Goal: Task Accomplishment & Management: Manage account settings

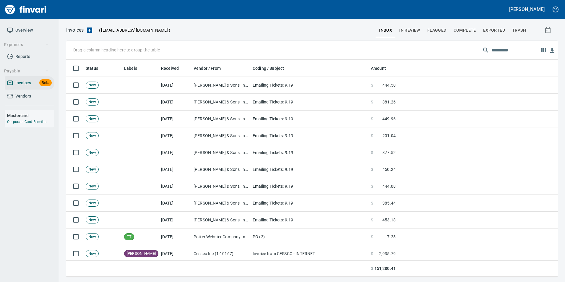
scroll to position [148, 0]
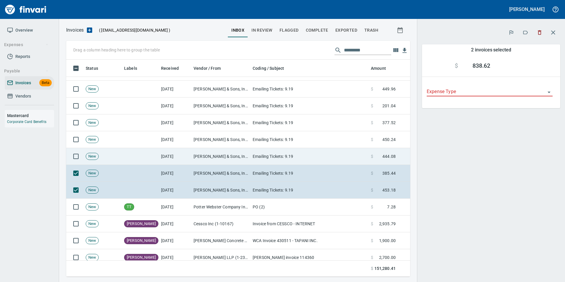
scroll to position [212, 335]
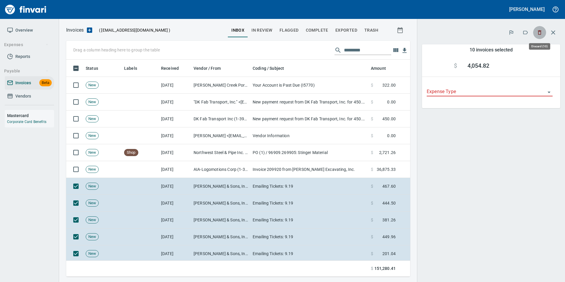
click at [539, 35] on icon "button" at bounding box center [539, 32] width 4 height 4
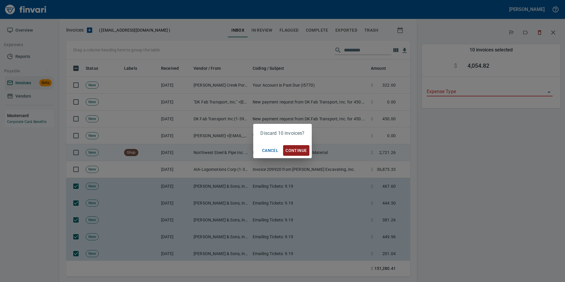
click at [293, 151] on span "Continue" at bounding box center [295, 150] width 21 height 7
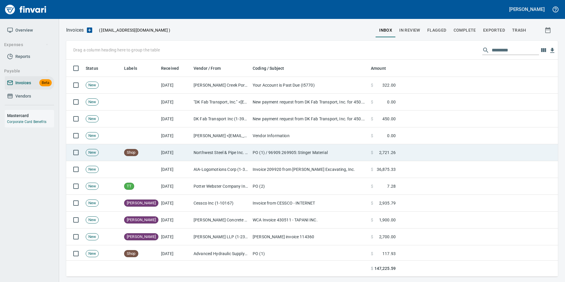
scroll to position [212, 483]
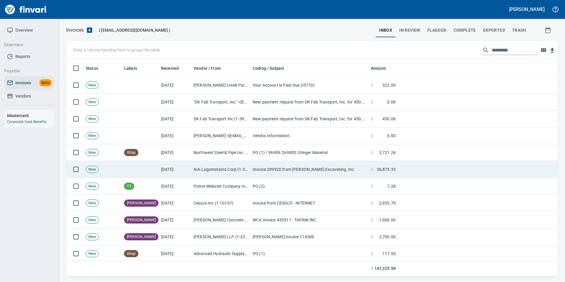
click at [214, 169] on td "AIA-Logomotions Corp (1-38550)" at bounding box center [220, 169] width 59 height 17
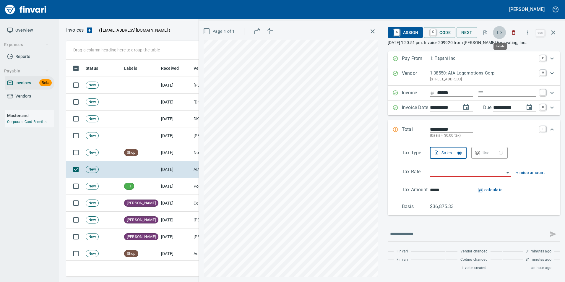
scroll to position [212, 482]
click at [501, 34] on icon "button" at bounding box center [499, 33] width 5 height 4
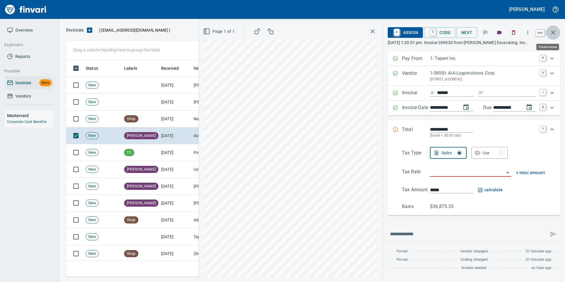
click at [552, 35] on icon "button" at bounding box center [552, 32] width 7 height 7
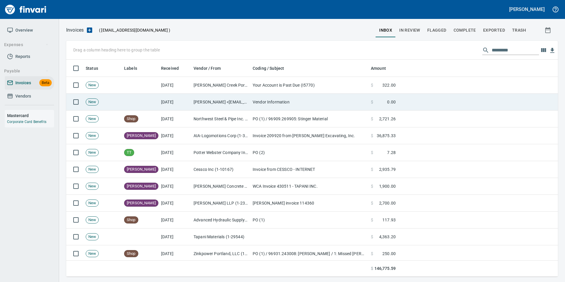
scroll to position [212, 483]
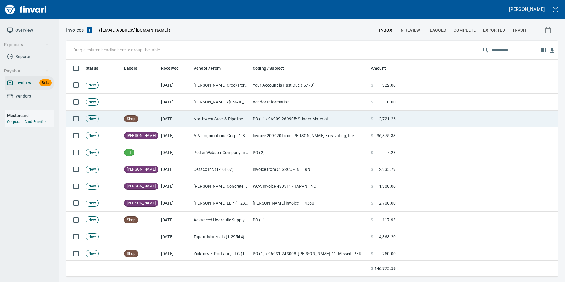
click at [166, 122] on td "[DATE]" at bounding box center [175, 118] width 32 height 17
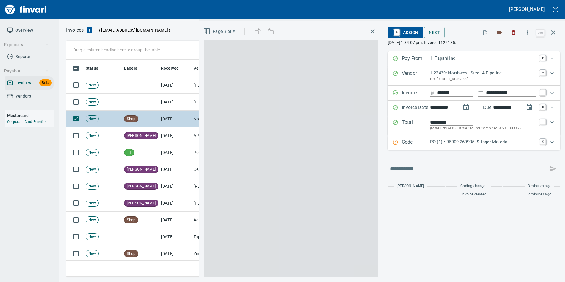
scroll to position [212, 482]
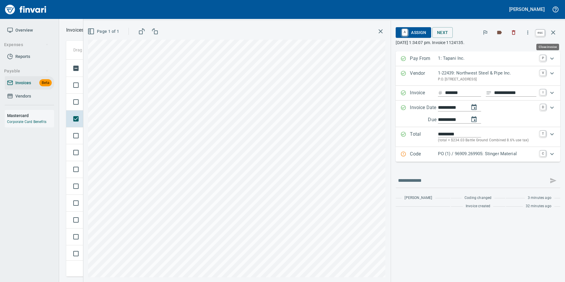
click at [552, 28] on button "button" at bounding box center [553, 32] width 14 height 14
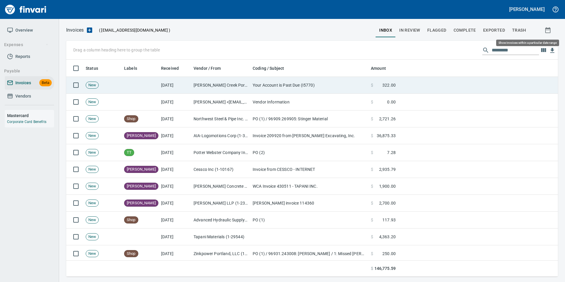
scroll to position [212, 483]
click at [203, 88] on td "[PERSON_NAME] Creek Portable Sanitation (1-39983)" at bounding box center [220, 85] width 59 height 17
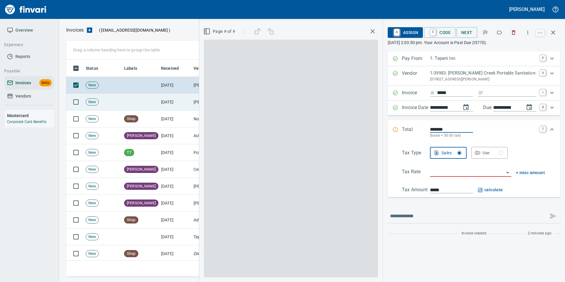
scroll to position [212, 482]
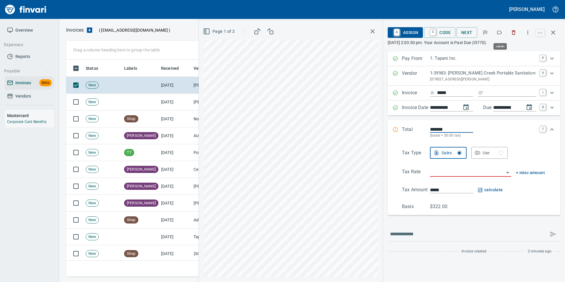
click at [501, 32] on icon "button" at bounding box center [499, 33] width 6 height 6
click at [555, 28] on button "button" at bounding box center [553, 32] width 14 height 14
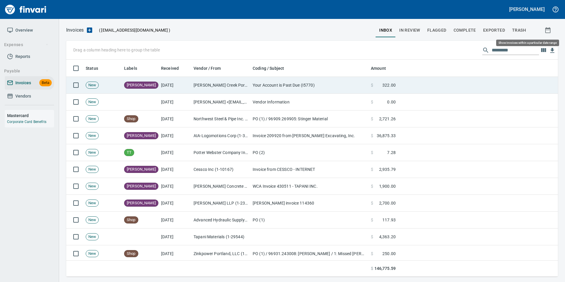
scroll to position [212, 482]
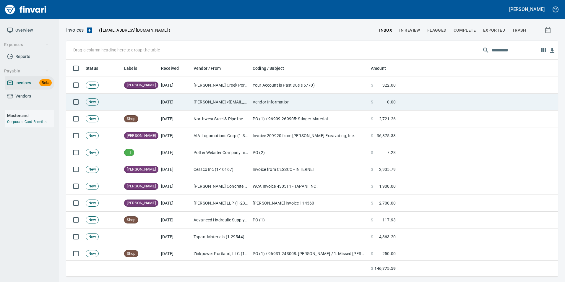
click at [334, 103] on td "Vendor Information" at bounding box center [309, 102] width 118 height 17
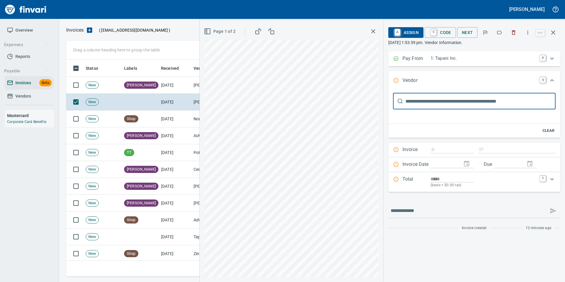
click at [514, 32] on icon "button" at bounding box center [513, 33] width 6 height 6
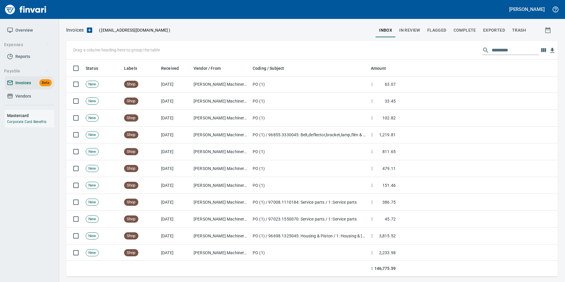
scroll to position [354, 0]
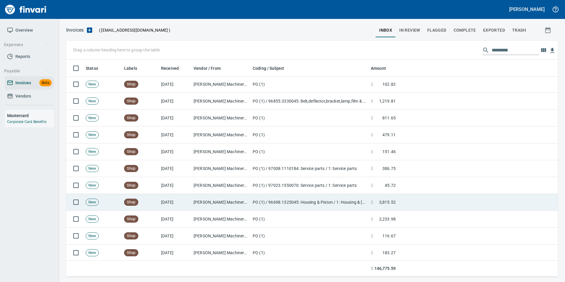
click at [251, 196] on td "PO (1) / 96698.1325045: Housing & Piston / 1: Housing & [GEOGRAPHIC_DATA]" at bounding box center [309, 202] width 118 height 17
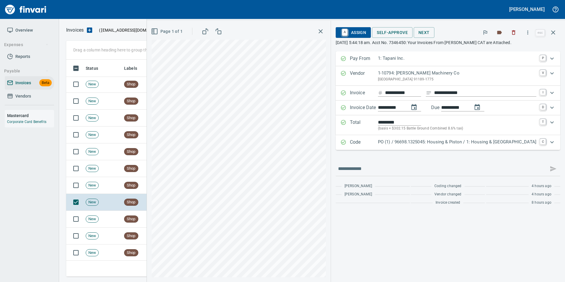
click at [465, 144] on p "PO (1) / 96698.1325045: Housing & Piston / 1: Housing & [GEOGRAPHIC_DATA]" at bounding box center [457, 142] width 158 height 7
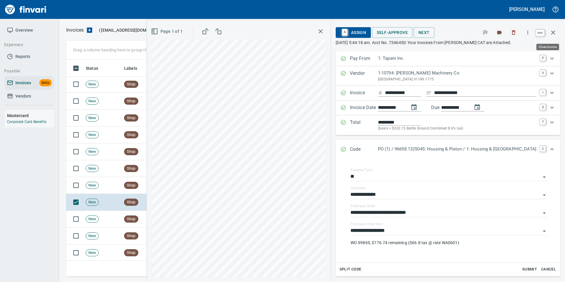
click at [556, 34] on button "button" at bounding box center [553, 32] width 14 height 14
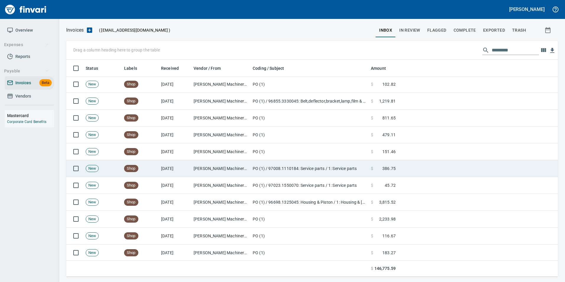
scroll to position [212, 482]
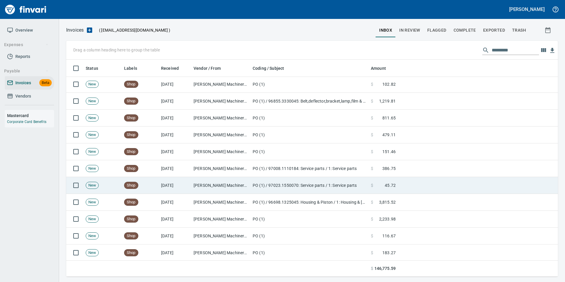
click at [298, 186] on td "PO (1) / 97023.1550070: Service parts / 1: Service parts" at bounding box center [309, 185] width 118 height 17
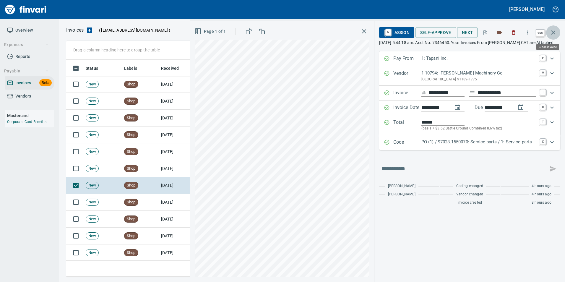
click at [551, 35] on icon "button" at bounding box center [552, 32] width 7 height 7
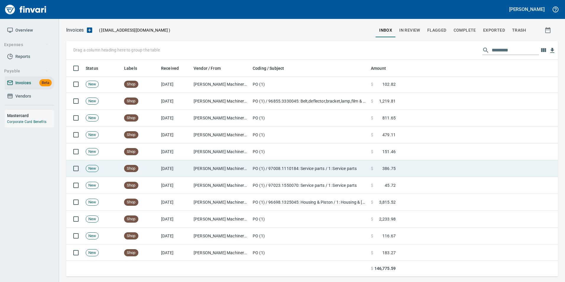
click at [267, 172] on td "PO (1) / 97008.1110184: Service parts / 1: Service parts" at bounding box center [309, 168] width 118 height 17
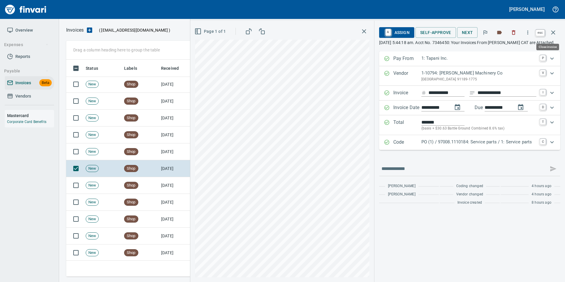
click at [552, 34] on icon "button" at bounding box center [553, 32] width 4 height 4
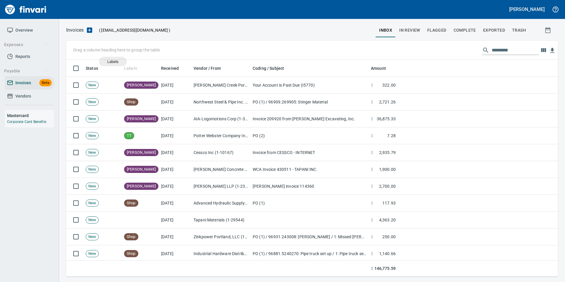
scroll to position [212, 483]
drag, startPoint x: 126, startPoint y: 66, endPoint x: 83, endPoint y: 54, distance: 45.4
click at [83, 54] on body "Gabee Homola Overview Expenses Reports Payable Invoices Beta Vendors Mastercard…" at bounding box center [282, 141] width 565 height 282
drag, startPoint x: 127, startPoint y: 66, endPoint x: 131, endPoint y: 65, distance: 3.9
click at [131, 65] on body "Gabee Homola Overview Expenses Reports Payable Invoices Beta Vendors Mastercard…" at bounding box center [282, 141] width 565 height 282
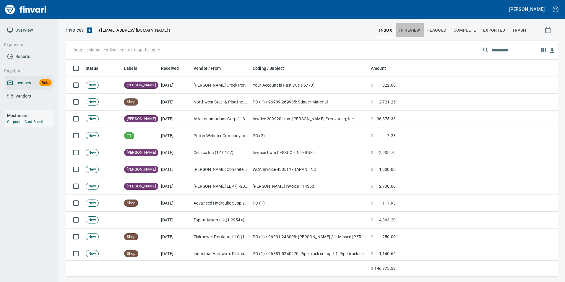
click at [419, 30] on span "In Review" at bounding box center [409, 30] width 21 height 7
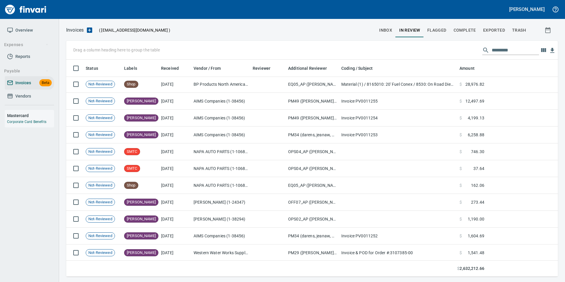
scroll to position [236, 0]
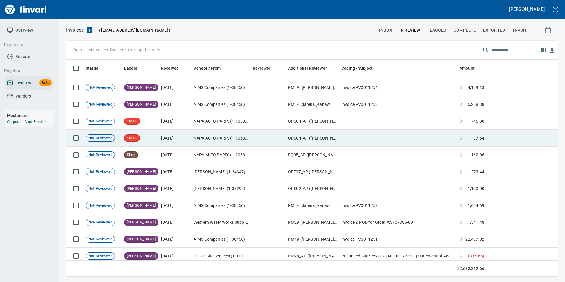
click at [241, 142] on td "NAPA AUTO PARTS (1-10687)" at bounding box center [220, 138] width 59 height 17
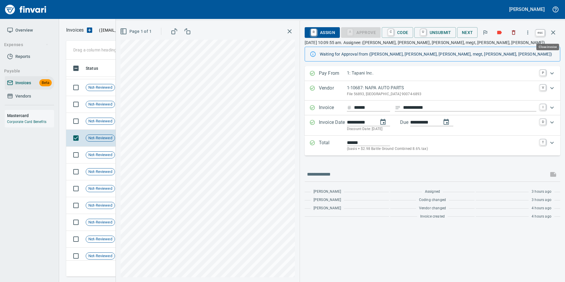
scroll to position [212, 482]
click at [551, 31] on icon "button" at bounding box center [552, 32] width 7 height 7
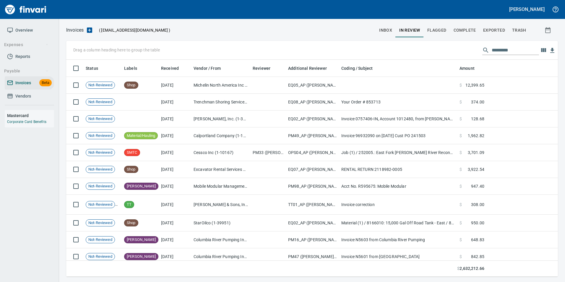
click at [498, 45] on input "text" at bounding box center [514, 49] width 47 height 9
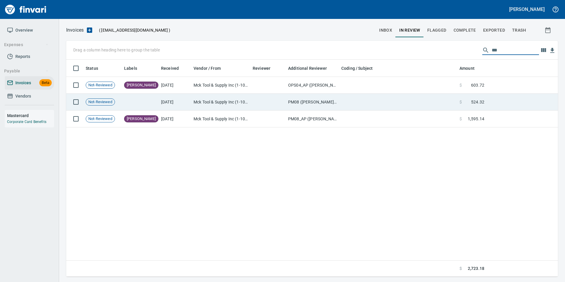
type input "***"
click at [471, 100] on span at bounding box center [466, 102] width 9 height 6
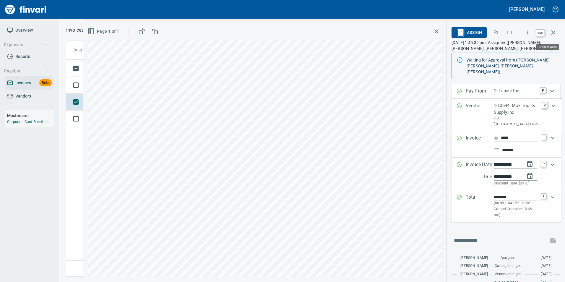
click at [550, 35] on icon "button" at bounding box center [552, 32] width 7 height 7
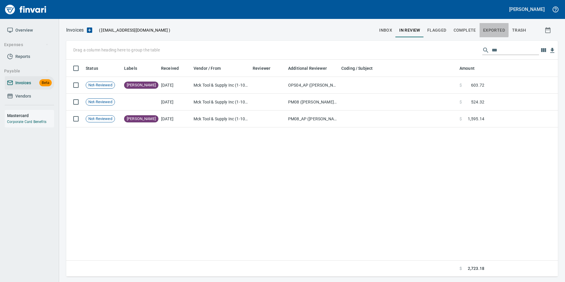
click at [486, 30] on span "Exported" at bounding box center [494, 30] width 22 height 7
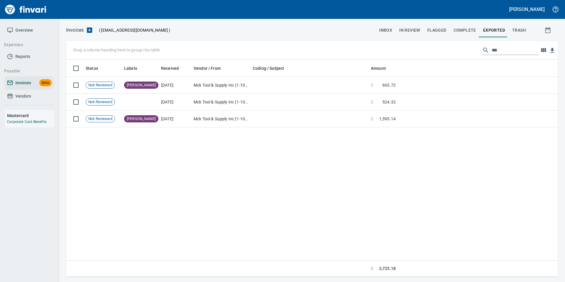
scroll to position [212, 487]
click at [471, 29] on span "Complete" at bounding box center [464, 30] width 22 height 7
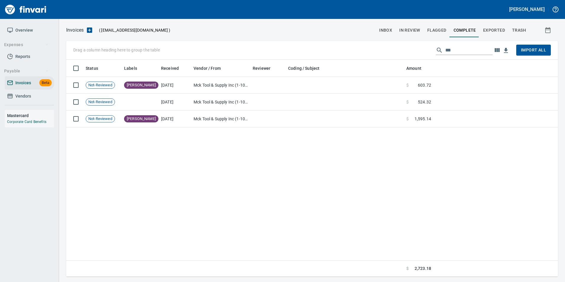
scroll to position [212, 487]
click at [458, 50] on input "***" at bounding box center [468, 49] width 47 height 9
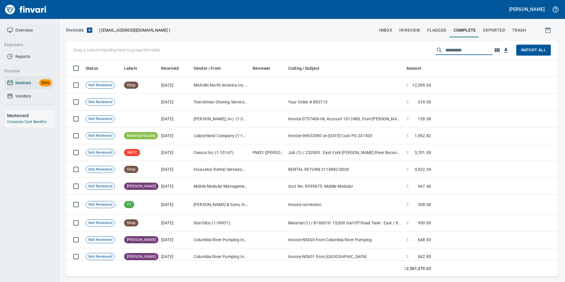
scroll to position [212, 483]
click at [467, 31] on span "Complete" at bounding box center [464, 30] width 22 height 7
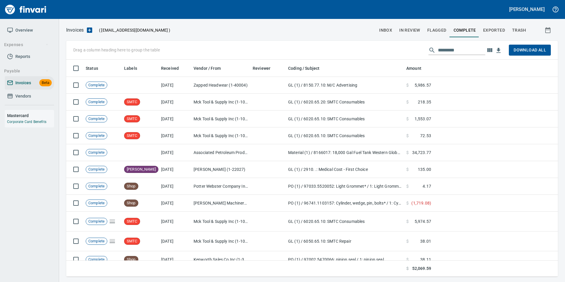
scroll to position [212, 483]
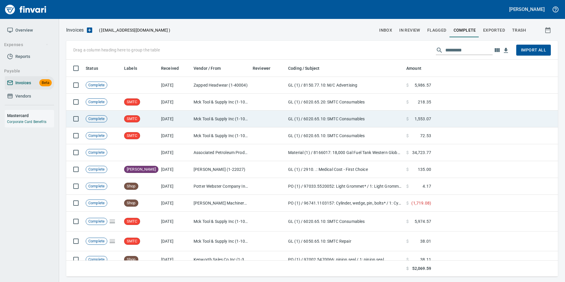
click at [335, 120] on td "GL (1) / 6020.65.10: SMTC Consumables" at bounding box center [345, 118] width 118 height 17
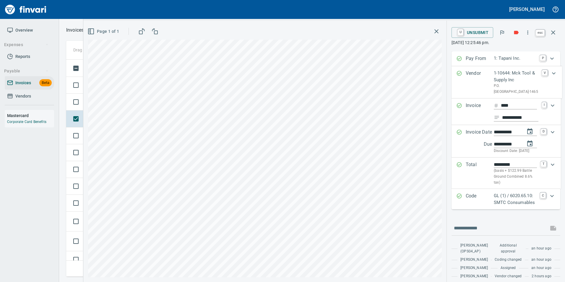
scroll to position [212, 482]
click at [553, 30] on icon "button" at bounding box center [552, 32] width 7 height 7
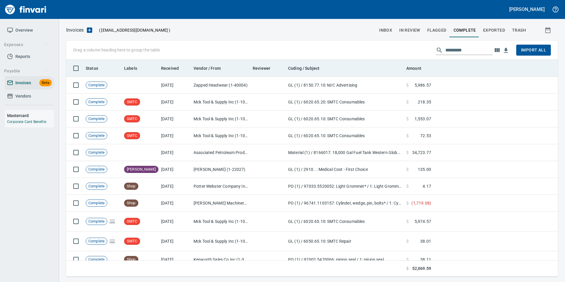
scroll to position [212, 482]
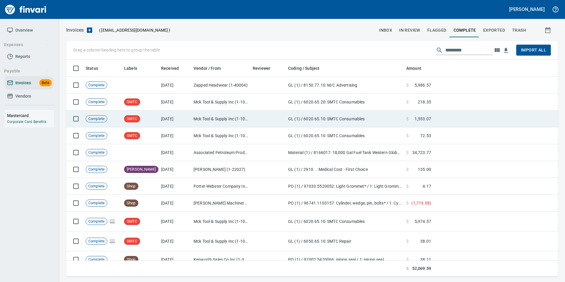
click at [445, 117] on td at bounding box center [495, 118] width 124 height 17
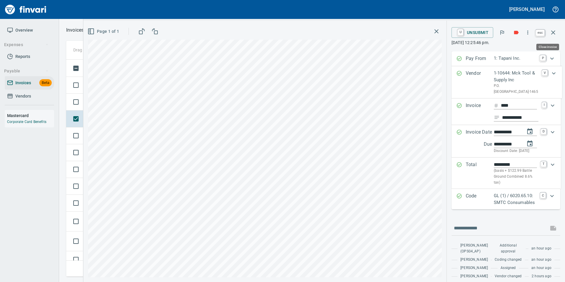
click at [551, 33] on icon "button" at bounding box center [552, 32] width 7 height 7
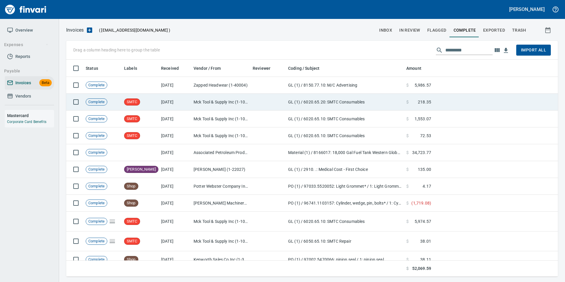
scroll to position [212, 482]
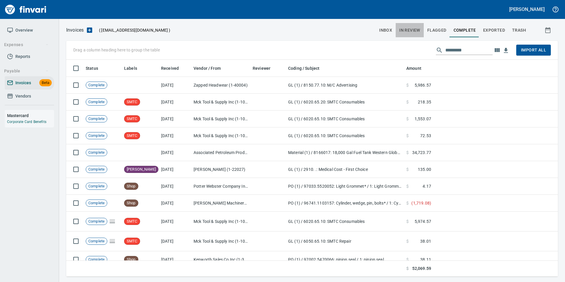
click at [408, 31] on span "In Review" at bounding box center [409, 30] width 21 height 7
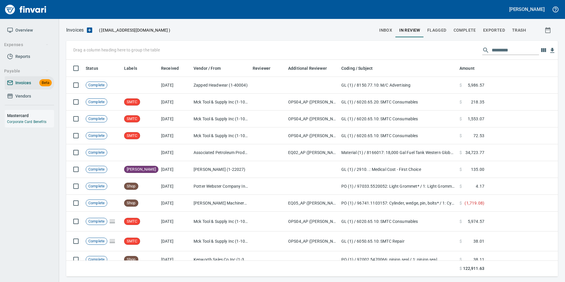
scroll to position [212, 483]
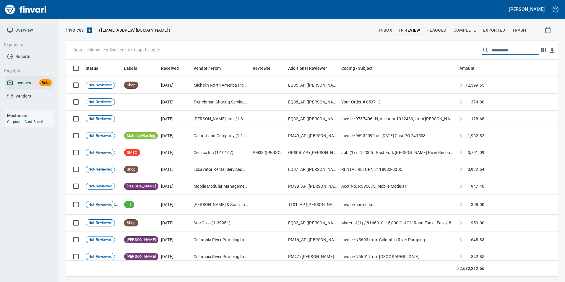
click at [492, 50] on input "text" at bounding box center [514, 49] width 47 height 9
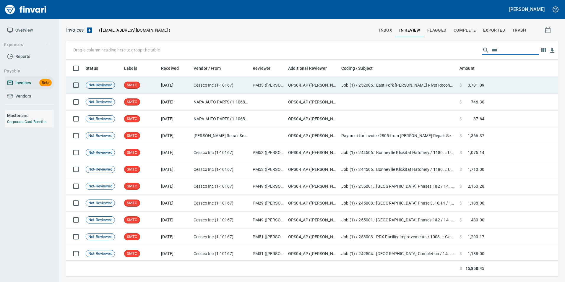
click at [422, 85] on td "Job (1) / 252005.: East Fork [PERSON_NAME] River Reconnection / 1002. .: EQ Mob…" at bounding box center [398, 85] width 118 height 17
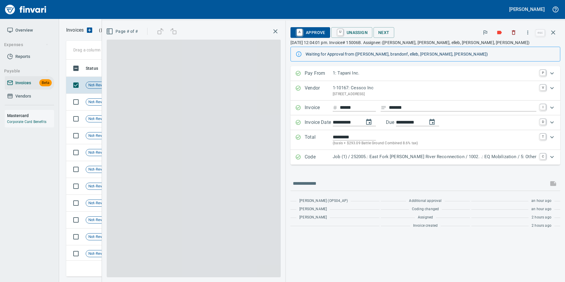
scroll to position [212, 482]
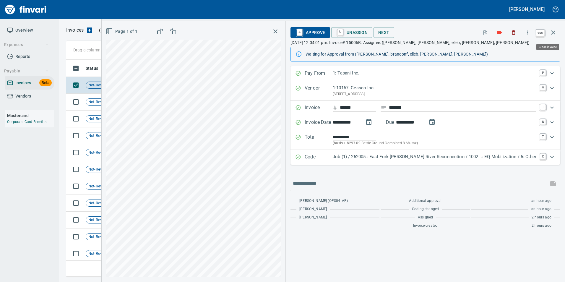
click at [554, 30] on icon "button" at bounding box center [552, 32] width 7 height 7
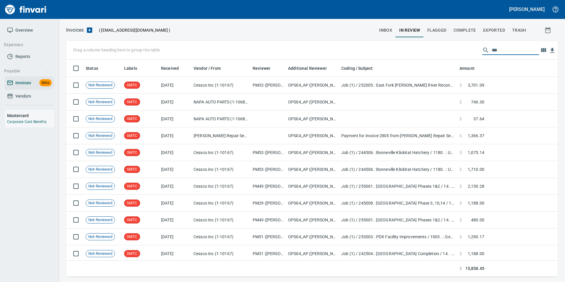
click at [498, 49] on input "***" at bounding box center [514, 49] width 47 height 9
type input "*"
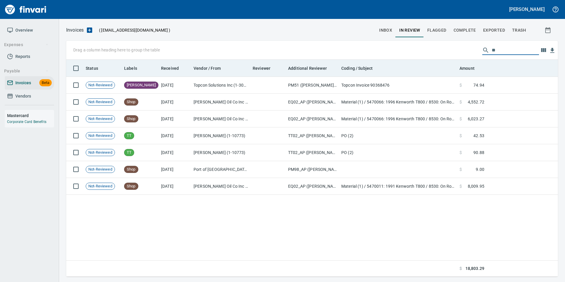
type input "*"
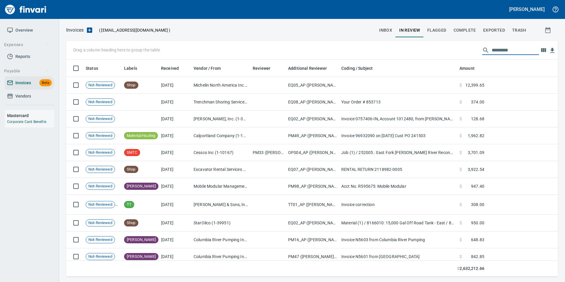
click at [471, 30] on span "Complete" at bounding box center [464, 30] width 22 height 7
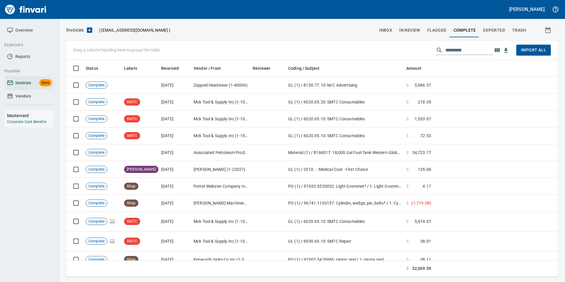
scroll to position [212, 483]
click at [477, 52] on input "text" at bounding box center [468, 49] width 47 height 9
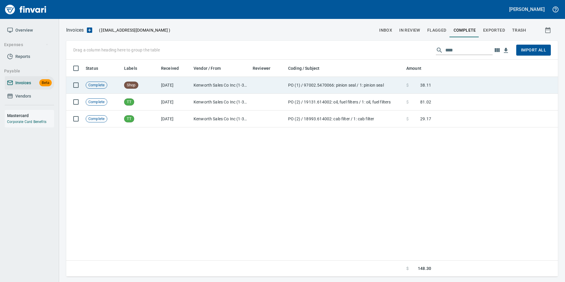
click at [450, 77] on td at bounding box center [495, 85] width 124 height 17
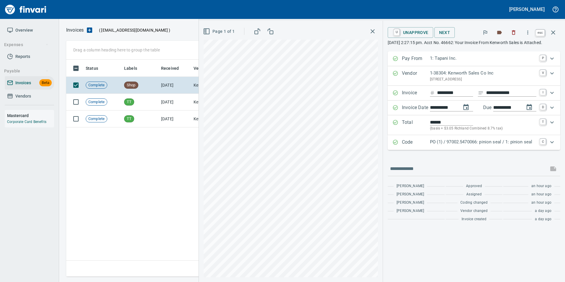
scroll to position [212, 487]
click at [555, 33] on icon "button" at bounding box center [552, 32] width 7 height 7
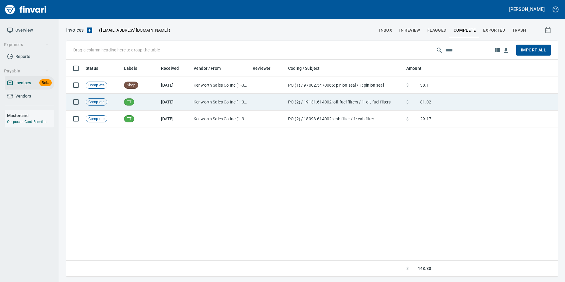
click at [479, 102] on td at bounding box center [495, 102] width 124 height 17
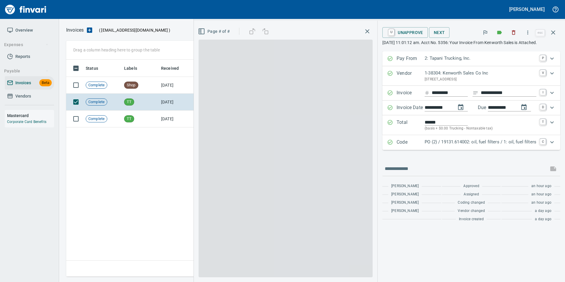
scroll to position [212, 487]
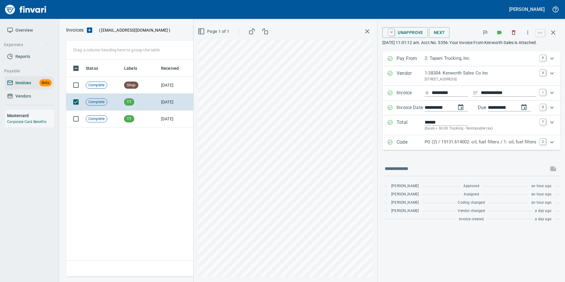
drag, startPoint x: 554, startPoint y: 33, endPoint x: 551, endPoint y: 35, distance: 3.9
click at [554, 34] on icon "button" at bounding box center [553, 32] width 4 height 4
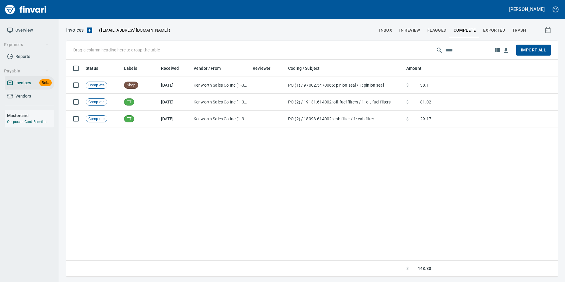
click at [459, 52] on input "****" at bounding box center [468, 49] width 47 height 9
type input "*"
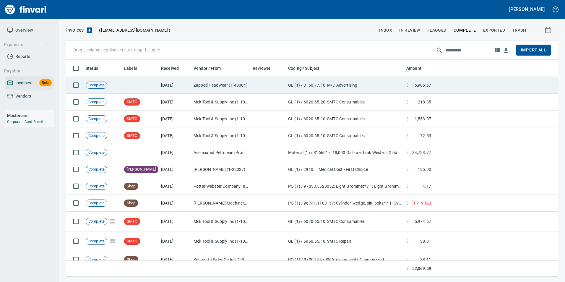
click at [444, 88] on td at bounding box center [495, 85] width 124 height 17
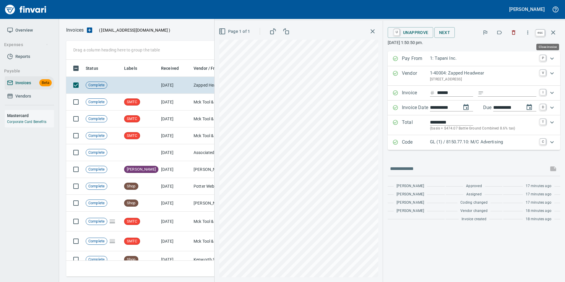
scroll to position [212, 482]
click at [553, 32] on icon "button" at bounding box center [553, 32] width 4 height 4
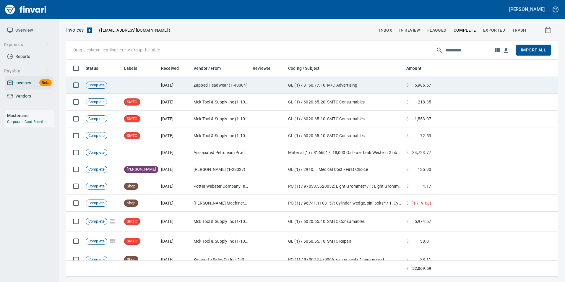
scroll to position [212, 482]
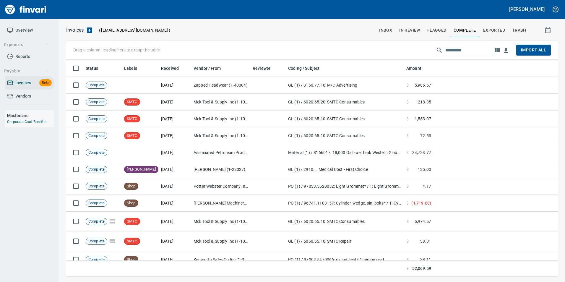
click at [405, 32] on span "In Review" at bounding box center [409, 30] width 21 height 7
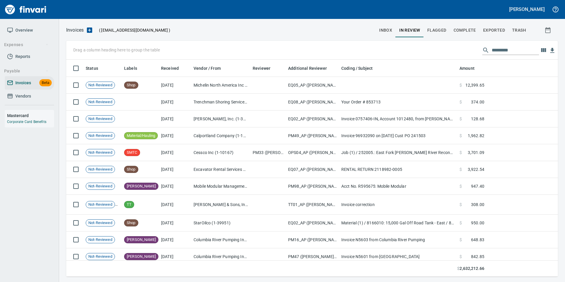
scroll to position [212, 483]
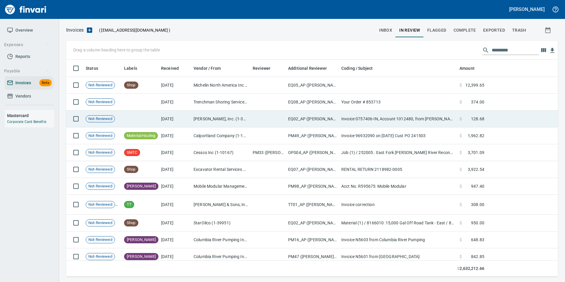
click at [209, 123] on td "[PERSON_NAME], Inc. (1-39587)" at bounding box center [220, 118] width 59 height 17
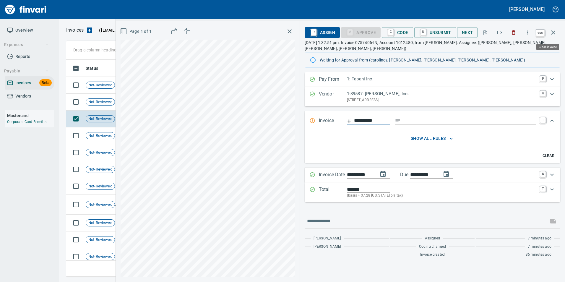
scroll to position [212, 482]
click at [554, 32] on icon "button" at bounding box center [552, 32] width 7 height 7
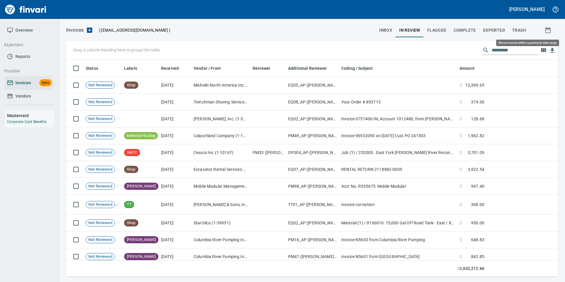
scroll to position [212, 483]
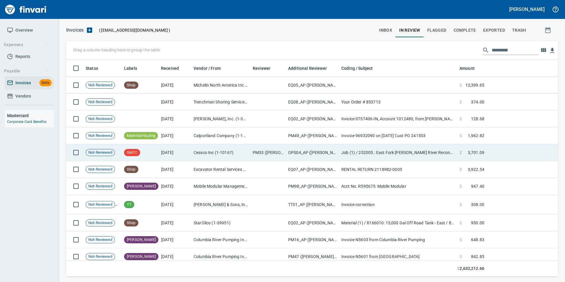
click at [209, 150] on td "Cessco Inc (1-10167)" at bounding box center [220, 152] width 59 height 17
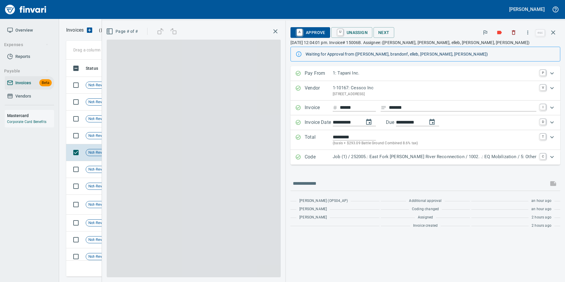
scroll to position [212, 482]
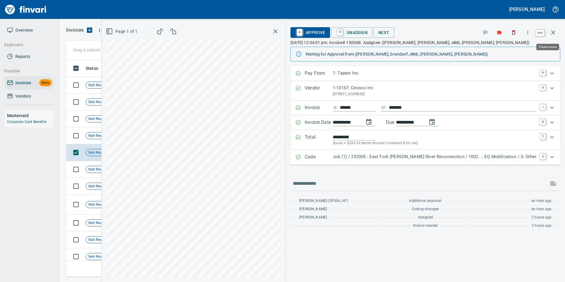
click at [556, 36] on button "button" at bounding box center [553, 32] width 14 height 14
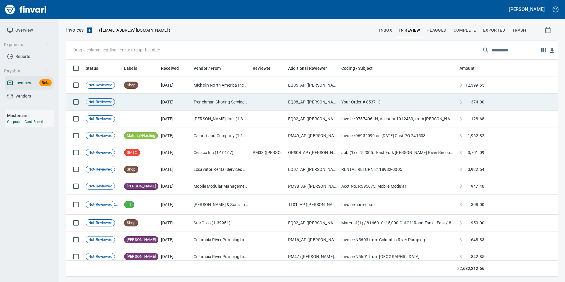
scroll to position [212, 482]
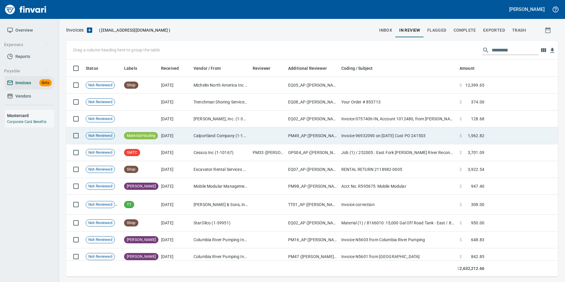
click at [464, 131] on td "$ 1,962.82" at bounding box center [472, 135] width 30 height 17
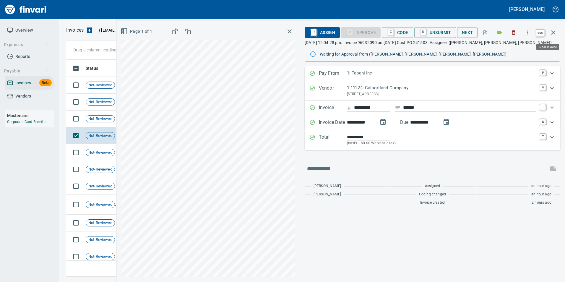
click at [556, 35] on icon "button" at bounding box center [552, 32] width 7 height 7
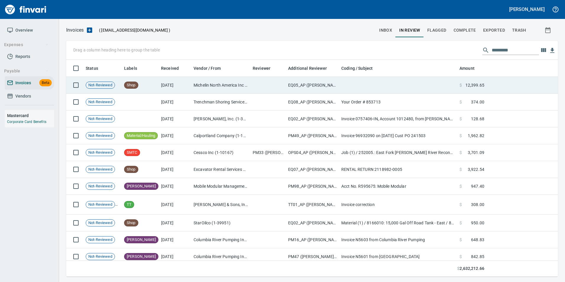
scroll to position [212, 482]
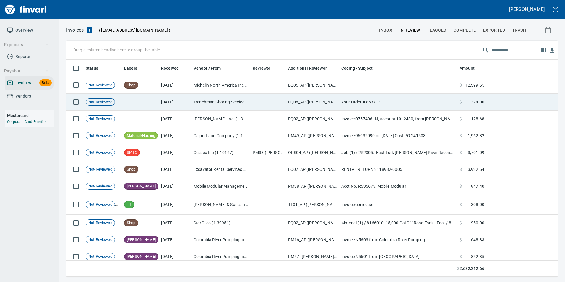
click at [468, 106] on td "$ 374.00" at bounding box center [472, 102] width 30 height 17
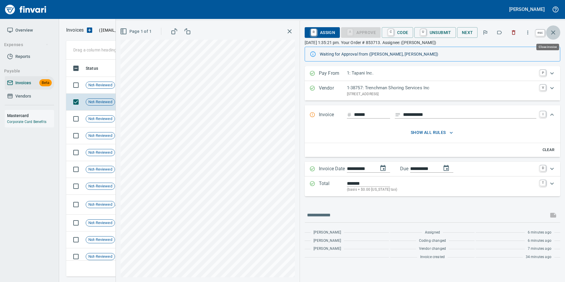
click at [553, 33] on icon "button" at bounding box center [553, 32] width 4 height 4
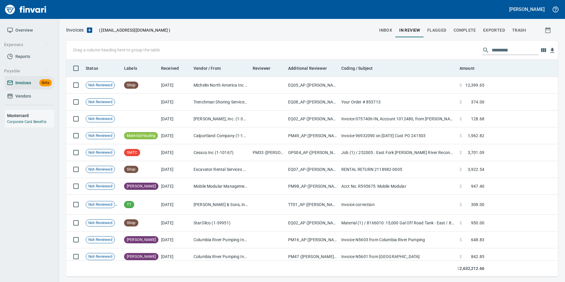
scroll to position [212, 483]
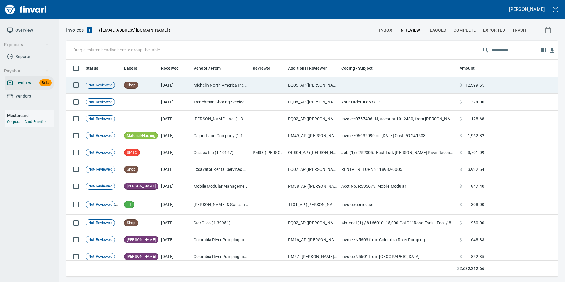
click at [362, 87] on td at bounding box center [398, 85] width 118 height 17
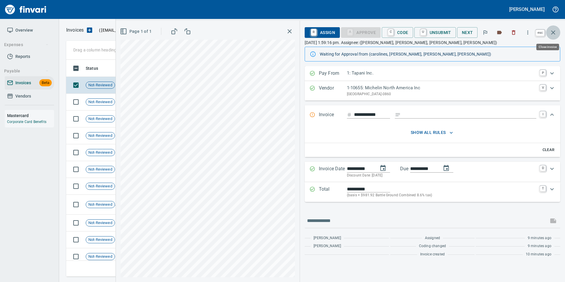
click at [554, 35] on icon "button" at bounding box center [552, 32] width 7 height 7
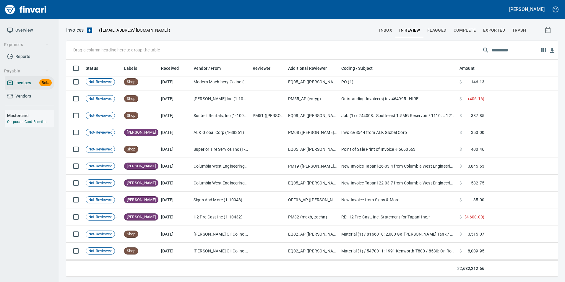
scroll to position [6295, 0]
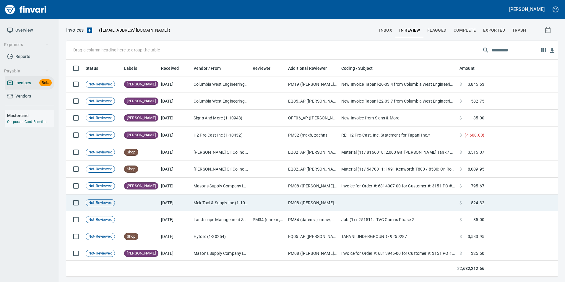
click at [506, 206] on td at bounding box center [521, 202] width 71 height 17
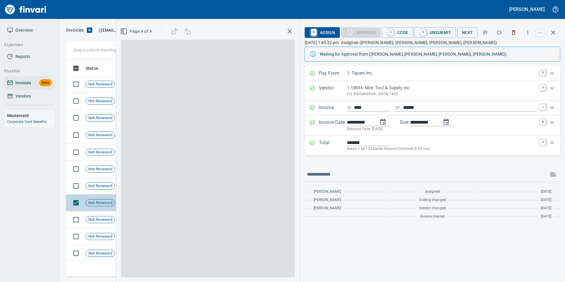
scroll to position [212, 482]
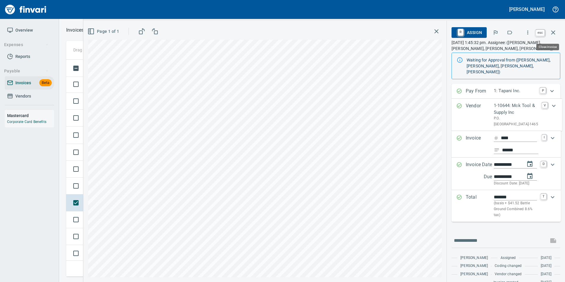
click at [554, 33] on icon "button" at bounding box center [553, 32] width 4 height 4
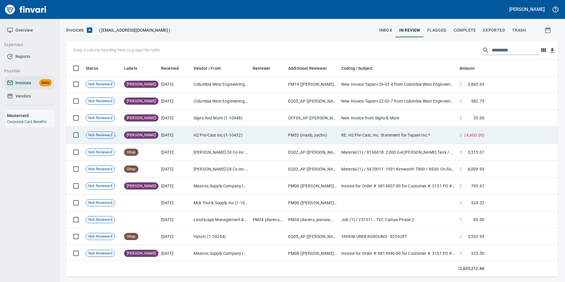
scroll to position [212, 482]
click at [341, 135] on td "RE: H2 Pre-Cast, Inc. Statement for Tapani Inc.*" at bounding box center [398, 134] width 118 height 17
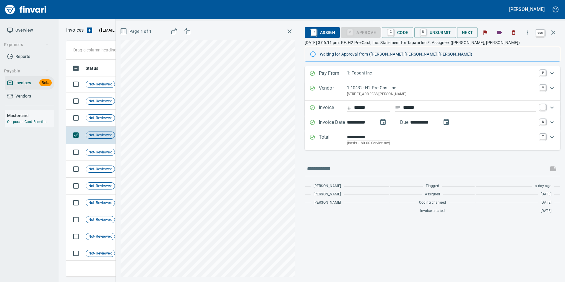
scroll to position [212, 482]
click at [552, 31] on icon "button" at bounding box center [552, 32] width 7 height 7
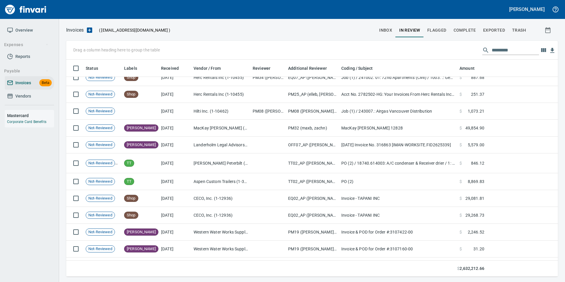
scroll to position [7093, 0]
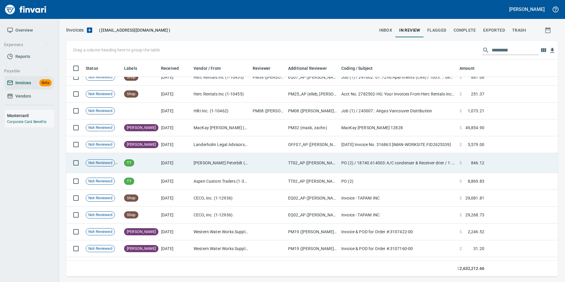
click at [325, 163] on td "TT02_AP (cindyh, linzys, norvellm)" at bounding box center [312, 163] width 53 height 20
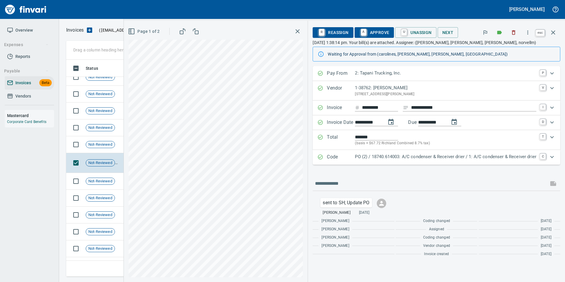
click at [555, 35] on icon "button" at bounding box center [552, 32] width 7 height 7
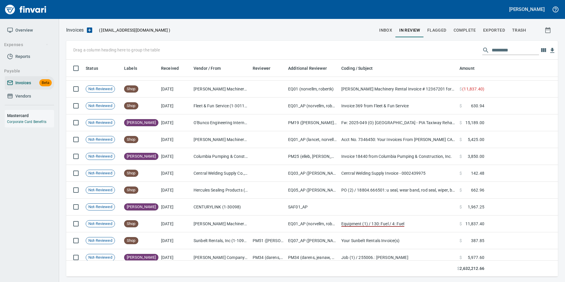
scroll to position [9367, 0]
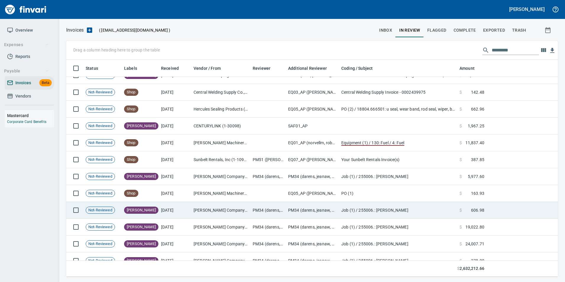
click at [395, 205] on td "Job (1) / 255006.: Chelatchie Meadows" at bounding box center [398, 210] width 118 height 17
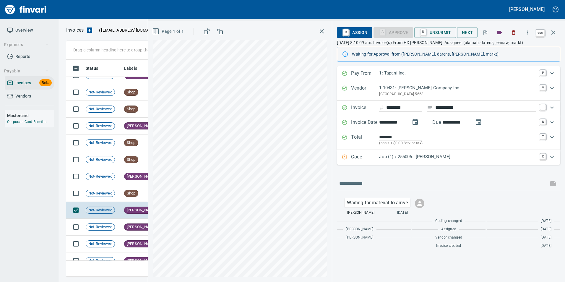
scroll to position [212, 482]
click at [554, 35] on icon "button" at bounding box center [552, 32] width 7 height 7
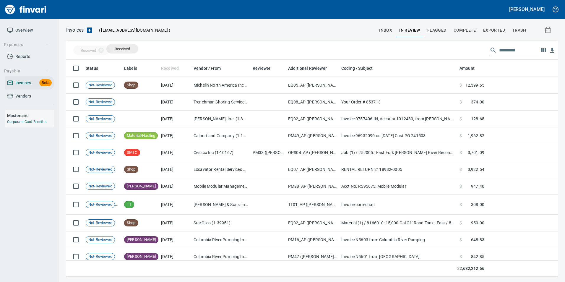
drag, startPoint x: 166, startPoint y: 65, endPoint x: 121, endPoint y: 49, distance: 48.1
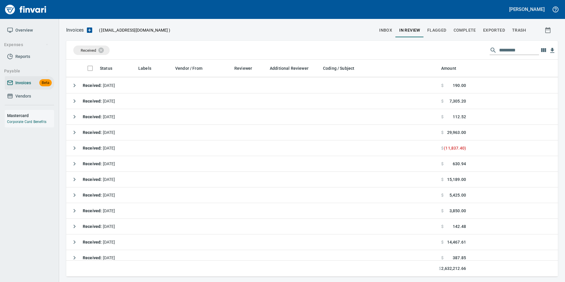
scroll to position [646, 0]
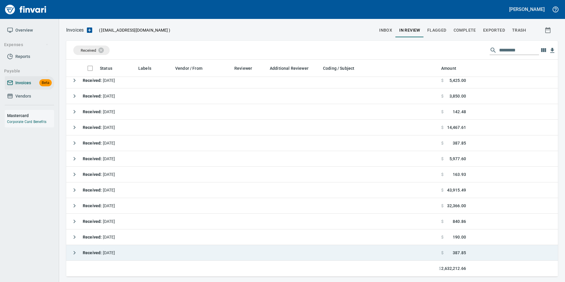
click at [78, 251] on icon "button" at bounding box center [74, 252] width 7 height 7
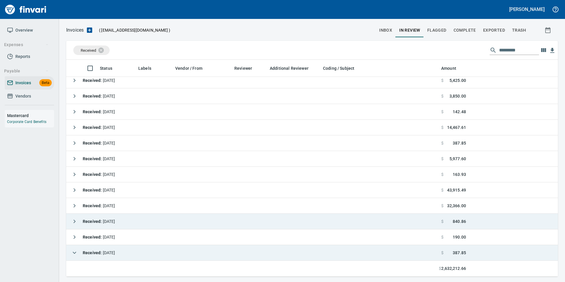
scroll to position [663, 0]
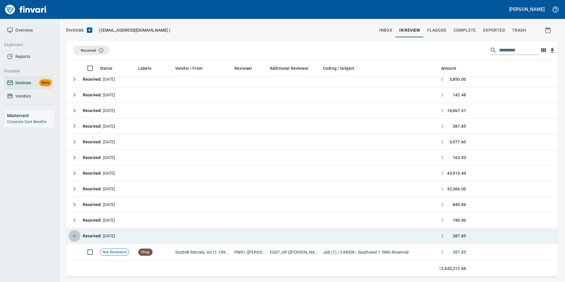
click at [75, 233] on icon "button" at bounding box center [74, 235] width 7 height 7
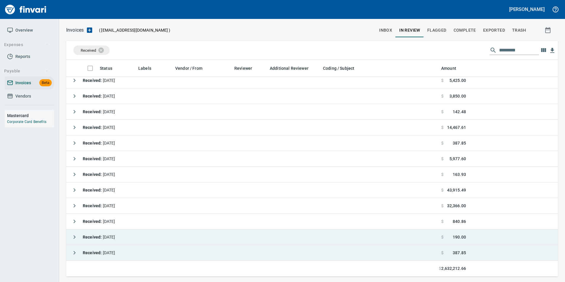
click at [74, 234] on icon "button" at bounding box center [74, 236] width 7 height 7
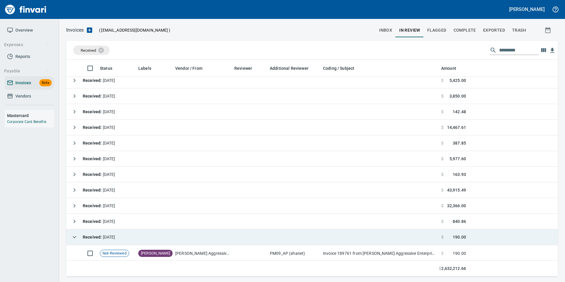
click at [75, 238] on icon "button" at bounding box center [74, 236] width 7 height 7
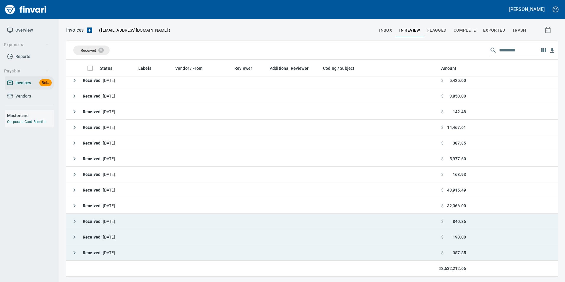
click at [74, 224] on icon "button" at bounding box center [74, 221] width 7 height 7
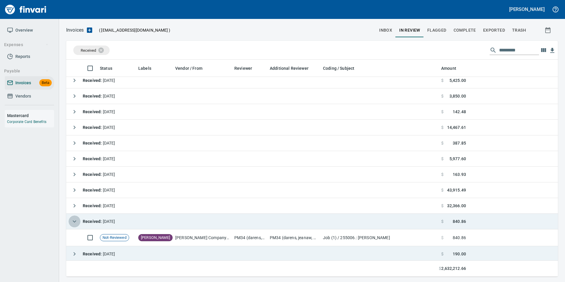
click at [74, 224] on icon "button" at bounding box center [74, 221] width 7 height 7
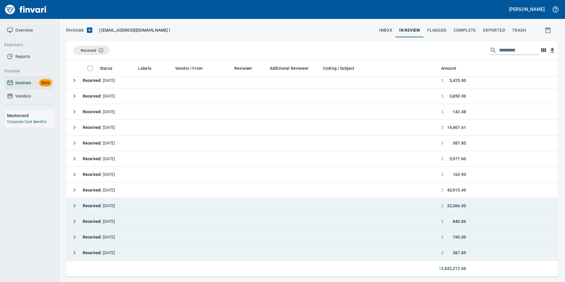
click at [75, 209] on button "button" at bounding box center [75, 206] width 12 height 12
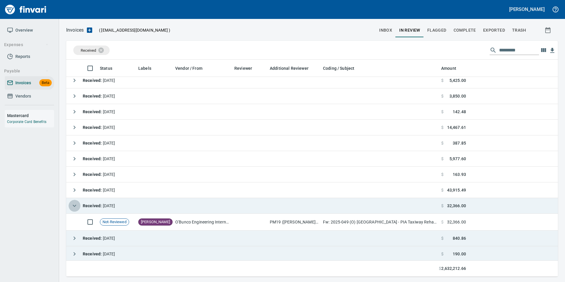
click at [75, 209] on button "button" at bounding box center [75, 206] width 12 height 12
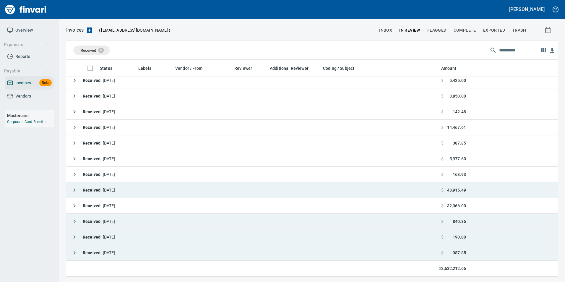
click at [75, 193] on icon "button" at bounding box center [74, 189] width 7 height 7
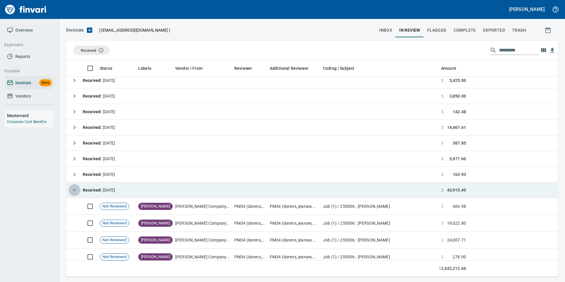
click at [75, 193] on icon "button" at bounding box center [74, 189] width 7 height 7
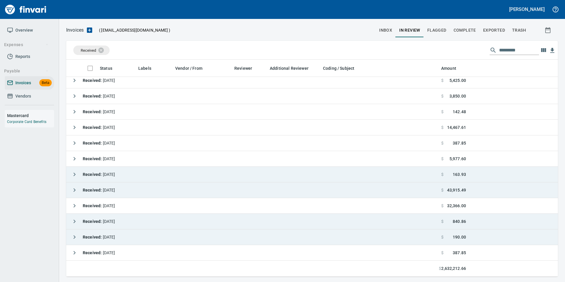
click at [77, 177] on icon "button" at bounding box center [74, 174] width 7 height 7
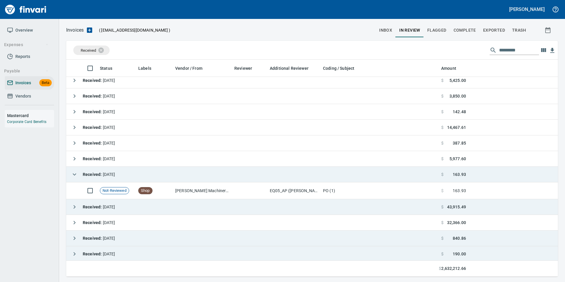
click at [77, 177] on icon "button" at bounding box center [74, 174] width 7 height 7
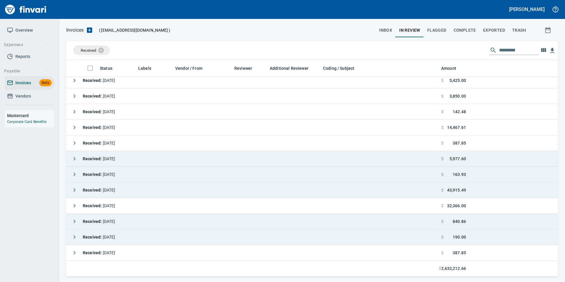
click at [74, 162] on button "button" at bounding box center [75, 159] width 12 height 12
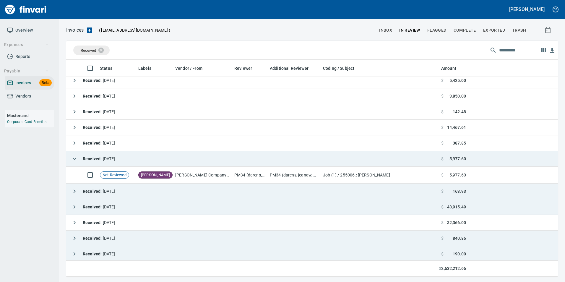
click at [74, 162] on button "button" at bounding box center [75, 159] width 12 height 12
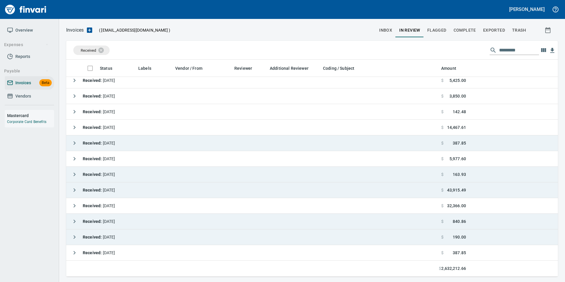
click at [72, 144] on icon "button" at bounding box center [74, 142] width 7 height 7
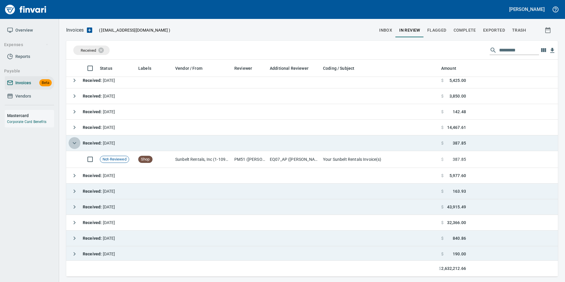
click at [72, 144] on icon "button" at bounding box center [74, 142] width 7 height 7
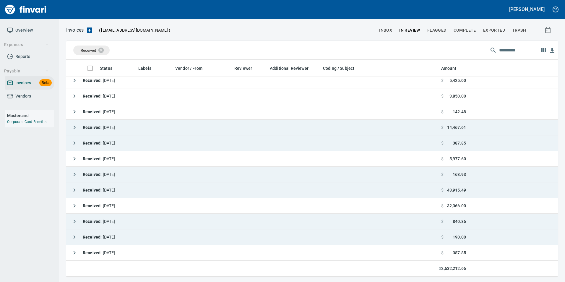
click at [79, 125] on button "button" at bounding box center [75, 127] width 12 height 12
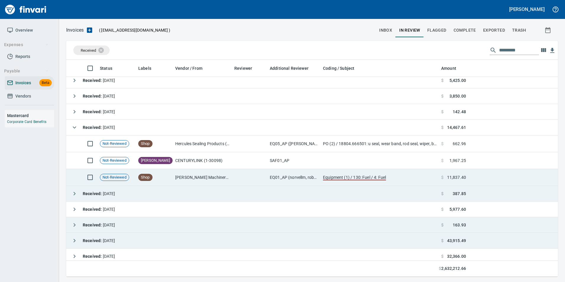
drag, startPoint x: 204, startPoint y: 176, endPoint x: 206, endPoint y: 178, distance: 3.4
click at [206, 178] on td "Pape Machinery Inc (1-10774)" at bounding box center [202, 177] width 59 height 17
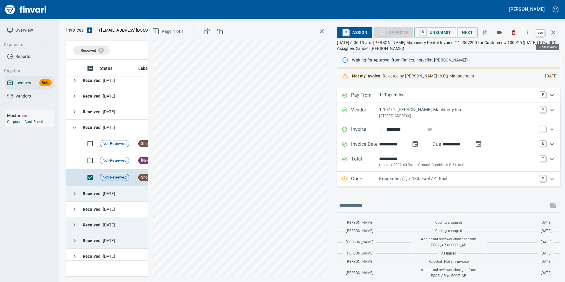
click at [554, 32] on icon "button" at bounding box center [552, 32] width 7 height 7
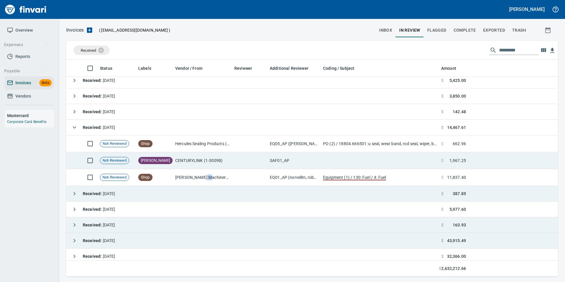
scroll to position [212, 482]
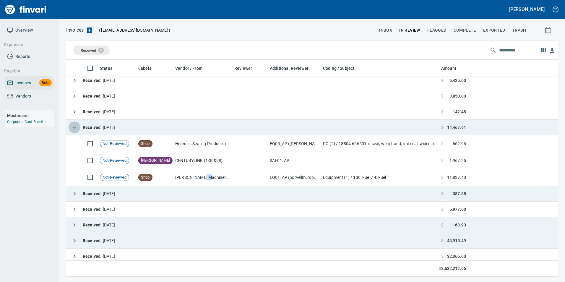
click at [74, 125] on icon "button" at bounding box center [74, 127] width 7 height 7
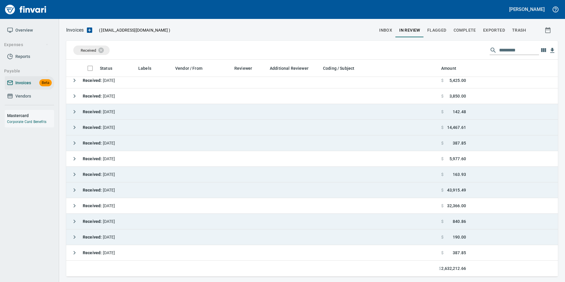
click at [72, 113] on icon "button" at bounding box center [74, 111] width 7 height 7
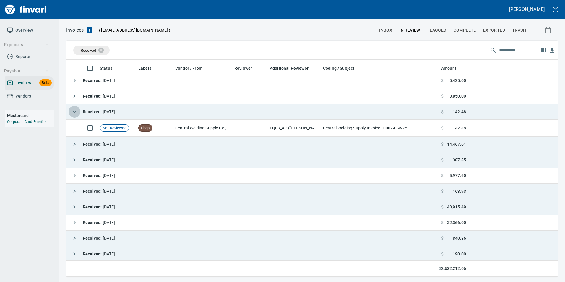
click at [72, 113] on icon "button" at bounding box center [74, 111] width 7 height 7
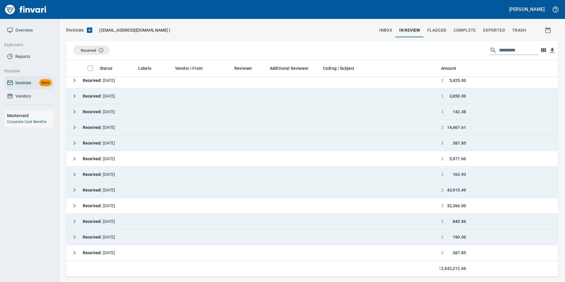
click at [73, 94] on icon "button" at bounding box center [74, 95] width 7 height 7
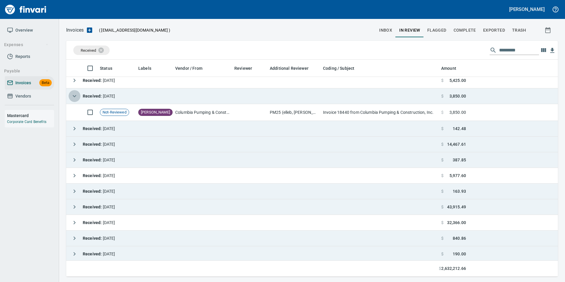
click at [72, 95] on icon "button" at bounding box center [74, 95] width 7 height 7
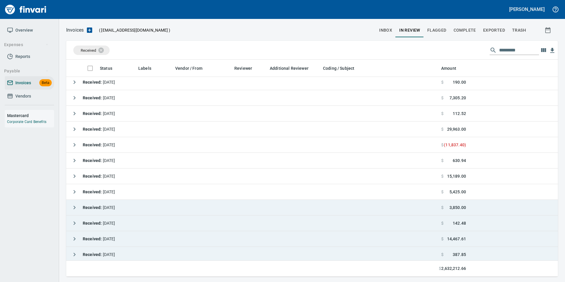
scroll to position [528, 0]
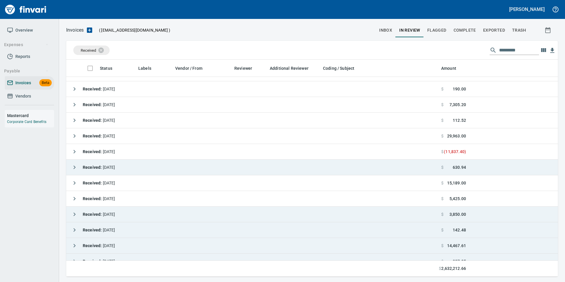
click at [71, 167] on icon "button" at bounding box center [74, 167] width 7 height 7
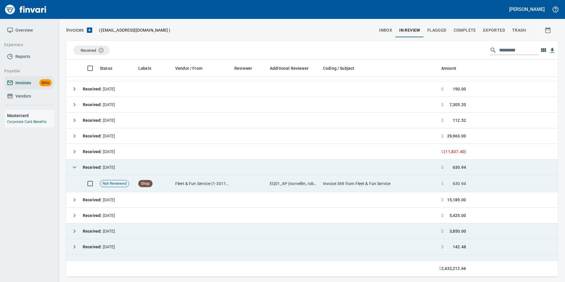
click at [245, 184] on td at bounding box center [249, 183] width 35 height 17
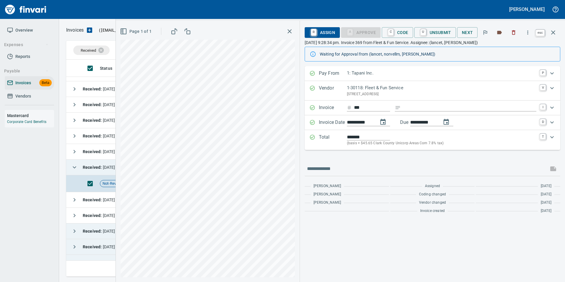
scroll to position [212, 482]
click at [556, 29] on icon "button" at bounding box center [552, 32] width 7 height 7
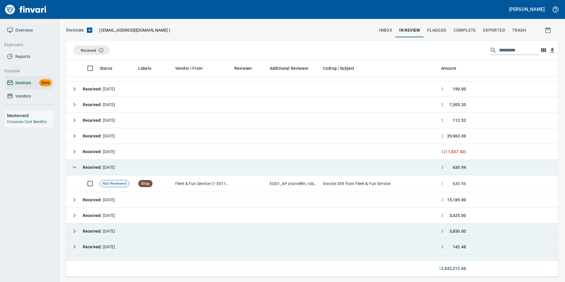
scroll to position [212, 482]
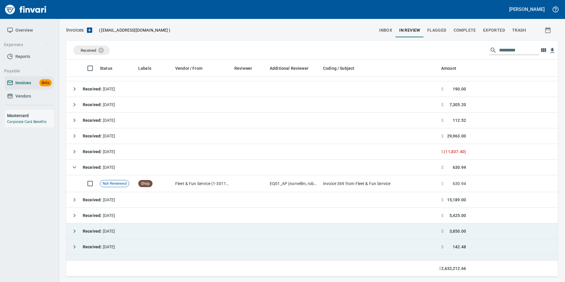
click at [76, 169] on icon "button" at bounding box center [74, 167] width 7 height 7
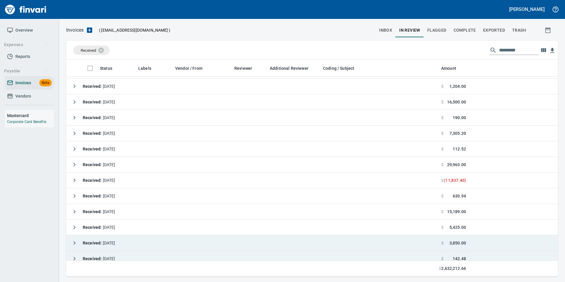
scroll to position [498, 0]
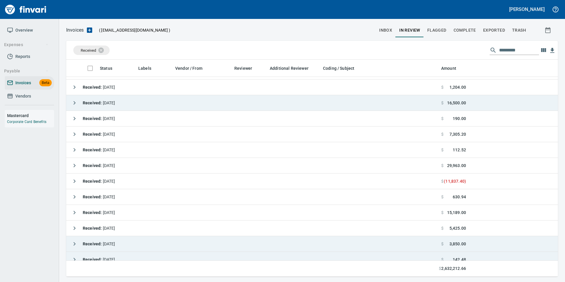
click at [72, 103] on icon "button" at bounding box center [74, 102] width 7 height 7
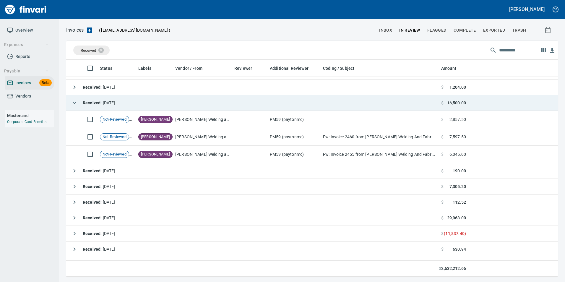
click at [72, 104] on icon "button" at bounding box center [74, 102] width 7 height 7
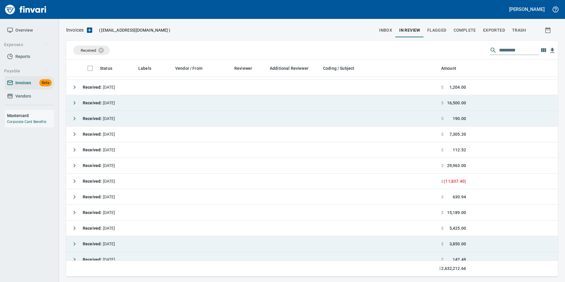
click at [71, 115] on icon "button" at bounding box center [74, 118] width 7 height 7
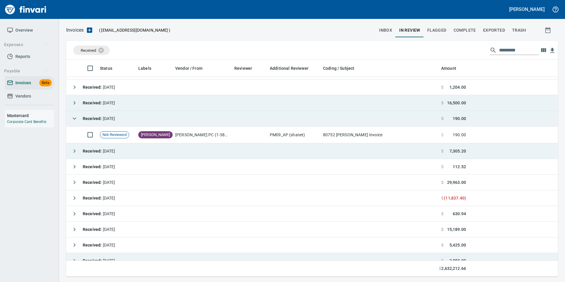
click at [76, 149] on icon "button" at bounding box center [74, 150] width 7 height 7
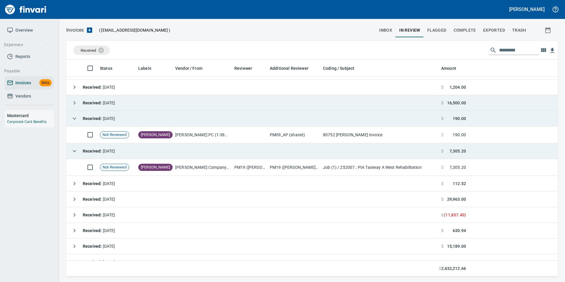
click at [76, 149] on icon "button" at bounding box center [74, 150] width 7 height 7
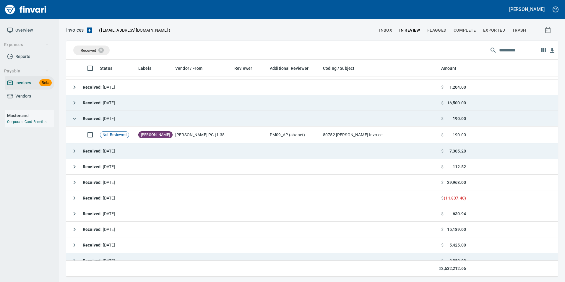
click at [72, 118] on icon "button" at bounding box center [74, 118] width 7 height 7
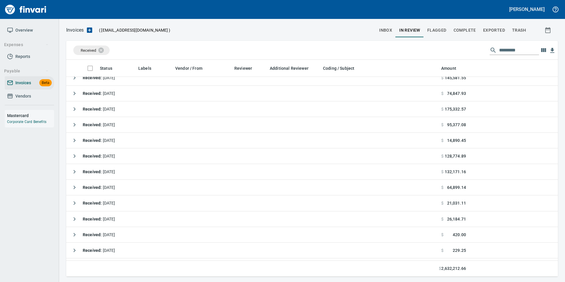
scroll to position [0, 0]
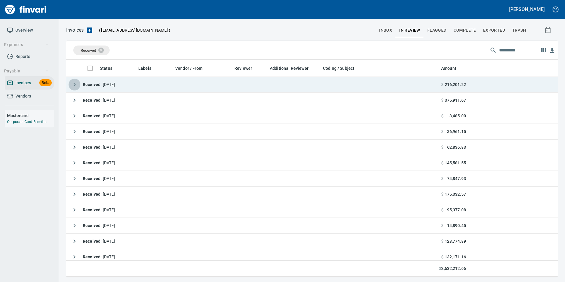
click at [72, 87] on icon "button" at bounding box center [74, 84] width 7 height 7
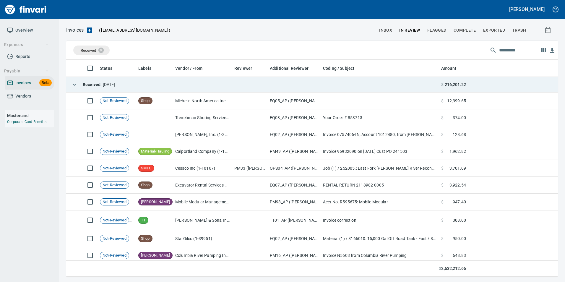
click at [72, 88] on button "button" at bounding box center [75, 85] width 12 height 12
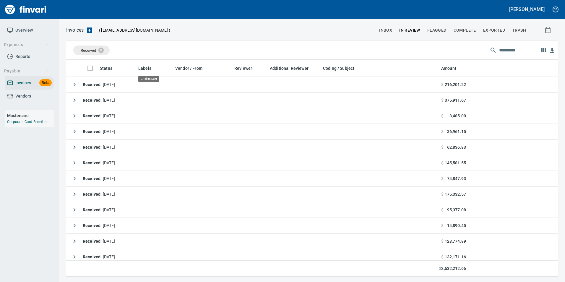
scroll to position [212, 483]
click at [105, 51] on icon at bounding box center [104, 49] width 5 height 5
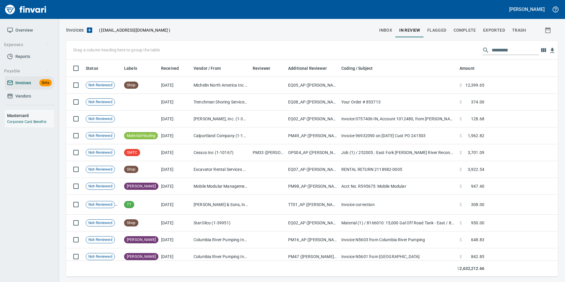
click at [380, 35] on button "inbox" at bounding box center [385, 30] width 20 height 14
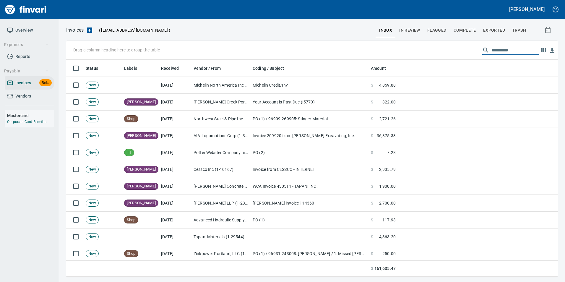
click at [508, 48] on input "text" at bounding box center [514, 49] width 47 height 9
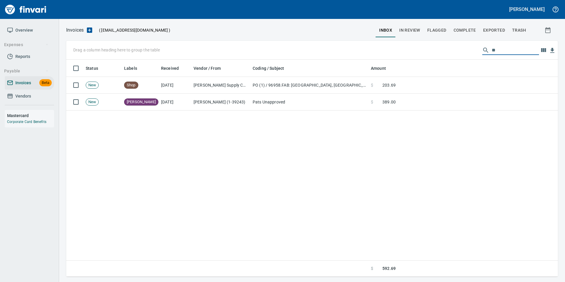
type input "*"
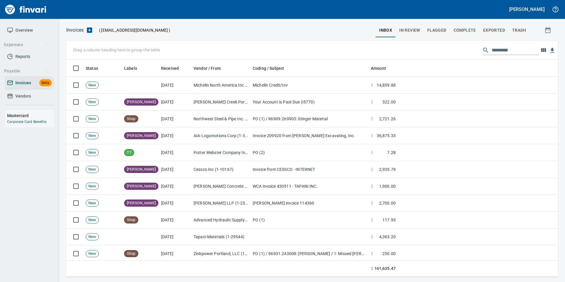
click at [495, 50] on input "text" at bounding box center [514, 49] width 47 height 9
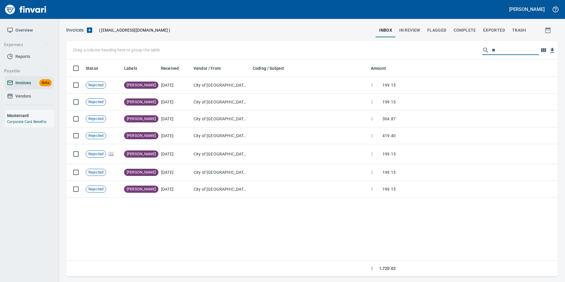
type input "*"
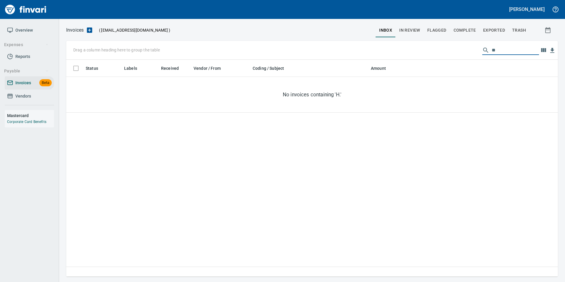
type input "*"
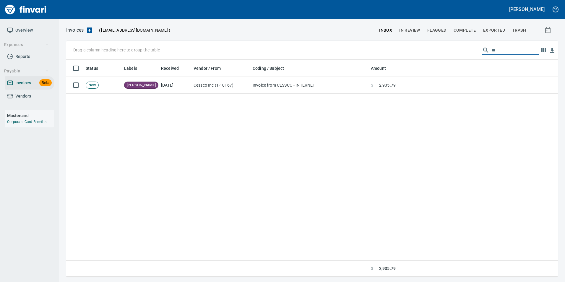
type input "*"
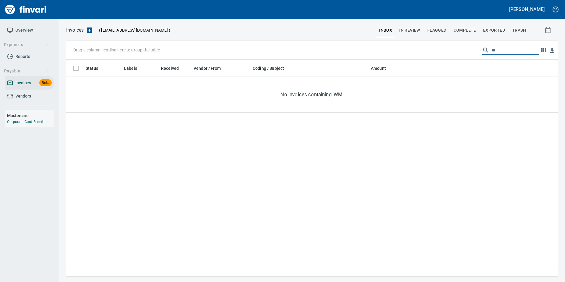
type input "*"
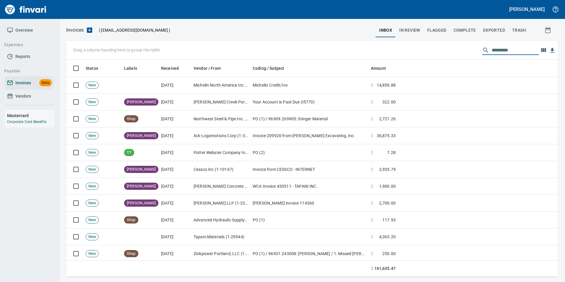
click at [411, 33] on span "In Review" at bounding box center [409, 30] width 21 height 7
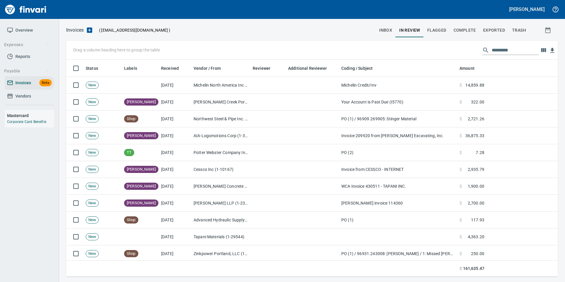
scroll to position [212, 483]
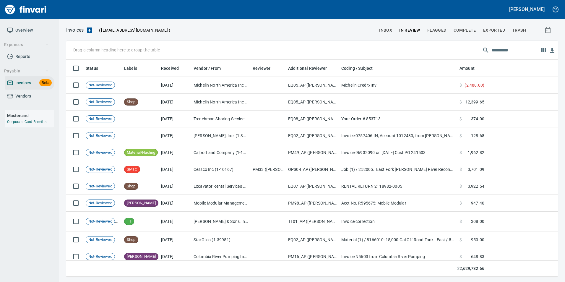
click at [511, 50] on input "text" at bounding box center [514, 49] width 47 height 9
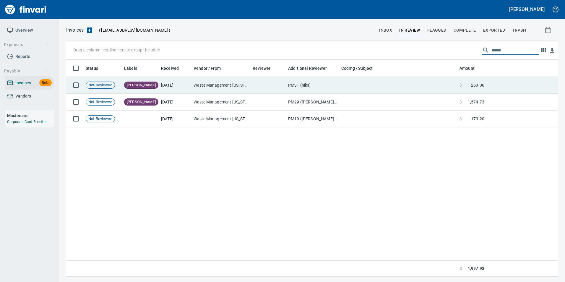
type input "*****"
click at [302, 85] on td "PM31 (niks)" at bounding box center [312, 85] width 53 height 17
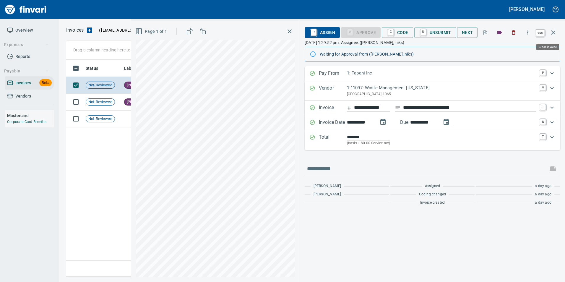
click at [555, 36] on button "button" at bounding box center [553, 32] width 14 height 14
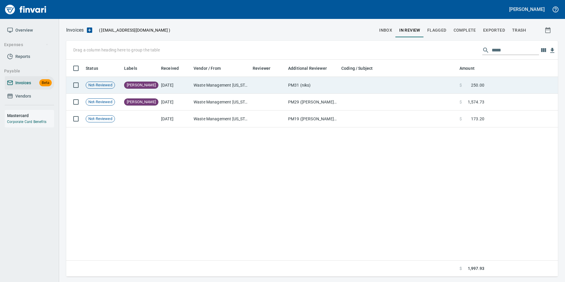
scroll to position [212, 487]
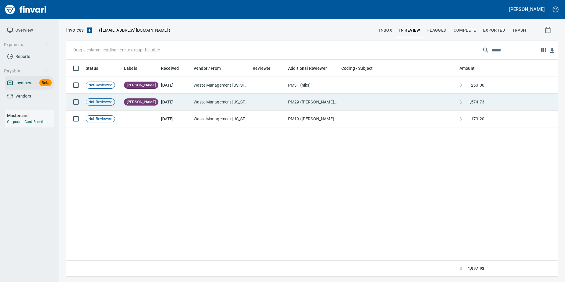
click at [412, 98] on td at bounding box center [398, 102] width 118 height 17
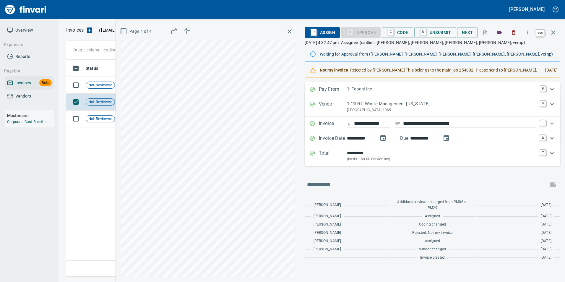
scroll to position [212, 487]
click at [553, 32] on icon "button" at bounding box center [552, 32] width 7 height 7
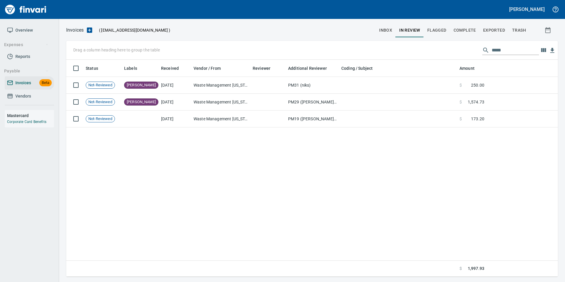
scroll to position [212, 487]
click at [516, 53] on input "*****" at bounding box center [514, 49] width 47 height 9
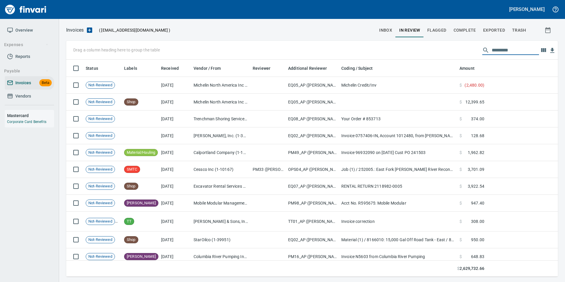
scroll to position [212, 483]
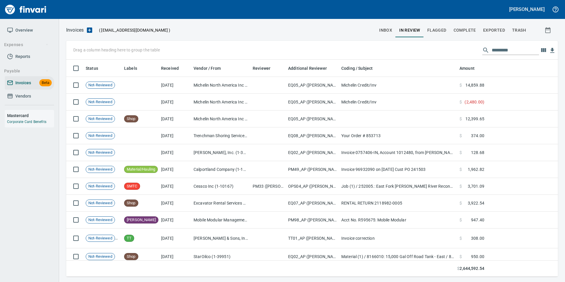
click at [387, 31] on span "inbox" at bounding box center [385, 30] width 13 height 7
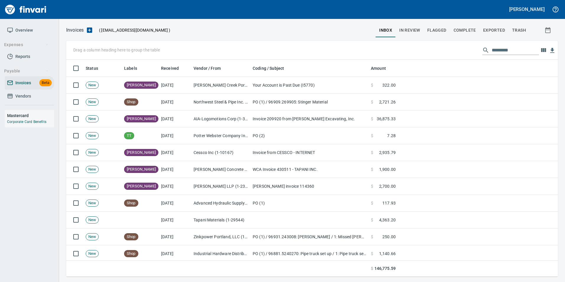
scroll to position [212, 483]
click at [415, 23] on button "In Review" at bounding box center [409, 30] width 28 height 14
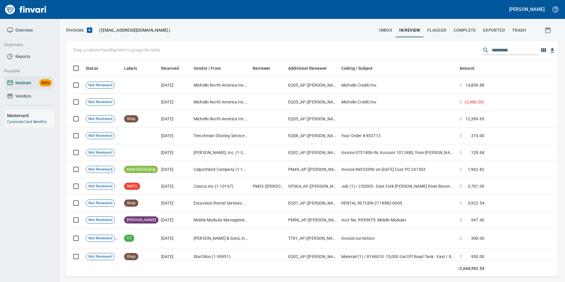
scroll to position [212, 483]
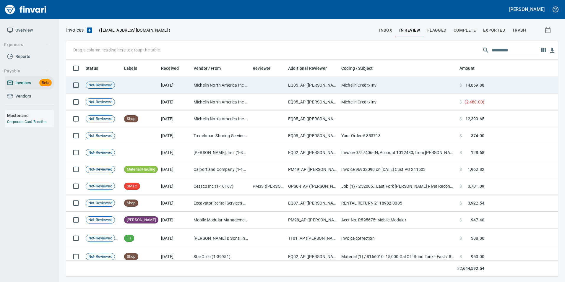
click at [439, 82] on td "Michelin Credit/Inv" at bounding box center [398, 85] width 118 height 17
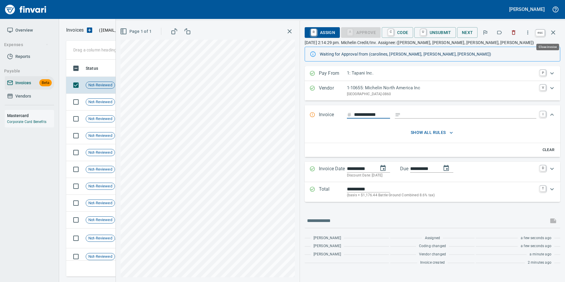
scroll to position [212, 482]
click at [554, 32] on icon "button" at bounding box center [552, 32] width 7 height 7
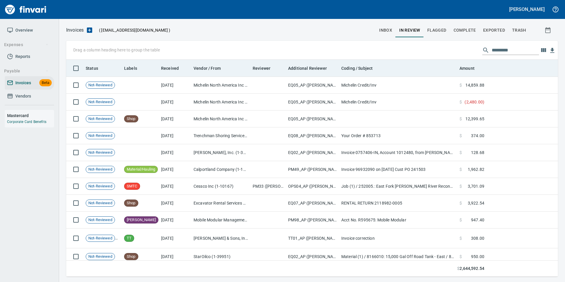
scroll to position [212, 483]
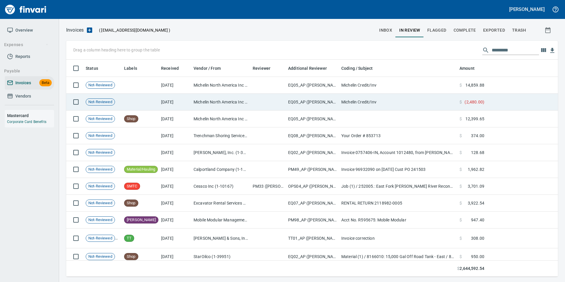
click at [508, 98] on td at bounding box center [521, 102] width 71 height 17
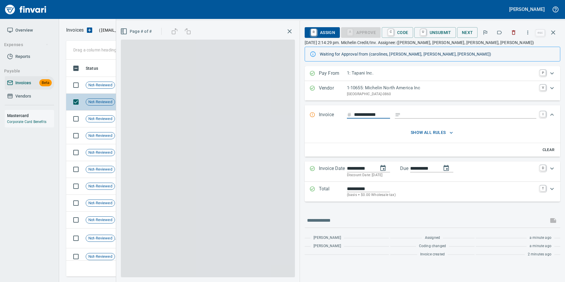
scroll to position [212, 482]
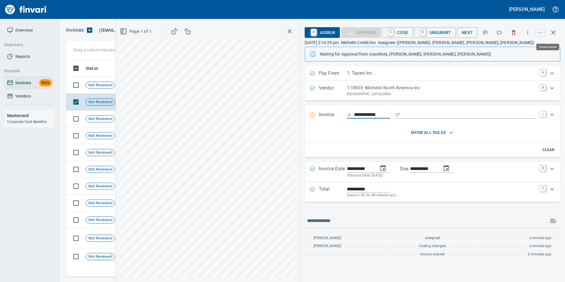
click at [554, 33] on icon "button" at bounding box center [553, 32] width 4 height 4
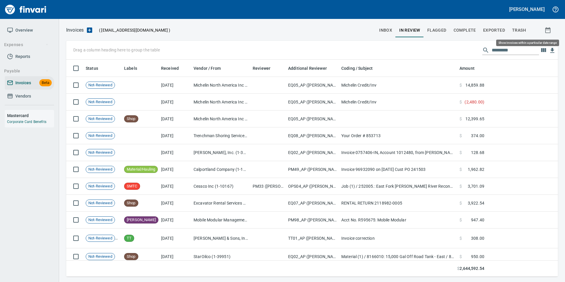
scroll to position [212, 482]
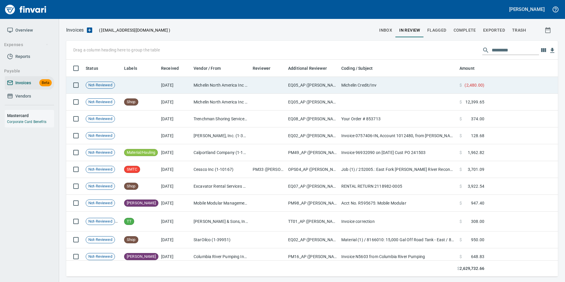
click at [404, 86] on td "Michelin Credit/Inv" at bounding box center [398, 85] width 118 height 17
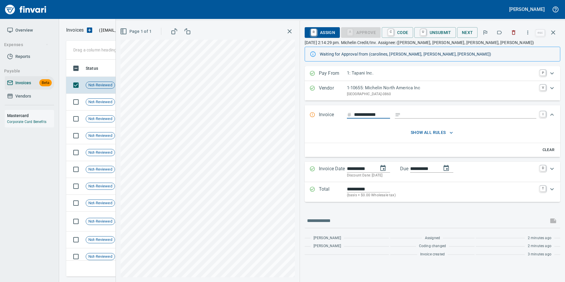
scroll to position [1, 1]
click at [554, 33] on icon "button" at bounding box center [553, 32] width 4 height 4
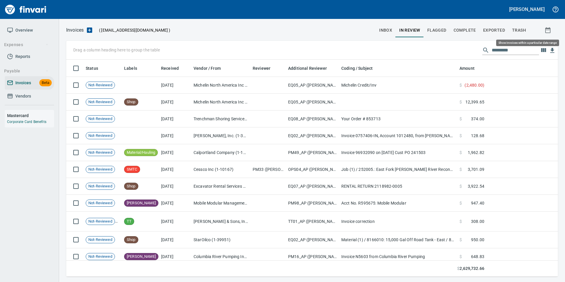
scroll to position [212, 483]
click at [383, 31] on span "inbox" at bounding box center [385, 30] width 13 height 7
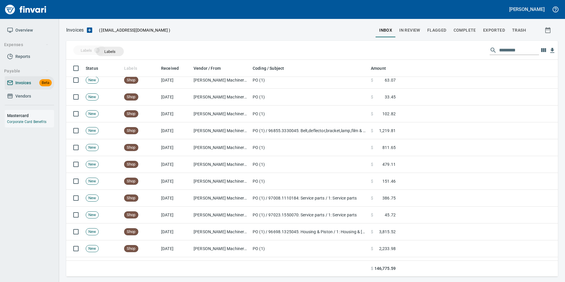
scroll to position [212, 483]
drag, startPoint x: 132, startPoint y: 69, endPoint x: 110, endPoint y: 51, distance: 27.8
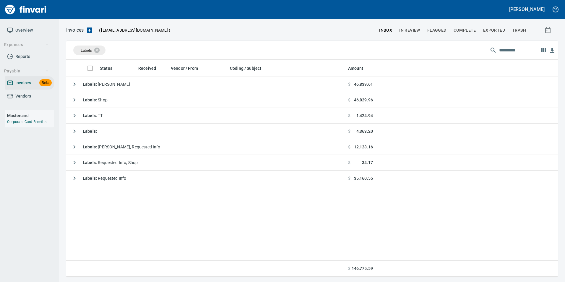
scroll to position [0, 0]
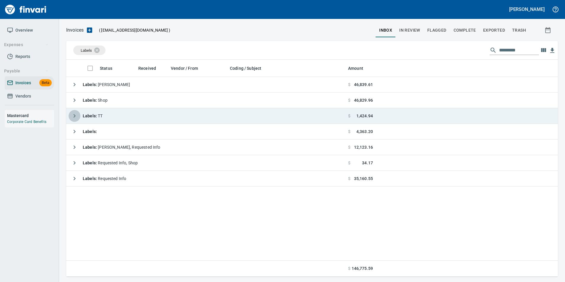
click at [78, 113] on icon "button" at bounding box center [74, 115] width 7 height 7
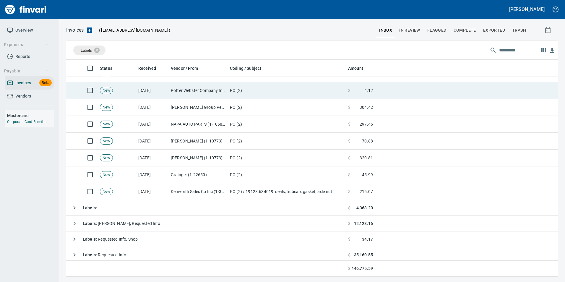
scroll to position [111, 0]
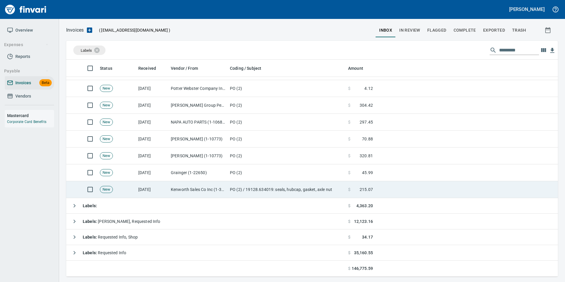
click at [256, 185] on td "PO (2) / 19128.634019: seals, hubcap, gasket, axle nut" at bounding box center [286, 189] width 118 height 17
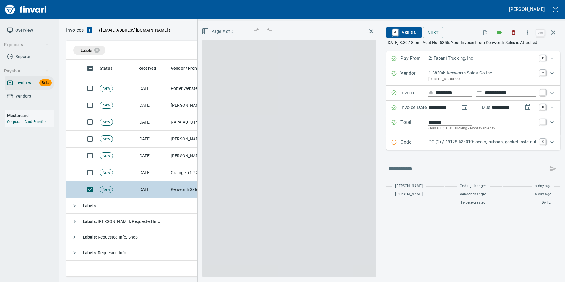
scroll to position [212, 482]
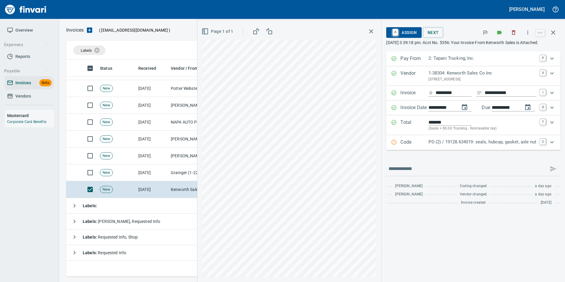
click at [468, 146] on div "PO (2) / 19128.634019: seals, hubcap, gasket, axle nut" at bounding box center [482, 143] width 108 height 8
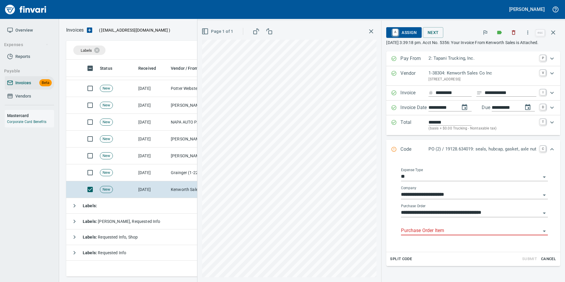
click at [440, 233] on div "Purchase Order Item" at bounding box center [474, 228] width 147 height 13
click at [434, 235] on input "Purchase Order Item" at bounding box center [471, 231] width 140 height 8
click at [401, 232] on div "Purchase Order Item" at bounding box center [474, 228] width 147 height 13
click at [401, 235] on input "Purchase Order Item" at bounding box center [471, 231] width 140 height 8
click at [426, 235] on input "Purchase Order Item" at bounding box center [471, 231] width 140 height 8
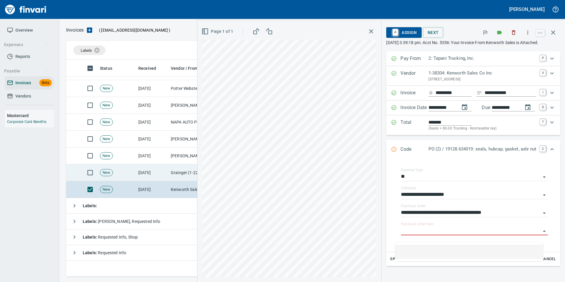
click at [177, 168] on td "Grainger (1-22650)" at bounding box center [197, 172] width 59 height 17
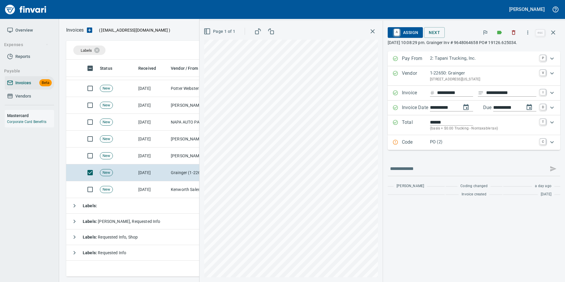
click at [429, 147] on div "Code PO (2) C" at bounding box center [473, 142] width 172 height 15
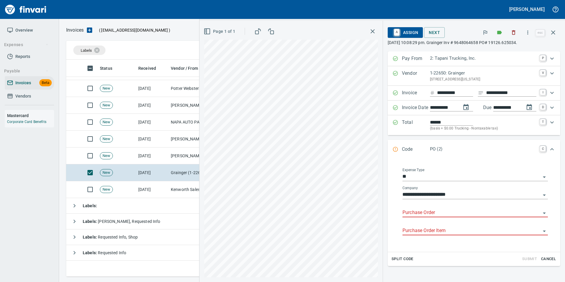
click at [420, 214] on input "Purchase Order" at bounding box center [471, 212] width 138 height 8
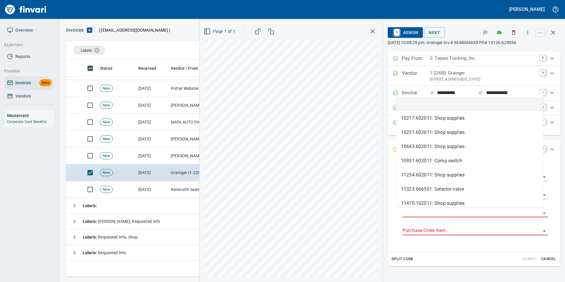
scroll to position [212, 482]
type input "**********"
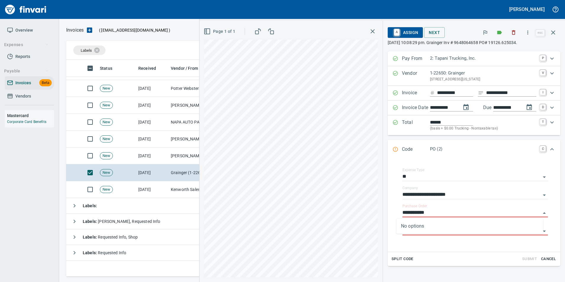
drag, startPoint x: 440, startPoint y: 272, endPoint x: 439, endPoint y: 268, distance: 3.9
click at [441, 272] on div "**********" at bounding box center [473, 183] width 172 height 264
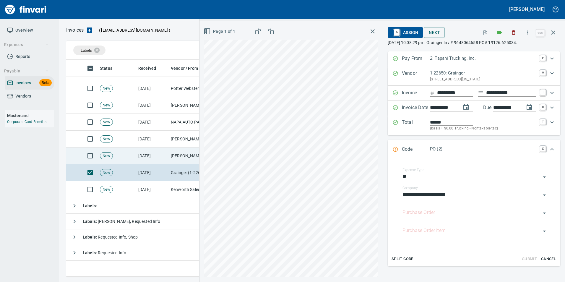
click at [181, 155] on td "[PERSON_NAME] (1-10773)" at bounding box center [197, 155] width 59 height 17
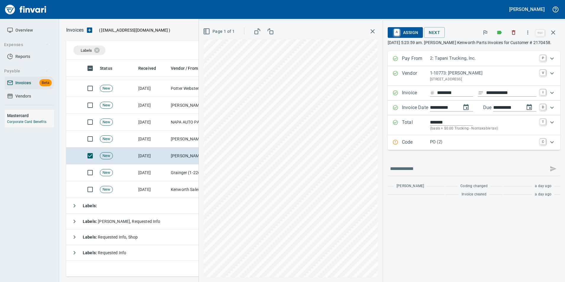
click at [413, 140] on p "Code" at bounding box center [416, 143] width 28 height 8
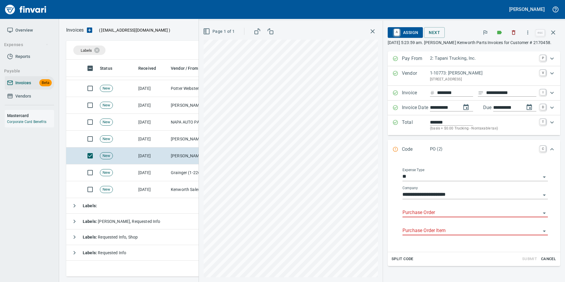
click at [415, 211] on input "Purchase Order" at bounding box center [471, 212] width 138 height 8
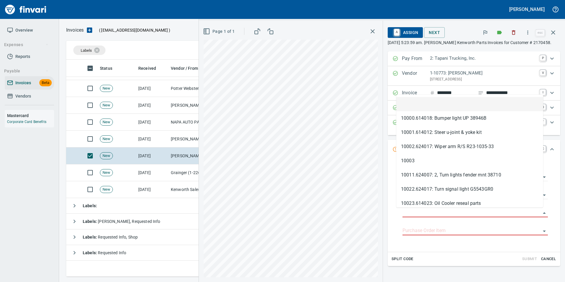
scroll to position [212, 482]
type input "**********"
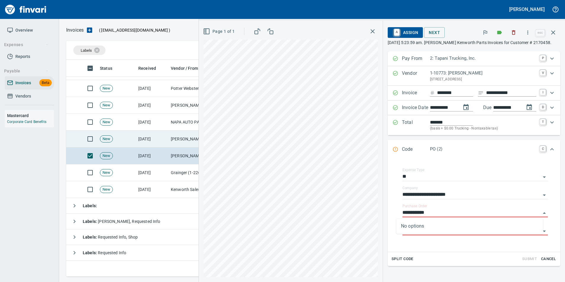
click at [150, 139] on td "[DATE]" at bounding box center [152, 139] width 32 height 17
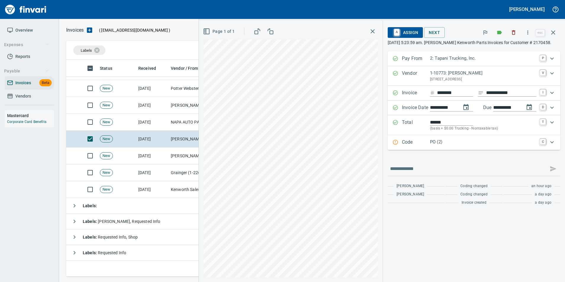
click at [411, 144] on p "Code" at bounding box center [416, 143] width 28 height 8
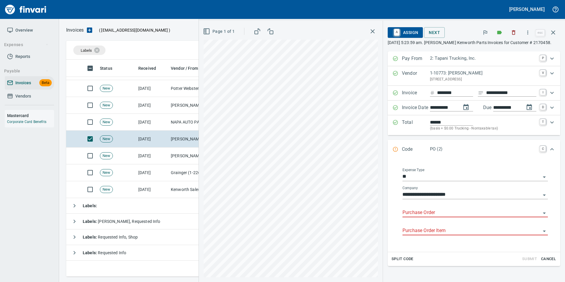
click at [413, 207] on div "Purchase Order" at bounding box center [474, 210] width 145 height 13
type input "**********"
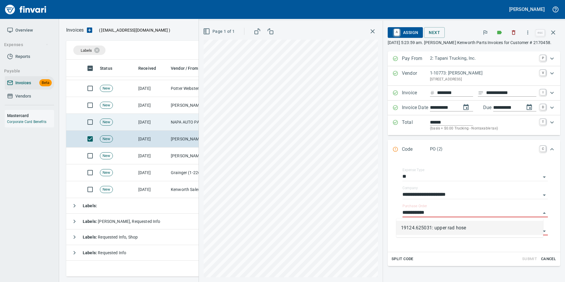
click at [165, 122] on td "[DATE]" at bounding box center [152, 122] width 32 height 17
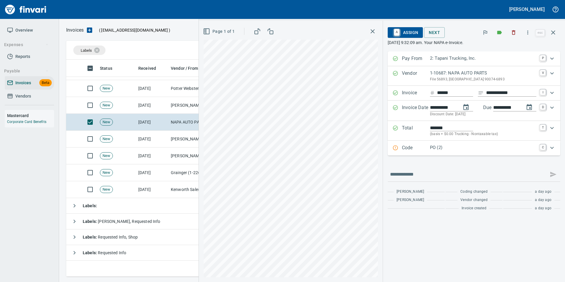
click at [407, 149] on p "Code" at bounding box center [416, 148] width 28 height 8
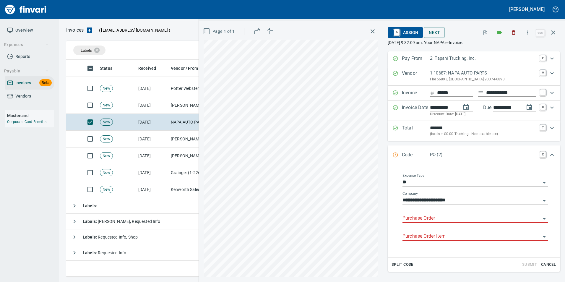
click at [421, 218] on input "Purchase Order" at bounding box center [471, 218] width 138 height 8
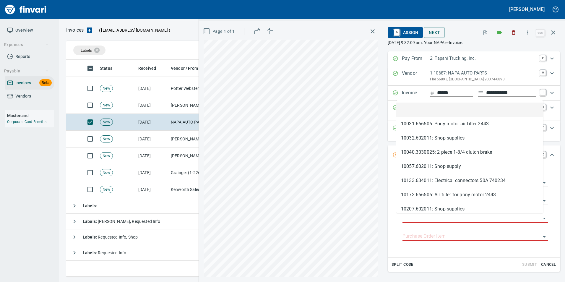
scroll to position [212, 482]
type input "**********"
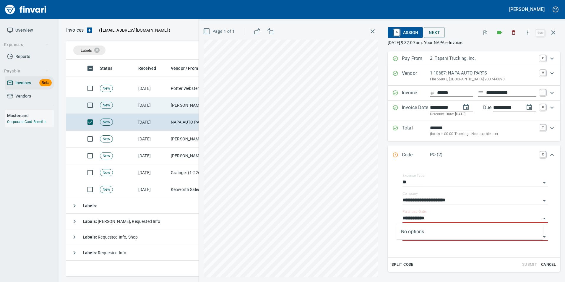
click at [182, 103] on td "[PERSON_NAME] Group Peterbilt([MEDICAL_DATA]) (1-38196)" at bounding box center [197, 105] width 59 height 17
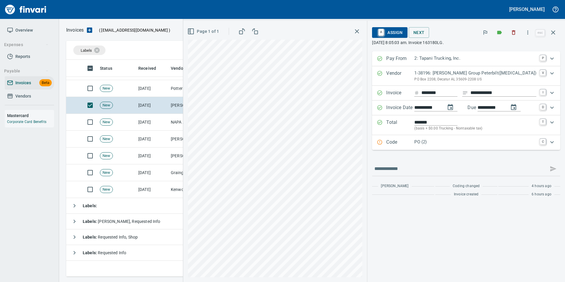
click at [414, 139] on p "Code" at bounding box center [400, 143] width 28 height 8
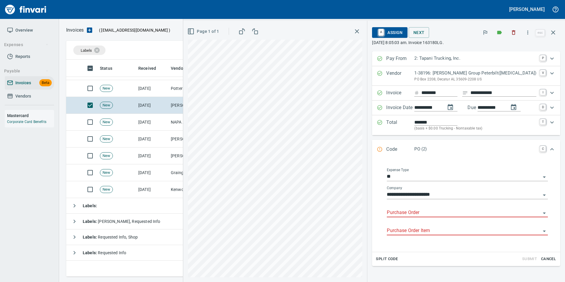
click at [423, 212] on input "Purchase Order" at bounding box center [464, 212] width 154 height 8
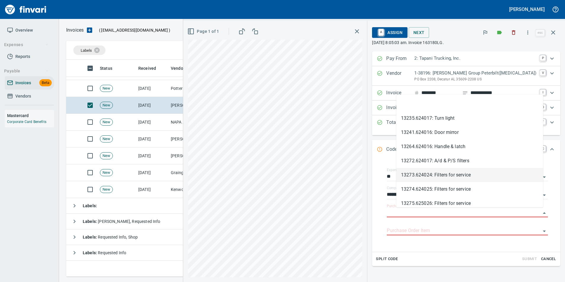
scroll to position [212, 482]
type input "**********"
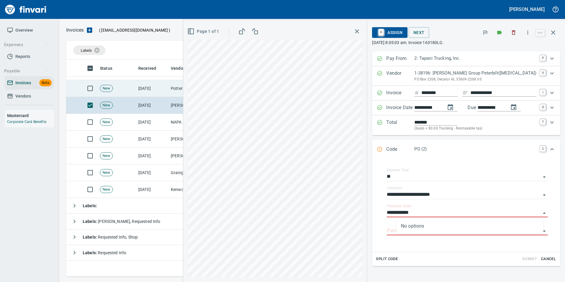
click at [161, 85] on td "[DATE]" at bounding box center [152, 88] width 32 height 17
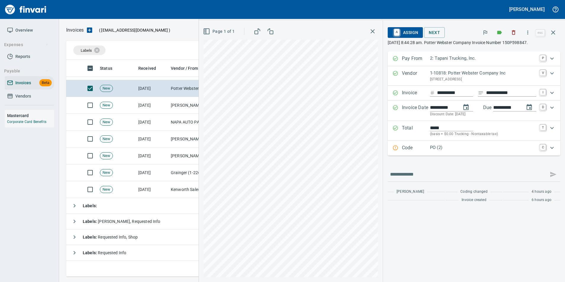
click at [405, 148] on p "Code" at bounding box center [416, 148] width 28 height 8
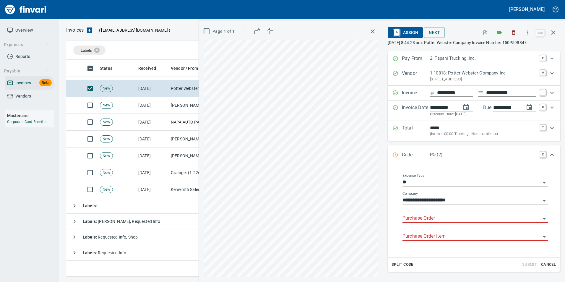
click at [415, 218] on input "Purchase Order" at bounding box center [471, 218] width 138 height 8
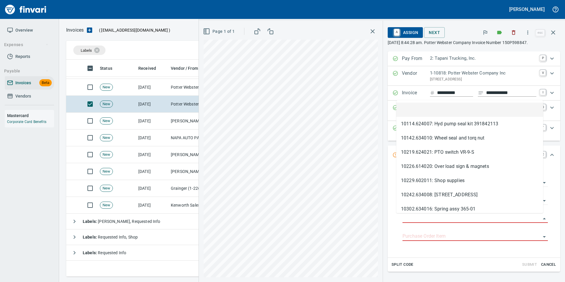
scroll to position [212, 482]
type input "**********"
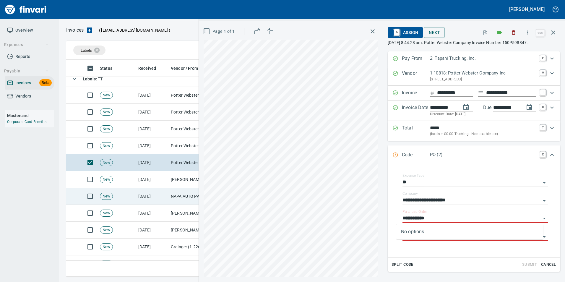
scroll to position [52, 0]
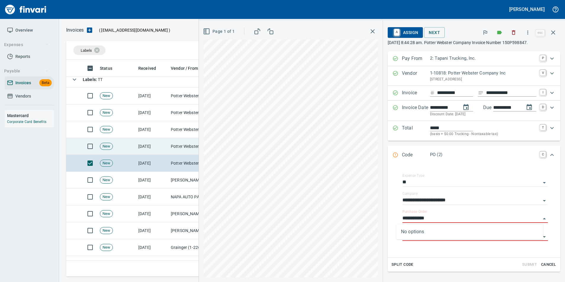
click at [176, 148] on td "Potter Webster Company Inc (1-10818)" at bounding box center [197, 146] width 59 height 17
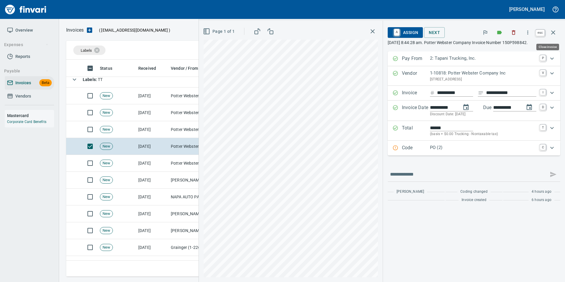
click at [553, 35] on icon "button" at bounding box center [552, 32] width 7 height 7
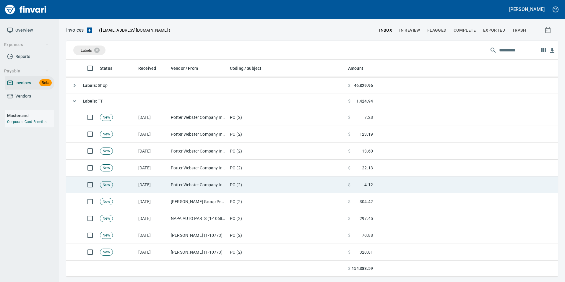
scroll to position [22, 0]
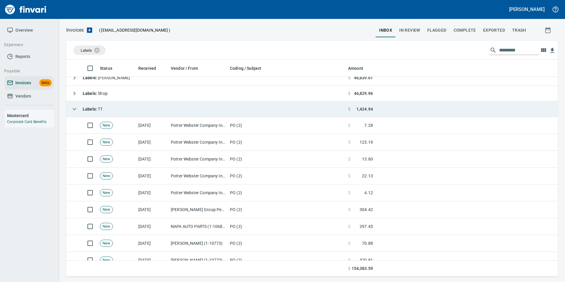
click at [71, 103] on div "Labels : TT" at bounding box center [86, 109] width 34 height 12
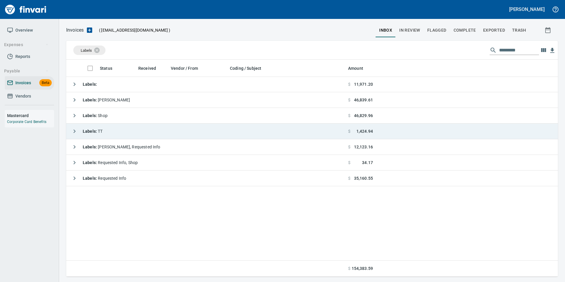
scroll to position [212, 487]
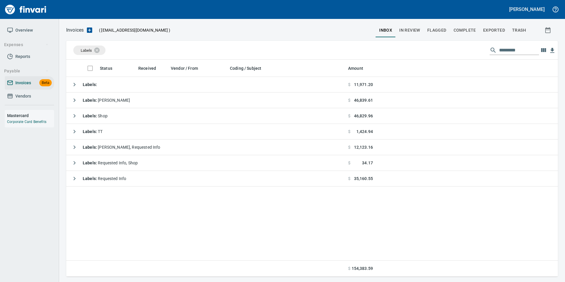
click at [415, 32] on span "In Review" at bounding box center [409, 30] width 21 height 7
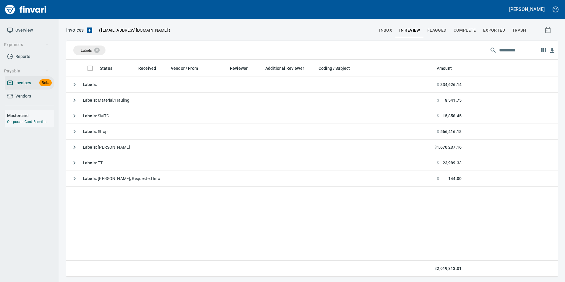
scroll to position [212, 487]
click at [101, 51] on icon at bounding box center [100, 49] width 5 height 5
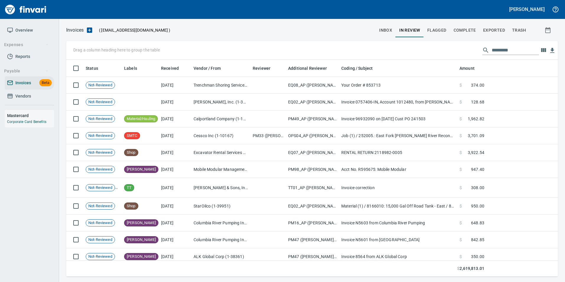
scroll to position [212, 483]
click at [465, 29] on span "Complete" at bounding box center [464, 30] width 22 height 7
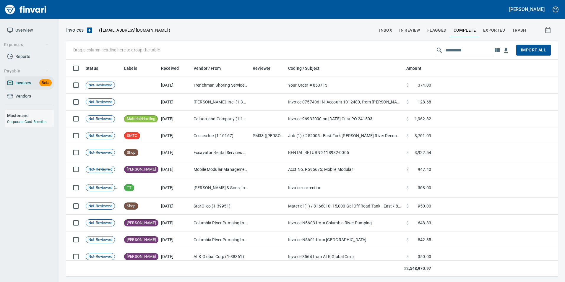
scroll to position [212, 483]
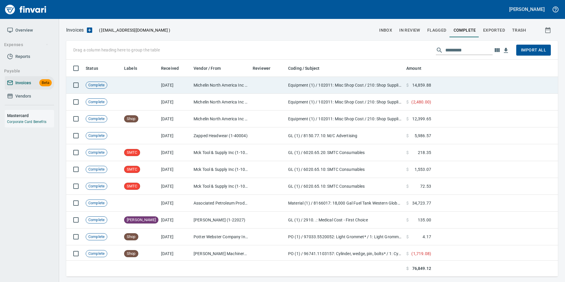
click at [450, 80] on td at bounding box center [495, 85] width 124 height 17
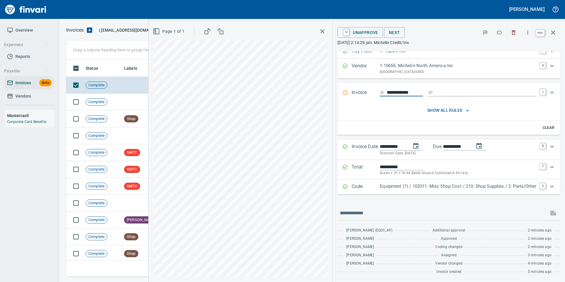
scroll to position [212, 482]
click at [555, 32] on icon "button" at bounding box center [552, 32] width 7 height 7
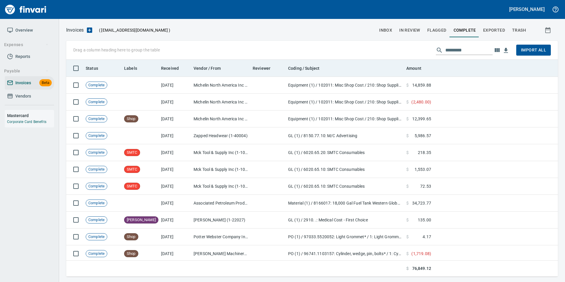
scroll to position [212, 482]
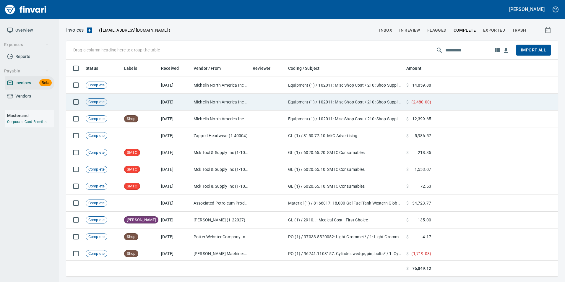
click at [363, 97] on td "Equipment (1) / 102011: Misc Shop Cost / 210: Shop Supplies / 2: Parts/Other" at bounding box center [345, 102] width 118 height 17
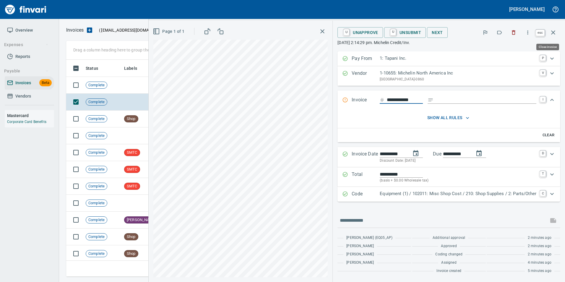
click at [555, 33] on icon "button" at bounding box center [552, 32] width 7 height 7
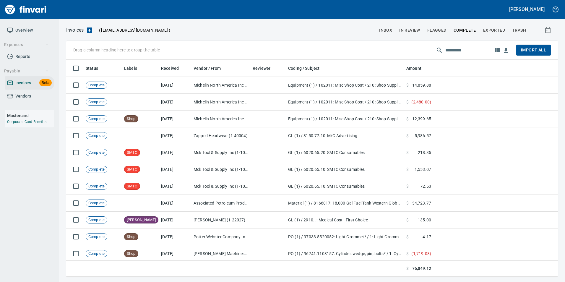
scroll to position [212, 483]
click at [381, 35] on button "inbox" at bounding box center [385, 30] width 20 height 14
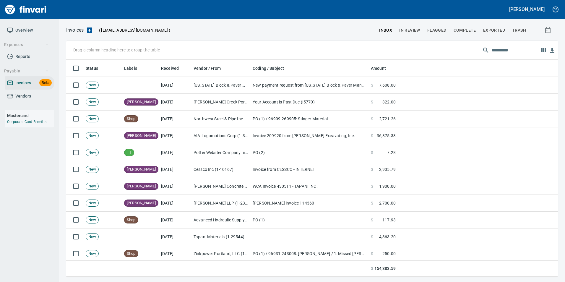
scroll to position [212, 483]
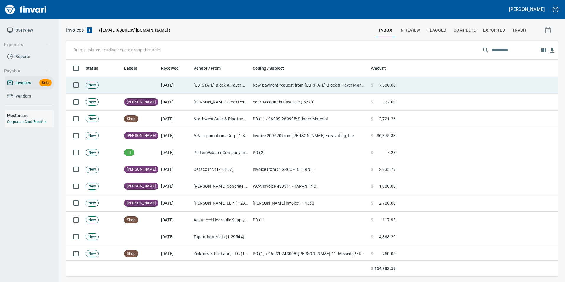
click at [330, 84] on td "New payment request from [US_STATE] Block & Paver Manufacturing Inc. for 7608.0…" at bounding box center [309, 85] width 118 height 17
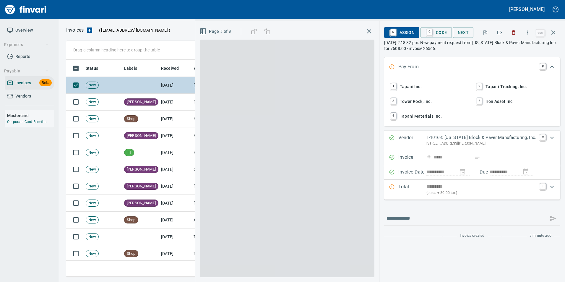
scroll to position [212, 482]
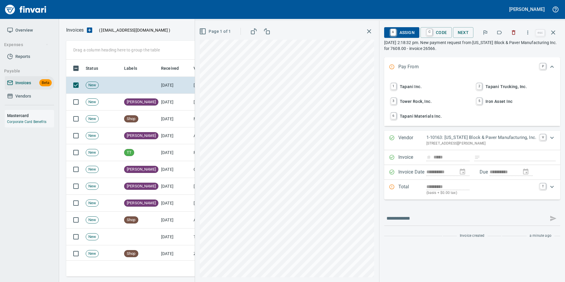
click at [501, 32] on icon "button" at bounding box center [499, 33] width 6 height 6
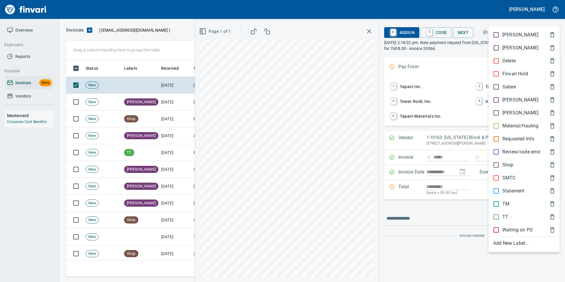
click at [516, 102] on span "[PERSON_NAME]" at bounding box center [519, 99] width 52 height 7
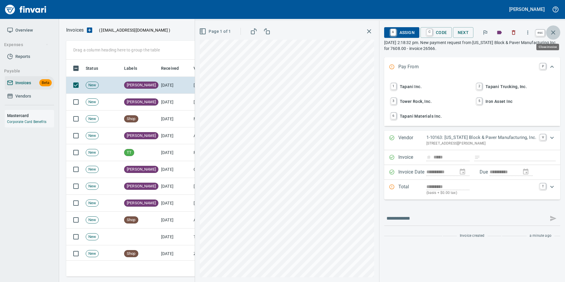
click at [553, 36] on icon "button" at bounding box center [552, 32] width 7 height 7
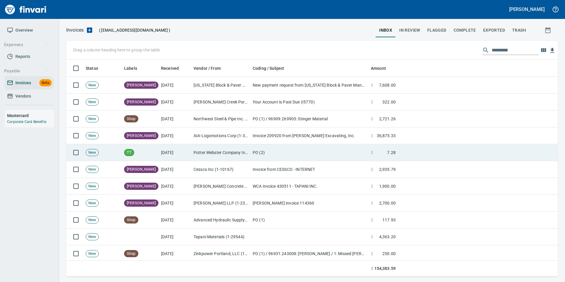
click at [211, 149] on td "Potter Webster Company Inc (1-10818)" at bounding box center [220, 152] width 59 height 17
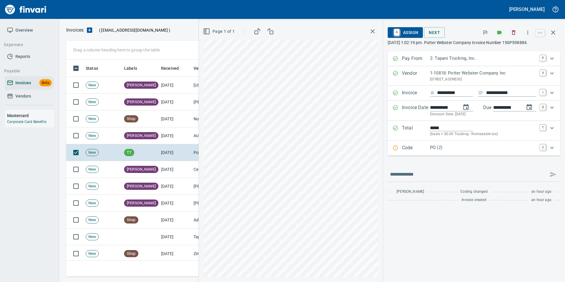
click at [397, 148] on div "Code PO (2) C" at bounding box center [468, 148] width 152 height 8
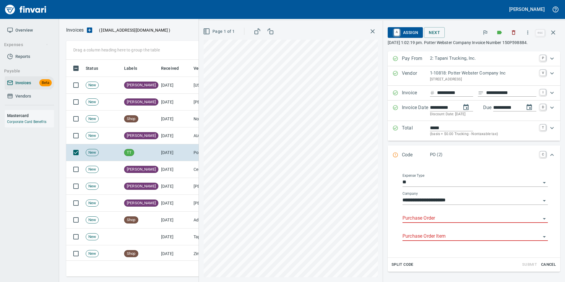
click at [403, 217] on input "Purchase Order" at bounding box center [471, 218] width 138 height 8
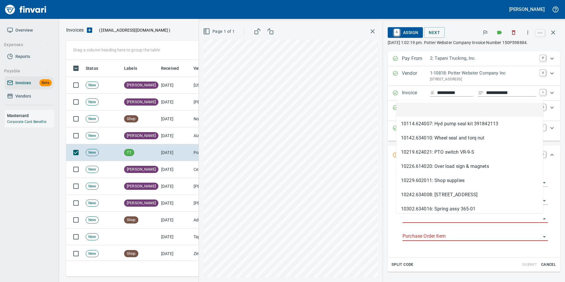
scroll to position [212, 482]
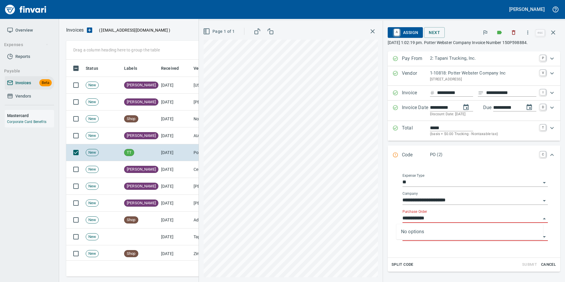
type input "**********"
click at [552, 34] on icon "button" at bounding box center [553, 32] width 4 height 4
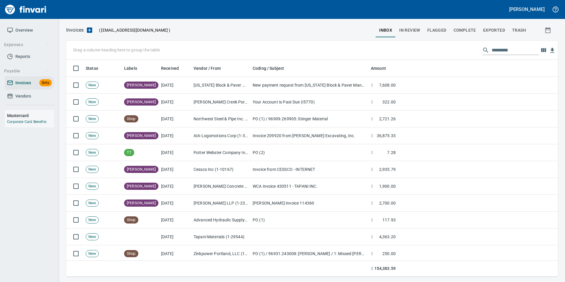
scroll to position [212, 483]
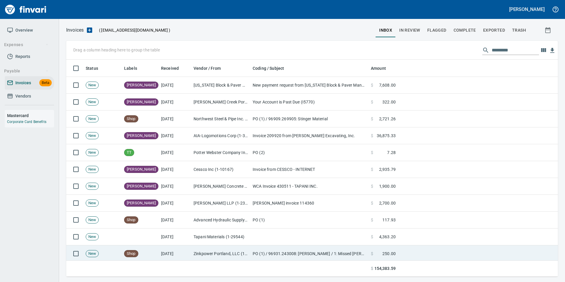
click at [255, 250] on td "PO (1) / 96931.243008: [PERSON_NAME] / 1: Missed [PERSON_NAME] and Knife Plate" at bounding box center [309, 253] width 118 height 17
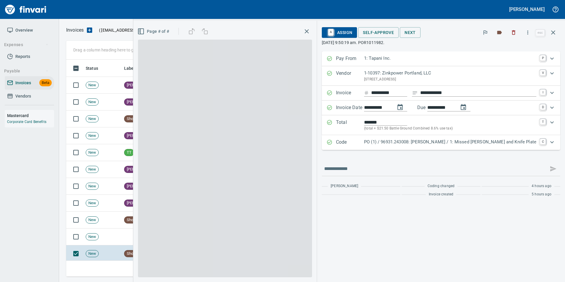
scroll to position [212, 482]
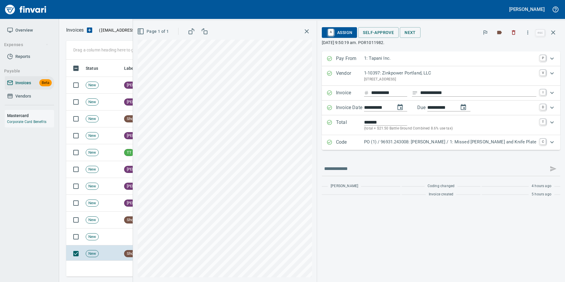
click at [408, 143] on p "PO (1) / 96931.243008: [PERSON_NAME] / 1: Missed [PERSON_NAME] and Knife Plate" at bounding box center [450, 142] width 172 height 7
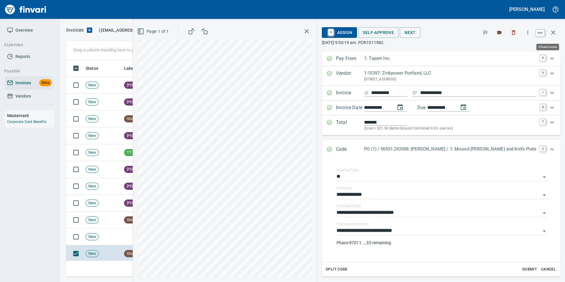
click at [554, 34] on icon "button" at bounding box center [553, 32] width 4 height 4
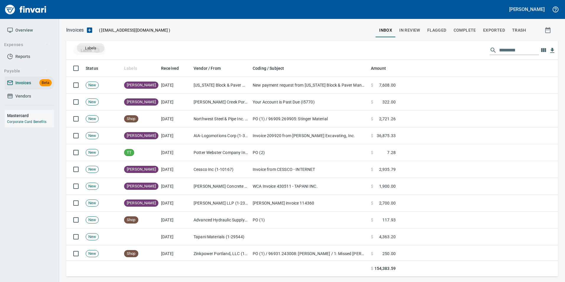
scroll to position [212, 483]
drag, startPoint x: 131, startPoint y: 66, endPoint x: 91, endPoint y: 48, distance: 43.9
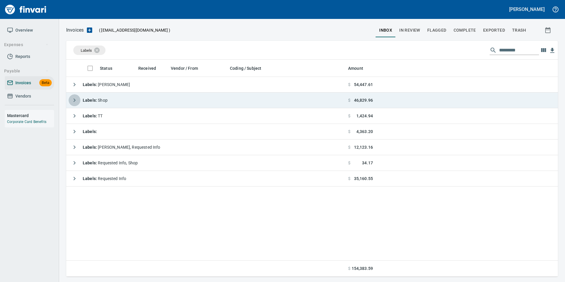
click at [75, 104] on button "button" at bounding box center [75, 100] width 12 height 12
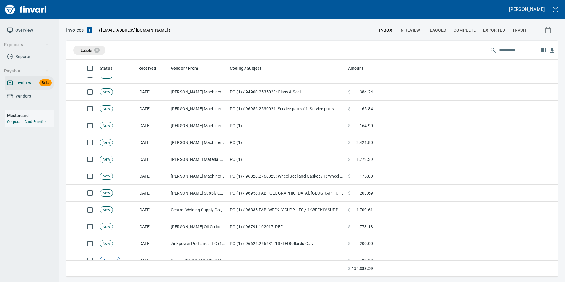
scroll to position [975, 0]
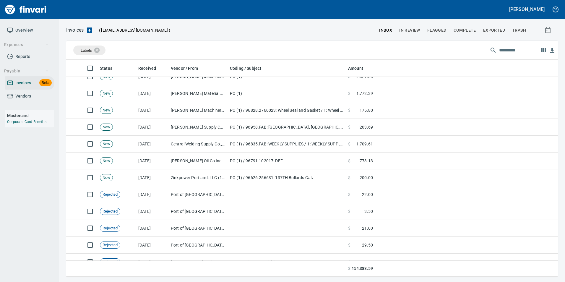
click at [164, 171] on td "[DATE]" at bounding box center [152, 177] width 32 height 17
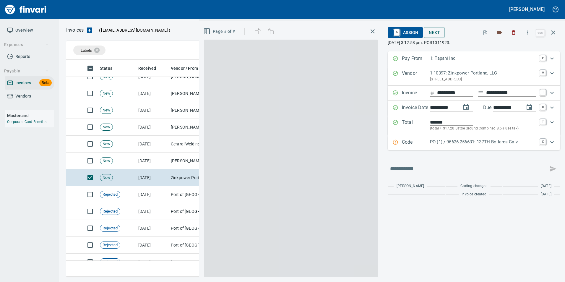
scroll to position [212, 482]
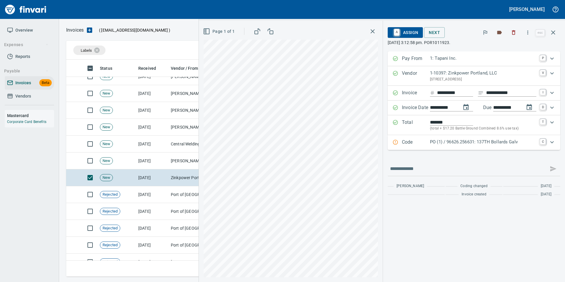
click at [418, 146] on div "Code PO (1) / 96626.256631: 137TH Bollards Galv C" at bounding box center [473, 142] width 172 height 15
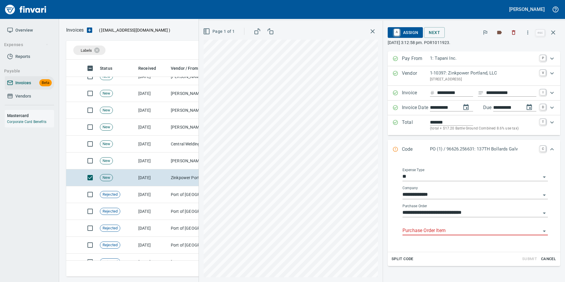
click at [434, 230] on input "Purchase Order Item" at bounding box center [471, 231] width 138 height 8
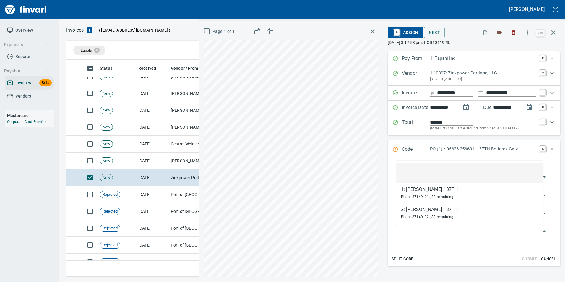
click at [446, 173] on li at bounding box center [469, 173] width 147 height 20
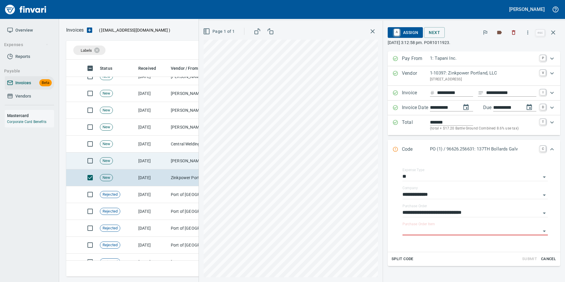
click at [179, 159] on td "Byrnes Oil Co Inc (1-38025)" at bounding box center [197, 160] width 59 height 17
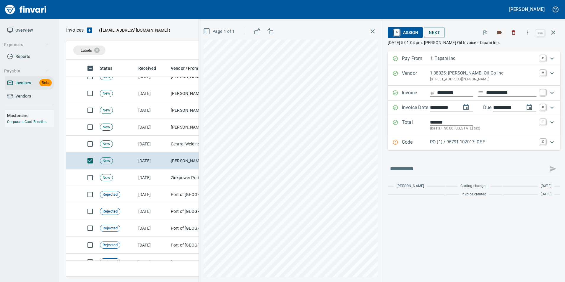
click at [433, 145] on p "PO (1) / 96791.102017: DEF" at bounding box center [483, 142] width 106 height 7
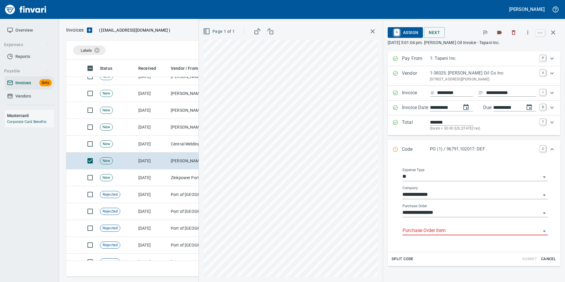
click at [431, 226] on div "Purchase Order Item" at bounding box center [474, 228] width 145 height 13
click at [426, 229] on input "Purchase Order Item" at bounding box center [471, 231] width 138 height 8
click at [420, 248] on li at bounding box center [469, 246] width 147 height 14
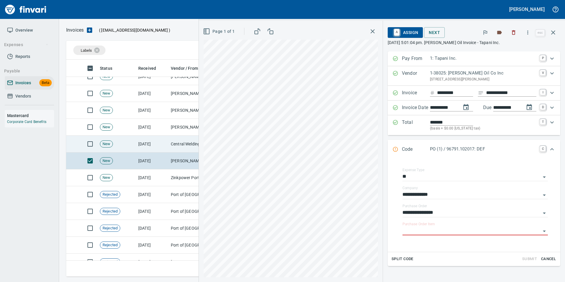
click at [170, 145] on td "Central Welding Supply Co., Inc (1-23924)" at bounding box center [197, 144] width 59 height 17
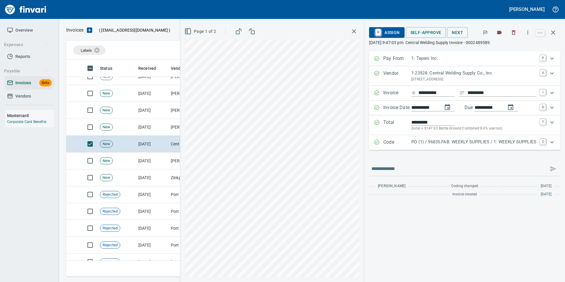
click at [458, 146] on div "Code PO (1) / 96835.FAB: WEEKLY SUPPLIES / 1: WEEKLY SUPPLIES C" at bounding box center [464, 142] width 191 height 15
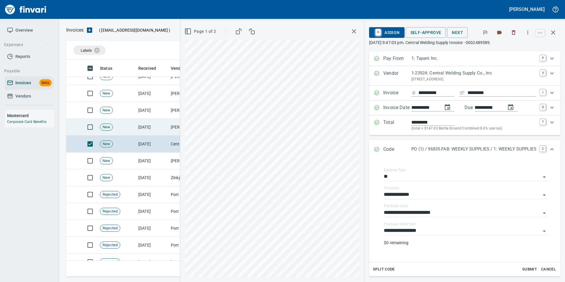
click at [154, 124] on td "[DATE]" at bounding box center [152, 127] width 32 height 17
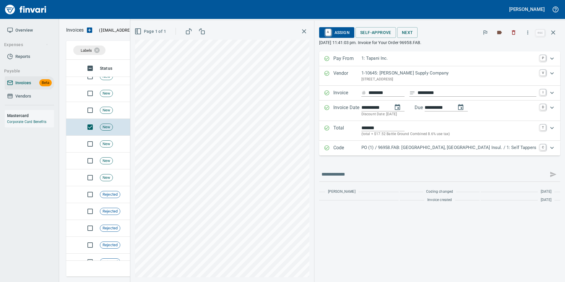
click at [392, 147] on p "PO (1) / 96958.FAB: South Awning, Lower Prune Hill Insul. / 1: Self Tappers" at bounding box center [448, 147] width 175 height 7
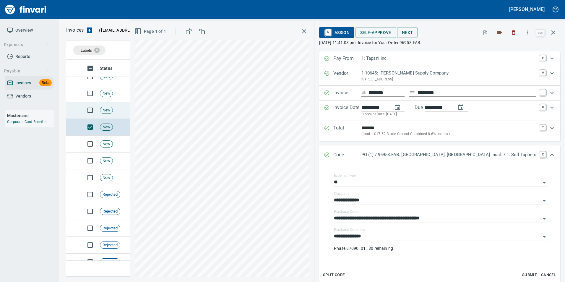
click at [143, 108] on td "[DATE]" at bounding box center [152, 110] width 32 height 17
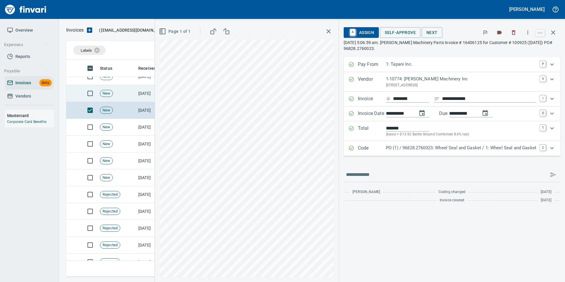
click at [149, 94] on td "[DATE]" at bounding box center [152, 93] width 32 height 17
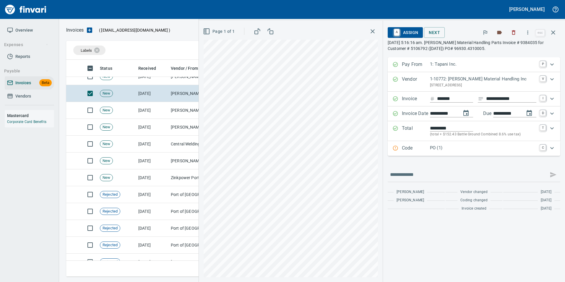
click at [395, 148] on icon "Expand" at bounding box center [395, 148] width 6 height 6
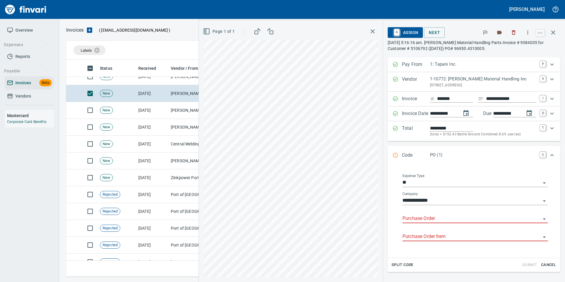
click at [410, 221] on input "Purchase Order" at bounding box center [471, 218] width 138 height 8
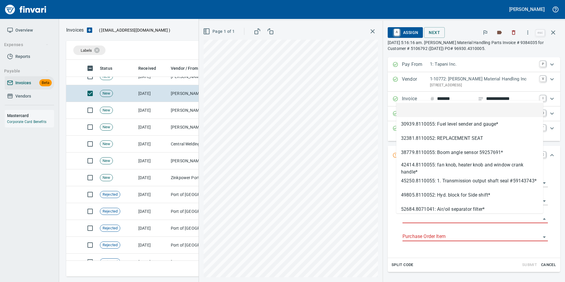
scroll to position [212, 482]
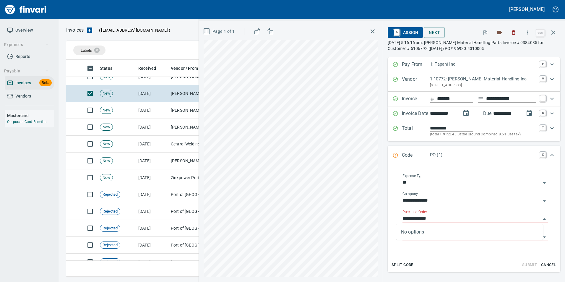
type input "**********"
click at [169, 82] on td "[PERSON_NAME] Machinery Co (1-10794)" at bounding box center [197, 76] width 59 height 17
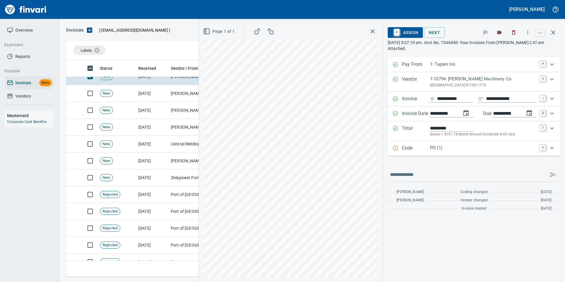
click at [398, 148] on div "Code PO (1) C" at bounding box center [468, 148] width 152 height 8
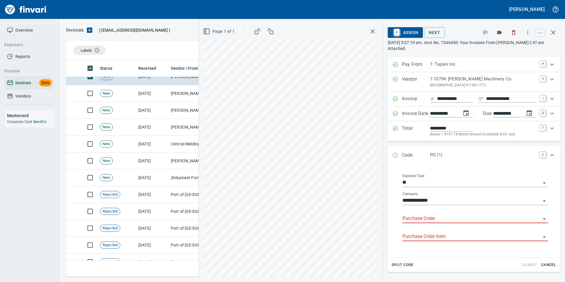
click at [413, 220] on input "Purchase Order" at bounding box center [471, 218] width 138 height 8
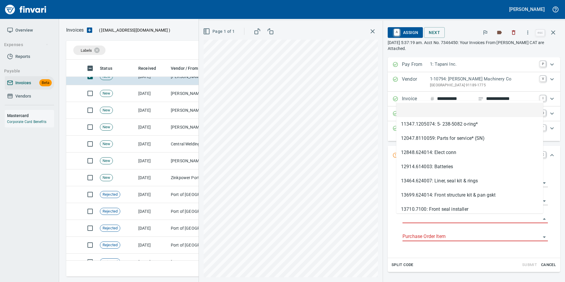
type input "**********"
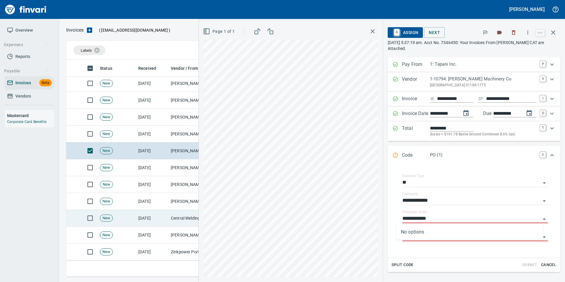
scroll to position [886, 0]
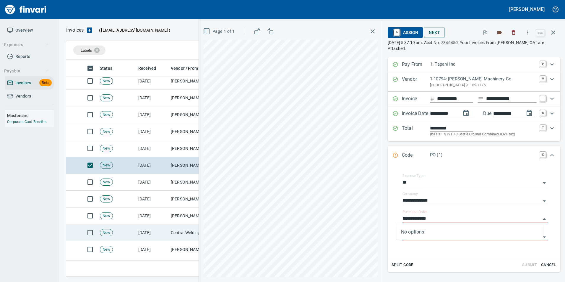
click at [176, 149] on td "[PERSON_NAME] Machinery Co (1-10794)" at bounding box center [197, 148] width 59 height 17
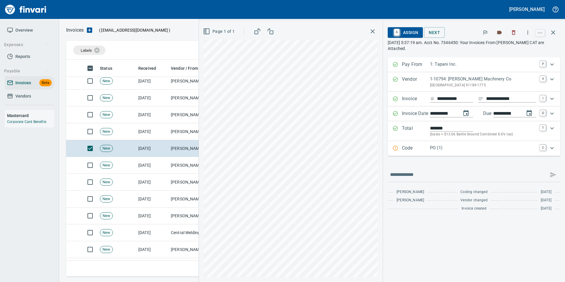
click at [406, 147] on p "Code" at bounding box center [416, 148] width 28 height 8
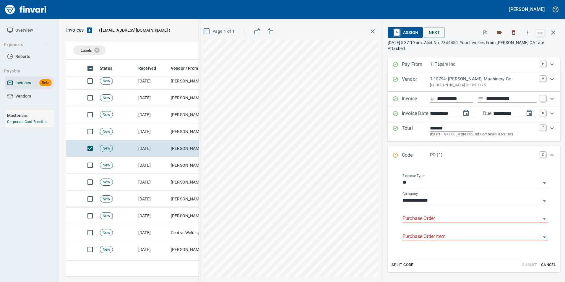
click at [421, 219] on input "Purchase Order" at bounding box center [471, 218] width 138 height 8
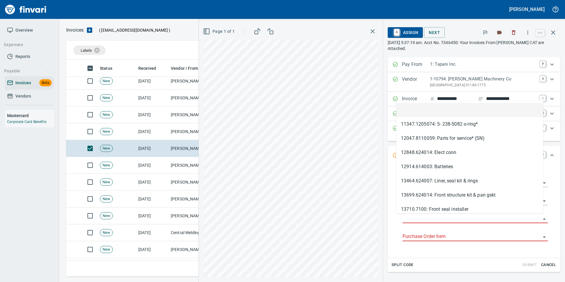
scroll to position [212, 482]
type input "**********"
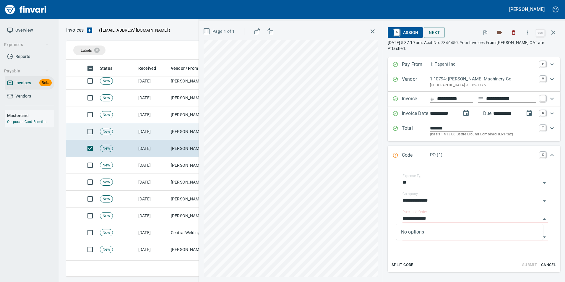
click at [188, 131] on td "[PERSON_NAME] Machinery Co (1-10794)" at bounding box center [197, 131] width 59 height 17
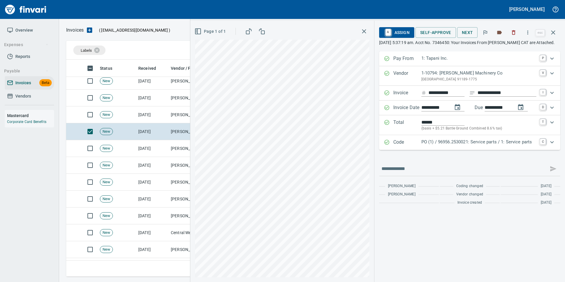
click at [427, 145] on p "PO (1) / 96956.2530021: Service parts / 1: Service parts" at bounding box center [478, 142] width 115 height 7
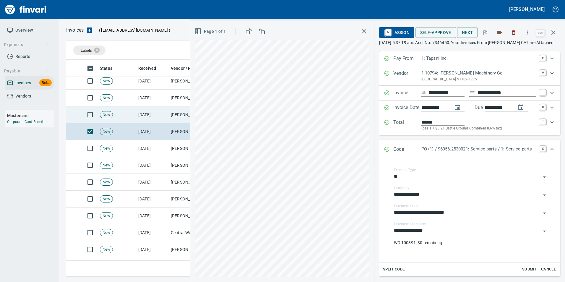
click at [165, 112] on td "[DATE]" at bounding box center [152, 114] width 32 height 17
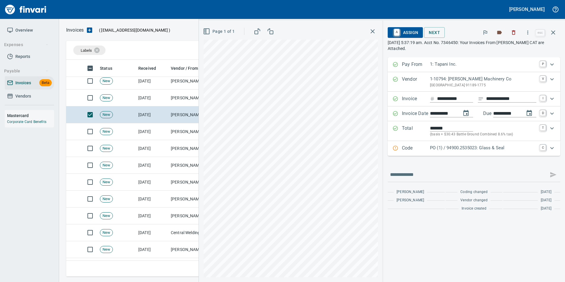
click at [416, 150] on p "Code" at bounding box center [416, 148] width 28 height 8
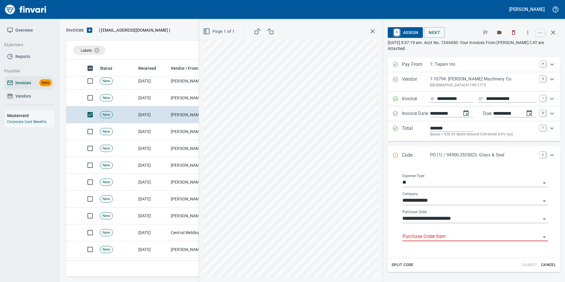
click at [415, 232] on input "Purchase Order Item" at bounding box center [471, 236] width 138 height 8
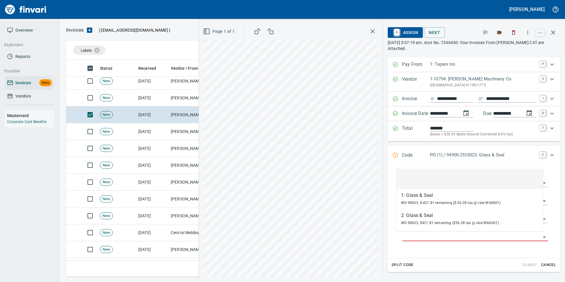
scroll to position [212, 482]
click at [416, 180] on li at bounding box center [469, 179] width 147 height 20
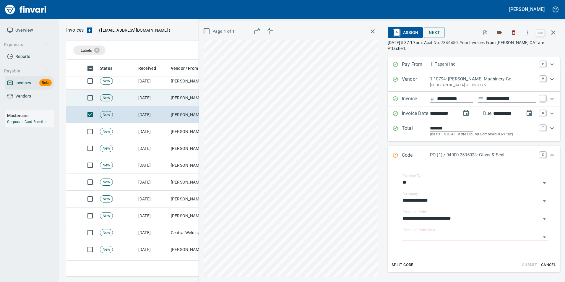
click at [173, 91] on td "[PERSON_NAME] Machinery Co (1-10794)" at bounding box center [197, 97] width 59 height 17
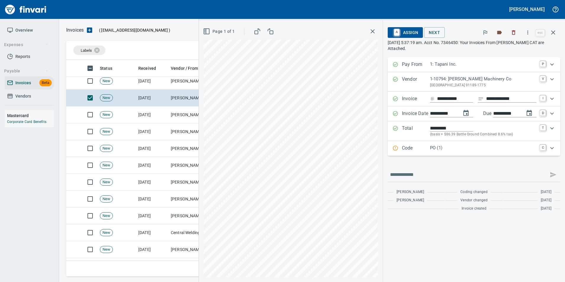
click at [409, 152] on p "Code" at bounding box center [416, 148] width 28 height 8
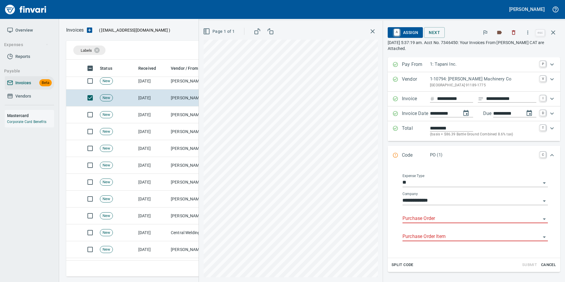
click at [418, 219] on input "Purchase Order" at bounding box center [471, 218] width 138 height 8
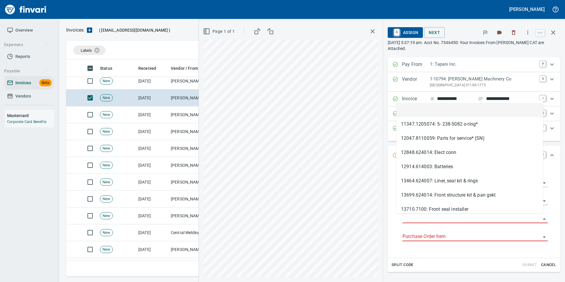
scroll to position [212, 482]
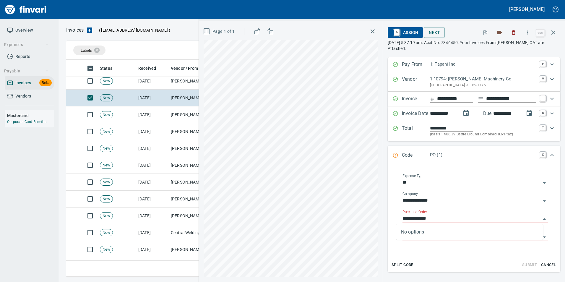
type input "**********"
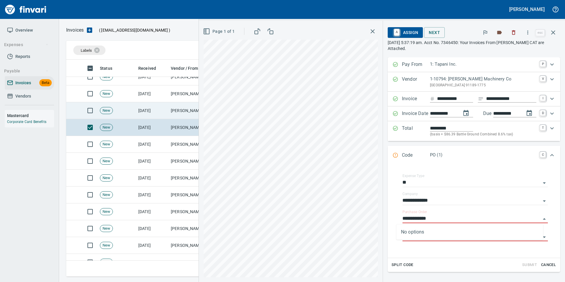
click at [161, 114] on td "[DATE]" at bounding box center [152, 110] width 32 height 17
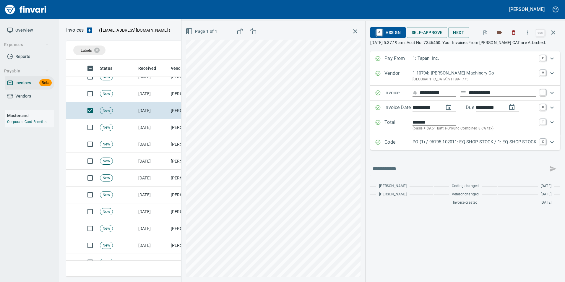
click at [375, 141] on icon "Expand" at bounding box center [378, 142] width 6 height 6
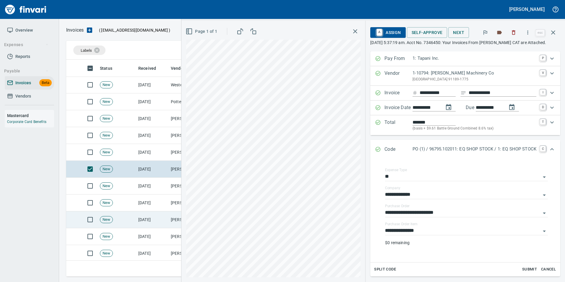
scroll to position [797, 0]
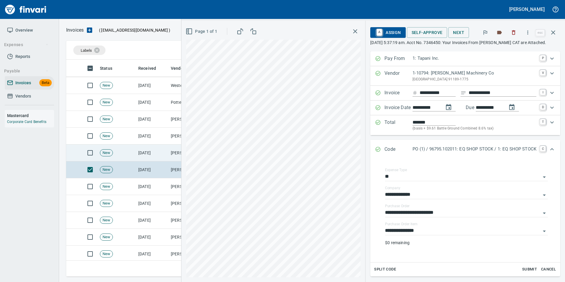
click at [146, 153] on td "[DATE]" at bounding box center [152, 152] width 32 height 17
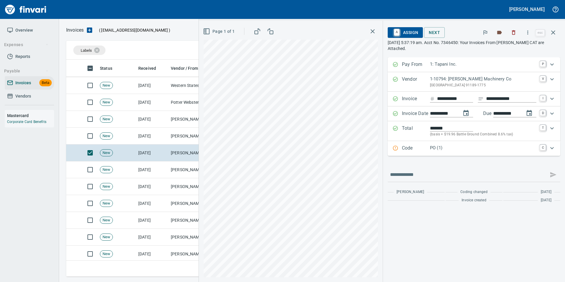
click at [430, 144] on p "PO (1)" at bounding box center [483, 147] width 106 height 7
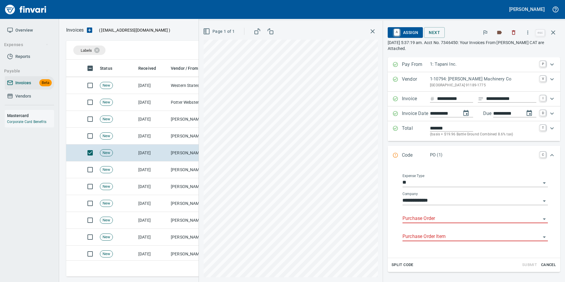
click at [412, 216] on input "Purchase Order" at bounding box center [471, 218] width 138 height 8
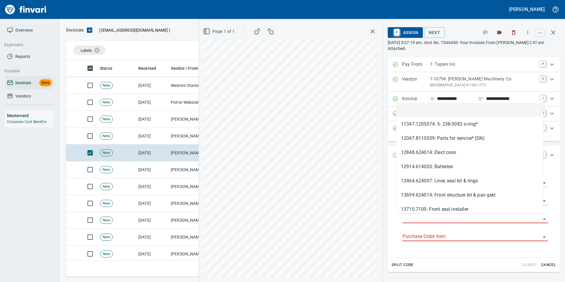
type input "**********"
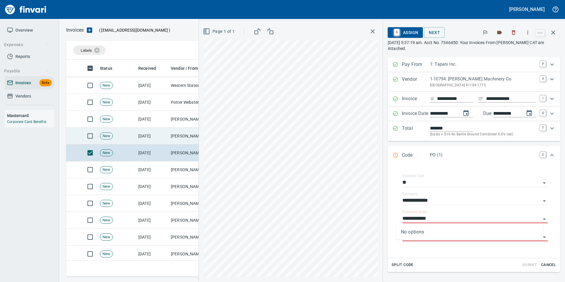
click at [184, 140] on td "Peterson Machinery Co (1-10794)" at bounding box center [197, 136] width 59 height 17
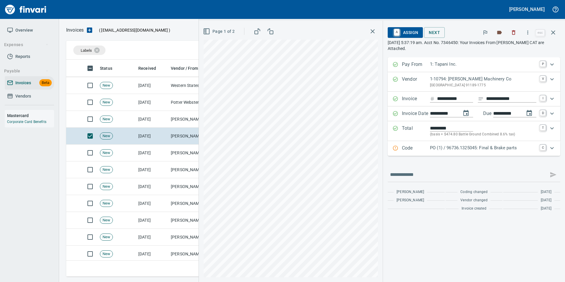
click at [456, 146] on p "PO (1) / 96736.1325045: Final & Brake parts" at bounding box center [483, 147] width 106 height 7
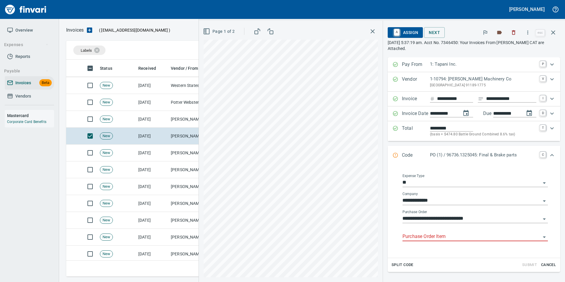
click at [428, 233] on input "Purchase Order Item" at bounding box center [471, 236] width 138 height 8
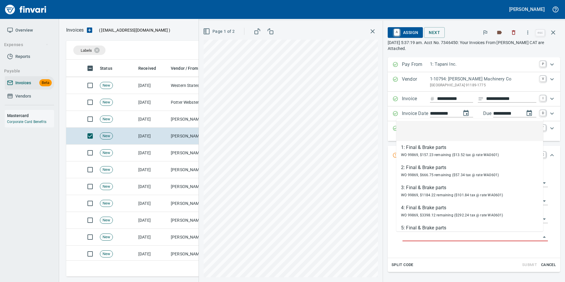
scroll to position [212, 482]
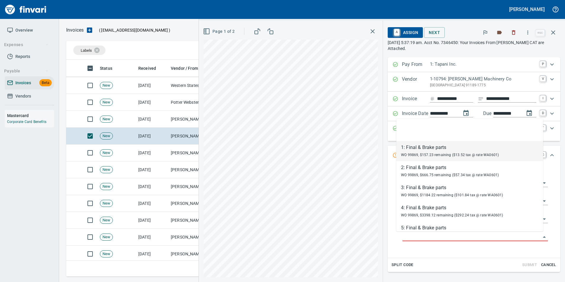
click at [395, 186] on div "**********" at bounding box center [475, 210] width 161 height 86
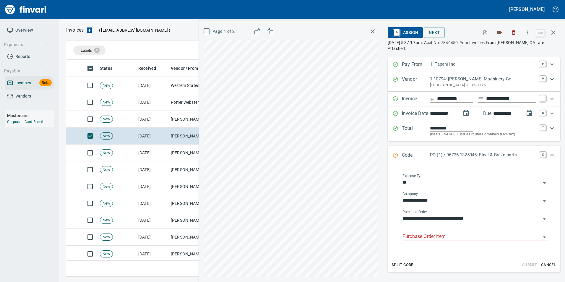
click at [423, 237] on input "Purchase Order Item" at bounding box center [471, 236] width 138 height 8
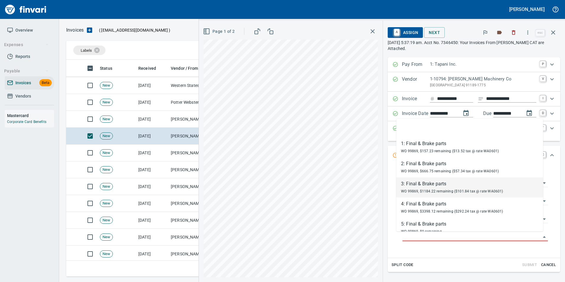
scroll to position [0, 0]
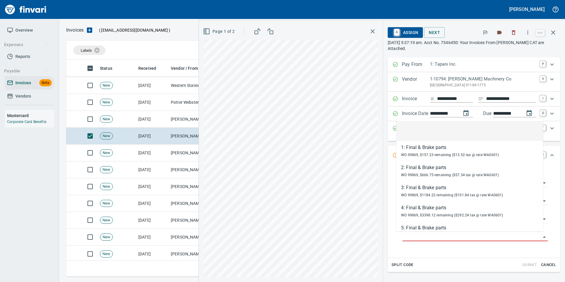
click at [430, 129] on li at bounding box center [469, 131] width 147 height 20
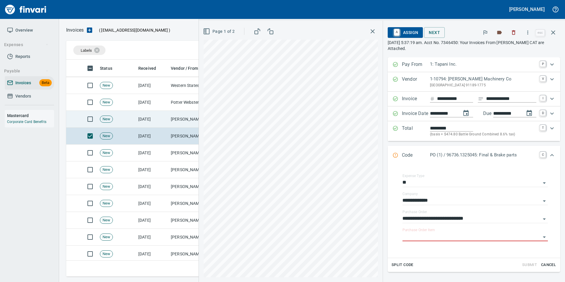
click at [152, 123] on td "[DATE]" at bounding box center [152, 119] width 32 height 17
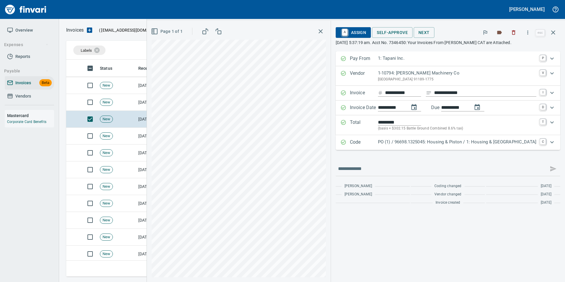
click at [446, 145] on div "PO (1) / 96698.1325045: Housing & Piston / 1: Housing & Piston" at bounding box center [457, 143] width 158 height 8
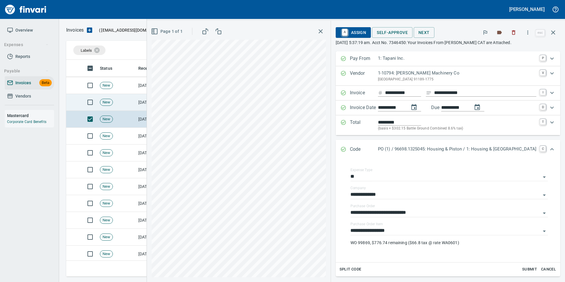
click at [161, 100] on td "[DATE]" at bounding box center [152, 102] width 32 height 17
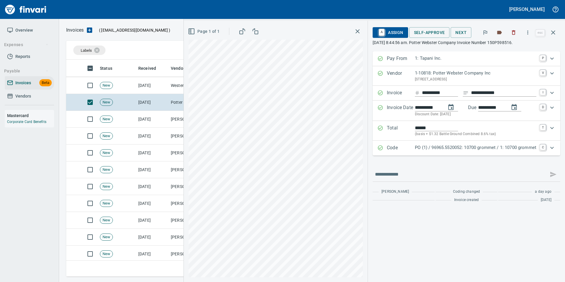
click at [449, 149] on p "PO (1) / 96965.5520052: 10700 grommet / 1: 10700 grommet" at bounding box center [475, 147] width 121 height 7
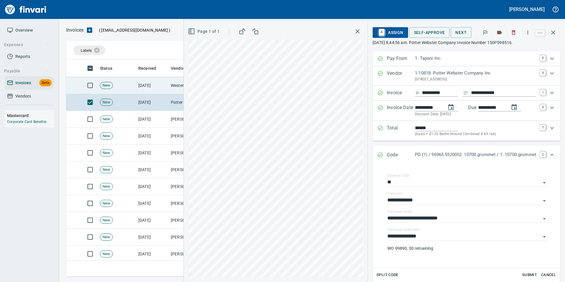
click at [155, 87] on td "[DATE]" at bounding box center [152, 85] width 32 height 17
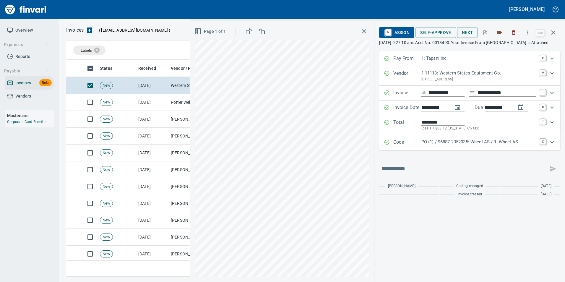
click at [417, 146] on p "Code" at bounding box center [407, 143] width 28 height 8
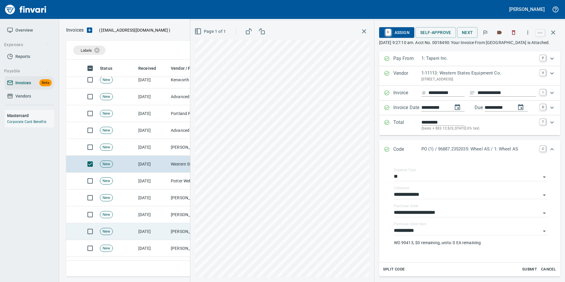
scroll to position [709, 0]
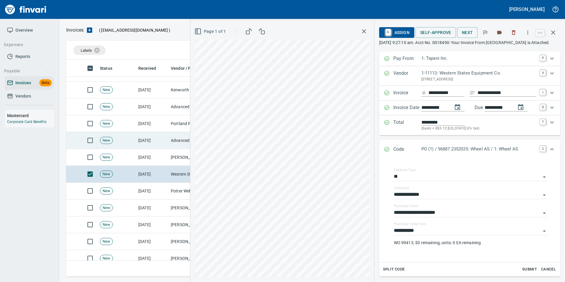
click at [137, 146] on td "[DATE]" at bounding box center [152, 140] width 32 height 17
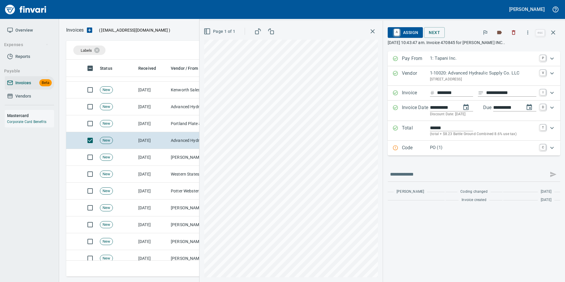
click at [441, 146] on p "PO (1)" at bounding box center [483, 147] width 106 height 7
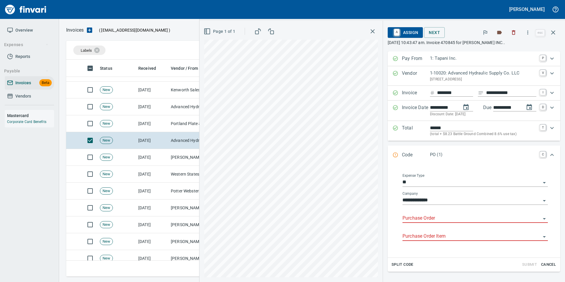
click at [428, 215] on input "Purchase Order" at bounding box center [471, 218] width 138 height 8
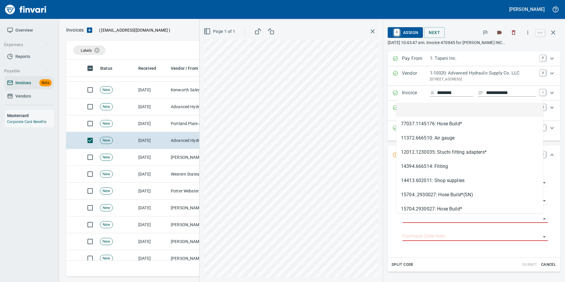
scroll to position [212, 482]
type input "**********"
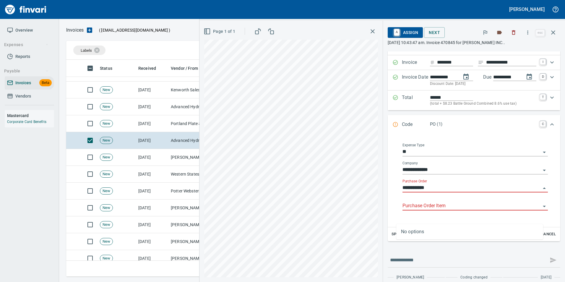
scroll to position [44, 0]
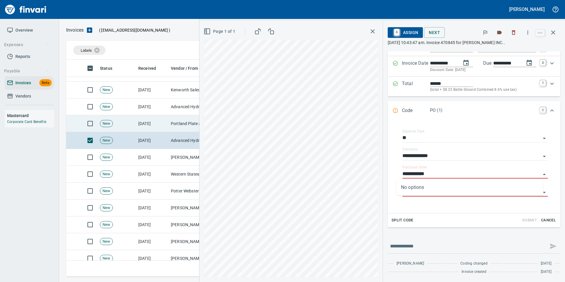
click at [159, 119] on td "[DATE]" at bounding box center [152, 123] width 32 height 17
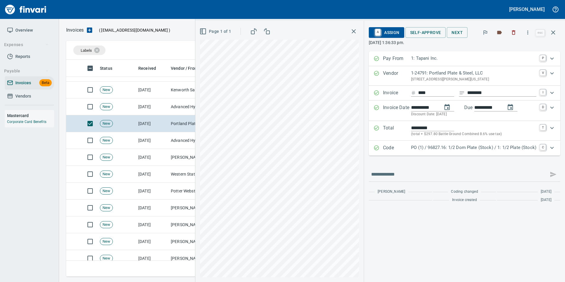
click at [394, 150] on p "Code" at bounding box center [397, 148] width 28 height 8
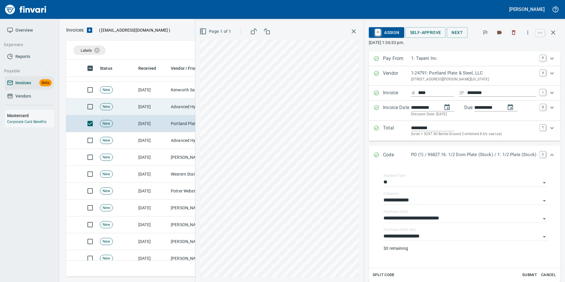
click at [166, 110] on td "[DATE]" at bounding box center [152, 106] width 32 height 17
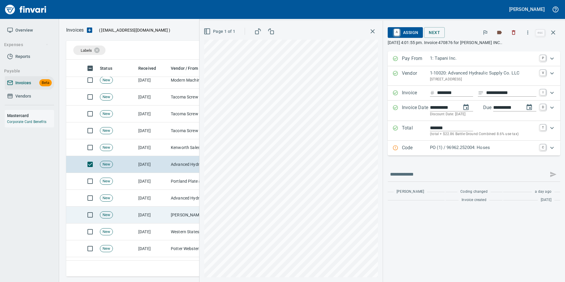
scroll to position [650, 0]
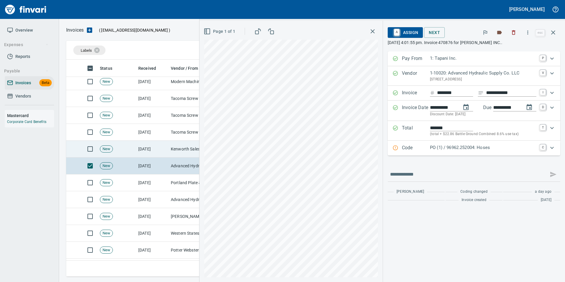
click at [183, 152] on td "Kenworth Sales Co Inc (1-38304)" at bounding box center [197, 149] width 59 height 17
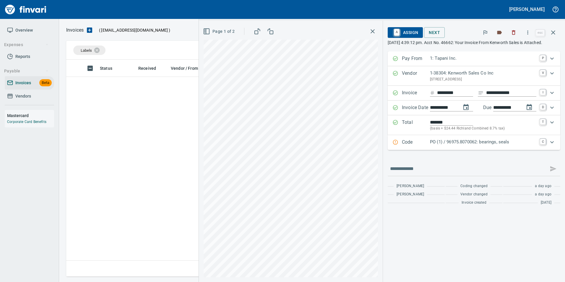
scroll to position [212, 482]
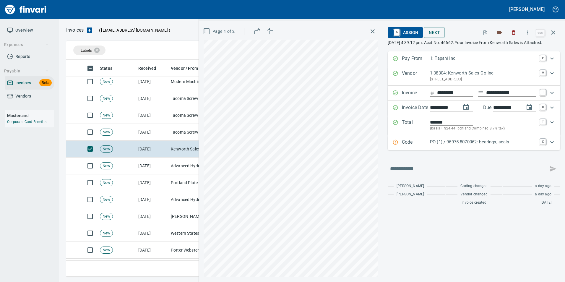
click at [392, 145] on icon "Expand" at bounding box center [395, 142] width 6 height 6
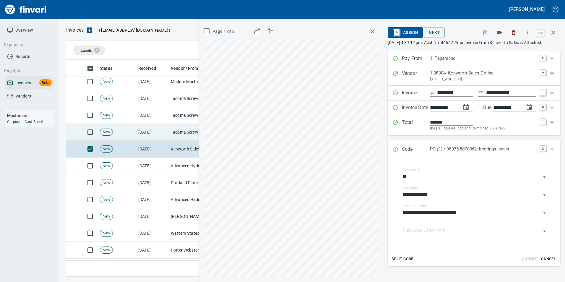
click at [181, 135] on td "Tacoma Screw Products Inc (1-10999)" at bounding box center [197, 132] width 59 height 17
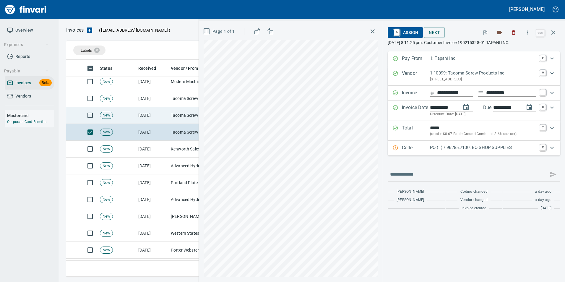
click at [164, 120] on td "[DATE]" at bounding box center [152, 115] width 32 height 17
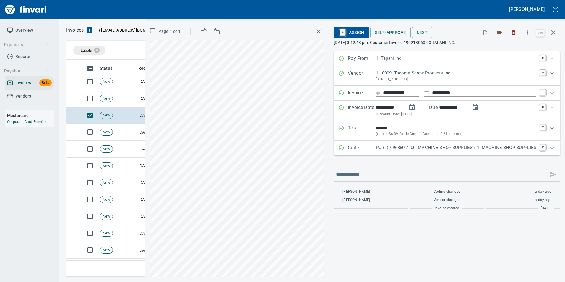
click at [348, 147] on p "Code" at bounding box center [362, 148] width 28 height 8
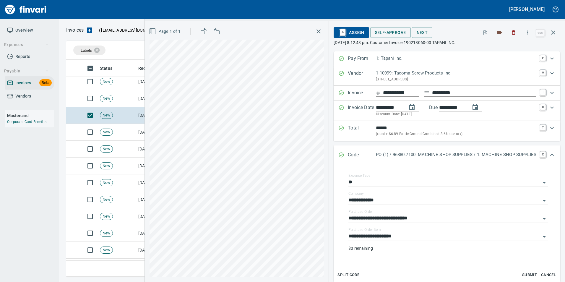
click at [347, 147] on div "Code PO (1) / 96880.7100: MACHINE SHOP SUPPLIES / 1: MACHINE SHOP SUPPLIES C" at bounding box center [446, 154] width 227 height 19
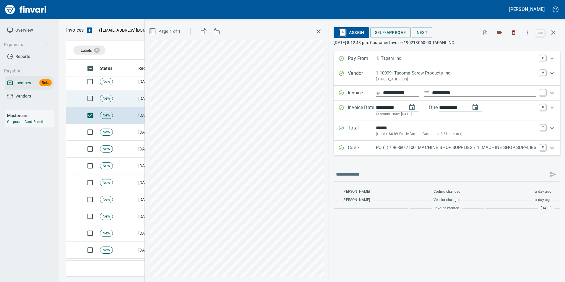
click at [133, 98] on td "New" at bounding box center [116, 98] width 38 height 17
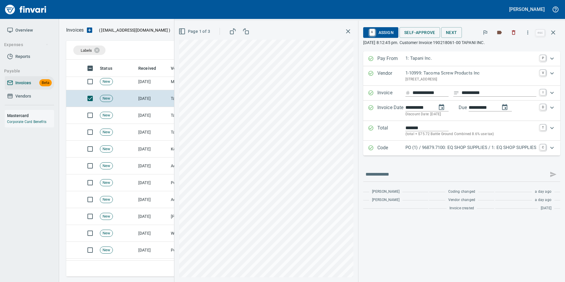
click at [381, 149] on p "Code" at bounding box center [391, 148] width 28 height 8
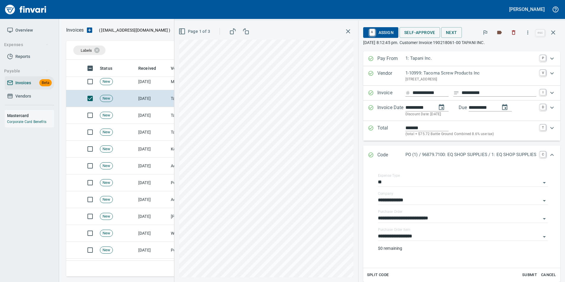
click at [381, 149] on div "Code PO (1) / 96879.7100: EQ SHOP SUPPLIES / 1: EQ SHOP SUPPLIES C" at bounding box center [461, 154] width 197 height 19
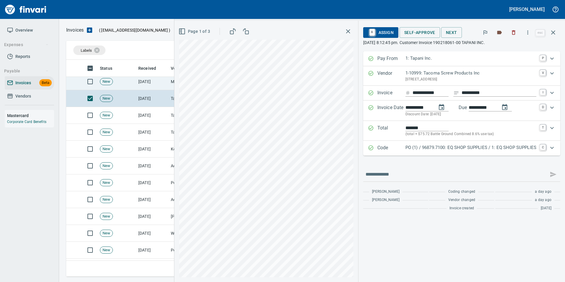
click at [145, 85] on td "[DATE]" at bounding box center [152, 81] width 32 height 17
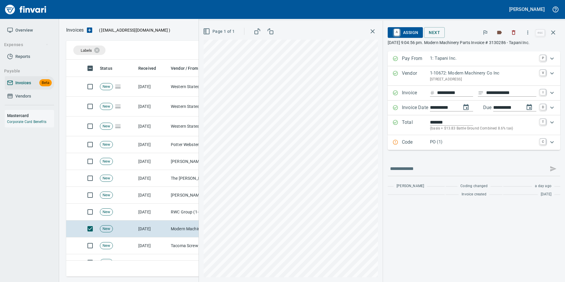
scroll to position [502, 0]
click at [403, 142] on p "Code" at bounding box center [416, 143] width 28 height 8
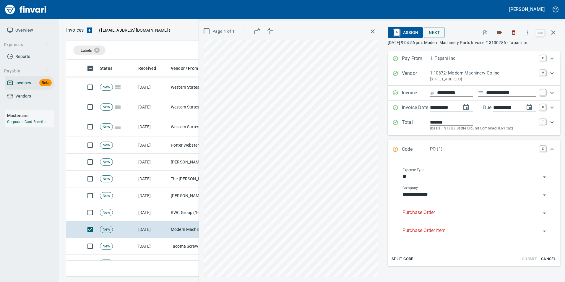
click at [412, 209] on input "Purchase Order" at bounding box center [471, 212] width 138 height 8
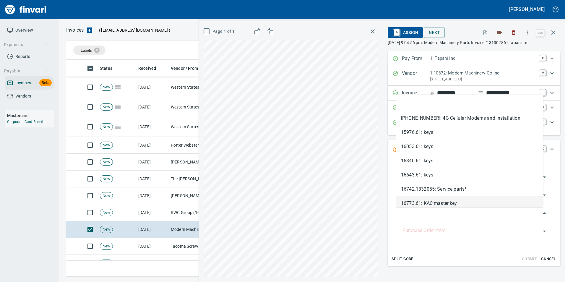
scroll to position [212, 482]
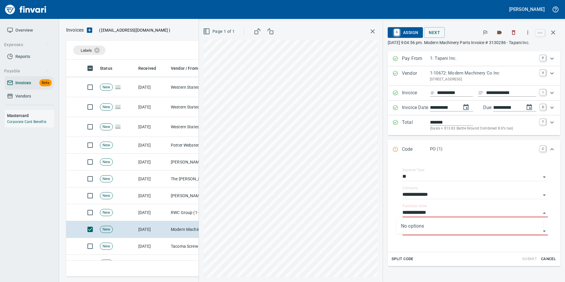
type input "**********"
click at [174, 208] on td "RWC Group (1-39970)" at bounding box center [197, 212] width 59 height 17
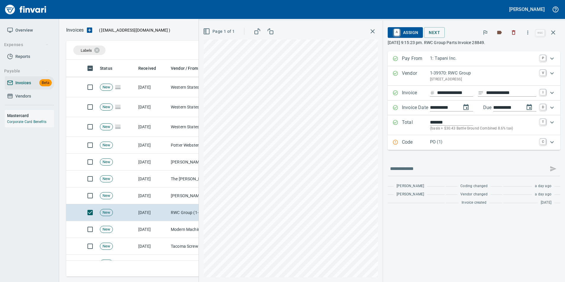
click at [430, 142] on p "PO (1)" at bounding box center [483, 142] width 106 height 7
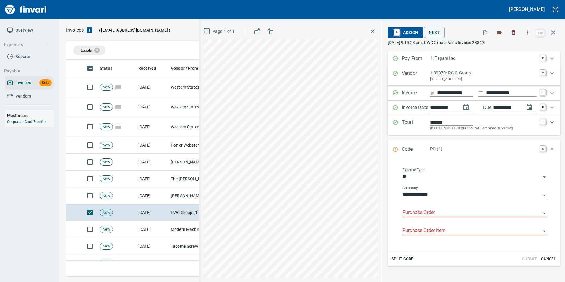
click at [424, 208] on input "Purchase Order" at bounding box center [471, 212] width 138 height 8
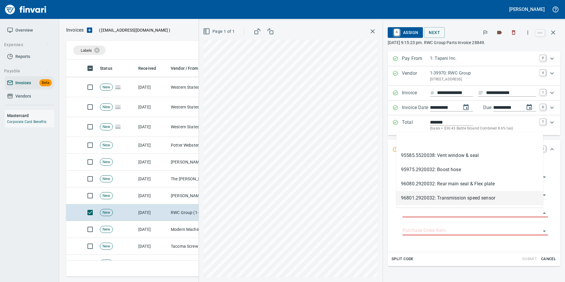
scroll to position [212, 482]
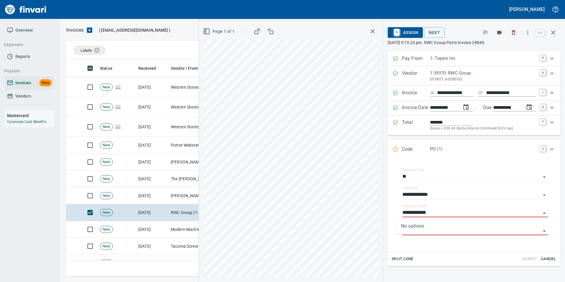
type input "**********"
click at [162, 192] on td "[DATE]" at bounding box center [152, 195] width 32 height 17
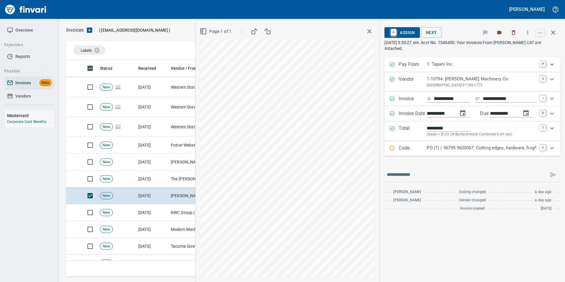
click at [399, 146] on p "Code" at bounding box center [412, 148] width 28 height 8
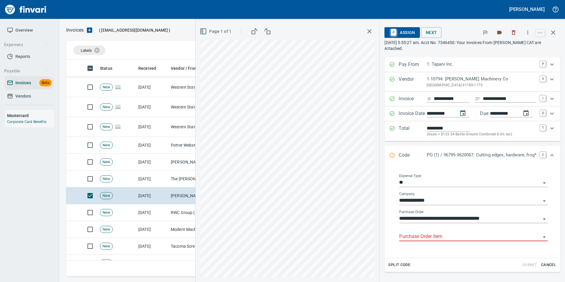
click at [426, 237] on input "Purchase Order Item" at bounding box center [469, 236] width 141 height 8
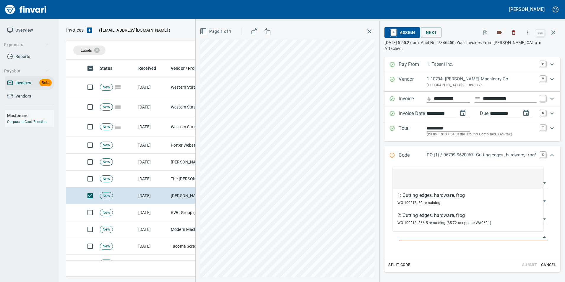
scroll to position [212, 482]
click at [412, 177] on li at bounding box center [467, 179] width 151 height 20
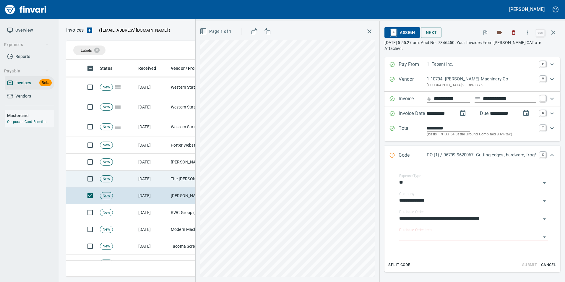
click at [152, 176] on td "[DATE]" at bounding box center [152, 178] width 32 height 17
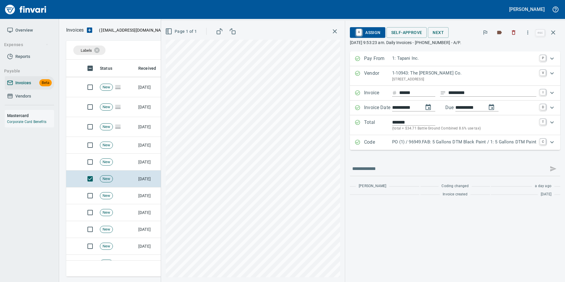
click at [361, 141] on div "Code PO (1) / 96949.FAB: 5 Gallons DTM Black Paint / 1: 5 Gallons DTM Paint C" at bounding box center [449, 143] width 190 height 8
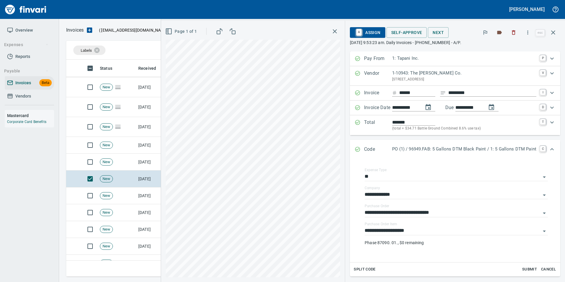
scroll to position [212, 482]
click at [142, 156] on td "[DATE]" at bounding box center [152, 162] width 32 height 17
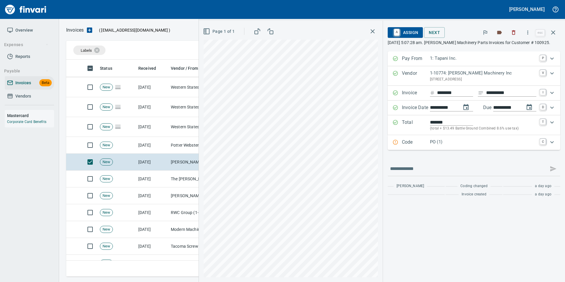
click at [398, 141] on div "Code PO (1) C" at bounding box center [468, 143] width 152 height 8
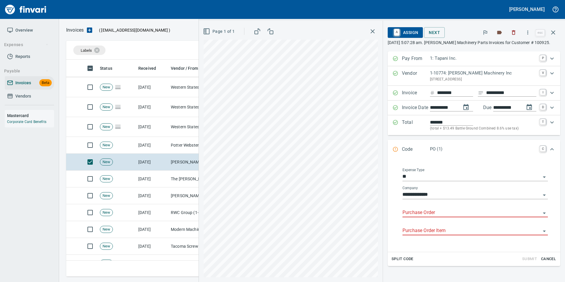
click at [421, 214] on input "Purchase Order" at bounding box center [471, 212] width 138 height 8
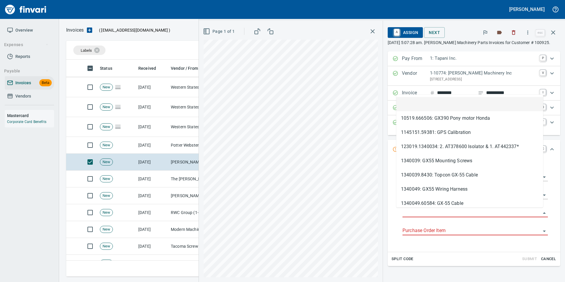
scroll to position [212, 482]
type input "**********"
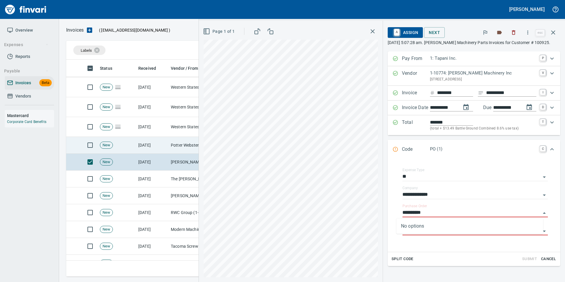
click at [166, 145] on td "[DATE]" at bounding box center [152, 145] width 32 height 17
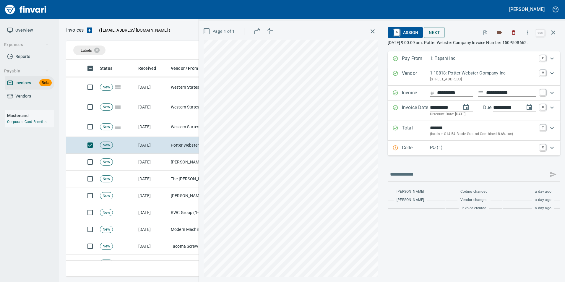
click at [393, 151] on div "Expand" at bounding box center [395, 148] width 6 height 8
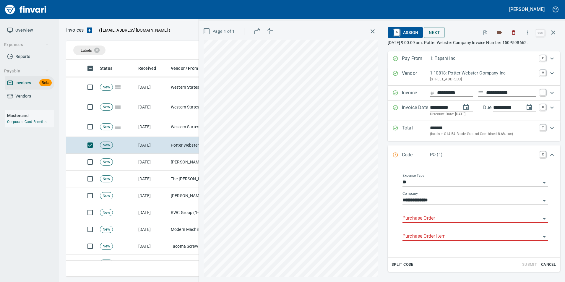
click at [423, 220] on input "Purchase Order" at bounding box center [471, 218] width 138 height 8
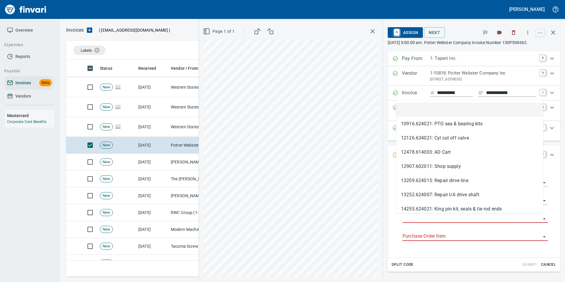
scroll to position [212, 482]
type input "**********"
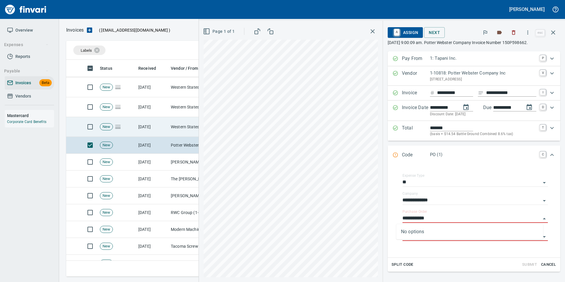
click at [177, 123] on td "Western States Equipment Co. (1-11113)" at bounding box center [197, 127] width 59 height 20
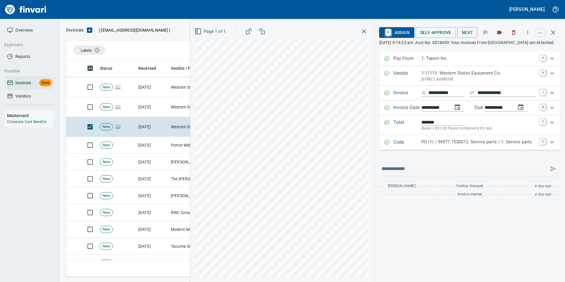
click at [455, 150] on div "Code PO (1) / 96977.1530072: Service parts / 1: Service parts C" at bounding box center [469, 142] width 181 height 15
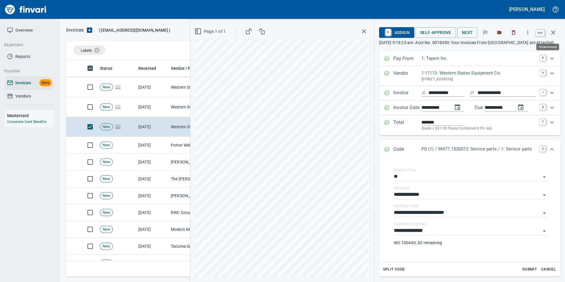
click at [549, 33] on icon "button" at bounding box center [552, 32] width 7 height 7
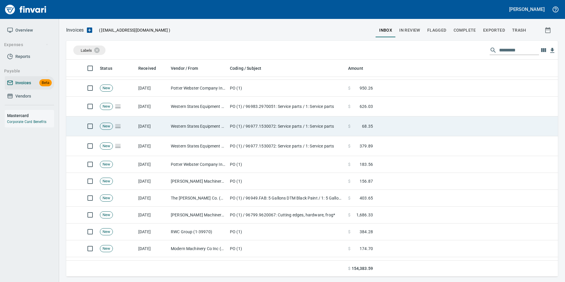
scroll to position [473, 0]
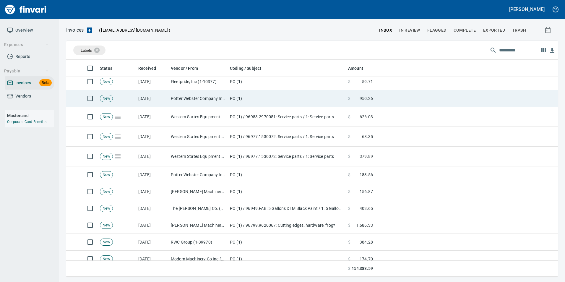
click at [307, 98] on td "PO (1)" at bounding box center [286, 98] width 118 height 17
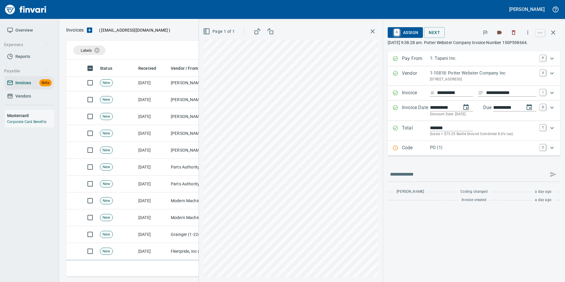
scroll to position [325, 0]
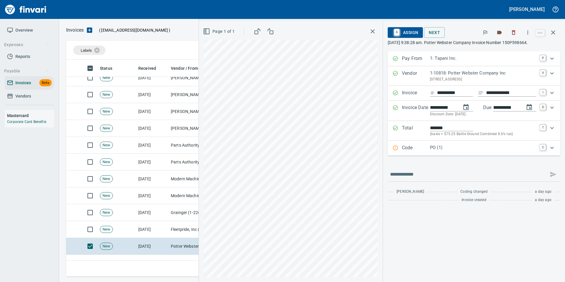
click at [405, 148] on p "Code" at bounding box center [416, 148] width 28 height 8
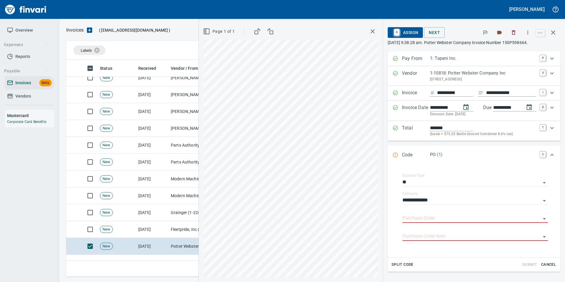
click at [416, 217] on input "Purchase Order" at bounding box center [471, 218] width 138 height 8
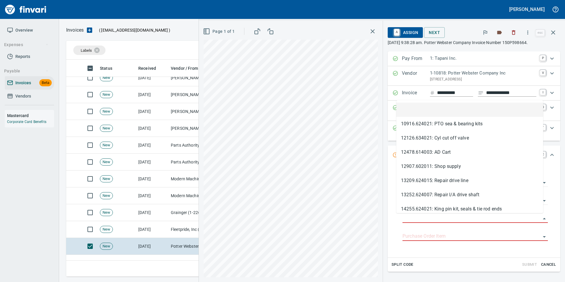
scroll to position [212, 482]
type input "**********"
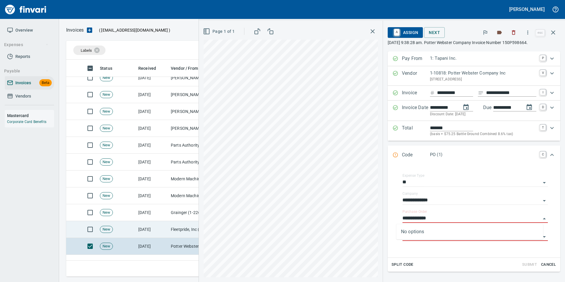
click at [177, 234] on td "Fleetpride, Inc (1-10377)" at bounding box center [197, 229] width 59 height 17
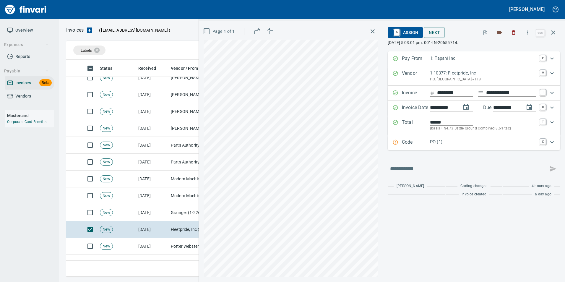
click at [402, 143] on p "Code" at bounding box center [416, 143] width 28 height 8
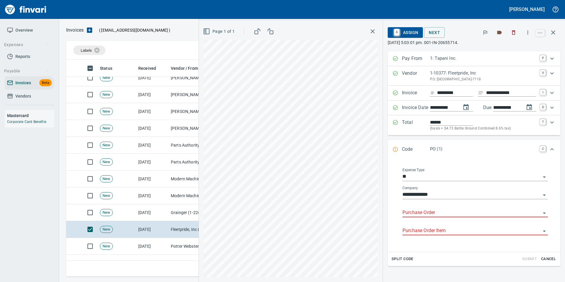
click at [413, 211] on input "Purchase Order" at bounding box center [471, 212] width 138 height 8
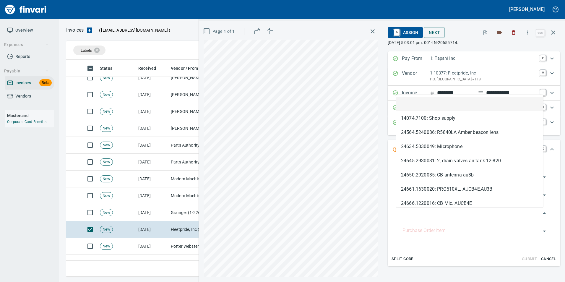
scroll to position [212, 482]
type input "**********"
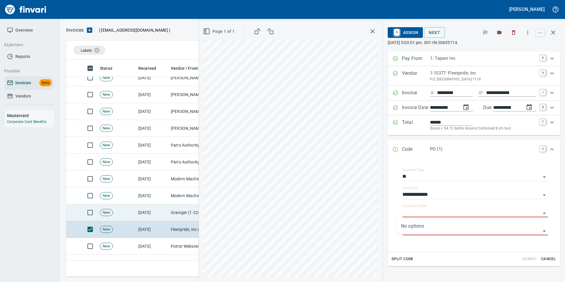
click at [174, 209] on td "Grainger (1-22650)" at bounding box center [197, 212] width 59 height 17
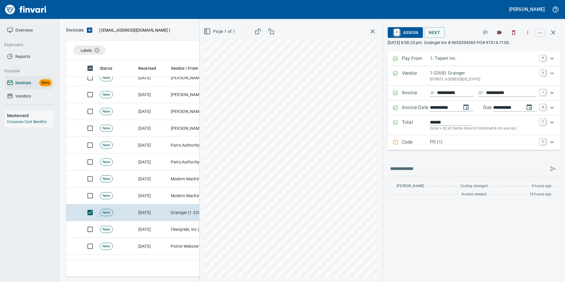
click at [407, 143] on p "Code" at bounding box center [416, 143] width 28 height 8
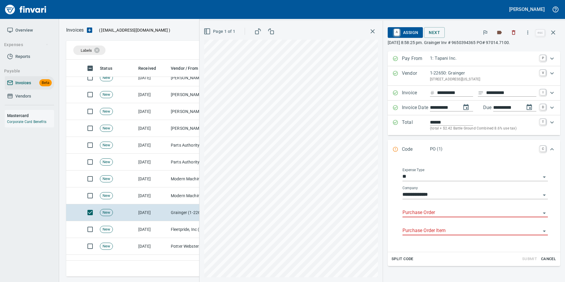
click at [418, 211] on input "Purchase Order" at bounding box center [471, 212] width 138 height 8
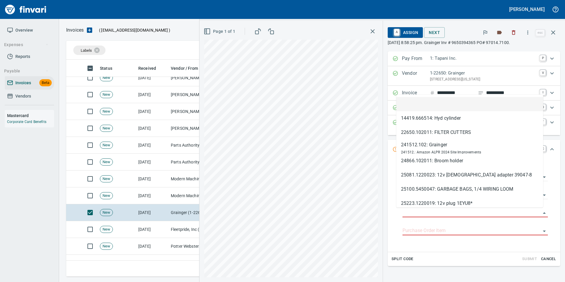
scroll to position [212, 482]
type input "**********"
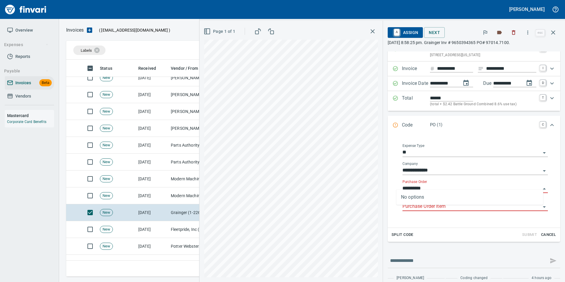
scroll to position [39, 0]
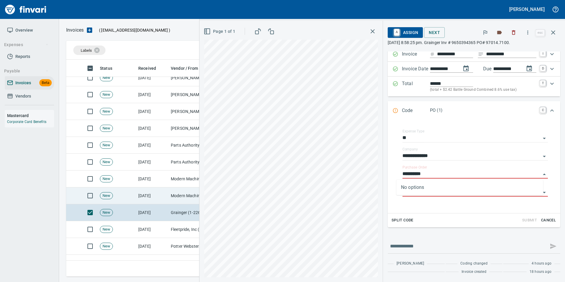
click at [167, 198] on td "[DATE]" at bounding box center [152, 195] width 32 height 17
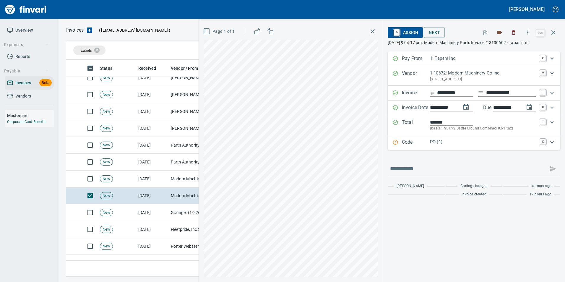
click at [404, 145] on p "Code" at bounding box center [416, 143] width 28 height 8
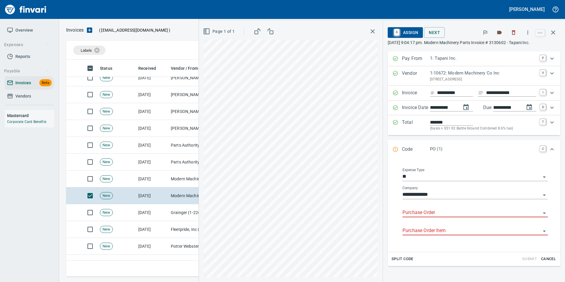
click at [408, 212] on input "Purchase Order" at bounding box center [471, 212] width 138 height 8
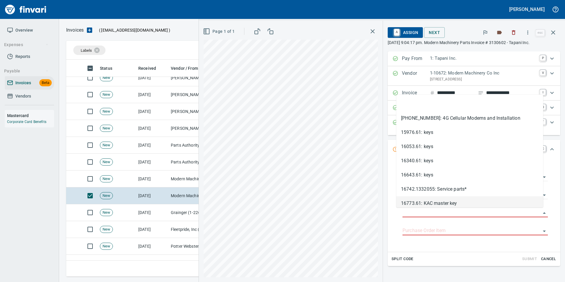
scroll to position [212, 482]
type input "**********"
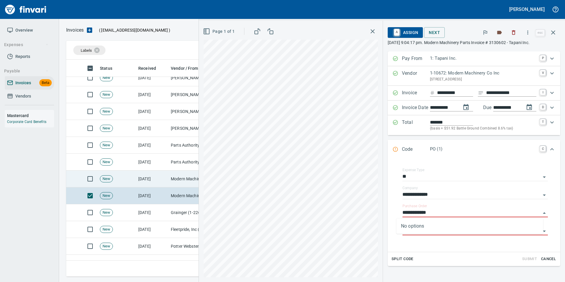
click at [187, 178] on td "Modern Machinery Co Inc (1-10672)" at bounding box center [197, 178] width 59 height 17
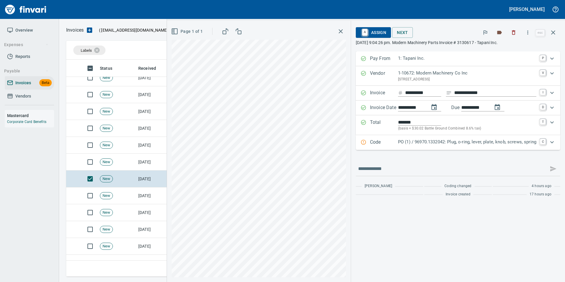
click at [388, 139] on p "Code" at bounding box center [384, 143] width 28 height 8
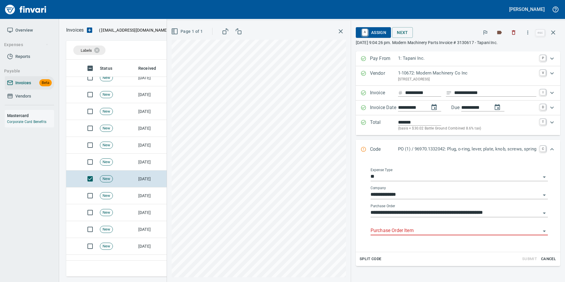
click at [390, 232] on input "Purchase Order Item" at bounding box center [455, 231] width 170 height 8
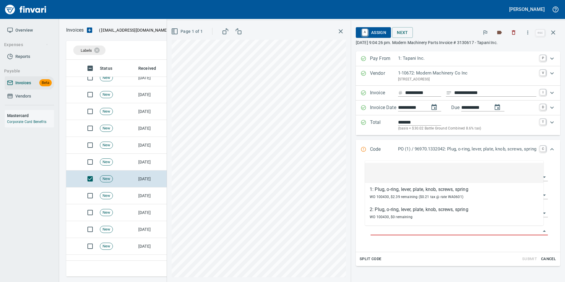
scroll to position [212, 482]
click at [390, 175] on li at bounding box center [454, 173] width 178 height 20
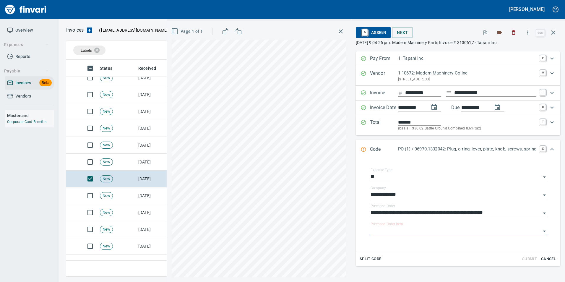
scroll to position [39, 0]
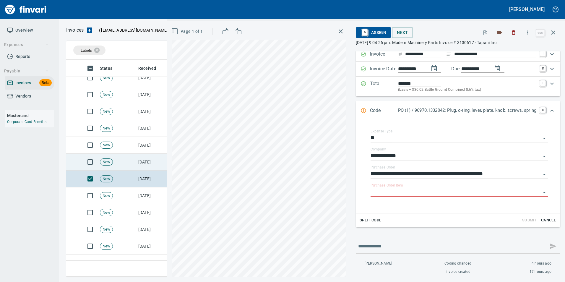
click at [147, 160] on td "[DATE]" at bounding box center [152, 162] width 32 height 17
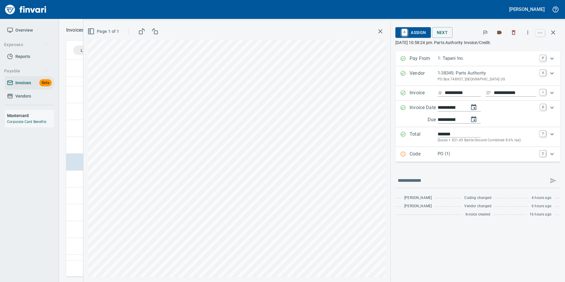
click at [411, 147] on div "Code PO (1) C" at bounding box center [477, 154] width 165 height 15
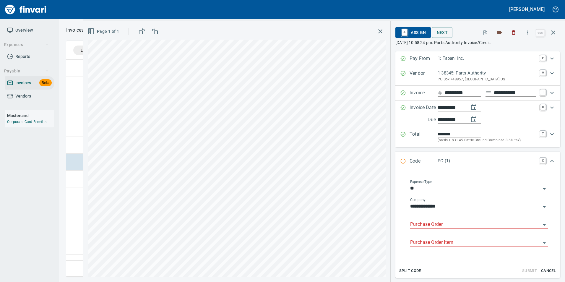
drag, startPoint x: 415, startPoint y: 223, endPoint x: 408, endPoint y: 213, distance: 12.1
click at [415, 223] on input "Purchase Order" at bounding box center [475, 224] width 131 height 8
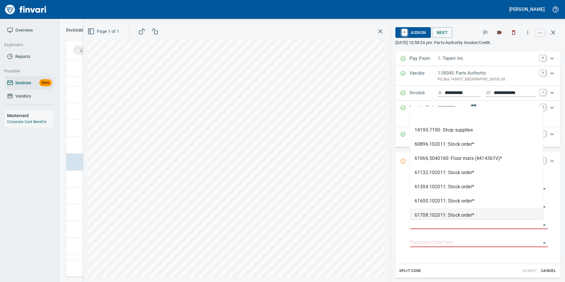
type input "**********"
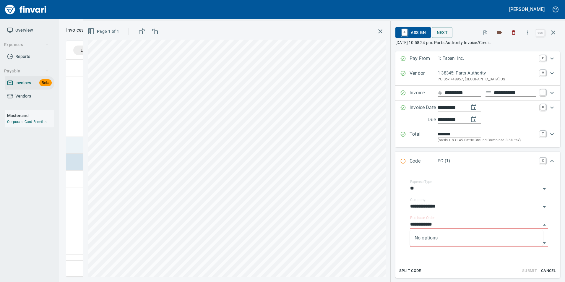
click at [79, 142] on td at bounding box center [73, 145] width 14 height 17
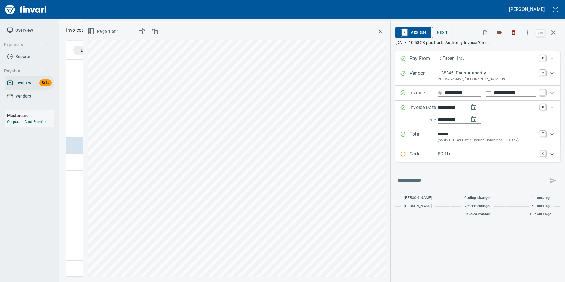
click at [440, 157] on p "PO (1)" at bounding box center [486, 153] width 99 height 7
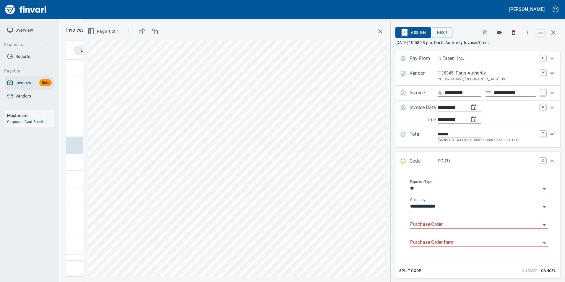
click at [437, 224] on input "Purchase Order" at bounding box center [475, 224] width 131 height 8
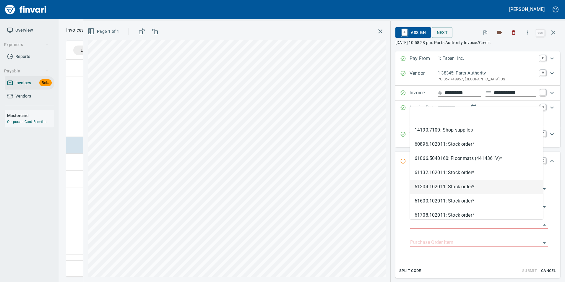
type input "**********"
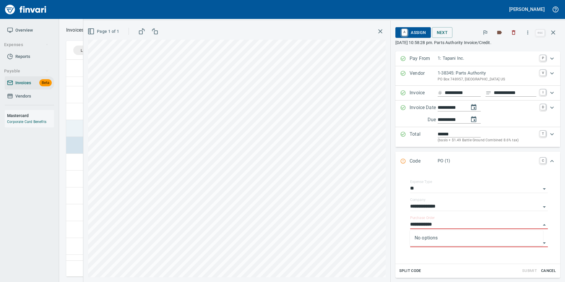
click at [73, 121] on td at bounding box center [73, 128] width 14 height 17
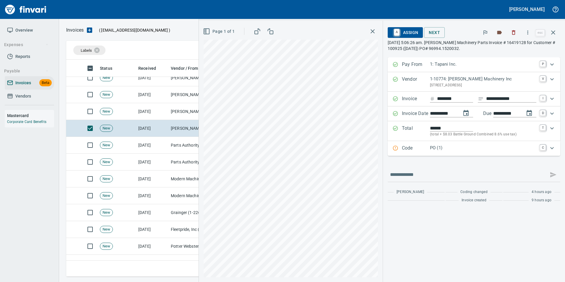
click at [446, 152] on div "Code PO (1) C" at bounding box center [473, 148] width 172 height 15
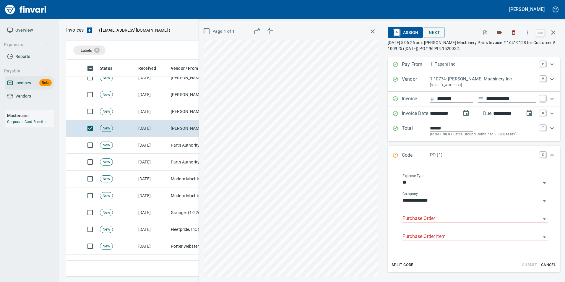
click at [429, 219] on input "Purchase Order" at bounding box center [471, 218] width 138 height 8
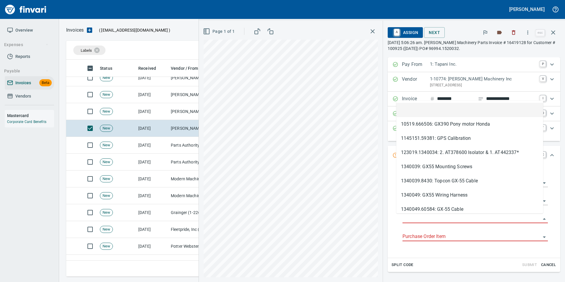
scroll to position [212, 482]
type input "**********"
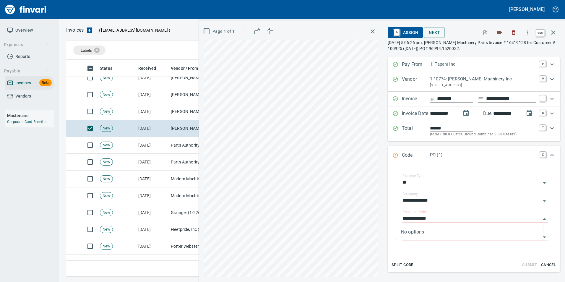
click at [553, 31] on icon "button" at bounding box center [552, 32] width 7 height 7
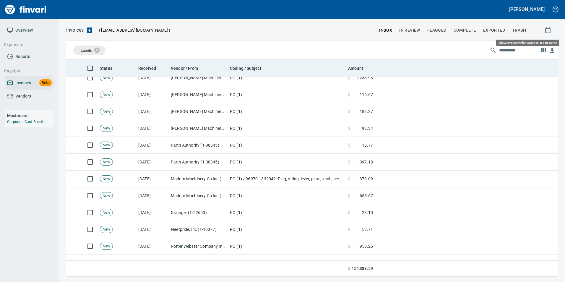
scroll to position [212, 482]
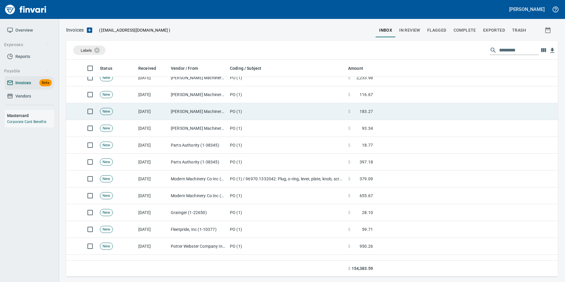
click at [185, 113] on td "[PERSON_NAME] Machinery Co (1-10794)" at bounding box center [197, 111] width 59 height 17
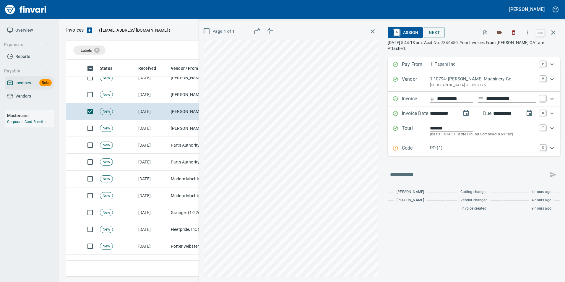
click at [431, 149] on p "PO (1)" at bounding box center [483, 147] width 106 height 7
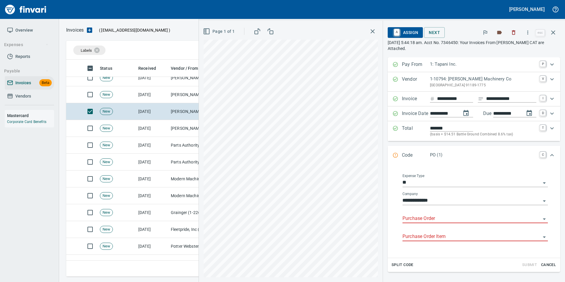
click at [425, 216] on input "Purchase Order" at bounding box center [471, 218] width 138 height 8
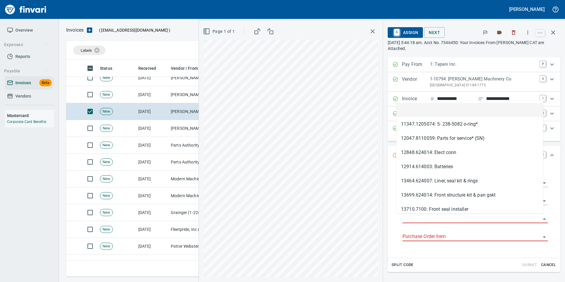
scroll to position [212, 482]
type input "**********"
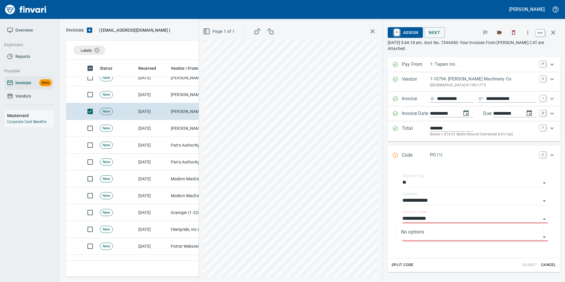
click at [553, 35] on icon "button" at bounding box center [552, 32] width 7 height 7
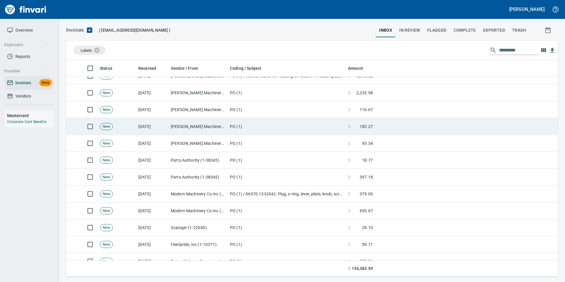
scroll to position [295, 0]
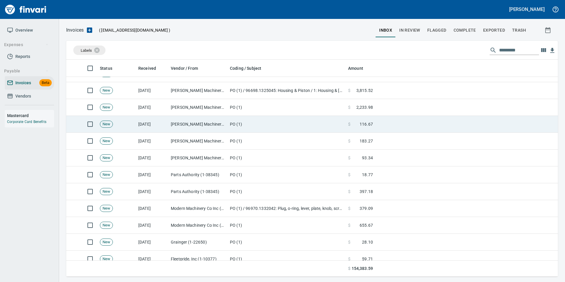
click at [218, 127] on td "[PERSON_NAME] Machinery Co (1-10794)" at bounding box center [197, 124] width 59 height 17
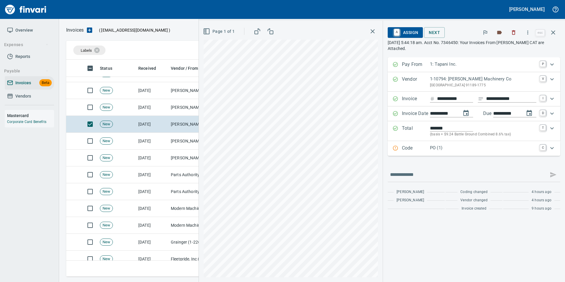
click at [421, 150] on p "Code" at bounding box center [416, 148] width 28 height 8
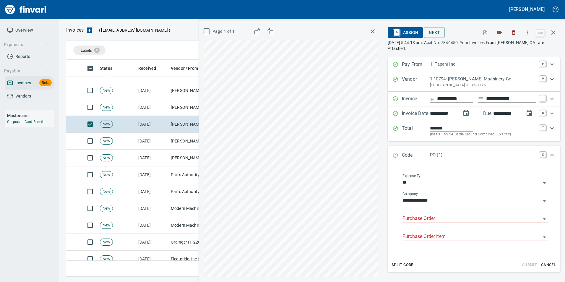
click at [412, 217] on input "Purchase Order" at bounding box center [471, 218] width 138 height 8
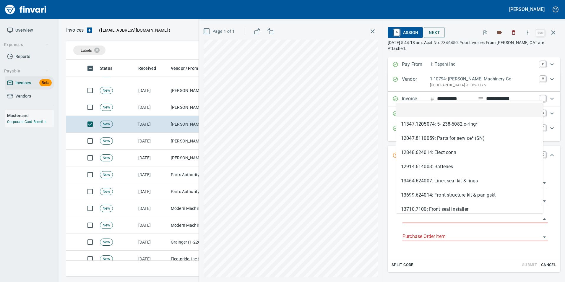
scroll to position [212, 482]
type input "**********"
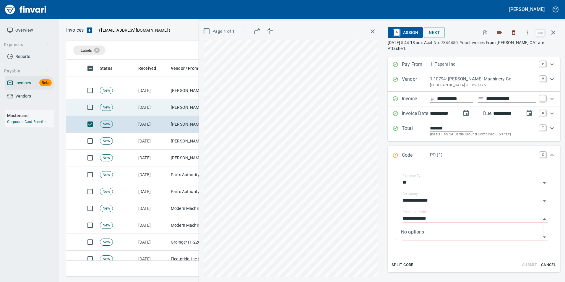
click at [165, 111] on td "[DATE]" at bounding box center [152, 107] width 32 height 17
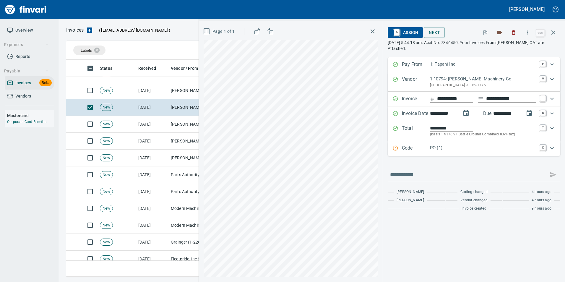
click at [421, 150] on p "Code" at bounding box center [416, 148] width 28 height 8
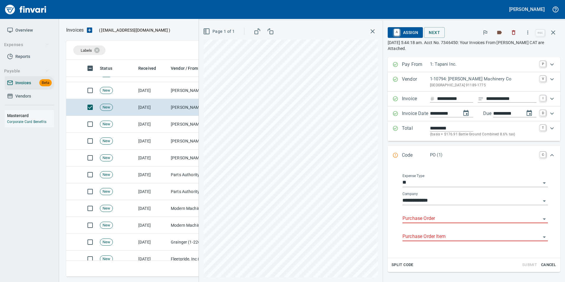
click at [412, 220] on input "Purchase Order" at bounding box center [471, 218] width 138 height 8
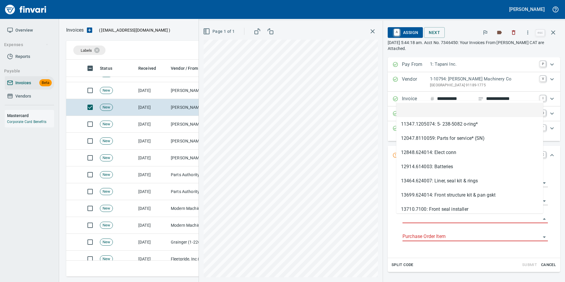
scroll to position [212, 482]
type input "**********"
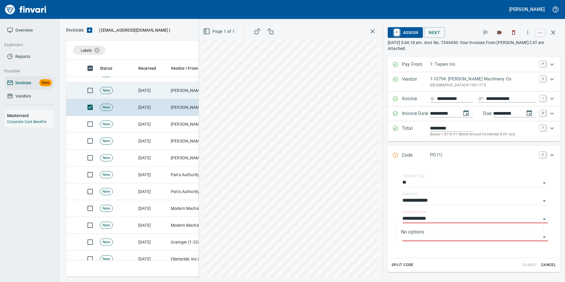
click at [159, 95] on td "[DATE]" at bounding box center [152, 90] width 32 height 17
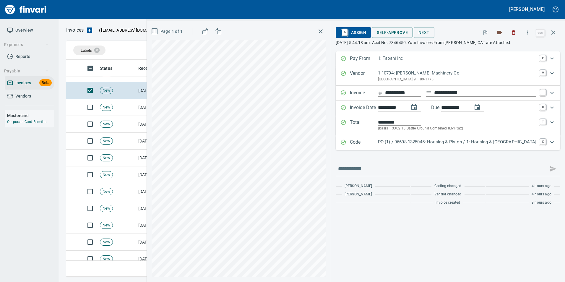
click at [378, 144] on p "Code" at bounding box center [364, 143] width 28 height 8
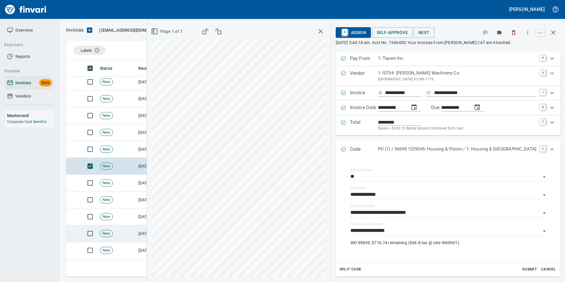
scroll to position [207, 0]
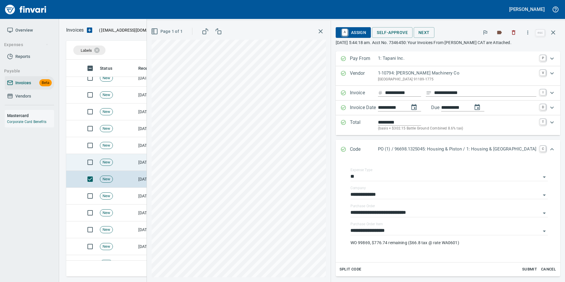
click at [145, 154] on td "[DATE]" at bounding box center [152, 162] width 32 height 17
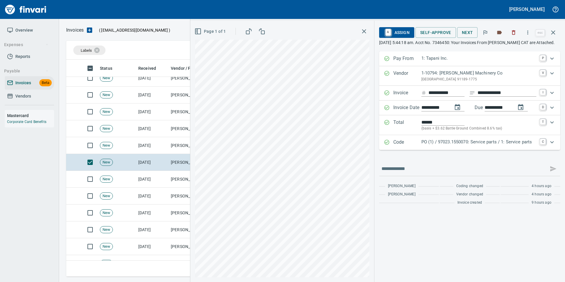
click at [428, 145] on p "PO (1) / 97023.1550070: Service parts / 1: Service parts" at bounding box center [478, 142] width 115 height 7
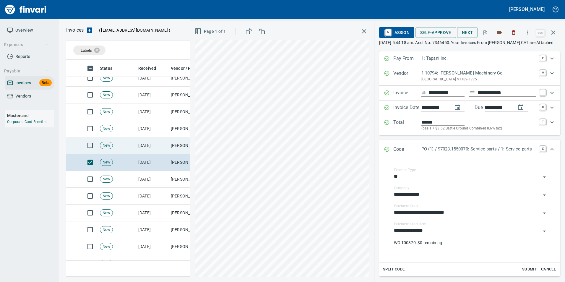
click at [176, 146] on td "[PERSON_NAME] Machinery Co (1-10794)" at bounding box center [197, 145] width 59 height 17
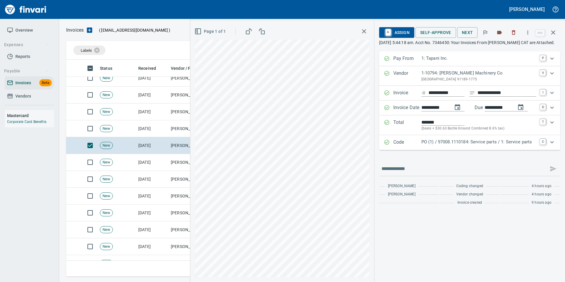
click at [434, 150] on div "Code PO (1) / 97008.1110184: Service parts / 1: Service parts C" at bounding box center [469, 142] width 181 height 15
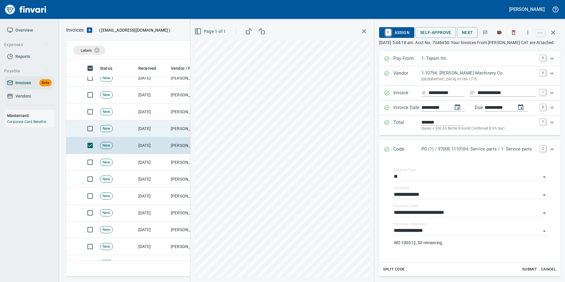
click at [180, 127] on td "[PERSON_NAME] Machinery Co (1-10794)" at bounding box center [197, 128] width 59 height 17
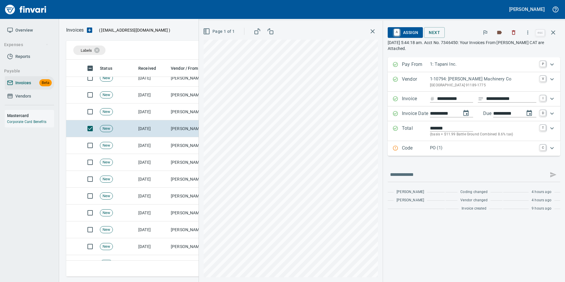
click at [406, 152] on p "Code" at bounding box center [416, 148] width 28 height 8
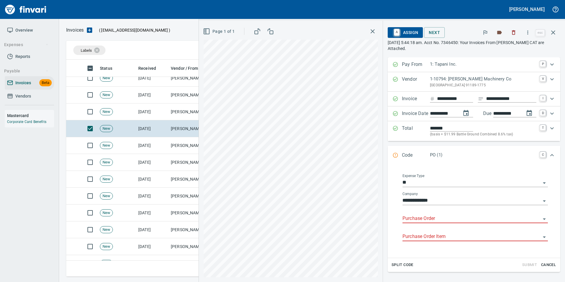
click at [418, 219] on input "Purchase Order" at bounding box center [471, 218] width 138 height 8
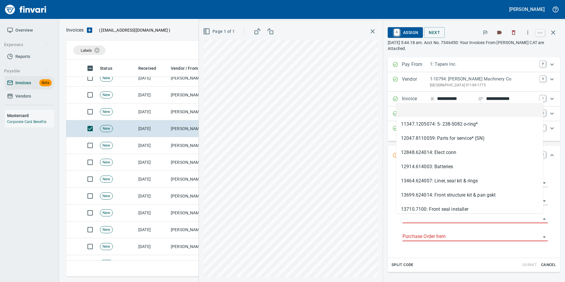
type input "**********"
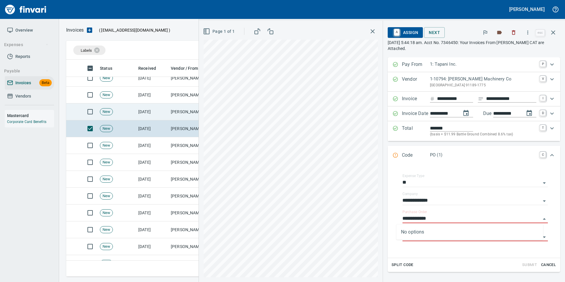
click at [182, 116] on td "Peterson Machinery Co (1-10794)" at bounding box center [197, 111] width 59 height 17
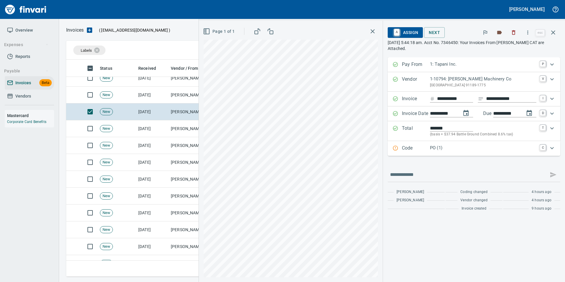
click at [421, 144] on div "Code PO (1) C" at bounding box center [473, 148] width 172 height 15
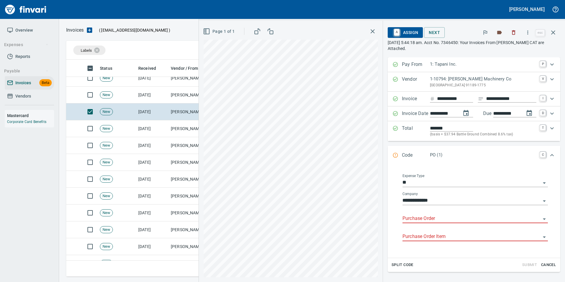
click at [421, 216] on input "Purchase Order" at bounding box center [471, 218] width 138 height 8
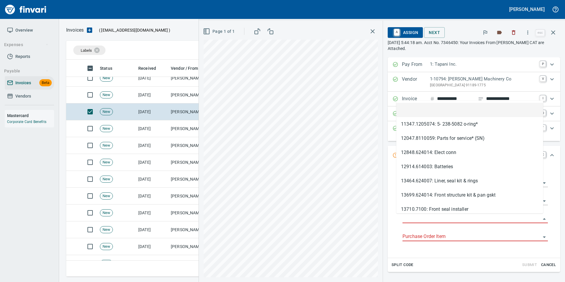
scroll to position [212, 482]
type input "**********"
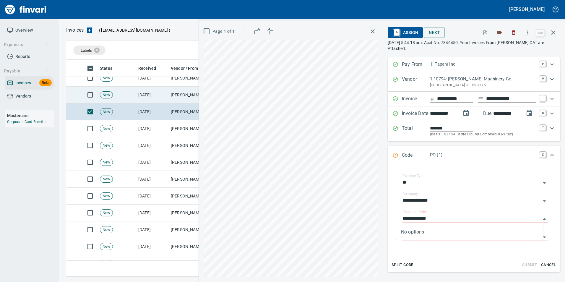
click at [159, 96] on td "[DATE]" at bounding box center [152, 95] width 32 height 17
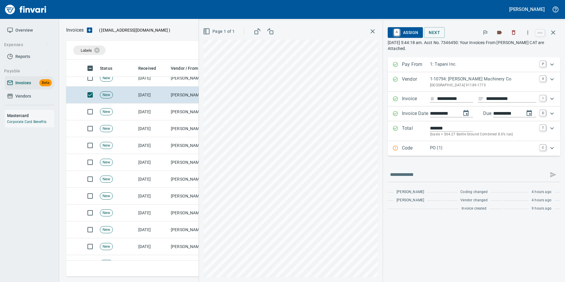
click at [405, 148] on p "Code" at bounding box center [416, 148] width 28 height 8
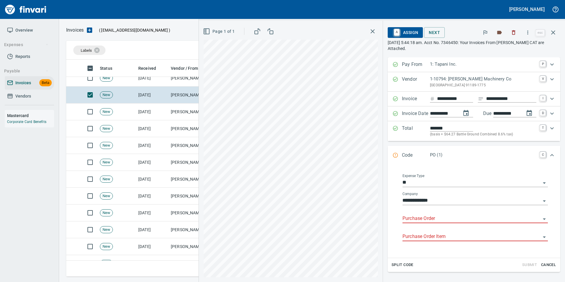
click at [413, 219] on input "Purchase Order" at bounding box center [471, 218] width 138 height 8
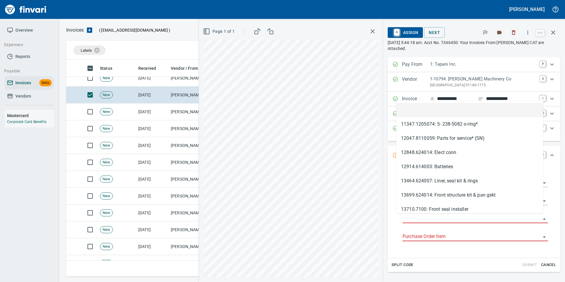
scroll to position [212, 482]
type input "**********"
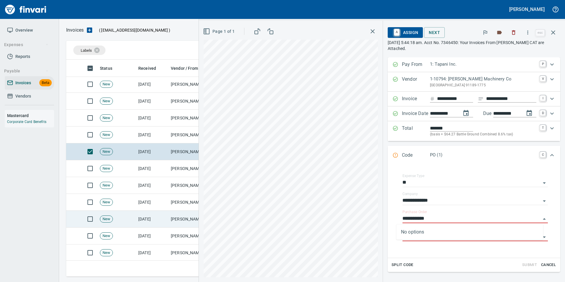
scroll to position [148, 0]
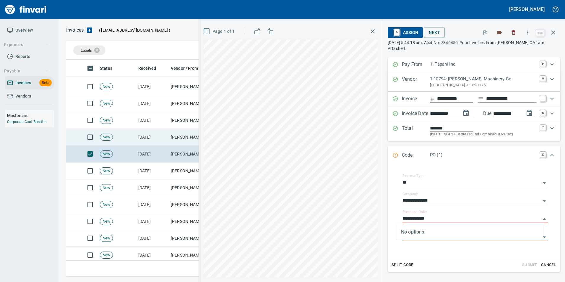
click at [153, 141] on td "[DATE]" at bounding box center [152, 137] width 32 height 17
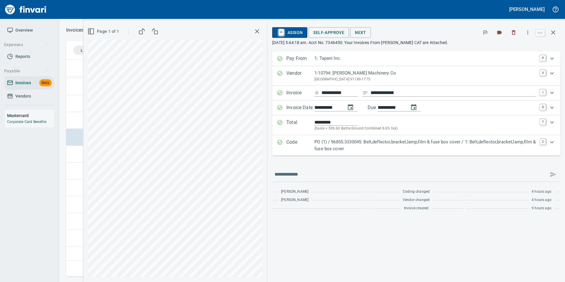
click at [448, 147] on p "PO (1) / 96855.3330045: Belt,deflector,bracket,lamp,film & fuse box cover / 1: …" at bounding box center [425, 145] width 222 height 13
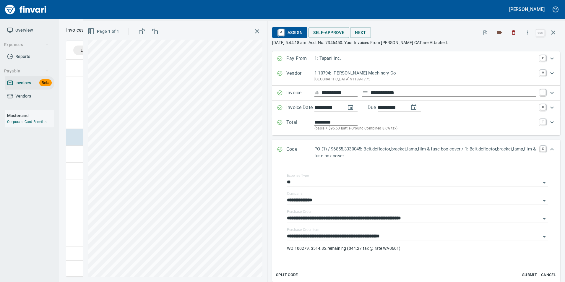
click at [448, 147] on p "PO (1) / 96855.3330045: Belt,deflector,bracket,lamp,film & fuse box cover / 1: …" at bounding box center [425, 152] width 222 height 13
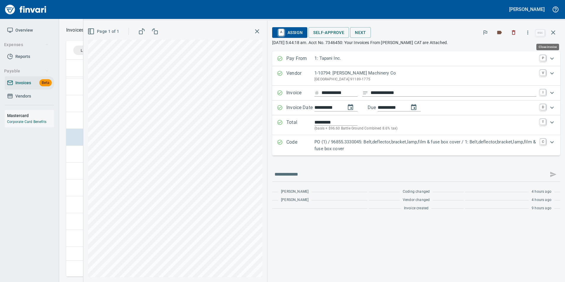
scroll to position [212, 482]
click at [71, 117] on td at bounding box center [73, 120] width 14 height 17
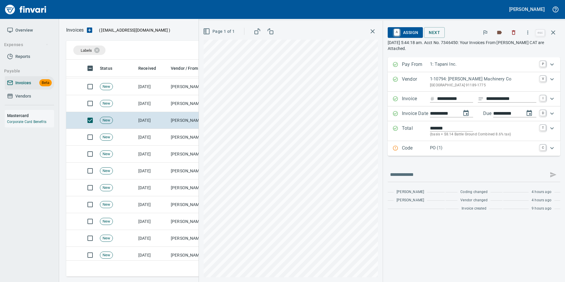
click at [421, 152] on div "Code PO (1) C" at bounding box center [473, 148] width 172 height 15
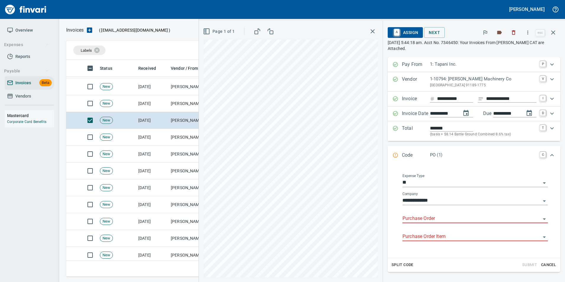
click at [426, 218] on input "Purchase Order" at bounding box center [471, 218] width 138 height 8
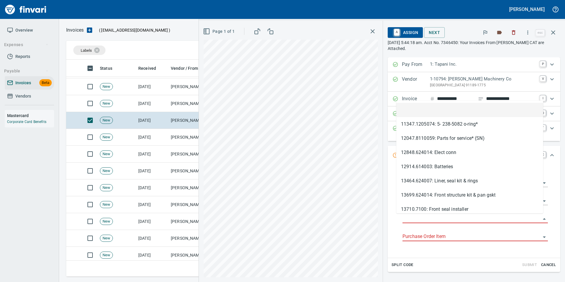
type input "**********"
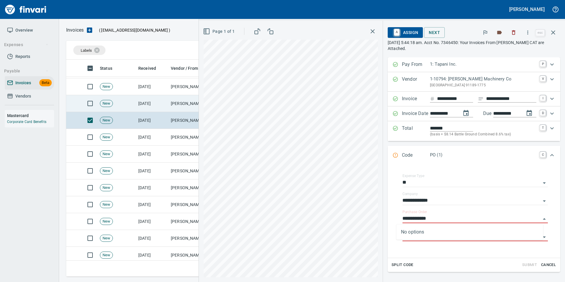
click at [164, 103] on td "[DATE]" at bounding box center [152, 103] width 32 height 17
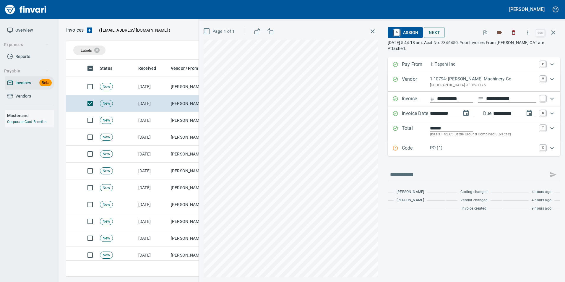
click at [423, 149] on p "Code" at bounding box center [416, 148] width 28 height 8
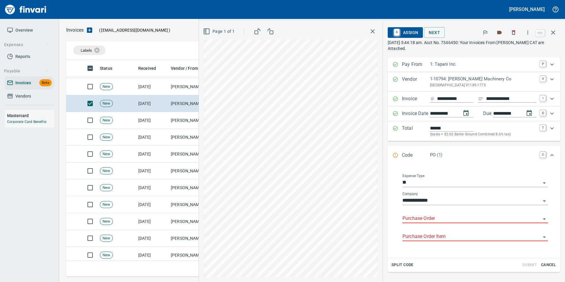
click at [412, 221] on input "Purchase Order" at bounding box center [471, 218] width 138 height 8
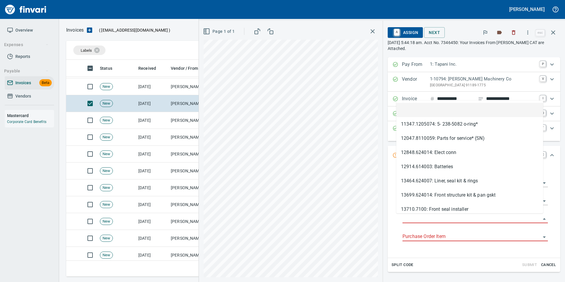
scroll to position [212, 482]
type input "**********"
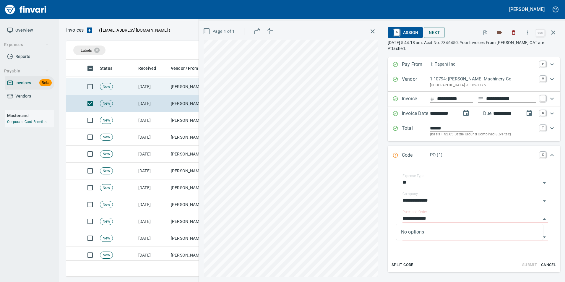
click at [142, 82] on td "[DATE]" at bounding box center [152, 86] width 32 height 17
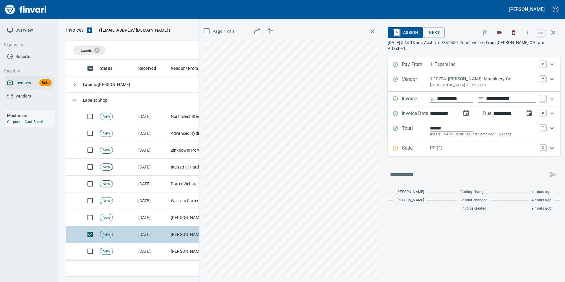
scroll to position [11, 0]
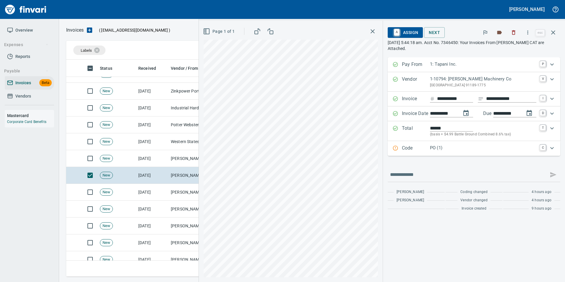
click at [406, 148] on p "Code" at bounding box center [416, 148] width 28 height 8
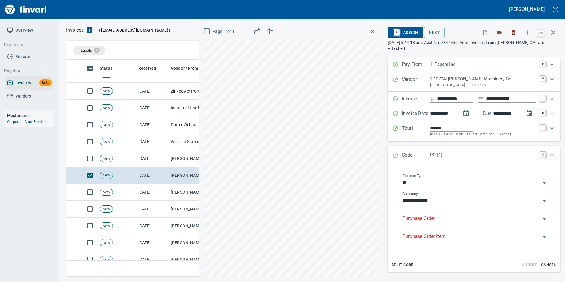
drag, startPoint x: 411, startPoint y: 218, endPoint x: 390, endPoint y: 211, distance: 22.1
click at [395, 211] on div "**********" at bounding box center [475, 210] width 161 height 86
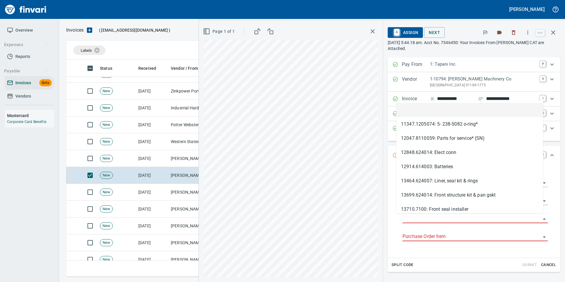
type input "**********"
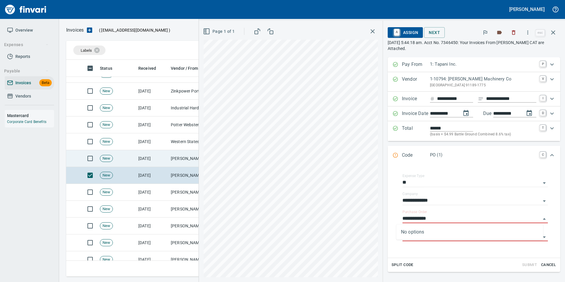
click at [166, 162] on td "[DATE]" at bounding box center [152, 158] width 32 height 17
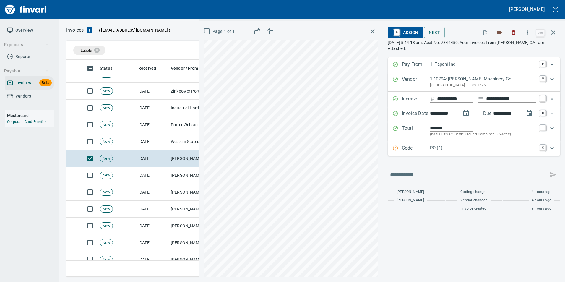
click at [400, 147] on div "Code PO (1) C" at bounding box center [468, 148] width 152 height 8
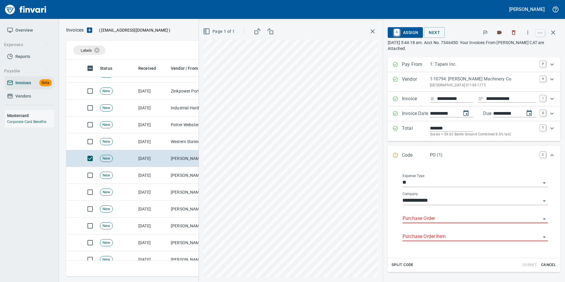
click at [405, 221] on input "Purchase Order" at bounding box center [471, 218] width 138 height 8
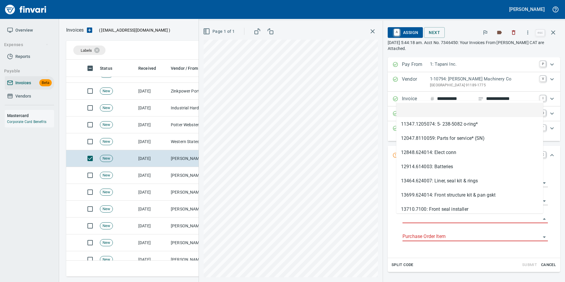
scroll to position [212, 482]
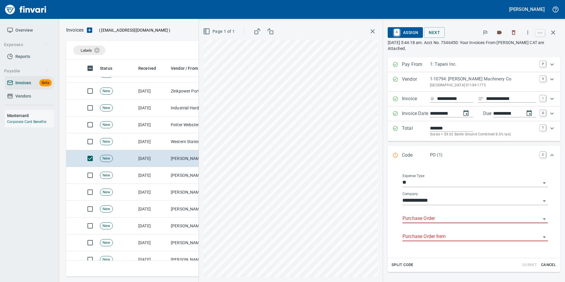
type input "**********"
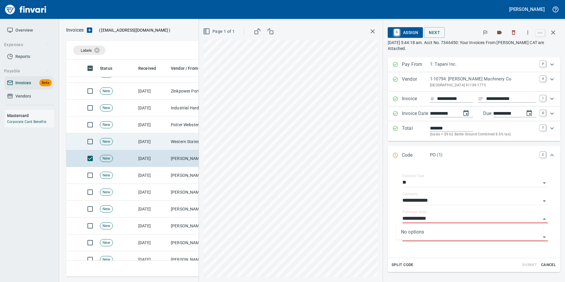
click at [184, 137] on td "Western States Equipment Co. (1-11113)" at bounding box center [197, 141] width 59 height 17
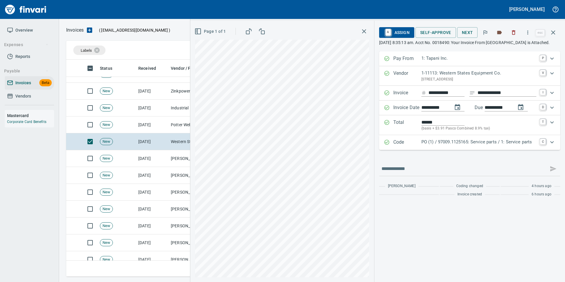
click at [416, 146] on p "Code" at bounding box center [407, 143] width 28 height 8
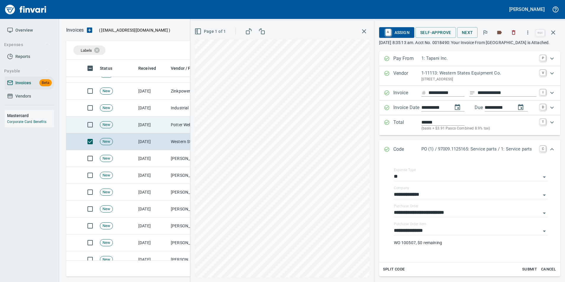
click at [162, 119] on td "[DATE]" at bounding box center [152, 124] width 32 height 17
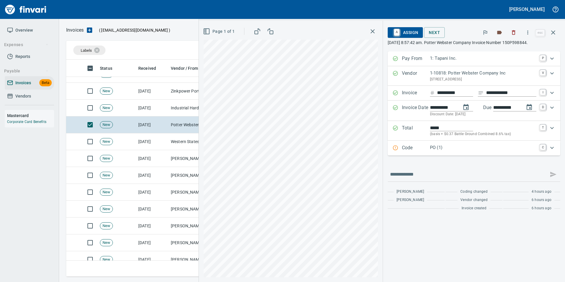
click at [392, 147] on icon "Expand" at bounding box center [395, 148] width 6 height 6
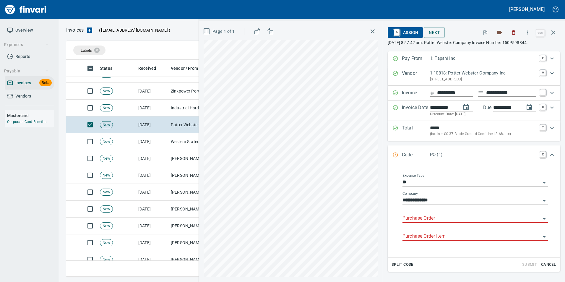
click at [411, 218] on input "Purchase Order" at bounding box center [471, 218] width 138 height 8
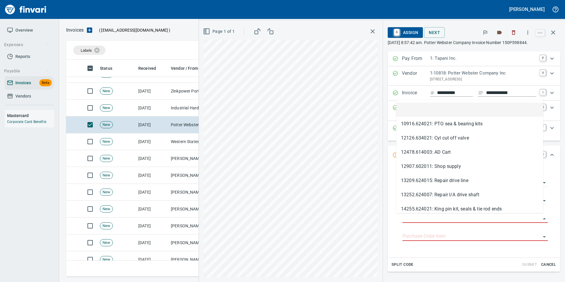
scroll to position [212, 482]
type input "**********"
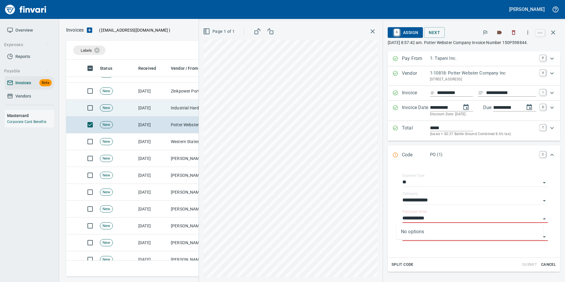
click at [175, 102] on td "Industrial Hardware Distributors Inc. (1-39881)" at bounding box center [197, 108] width 59 height 17
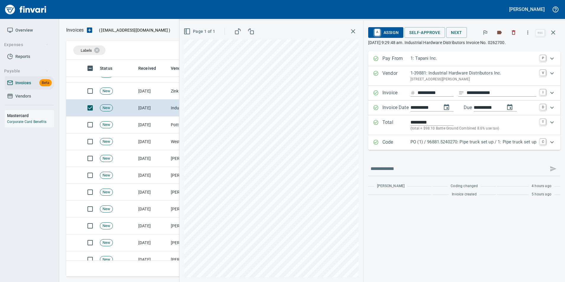
click at [382, 142] on p "Code" at bounding box center [396, 143] width 28 height 8
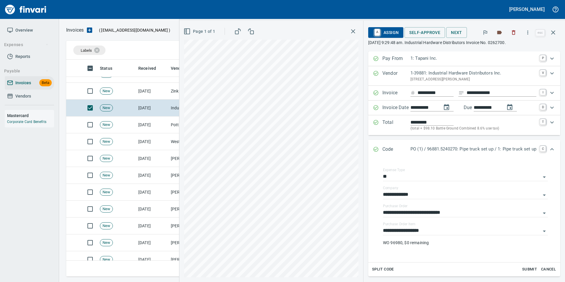
click at [382, 142] on div "Code PO (1) / 96881.5240270: Pipe truck set up / 1: Pipe truck set up C" at bounding box center [464, 149] width 192 height 19
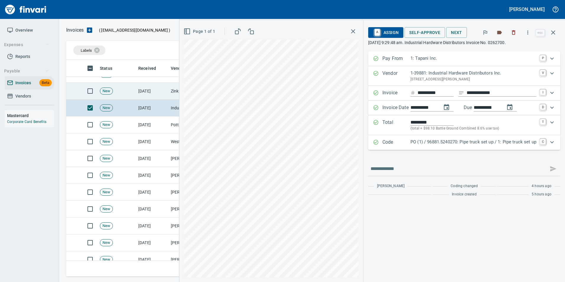
click at [168, 87] on td "[DATE]" at bounding box center [152, 91] width 32 height 17
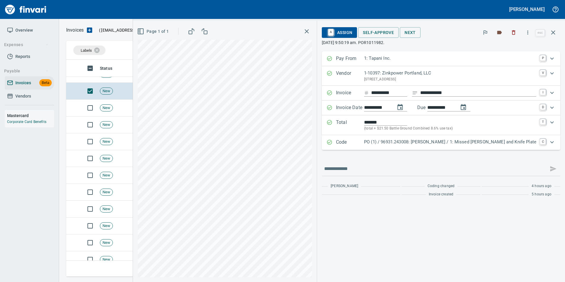
click at [332, 144] on icon "Expand" at bounding box center [329, 142] width 6 height 6
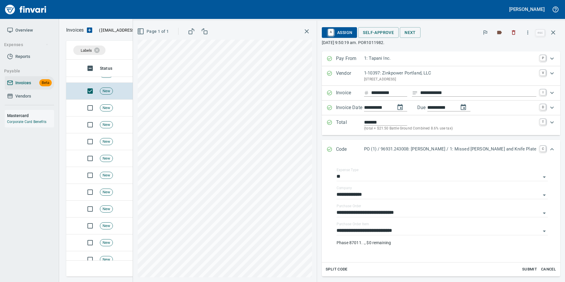
click at [341, 144] on div "Code PO (1) / 96931.243008: [PERSON_NAME] / 1: Missed Embed and Knife Plate C" at bounding box center [441, 149] width 238 height 19
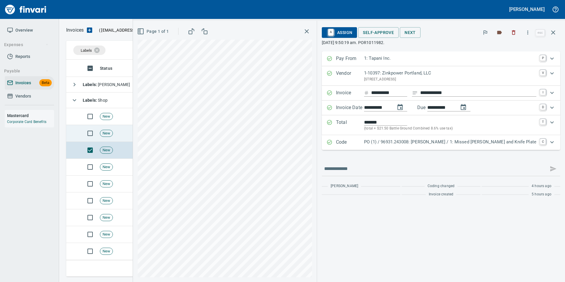
click at [133, 132] on td "New" at bounding box center [116, 133] width 38 height 17
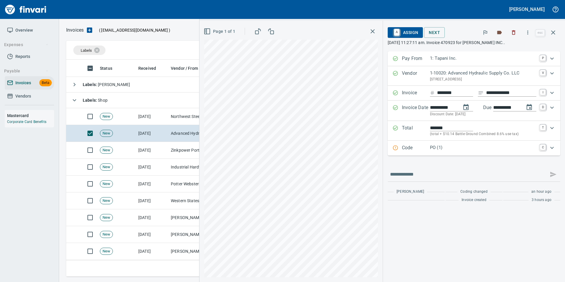
click at [406, 150] on p "Code" at bounding box center [416, 148] width 28 height 8
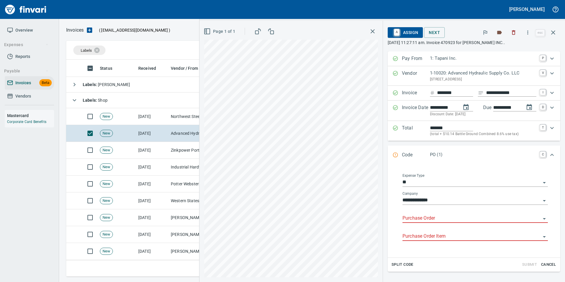
drag, startPoint x: 412, startPoint y: 218, endPoint x: 375, endPoint y: 170, distance: 60.6
click at [411, 216] on input "Purchase Order" at bounding box center [471, 218] width 138 height 8
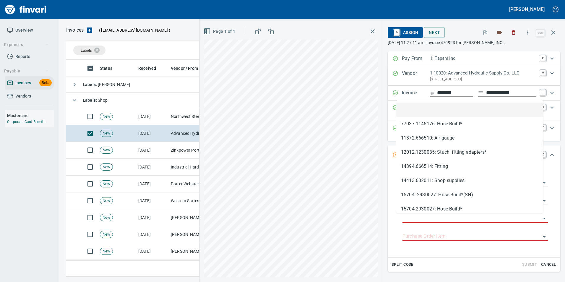
type input "**********"
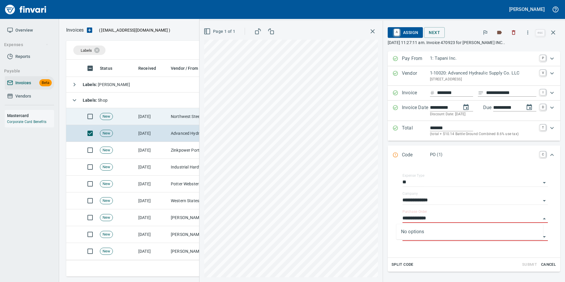
click at [155, 111] on td "[DATE]" at bounding box center [152, 116] width 32 height 17
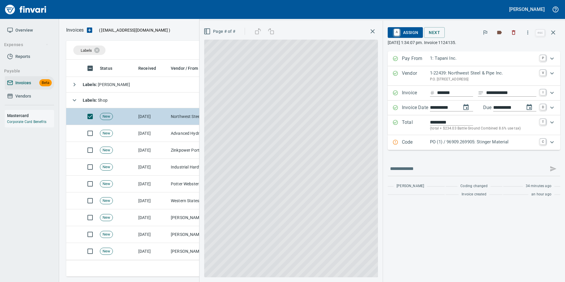
scroll to position [212, 482]
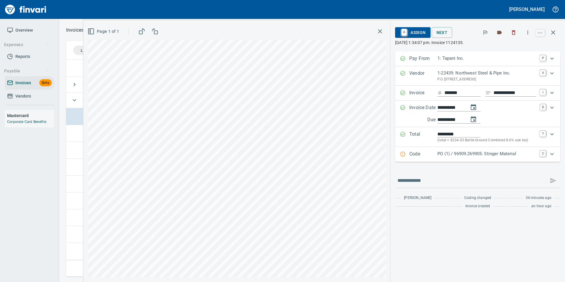
click at [423, 153] on p "Code" at bounding box center [423, 154] width 28 height 8
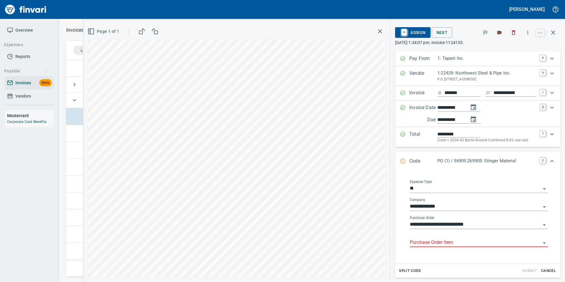
click at [452, 242] on input "Purchase Order Item" at bounding box center [475, 242] width 131 height 8
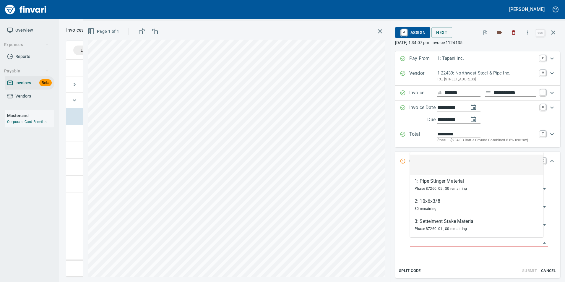
click at [468, 167] on li at bounding box center [476, 164] width 133 height 20
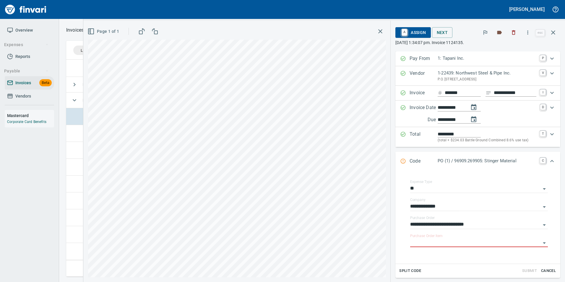
scroll to position [50, 0]
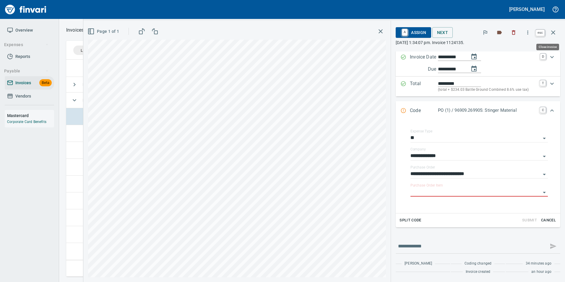
click at [551, 32] on icon "button" at bounding box center [552, 32] width 7 height 7
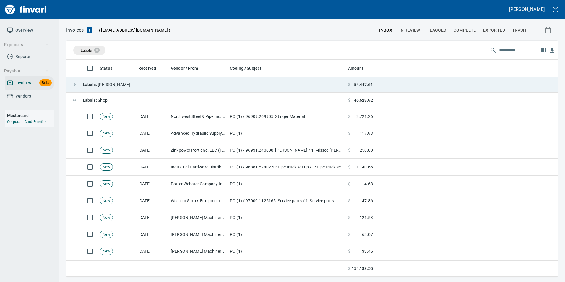
scroll to position [212, 482]
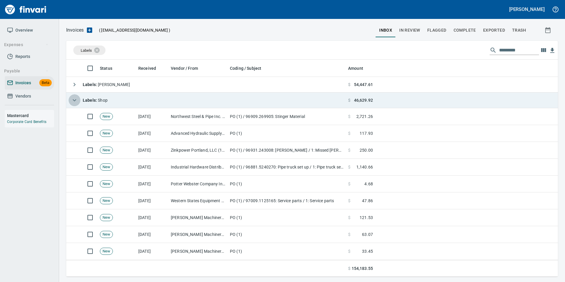
click at [77, 103] on icon "button" at bounding box center [74, 100] width 7 height 7
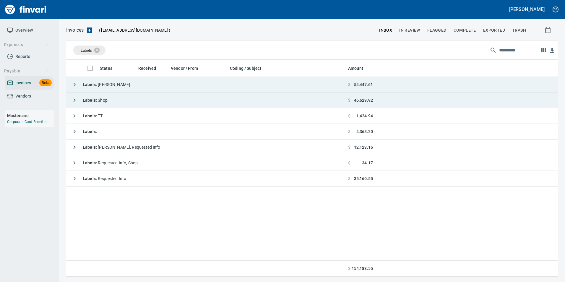
click at [74, 83] on icon "button" at bounding box center [75, 85] width 2 height 4
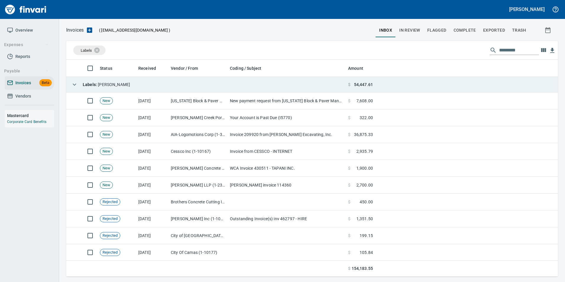
scroll to position [212, 483]
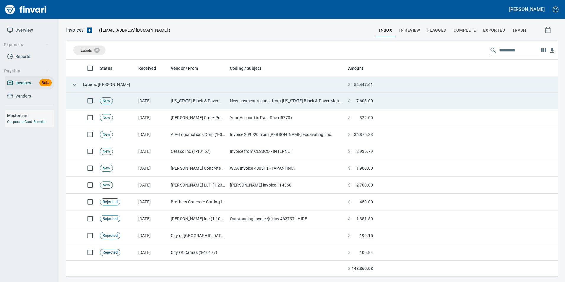
click at [265, 100] on td "New payment request from [US_STATE] Block & Paver Manufacturing Inc. for 7608.0…" at bounding box center [286, 100] width 118 height 17
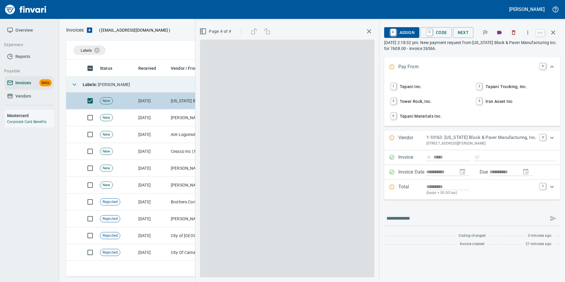
scroll to position [212, 482]
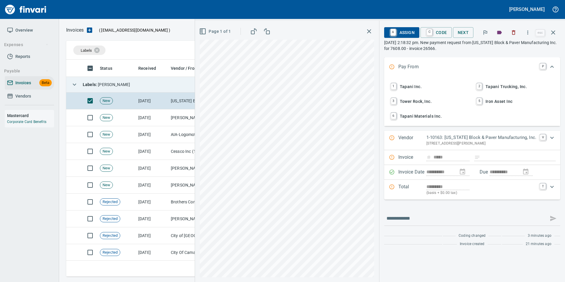
click at [444, 90] on span "1 Tapani Inc." at bounding box center [429, 87] width 80 height 10
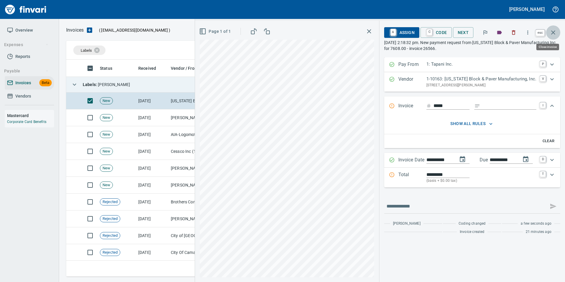
click at [554, 30] on icon "button" at bounding box center [552, 32] width 7 height 7
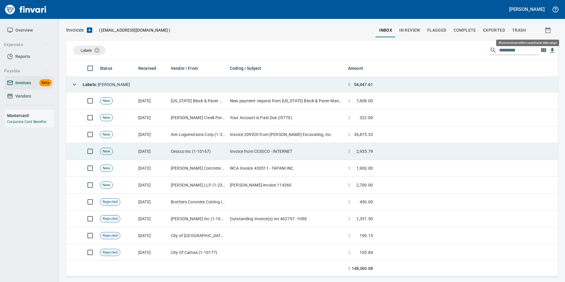
scroll to position [212, 483]
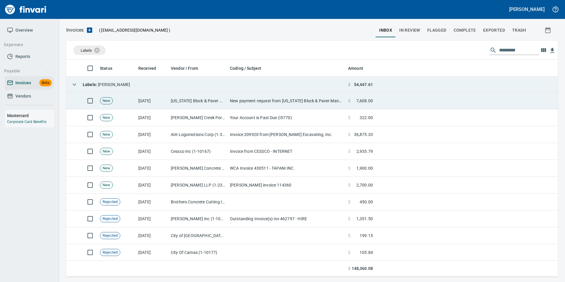
click at [457, 95] on td at bounding box center [466, 100] width 183 height 17
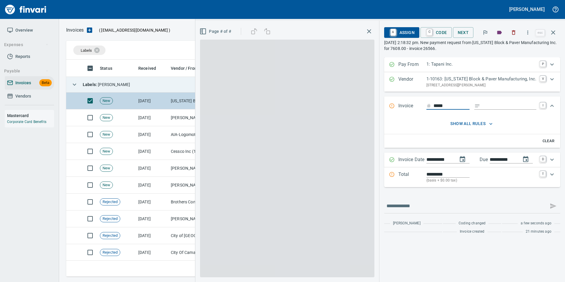
scroll to position [212, 482]
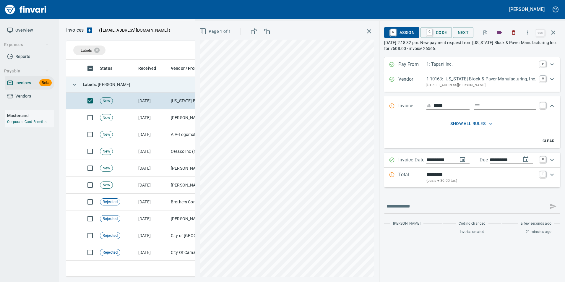
click at [462, 108] on input "*****" at bounding box center [451, 105] width 36 height 7
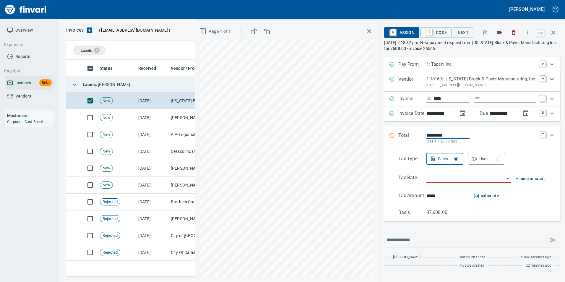
click at [456, 99] on input "****" at bounding box center [451, 98] width 36 height 7
type input "*****"
click at [500, 98] on input "Expand" at bounding box center [509, 98] width 54 height 7
click at [377, 86] on div "Page 1 of 1" at bounding box center [287, 151] width 184 height 261
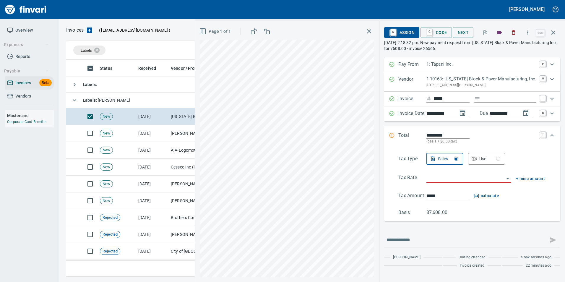
click at [539, 227] on div "**********" at bounding box center [472, 164] width 176 height 214
click at [557, 30] on button "button" at bounding box center [553, 32] width 14 height 14
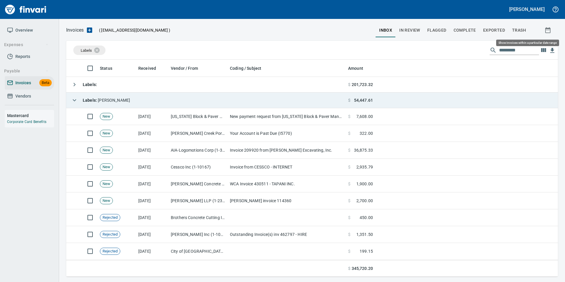
scroll to position [212, 482]
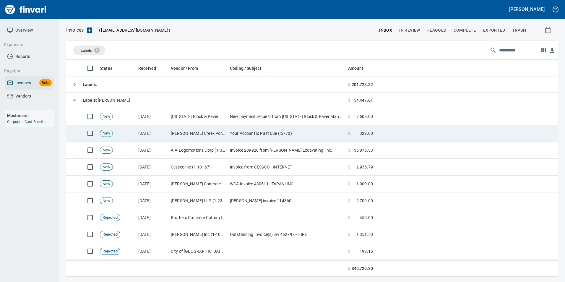
click at [348, 137] on td "$ 322.00" at bounding box center [361, 133] width 30 height 17
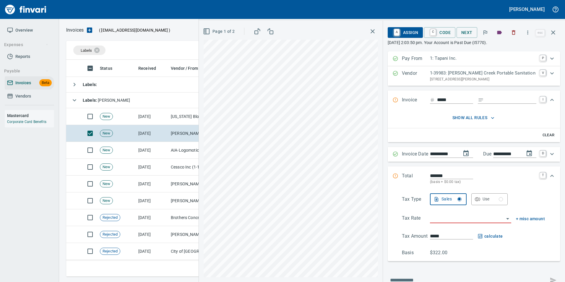
click at [489, 115] on icon "button" at bounding box center [492, 118] width 6 height 6
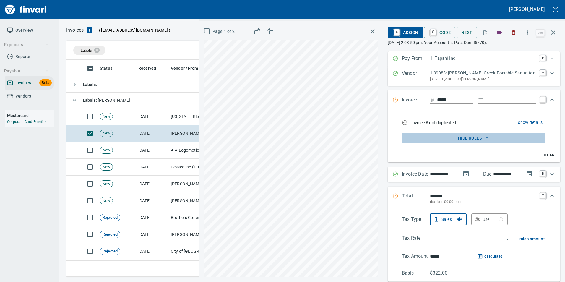
click at [484, 139] on icon "button" at bounding box center [487, 138] width 6 height 6
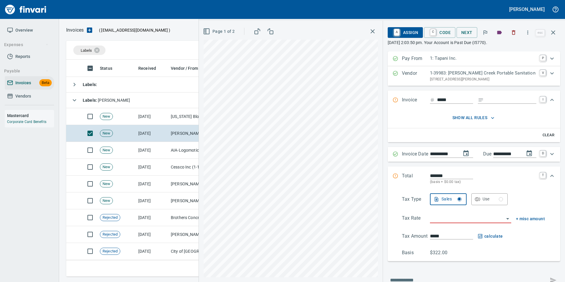
click at [451, 101] on input "*****" at bounding box center [455, 99] width 36 height 7
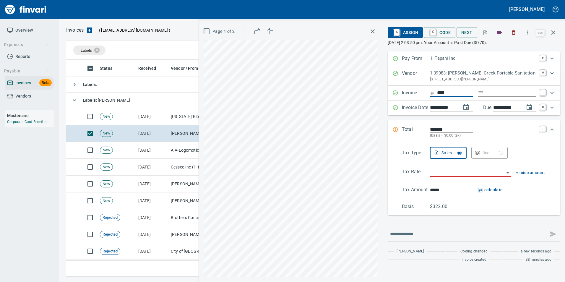
click at [450, 95] on input "****" at bounding box center [455, 92] width 36 height 7
type input "*****"
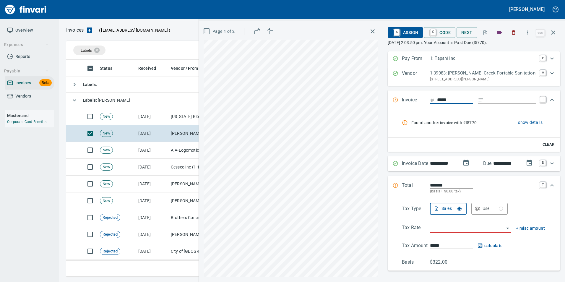
click at [522, 120] on span "show details" at bounding box center [530, 122] width 25 height 7
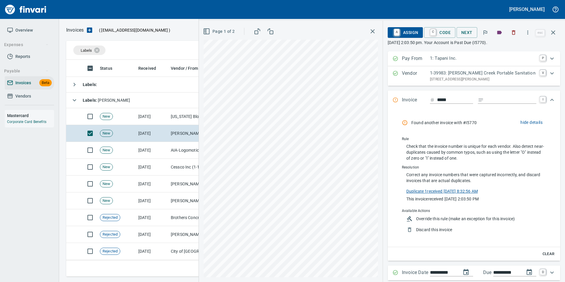
click at [472, 188] on link "Duplicate 1 received 9/18/2025, 8:32:56 AM" at bounding box center [441, 190] width 71 height 6
click at [554, 28] on button "button" at bounding box center [553, 32] width 14 height 14
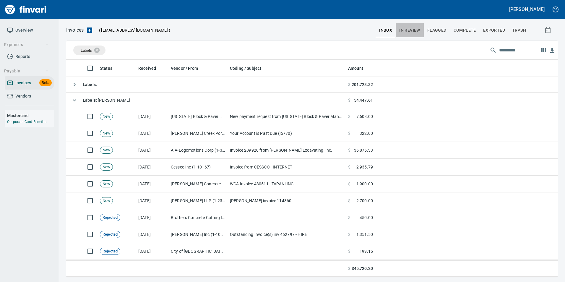
click at [414, 31] on span "In Review" at bounding box center [409, 30] width 21 height 7
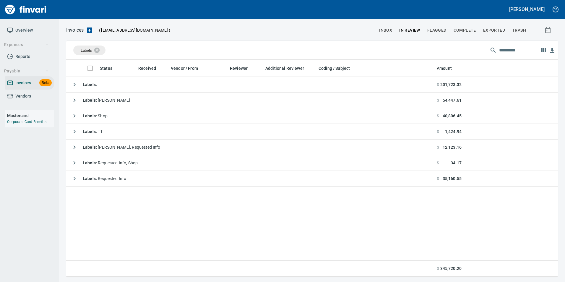
scroll to position [212, 487]
click at [510, 48] on input "text" at bounding box center [519, 49] width 40 height 9
drag, startPoint x: 99, startPoint y: 50, endPoint x: 345, endPoint y: 57, distance: 246.4
click at [99, 50] on icon at bounding box center [100, 49] width 5 height 5
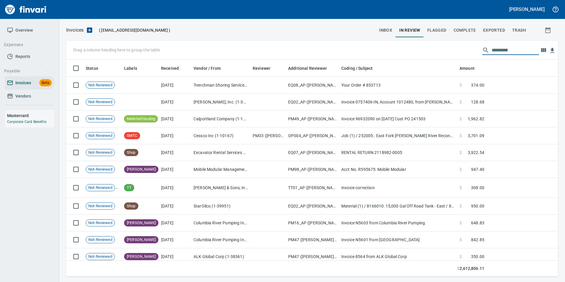
scroll to position [212, 483]
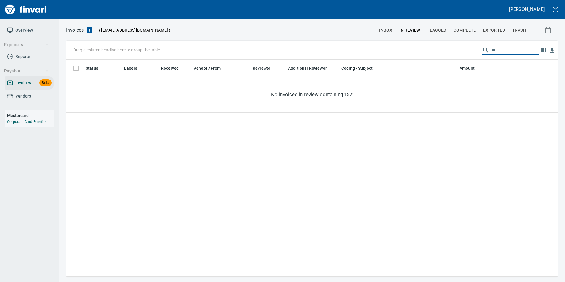
type input "*"
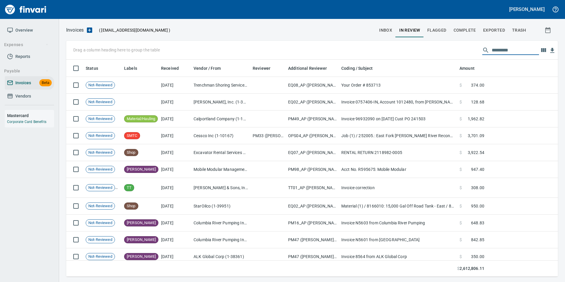
click at [473, 28] on span "Complete" at bounding box center [464, 30] width 22 height 7
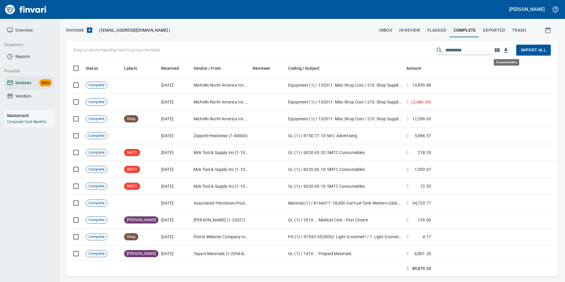
scroll to position [212, 483]
click at [472, 52] on input "text" at bounding box center [468, 49] width 47 height 9
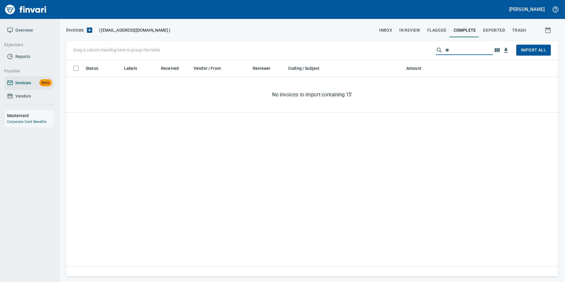
type input "*"
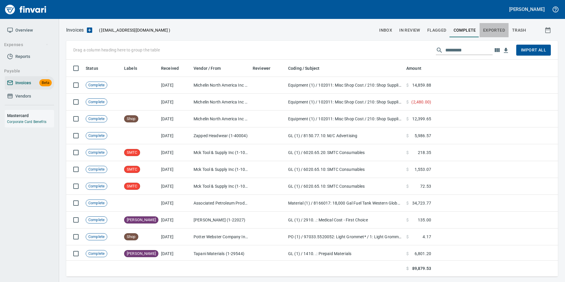
click at [495, 30] on span "Exported" at bounding box center [494, 30] width 22 height 7
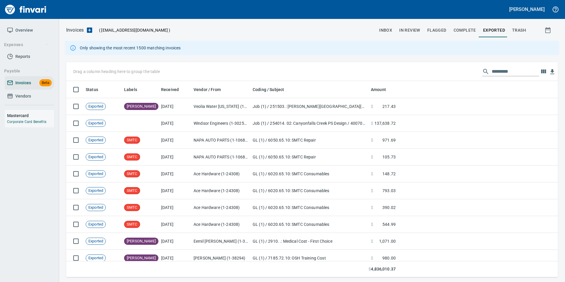
scroll to position [192, 483]
click at [496, 69] on input "text" at bounding box center [514, 71] width 47 height 9
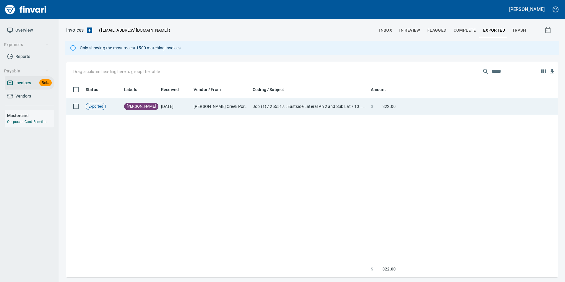
type input "*****"
click at [458, 108] on td at bounding box center [478, 106] width 160 height 17
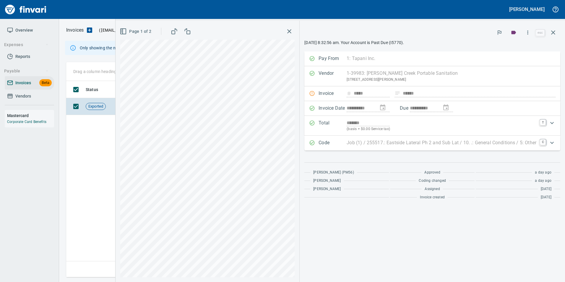
click at [318, 145] on p "Code" at bounding box center [332, 143] width 28 height 8
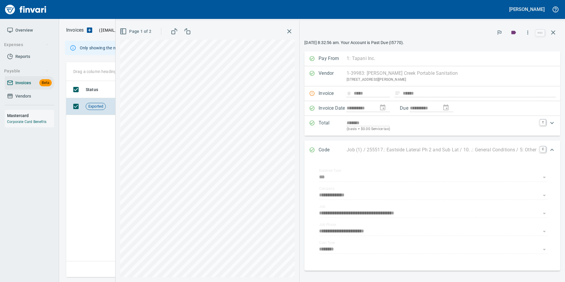
click at [309, 149] on icon "Expand" at bounding box center [312, 150] width 6 height 6
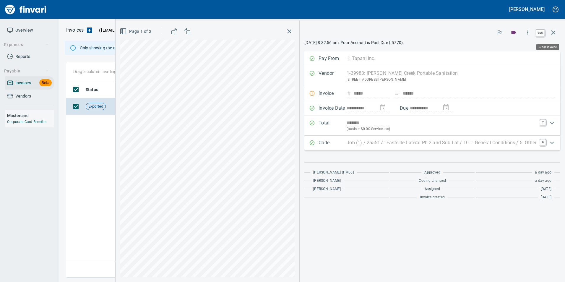
scroll to position [192, 487]
click at [554, 32] on icon "button" at bounding box center [553, 32] width 4 height 4
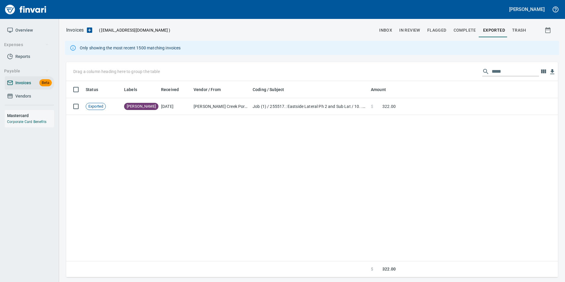
scroll to position [192, 487]
click at [390, 30] on span "inbox" at bounding box center [385, 30] width 13 height 7
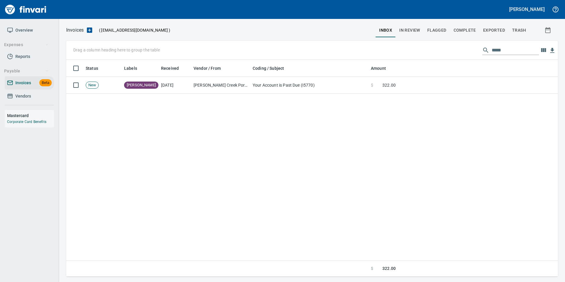
scroll to position [212, 487]
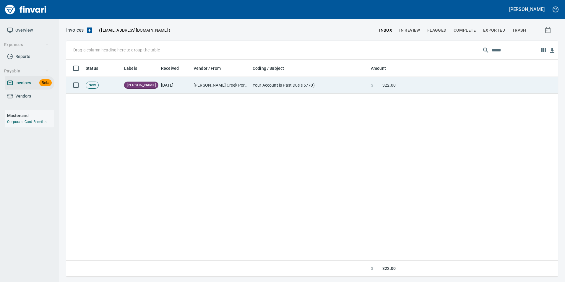
click at [403, 87] on td at bounding box center [478, 85] width 160 height 17
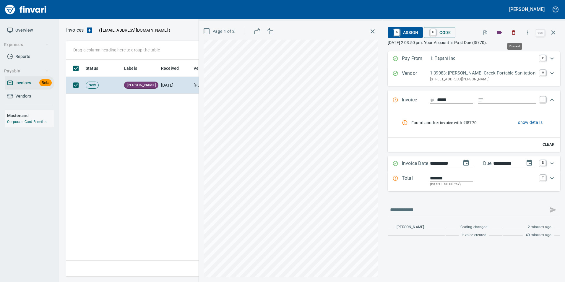
scroll to position [212, 487]
click at [515, 31] on icon "button" at bounding box center [514, 32] width 4 height 4
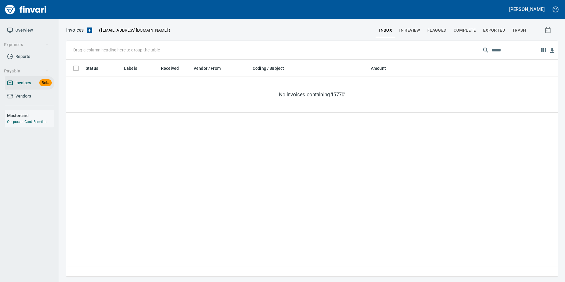
scroll to position [212, 487]
click at [496, 28] on span "Exported" at bounding box center [494, 30] width 22 height 7
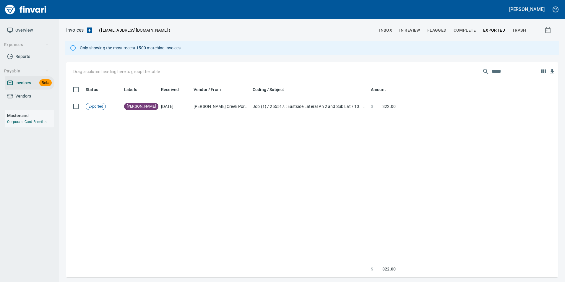
scroll to position [192, 487]
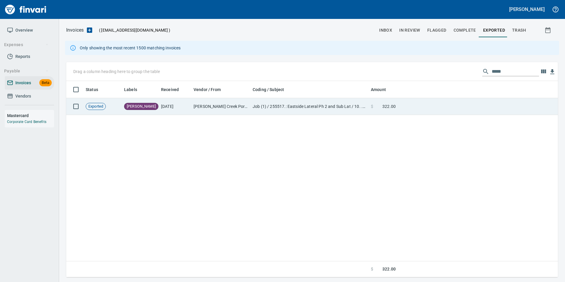
click at [454, 110] on td at bounding box center [478, 106] width 160 height 17
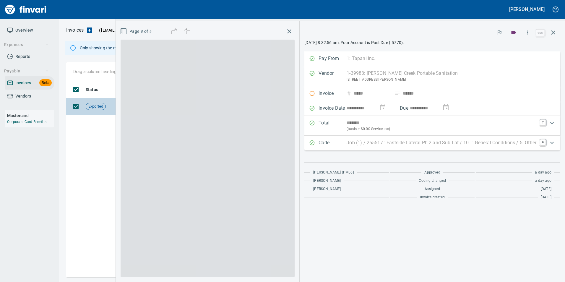
scroll to position [192, 487]
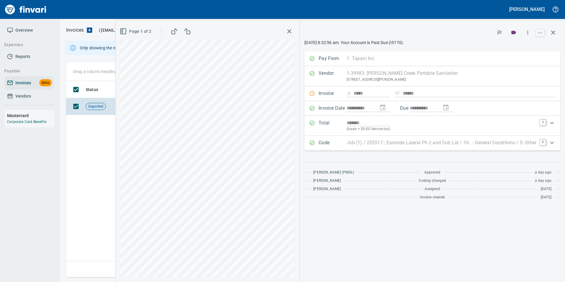
click at [312, 92] on div "Invoice ***** ****** Found another invoice with #I5770 show details Clear" at bounding box center [432, 93] width 256 height 15
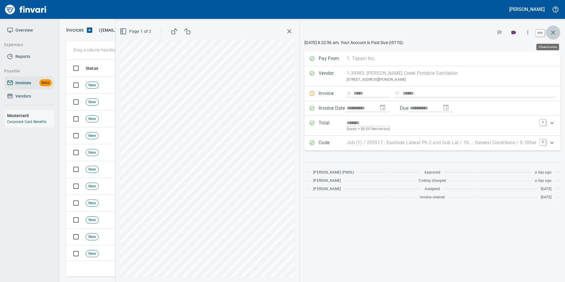
scroll to position [212, 482]
click at [556, 35] on button "button" at bounding box center [553, 32] width 14 height 14
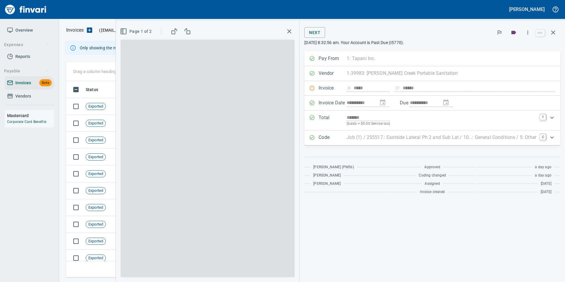
scroll to position [192, 482]
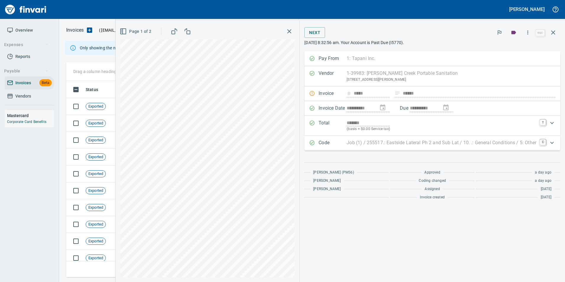
click at [312, 92] on div "Invoice ***** ****** Found another invoice with #I5770 show details Clear" at bounding box center [432, 93] width 256 height 15
click at [315, 141] on div "Code Job (1) / 255517.: Eastside Lateral Ph 2 and Sub Lat / 10. .: General Cond…" at bounding box center [427, 143] width 236 height 8
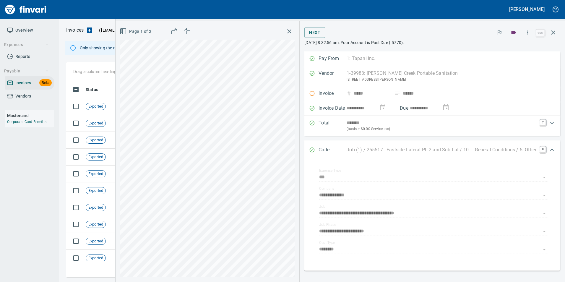
click at [324, 91] on div "Invoice ***** ****** Found another invoice with #I5770 show details Clear" at bounding box center [432, 93] width 256 height 15
click at [310, 149] on icon "Expand" at bounding box center [311, 149] width 5 height 5
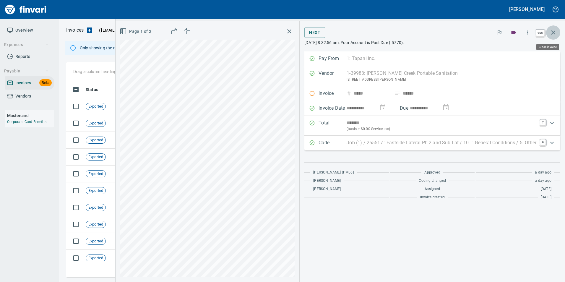
click at [554, 30] on icon "button" at bounding box center [552, 32] width 7 height 7
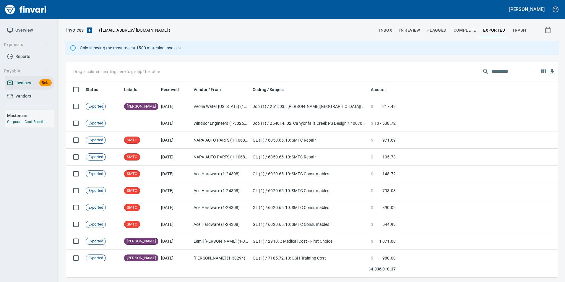
scroll to position [192, 483]
click at [388, 31] on span "inbox" at bounding box center [385, 30] width 13 height 7
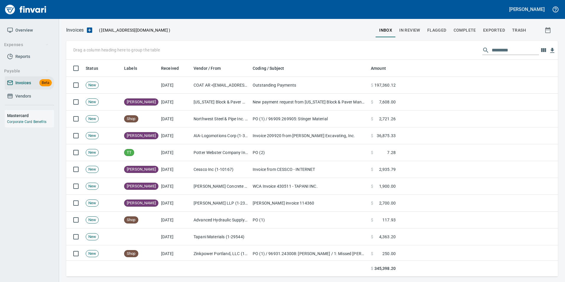
scroll to position [212, 483]
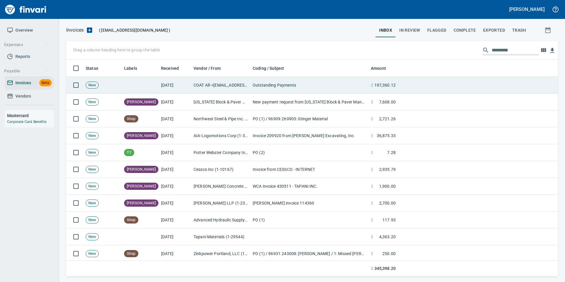
click at [242, 82] on td "COAT AR <[EMAIL_ADDRESS][DOMAIN_NAME]>" at bounding box center [220, 85] width 59 height 17
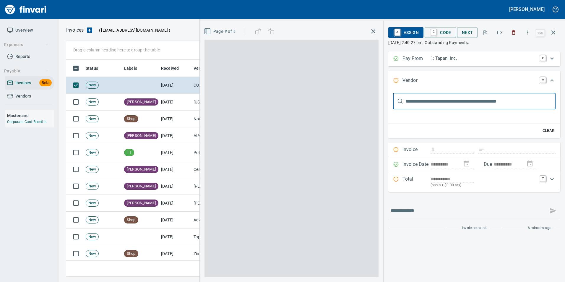
type input "**********"
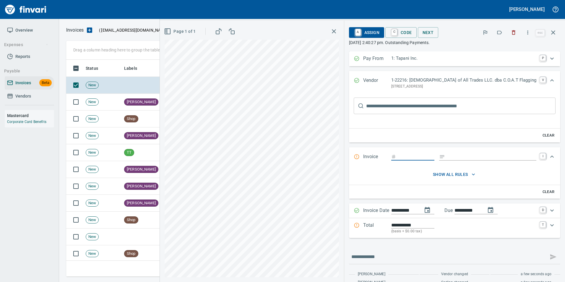
click at [554, 35] on icon "button" at bounding box center [552, 32] width 7 height 7
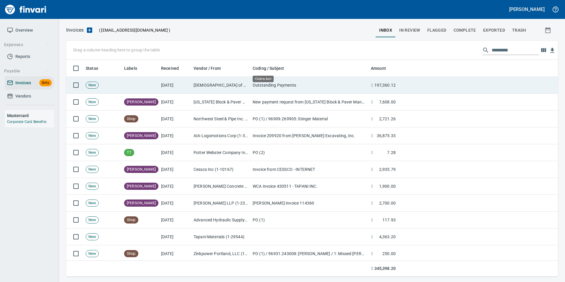
scroll to position [212, 483]
click at [421, 88] on td at bounding box center [478, 85] width 160 height 17
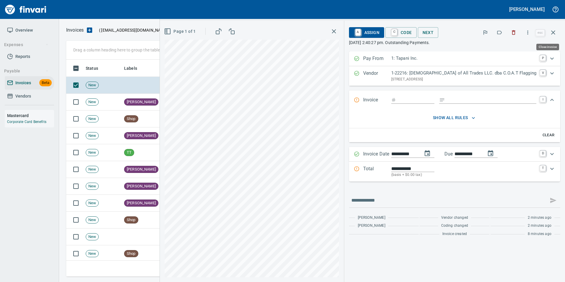
scroll to position [212, 482]
click at [555, 29] on button "button" at bounding box center [553, 32] width 14 height 14
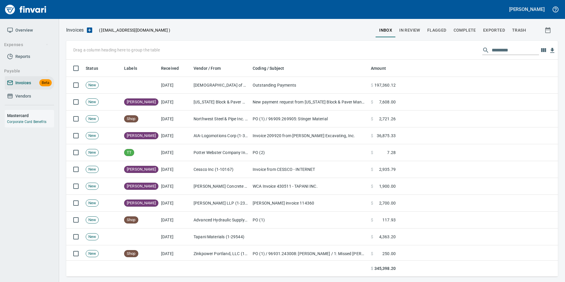
scroll to position [212, 483]
click at [417, 30] on span "In Review" at bounding box center [409, 30] width 21 height 7
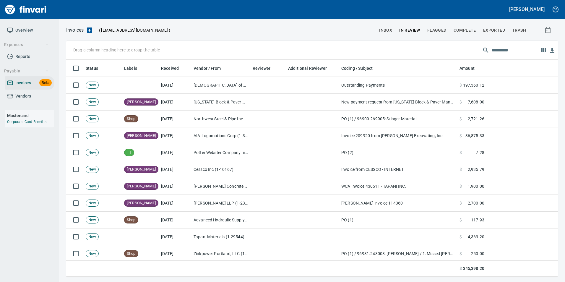
scroll to position [212, 483]
click at [470, 34] on button "Complete" at bounding box center [465, 30] width 30 height 14
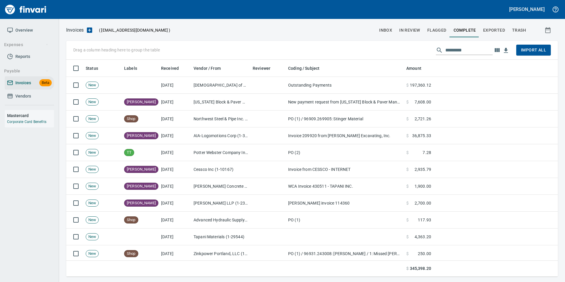
scroll to position [212, 483]
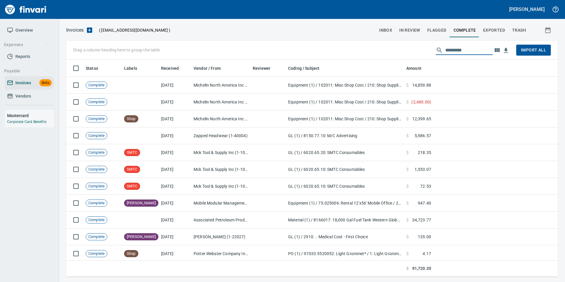
click at [474, 50] on input "text" at bounding box center [468, 49] width 47 height 9
type input "*"
click at [504, 36] on button "Exported" at bounding box center [493, 30] width 29 height 14
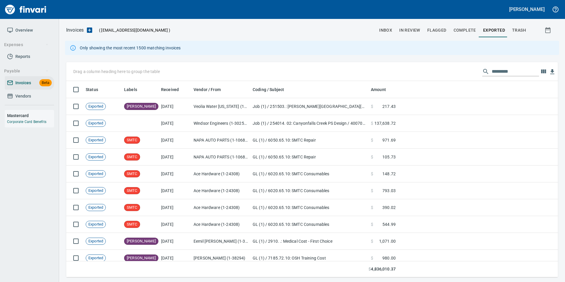
scroll to position [192, 483]
click at [515, 71] on input "text" at bounding box center [514, 71] width 47 height 9
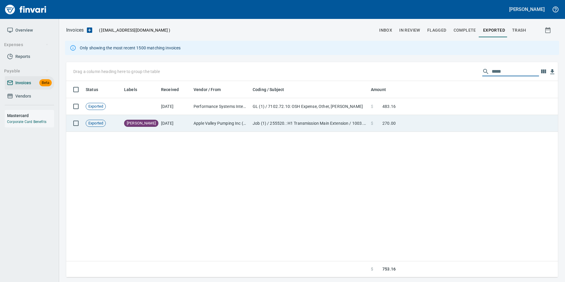
type input "*****"
click at [444, 120] on td at bounding box center [478, 123] width 160 height 17
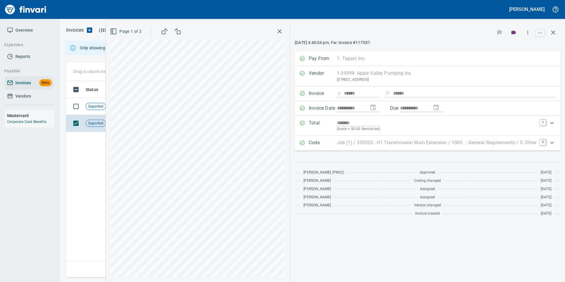
scroll to position [192, 487]
click at [556, 33] on button "button" at bounding box center [553, 32] width 14 height 14
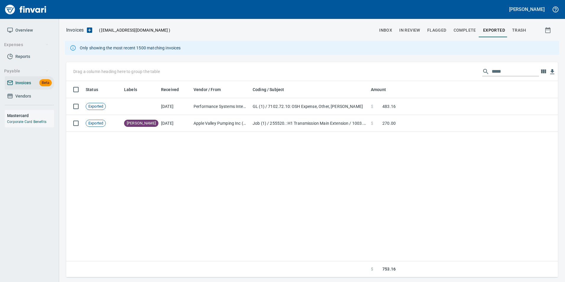
scroll to position [192, 487]
click at [494, 72] on input "*****" at bounding box center [514, 71] width 47 height 9
click at [495, 73] on input "*****" at bounding box center [514, 71] width 47 height 9
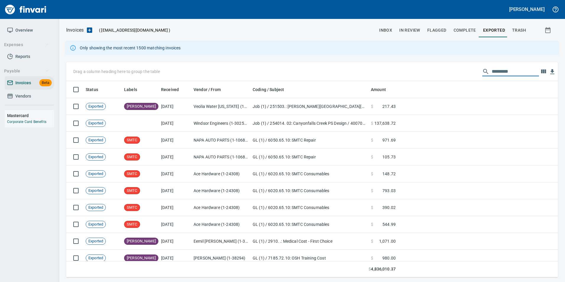
scroll to position [192, 483]
type input "*****"
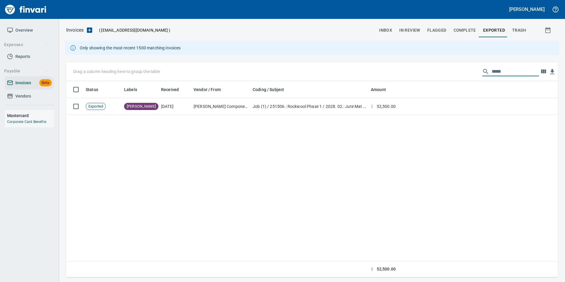
click at [462, 30] on span "Complete" at bounding box center [464, 30] width 22 height 7
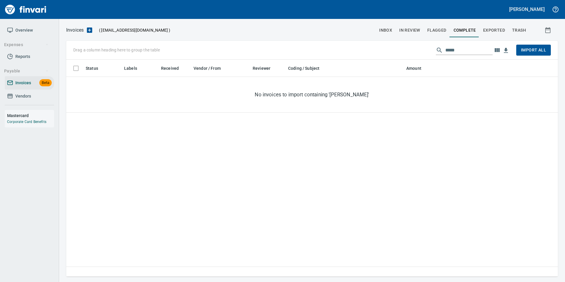
scroll to position [212, 487]
click at [458, 53] on input "*****" at bounding box center [468, 49] width 47 height 9
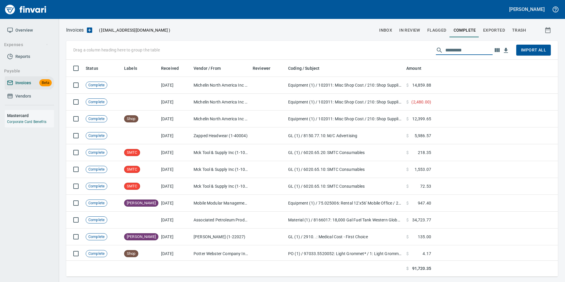
click at [404, 28] on span "In Review" at bounding box center [409, 30] width 21 height 7
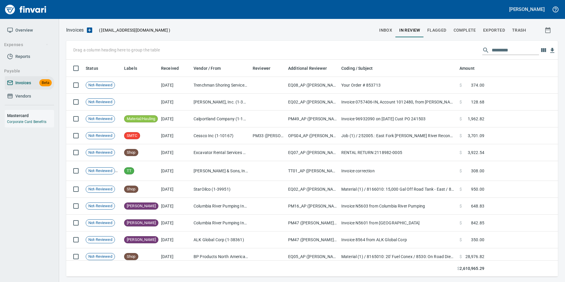
scroll to position [212, 483]
click at [493, 50] on input "text" at bounding box center [514, 49] width 47 height 9
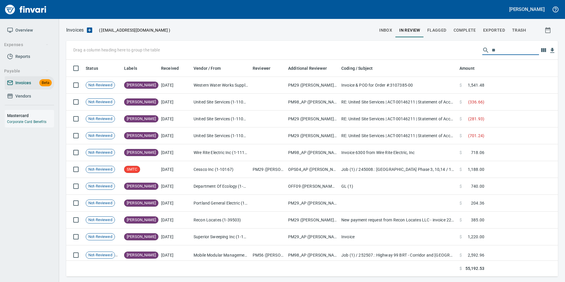
type input "*"
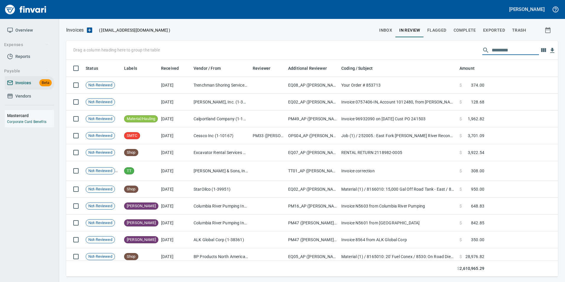
click at [393, 30] on button "inbox" at bounding box center [385, 30] width 20 height 14
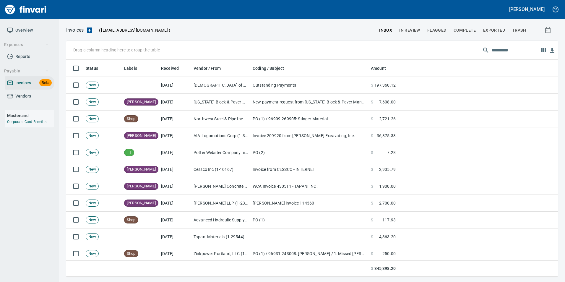
scroll to position [212, 483]
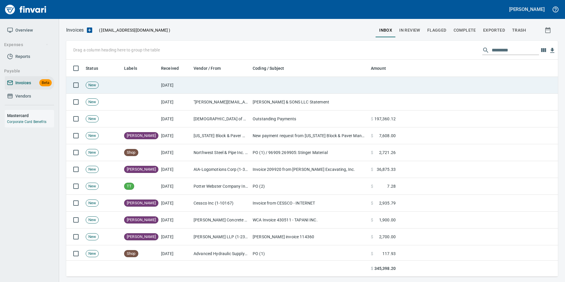
click at [310, 85] on td at bounding box center [309, 85] width 118 height 17
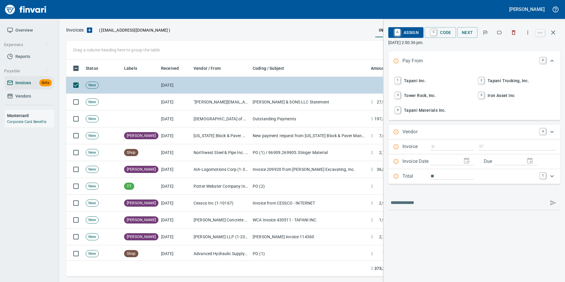
scroll to position [212, 482]
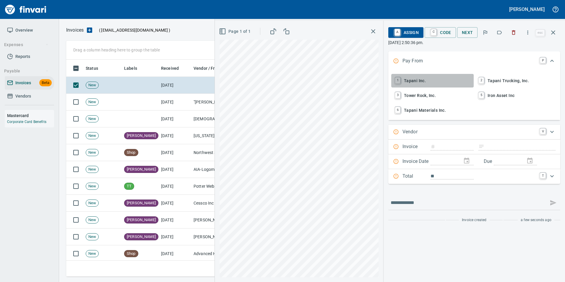
click at [435, 84] on span "1 Tapani Inc." at bounding box center [432, 81] width 78 height 10
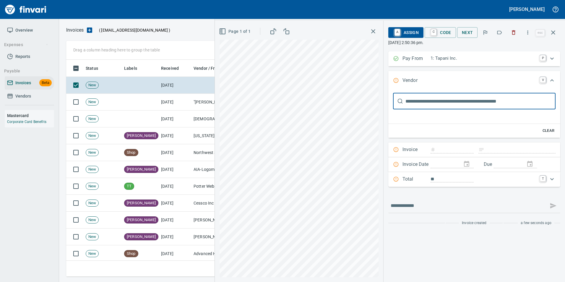
scroll to position [0, 0]
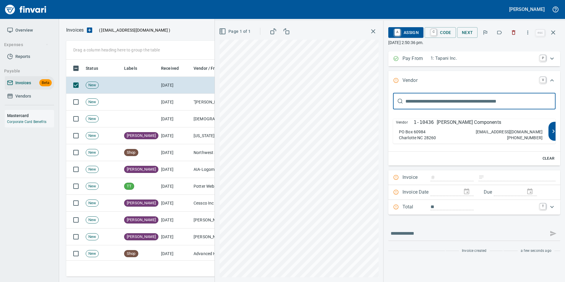
type input "*****"
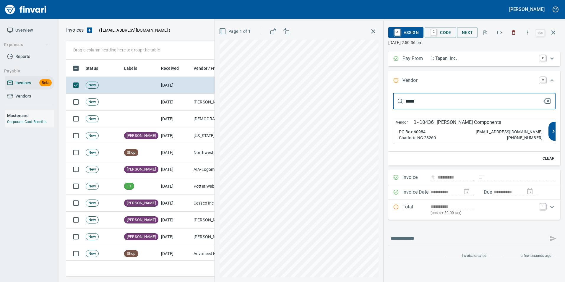
type input "*********"
type input "**********"
click at [447, 126] on div "Vendor 1-10436 Hanes Geo Components PO Box 60984 Charlotte NC 28260 hcibilling@…" at bounding box center [470, 131] width 155 height 25
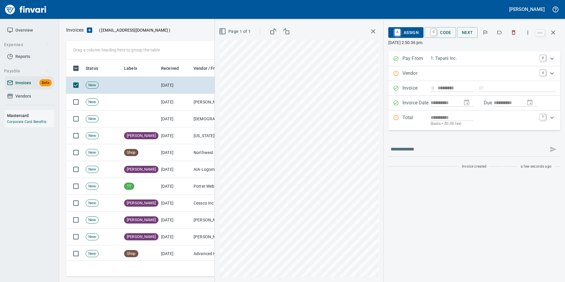
type input "**********"
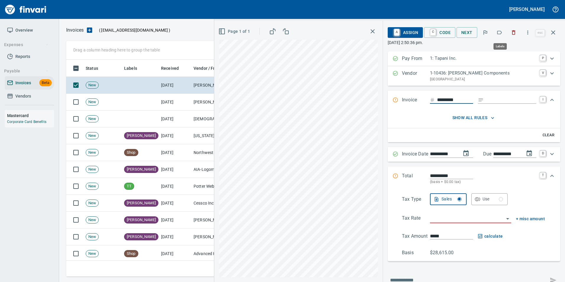
click at [500, 33] on icon "button" at bounding box center [499, 33] width 6 height 6
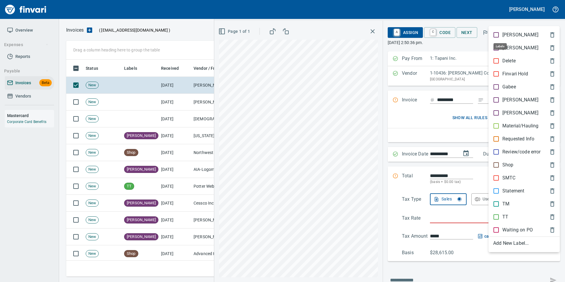
scroll to position [212, 482]
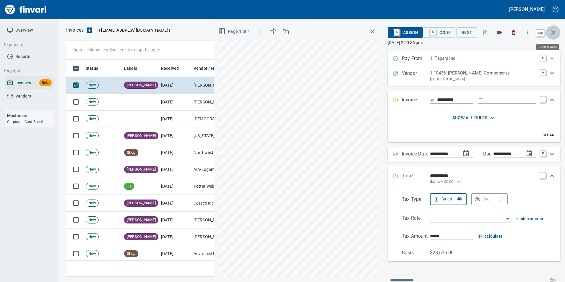
click at [551, 34] on icon "button" at bounding box center [553, 32] width 4 height 4
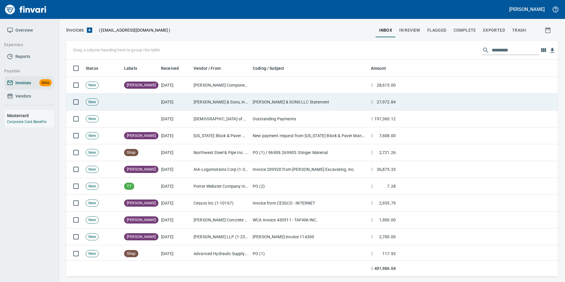
scroll to position [212, 483]
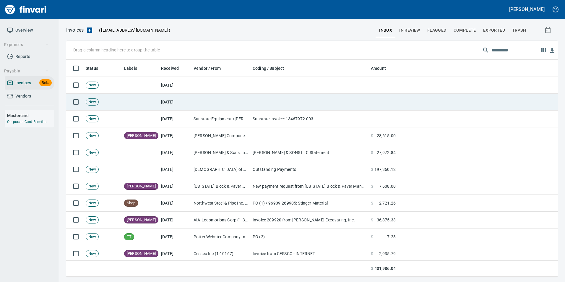
click at [227, 101] on td at bounding box center [220, 102] width 59 height 17
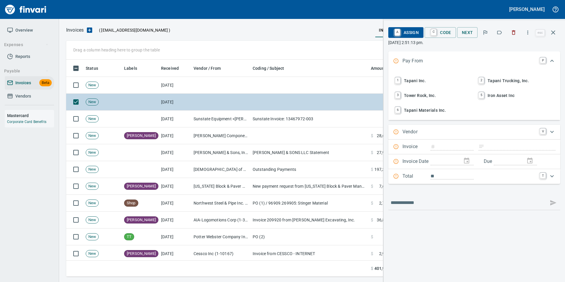
scroll to position [212, 482]
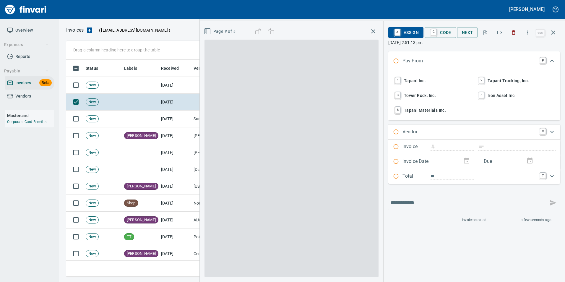
click at [427, 85] on span "1 Tapani Inc." at bounding box center [432, 81] width 78 height 10
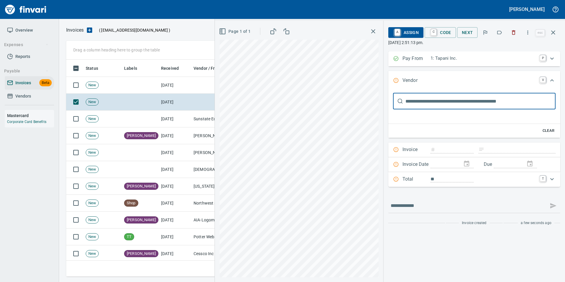
scroll to position [0, 0]
type input "***"
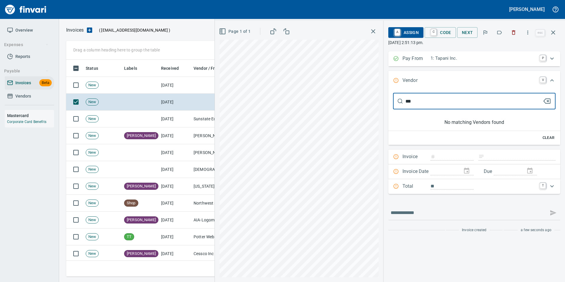
type input "*******"
type input "**********"
type input "*********"
type input "*"
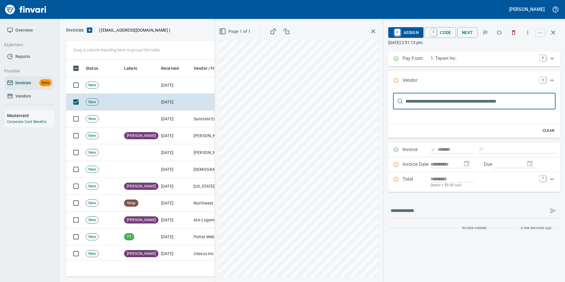
type input "******"
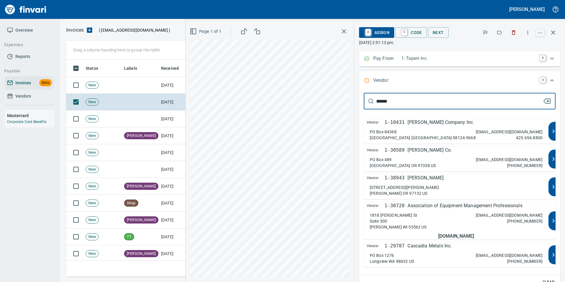
click at [443, 136] on div "PO Box 84368 Seattle WA 98124-5668 accountsreceivable@hdfowler.com 425.654.8800" at bounding box center [455, 135] width 173 height 12
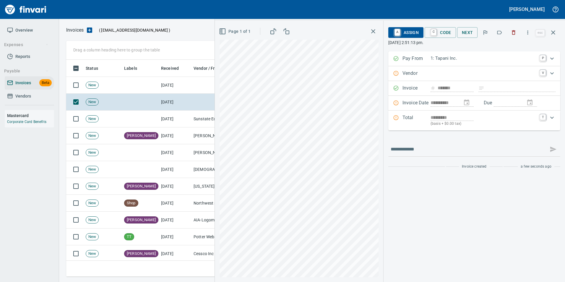
type input "**********"
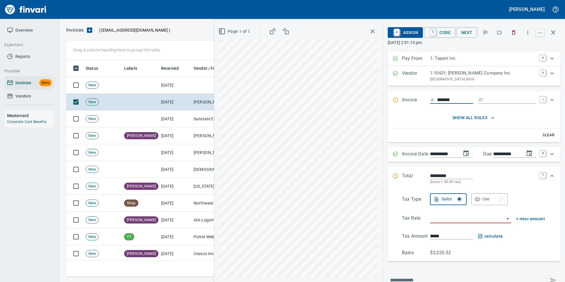
click at [499, 32] on icon "button" at bounding box center [499, 33] width 6 height 6
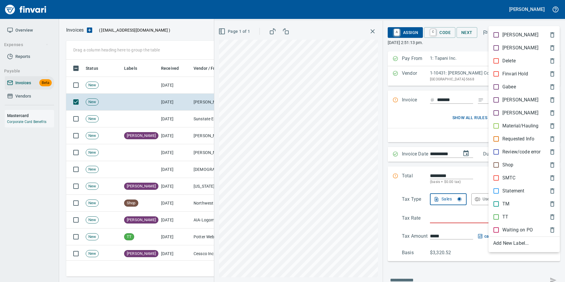
scroll to position [212, 482]
click at [504, 97] on p "[PERSON_NAME]" at bounding box center [520, 99] width 36 height 7
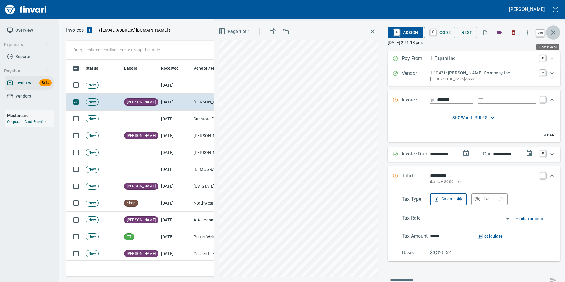
click at [548, 34] on button "button" at bounding box center [553, 32] width 14 height 14
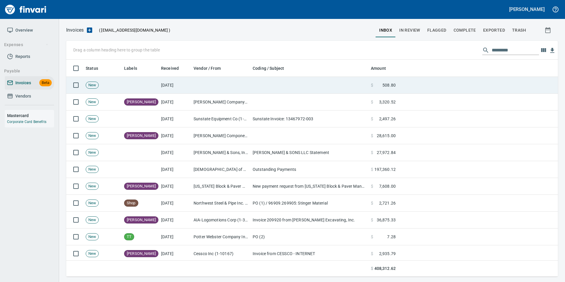
scroll to position [212, 482]
click at [305, 84] on td at bounding box center [309, 85] width 118 height 17
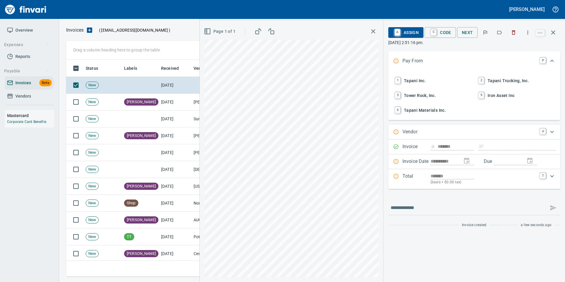
click at [421, 80] on span "1 Tapani Inc." at bounding box center [432, 81] width 78 height 10
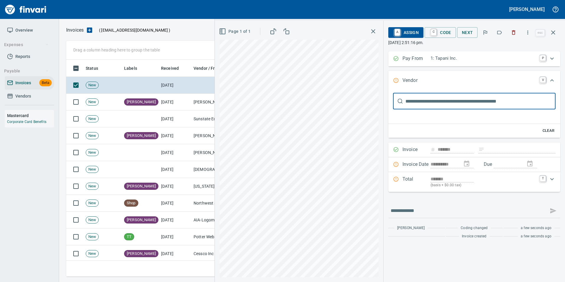
type input "******"
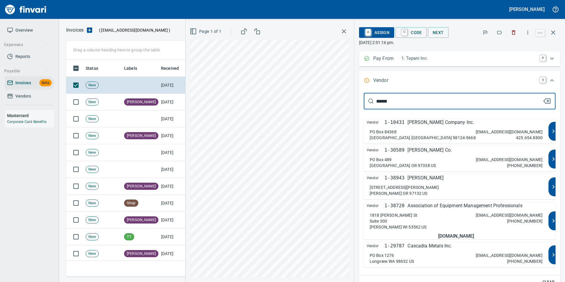
click at [436, 124] on p "H.D. Fowler Company Inc." at bounding box center [440, 122] width 66 height 7
type input "**********"
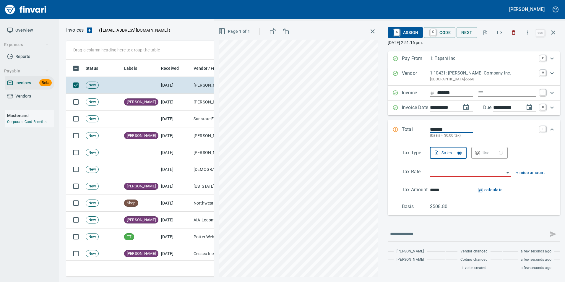
click at [501, 34] on icon "button" at bounding box center [499, 33] width 5 height 4
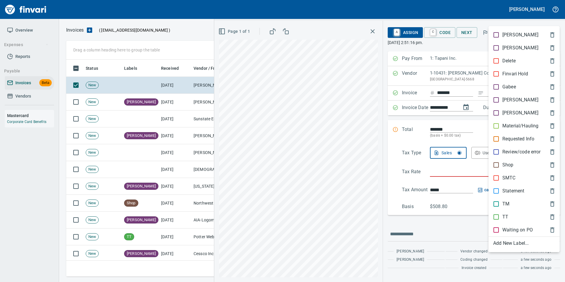
scroll to position [212, 482]
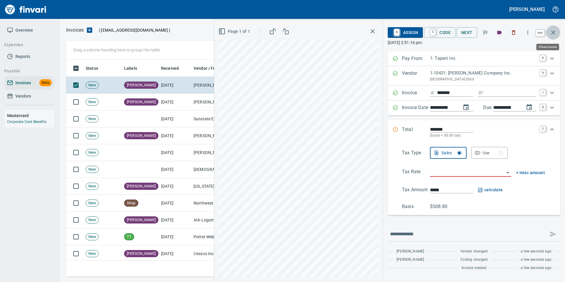
click at [553, 33] on icon "button" at bounding box center [552, 32] width 7 height 7
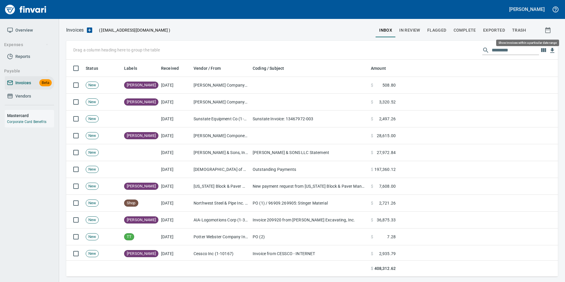
scroll to position [212, 483]
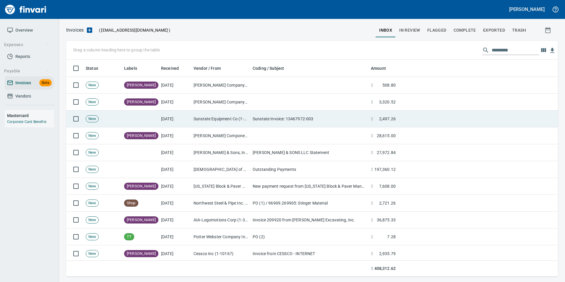
click at [314, 121] on td "Sunstate Invoice: 13467972-003" at bounding box center [309, 118] width 118 height 17
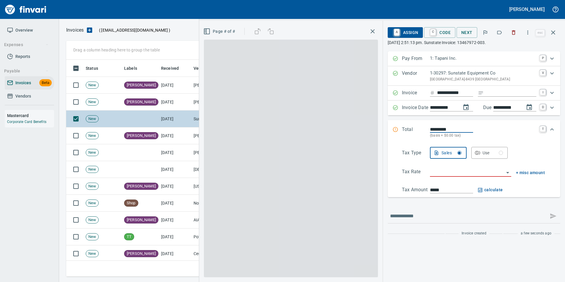
scroll to position [212, 482]
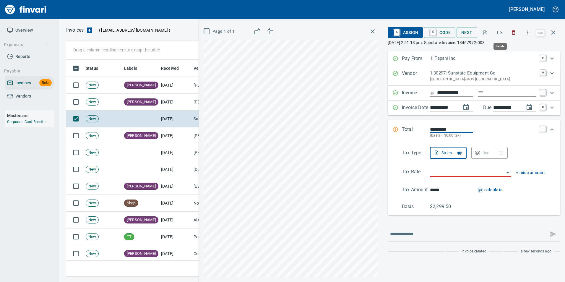
click at [498, 30] on icon "button" at bounding box center [499, 33] width 6 height 6
click at [553, 30] on icon "button" at bounding box center [552, 32] width 7 height 7
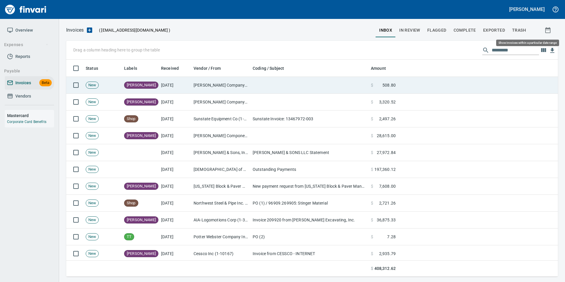
scroll to position [212, 483]
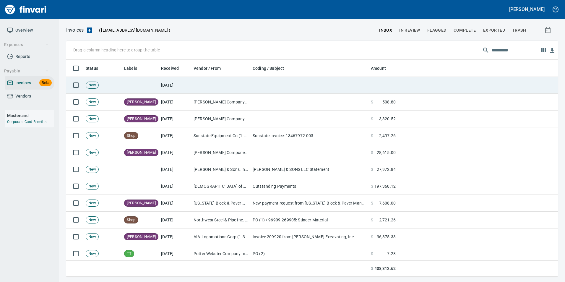
click at [325, 82] on td at bounding box center [309, 85] width 118 height 17
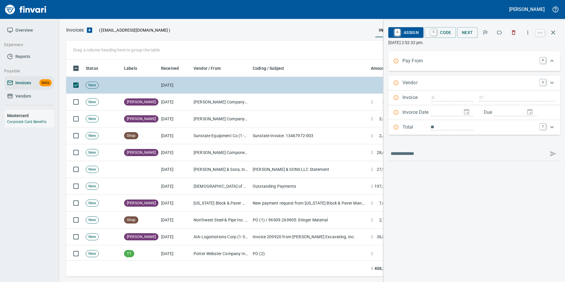
scroll to position [212, 482]
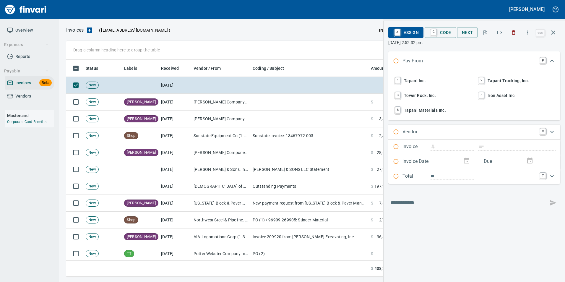
click at [454, 76] on span "1 Tapani Inc." at bounding box center [432, 81] width 78 height 10
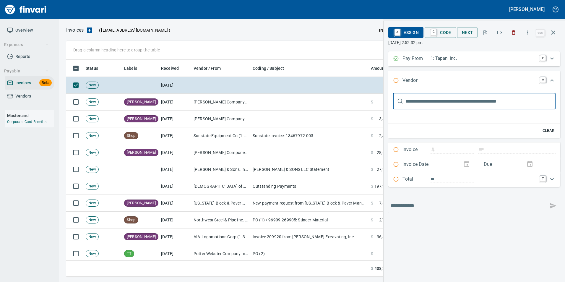
scroll to position [0, 0]
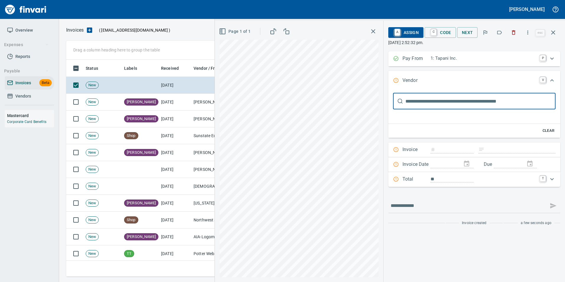
type input "*******"
type input "**********"
type input "*******"
type input "**********"
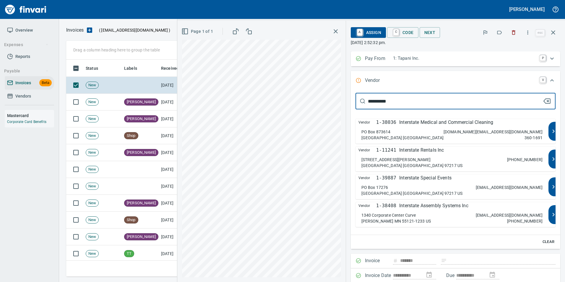
click at [512, 207] on div "Vendor 1-38408 Interstate Assembly Systems Inc" at bounding box center [451, 205] width 187 height 7
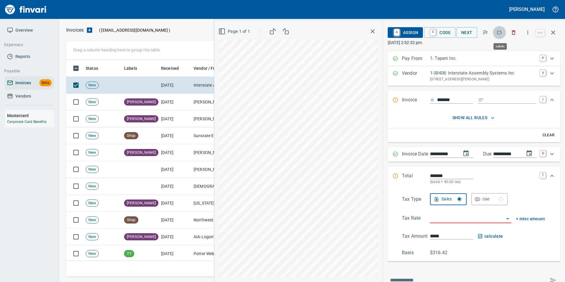
scroll to position [212, 482]
click at [499, 33] on icon "button" at bounding box center [499, 33] width 6 height 6
click at [553, 36] on icon "button" at bounding box center [552, 32] width 7 height 7
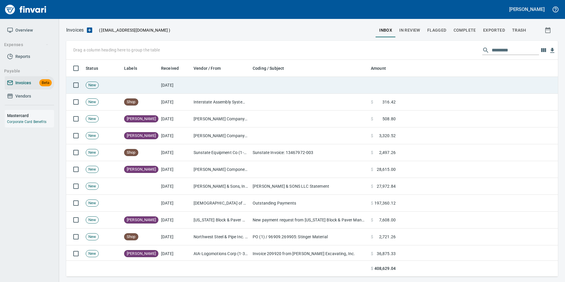
click at [214, 82] on td at bounding box center [220, 85] width 59 height 17
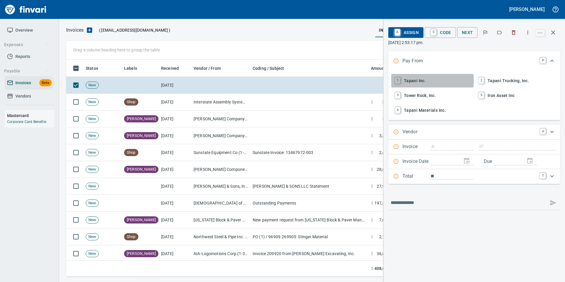
click at [448, 83] on span "1 Tapani Inc." at bounding box center [432, 81] width 78 height 10
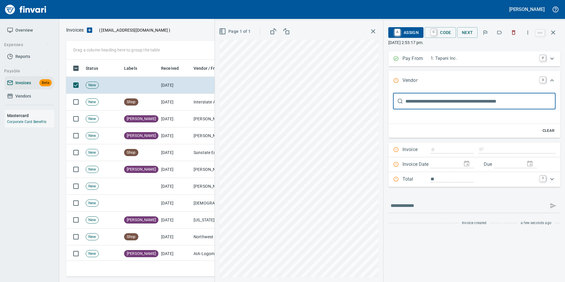
type input "**********"
type input "*********"
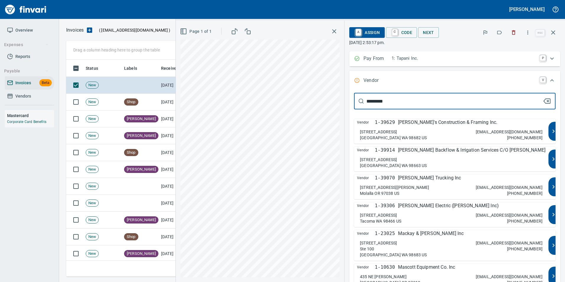
type input "**********"
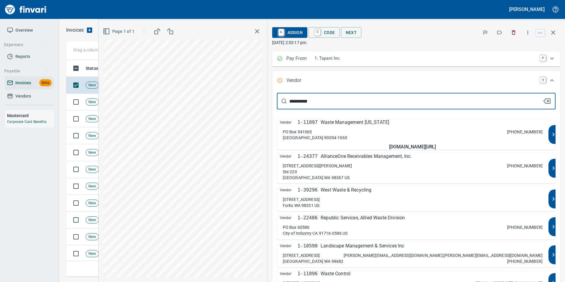
click at [389, 125] on p "Waste Management Oregon" at bounding box center [354, 122] width 69 height 7
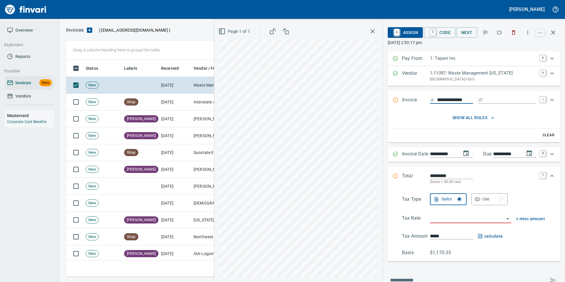
scroll to position [212, 482]
click at [499, 33] on icon "button" at bounding box center [499, 33] width 6 height 6
click at [551, 38] on button "button" at bounding box center [553, 32] width 14 height 14
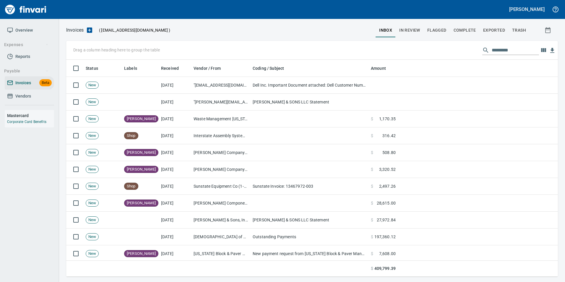
scroll to position [212, 483]
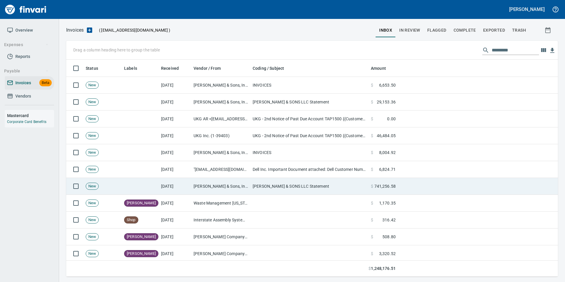
click at [245, 183] on td "JL Storedahl & Sons, Inc (1-10502)" at bounding box center [220, 186] width 59 height 17
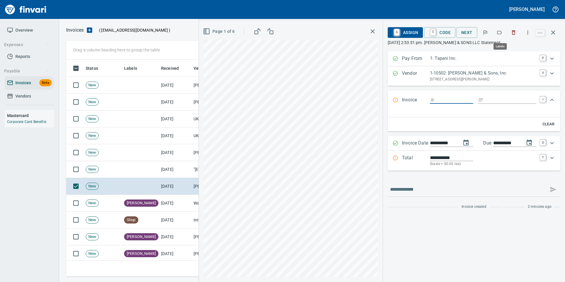
click at [500, 32] on icon "button" at bounding box center [499, 33] width 6 height 6
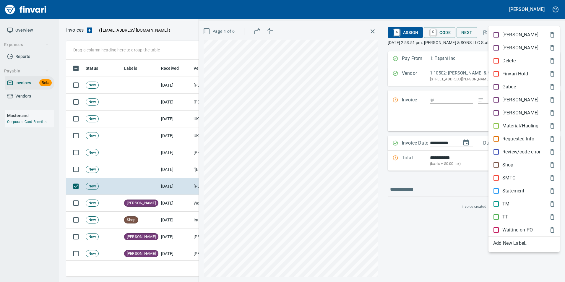
scroll to position [212, 482]
drag, startPoint x: 514, startPoint y: 189, endPoint x: 510, endPoint y: 173, distance: 16.7
click at [514, 189] on p "Statement" at bounding box center [513, 190] width 22 height 7
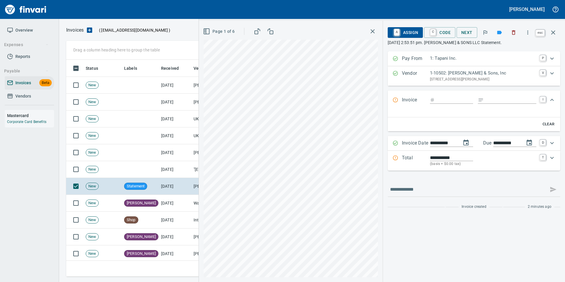
click at [556, 31] on icon "button" at bounding box center [552, 32] width 7 height 7
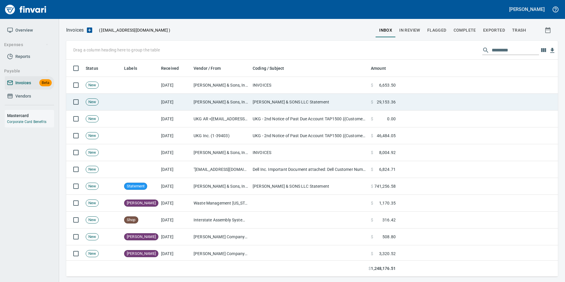
scroll to position [212, 482]
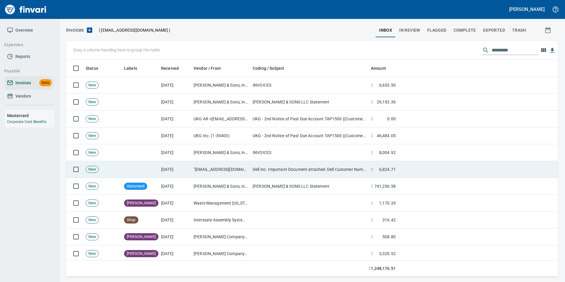
click at [368, 168] on td "$ 6,824.71" at bounding box center [383, 169] width 30 height 17
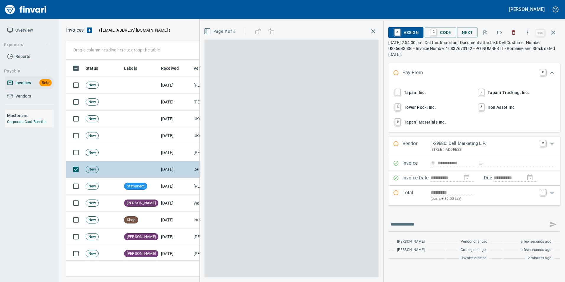
type input "**********"
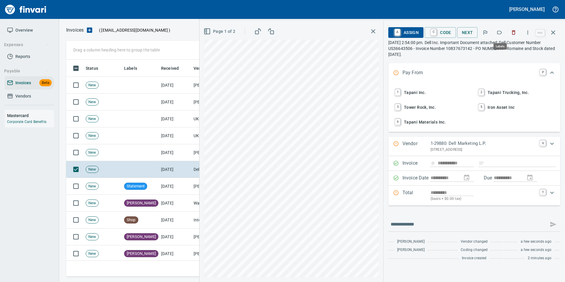
scroll to position [212, 482]
click at [500, 32] on icon "button" at bounding box center [499, 33] width 6 height 6
click at [552, 33] on icon "button" at bounding box center [552, 32] width 7 height 7
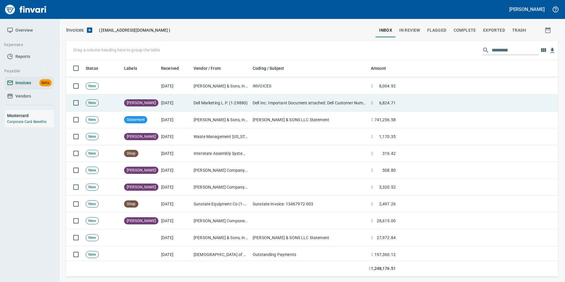
scroll to position [89, 0]
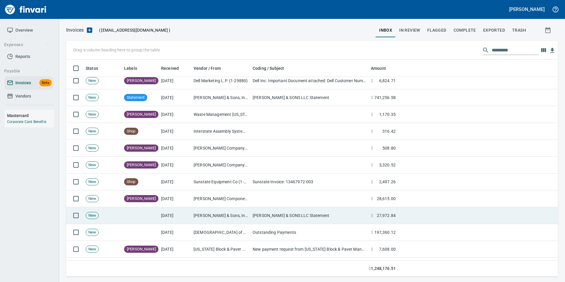
click at [256, 214] on td "J L STOREDAHL & SONS LLC Statement" at bounding box center [309, 215] width 118 height 17
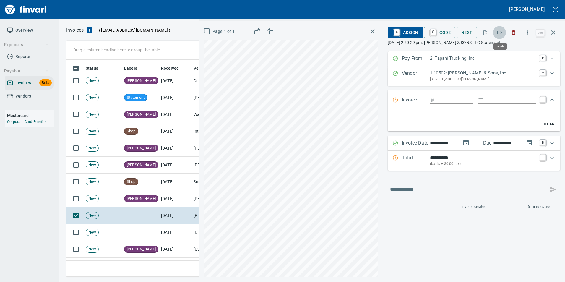
scroll to position [212, 482]
click at [501, 32] on icon "button" at bounding box center [499, 33] width 6 height 6
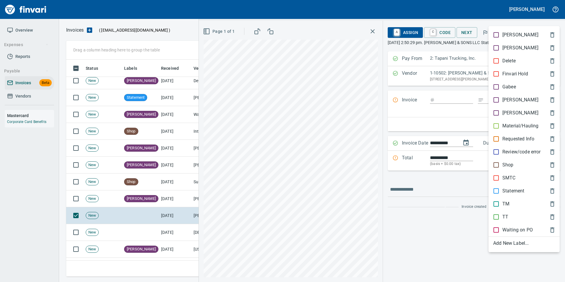
click at [512, 187] on div "Statement" at bounding box center [523, 190] width 71 height 13
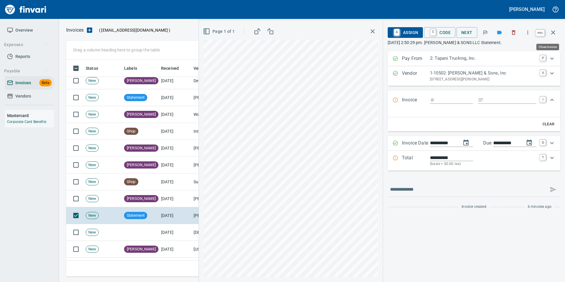
click at [554, 31] on icon "button" at bounding box center [553, 32] width 4 height 4
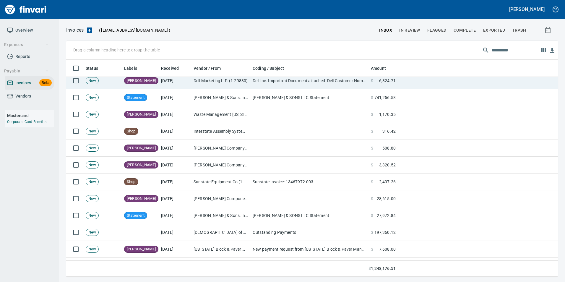
scroll to position [212, 482]
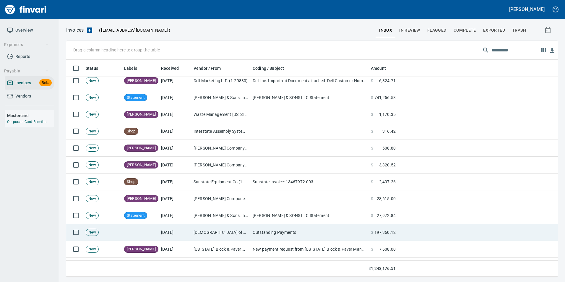
click at [341, 231] on td "Outstanding Payments" at bounding box center [309, 232] width 118 height 17
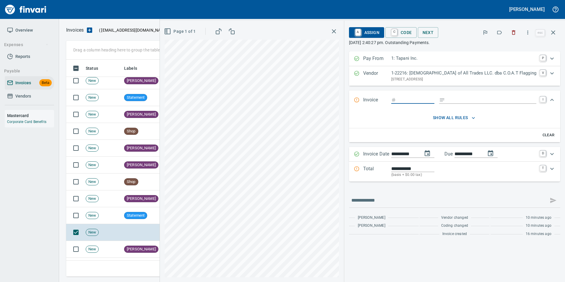
click at [502, 33] on icon "button" at bounding box center [499, 33] width 6 height 6
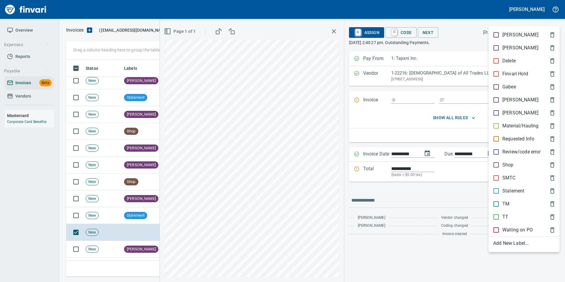
scroll to position [212, 482]
click at [514, 188] on p "Statement" at bounding box center [513, 190] width 22 height 7
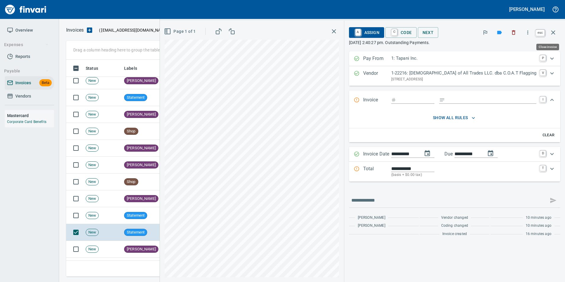
click at [555, 34] on icon "button" at bounding box center [552, 32] width 7 height 7
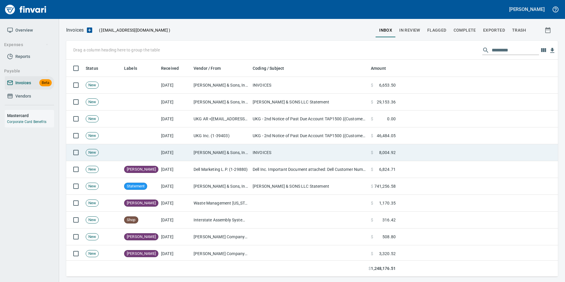
click at [209, 154] on td "JL Storedahl & Sons, Inc (1-10502)" at bounding box center [220, 152] width 59 height 17
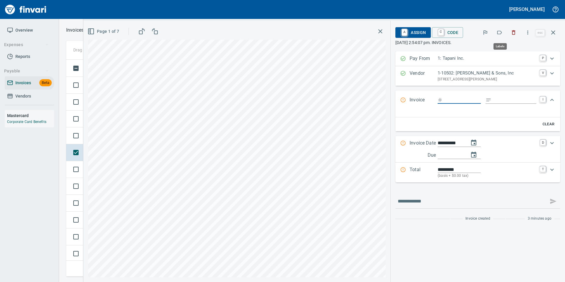
click at [496, 35] on button "button" at bounding box center [499, 32] width 13 height 13
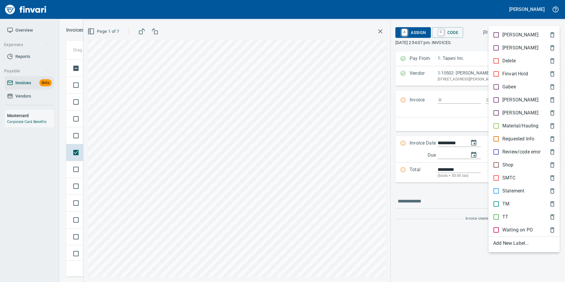
scroll to position [212, 482]
click at [517, 126] on p "Material/Hauling" at bounding box center [520, 125] width 36 height 7
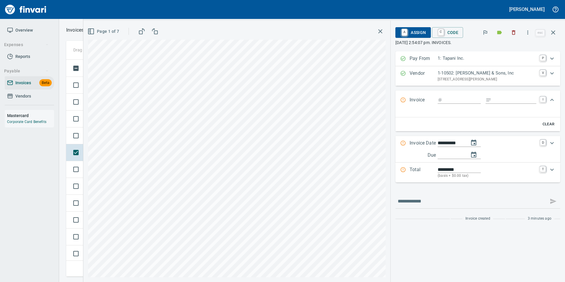
click at [551, 35] on icon "button" at bounding box center [552, 32] width 7 height 7
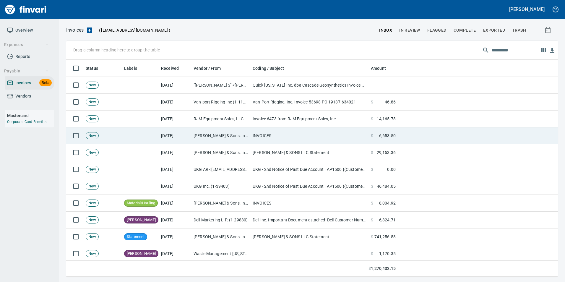
click at [247, 136] on td "JL Storedahl & Sons, Inc (6-10502)" at bounding box center [220, 135] width 59 height 17
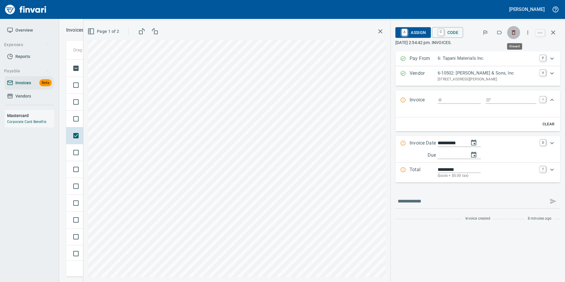
click at [514, 35] on icon "button" at bounding box center [513, 33] width 6 height 6
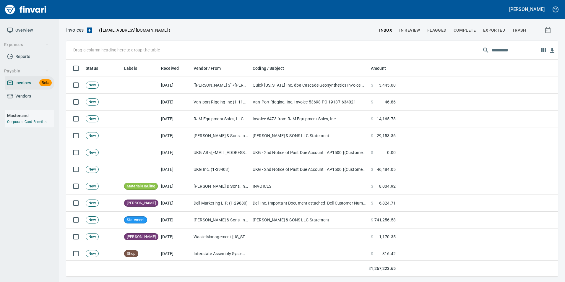
scroll to position [212, 482]
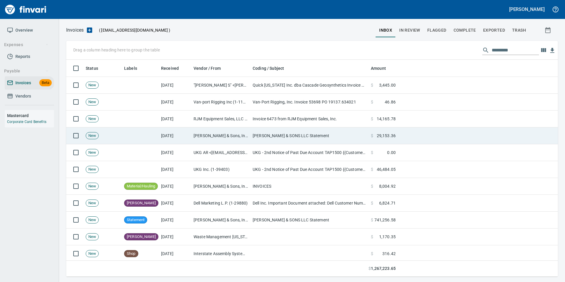
click at [399, 135] on td at bounding box center [478, 135] width 160 height 17
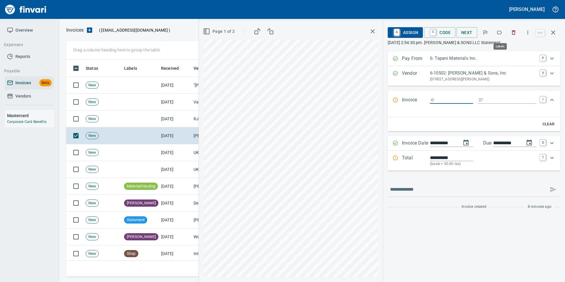
click at [500, 33] on icon "button" at bounding box center [499, 33] width 6 height 6
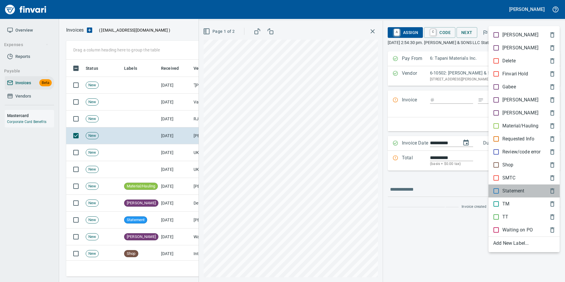
drag, startPoint x: 511, startPoint y: 190, endPoint x: 530, endPoint y: 135, distance: 58.1
click at [511, 189] on p "Statement" at bounding box center [513, 190] width 22 height 7
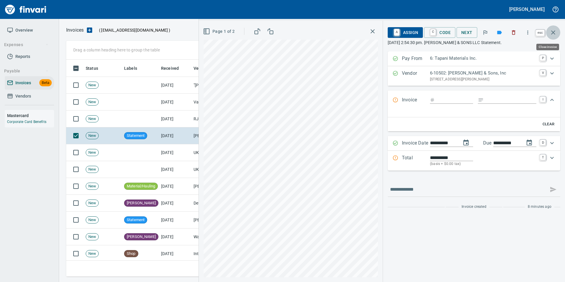
click at [552, 35] on icon "button" at bounding box center [552, 32] width 7 height 7
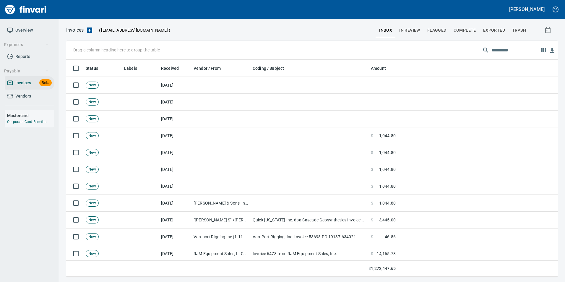
scroll to position [212, 482]
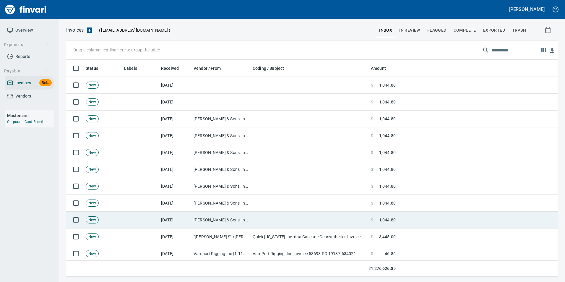
click at [258, 222] on td at bounding box center [309, 219] width 118 height 17
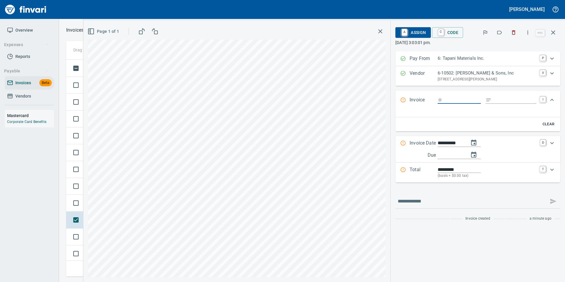
click at [498, 33] on icon "button" at bounding box center [499, 33] width 6 height 6
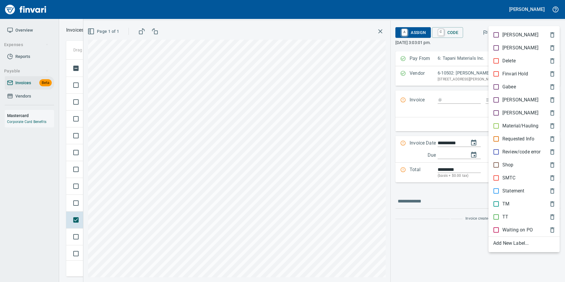
scroll to position [212, 482]
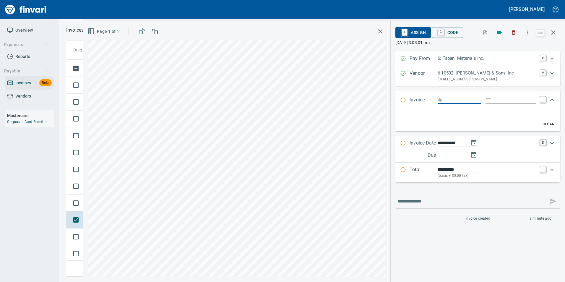
click at [454, 98] on input "Expand" at bounding box center [462, 99] width 36 height 7
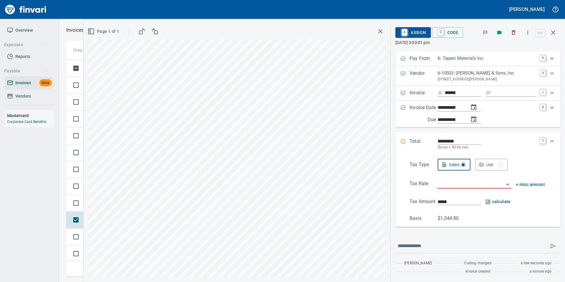
type input "******"
type input "**********"
click at [447, 139] on input "*********" at bounding box center [458, 141] width 43 height 7
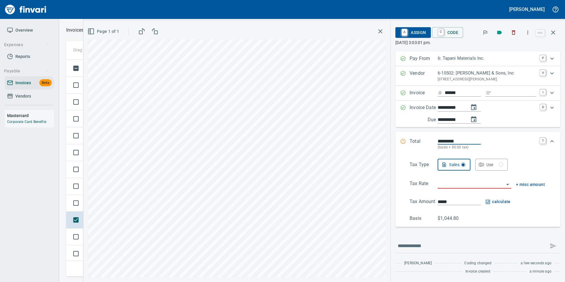
type input "*******"
click at [555, 34] on icon "button" at bounding box center [552, 32] width 7 height 7
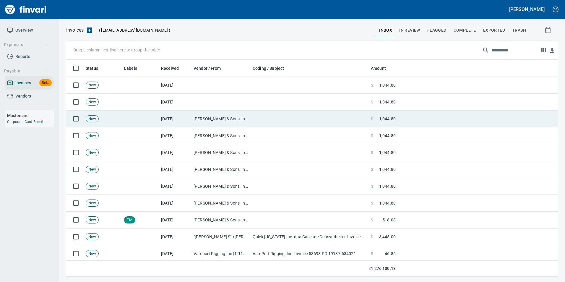
scroll to position [212, 482]
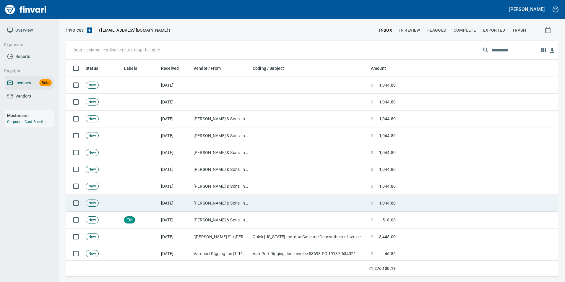
click at [270, 201] on td at bounding box center [309, 203] width 118 height 17
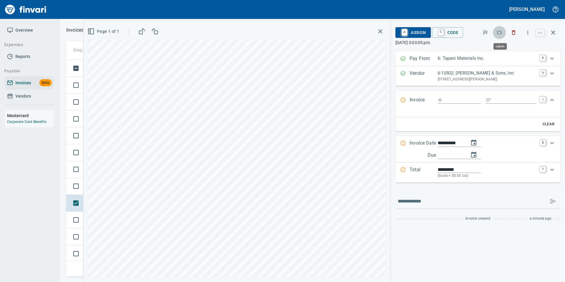
scroll to position [212, 482]
click at [499, 34] on icon "button" at bounding box center [499, 33] width 6 height 6
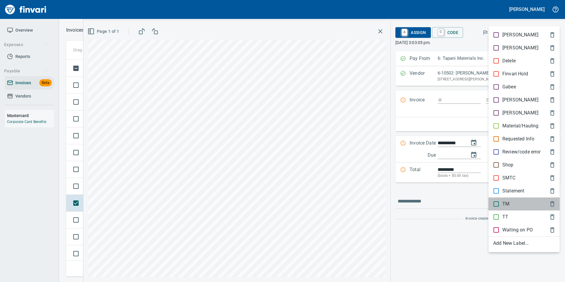
click at [507, 204] on p "TM" at bounding box center [505, 203] width 7 height 7
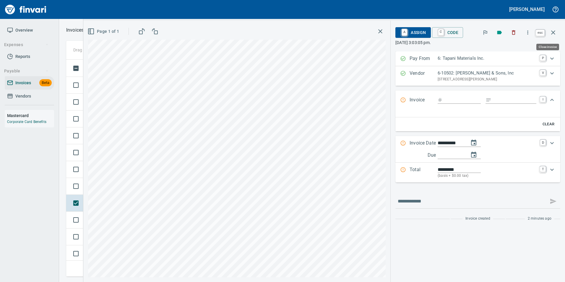
click at [548, 33] on button "button" at bounding box center [553, 32] width 14 height 14
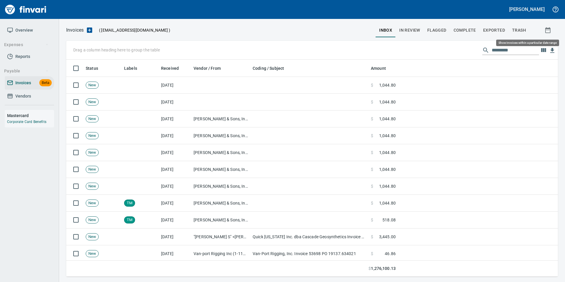
scroll to position [212, 482]
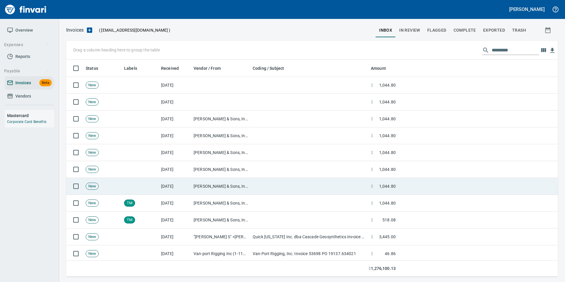
click at [328, 181] on td at bounding box center [309, 186] width 118 height 17
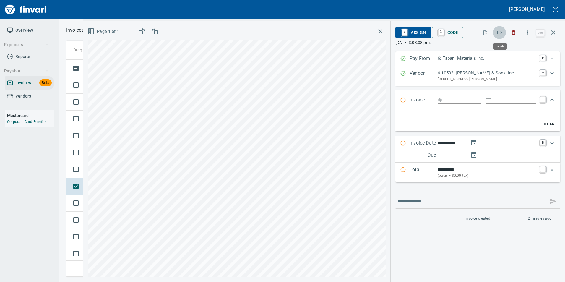
scroll to position [212, 482]
click at [500, 32] on icon "button" at bounding box center [499, 33] width 6 height 6
click at [556, 32] on icon "button" at bounding box center [552, 32] width 7 height 7
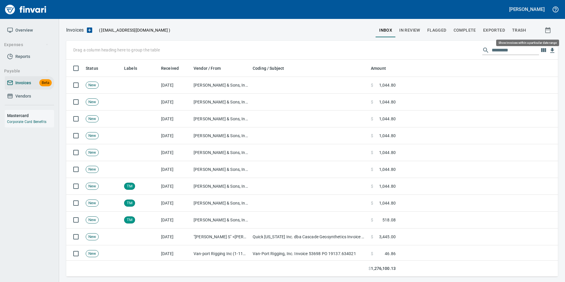
scroll to position [212, 483]
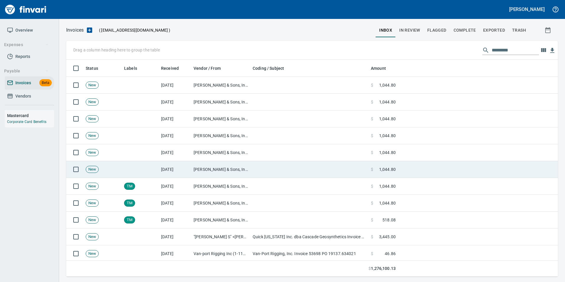
click at [176, 165] on td "[DATE]" at bounding box center [175, 169] width 32 height 17
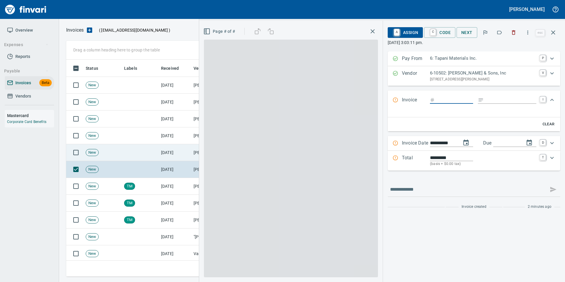
scroll to position [212, 482]
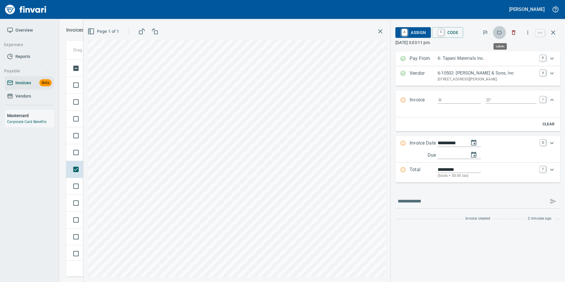
click at [499, 34] on icon "button" at bounding box center [499, 33] width 6 height 6
click at [553, 35] on icon "button" at bounding box center [552, 32] width 7 height 7
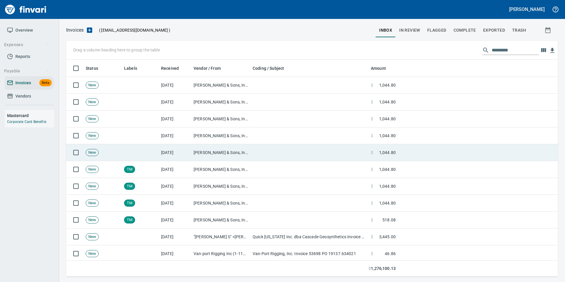
click at [195, 152] on td "JL Storedahl & Sons, Inc (6-10502)" at bounding box center [220, 152] width 59 height 17
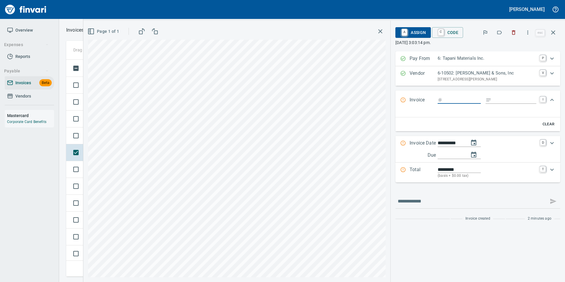
click at [500, 31] on icon "button" at bounding box center [499, 33] width 5 height 4
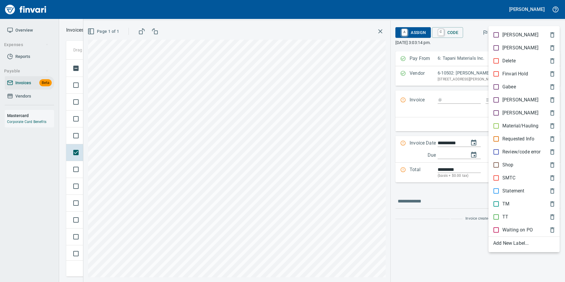
scroll to position [212, 482]
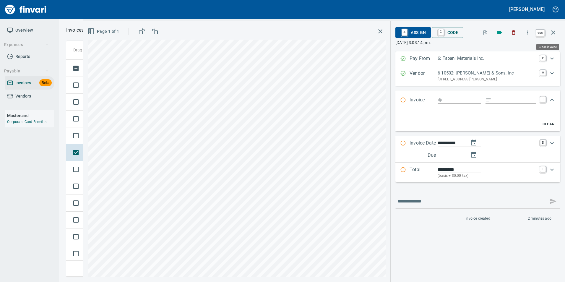
click at [553, 34] on icon "button" at bounding box center [552, 32] width 7 height 7
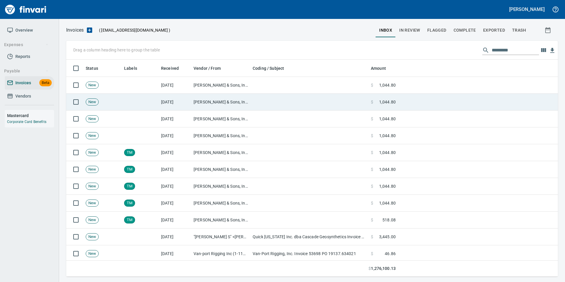
scroll to position [212, 482]
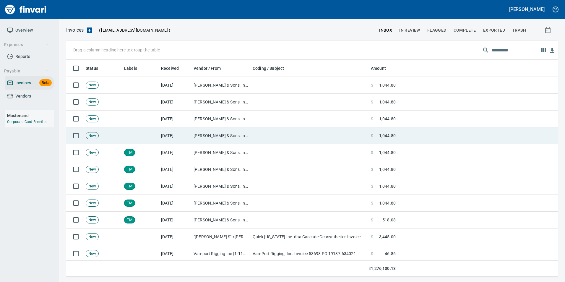
click at [206, 130] on td "JL Storedahl & Sons, Inc (6-10502)" at bounding box center [220, 135] width 59 height 17
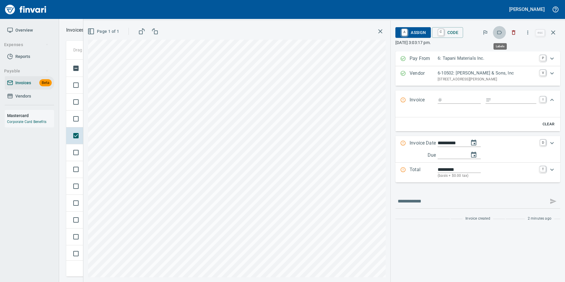
click at [499, 34] on icon "button" at bounding box center [499, 33] width 5 height 4
click at [552, 30] on icon "button" at bounding box center [552, 32] width 7 height 7
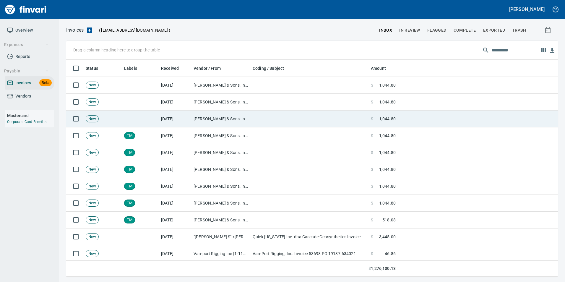
click at [263, 112] on td at bounding box center [309, 118] width 118 height 17
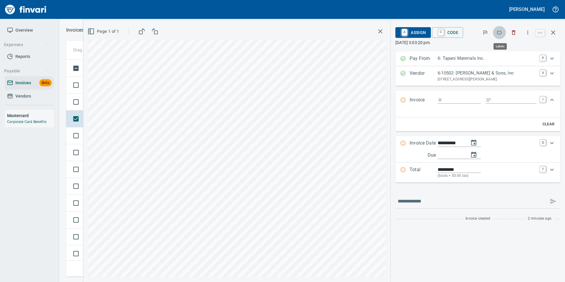
click at [498, 28] on button "button" at bounding box center [499, 32] width 13 height 13
click at [553, 34] on icon "button" at bounding box center [552, 32] width 7 height 7
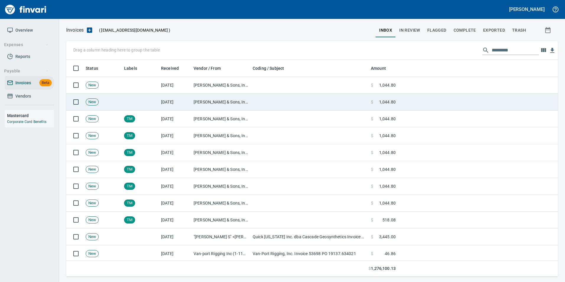
click at [258, 98] on td at bounding box center [309, 102] width 118 height 17
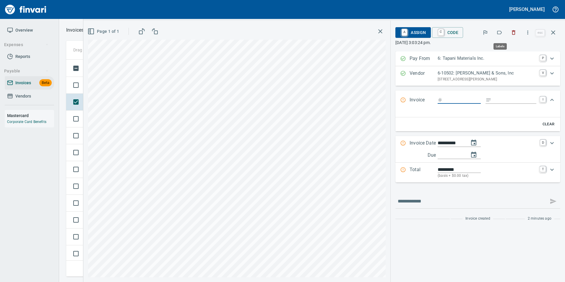
scroll to position [212, 482]
click at [498, 31] on icon "button" at bounding box center [499, 33] width 6 height 6
click at [554, 33] on icon "button" at bounding box center [552, 32] width 7 height 7
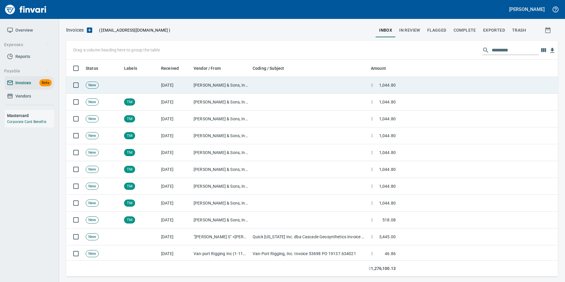
click at [259, 79] on td at bounding box center [309, 85] width 118 height 17
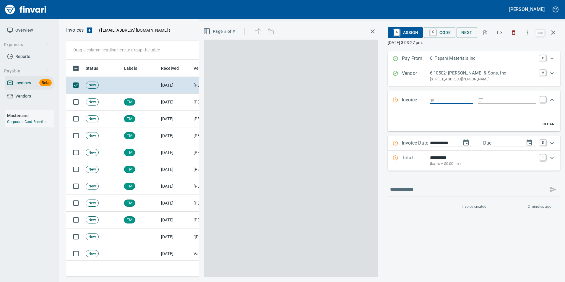
scroll to position [212, 482]
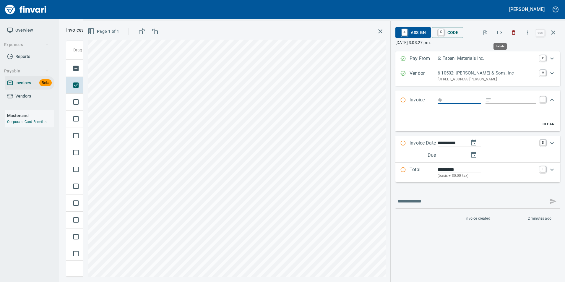
click at [501, 34] on icon "button" at bounding box center [499, 33] width 6 height 6
click at [554, 33] on icon "button" at bounding box center [552, 32] width 7 height 7
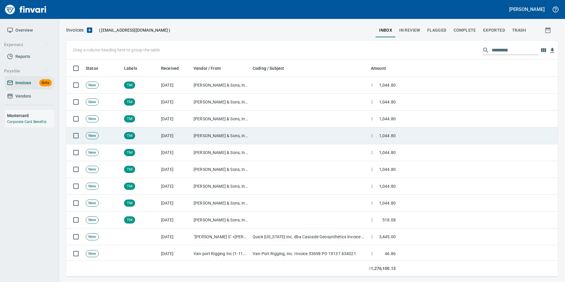
scroll to position [30, 0]
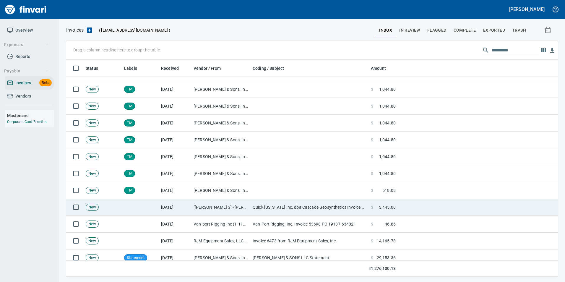
click at [221, 208] on td ""Cruz, Angelina S" <angelina@bowmanconstructionsupply.com>" at bounding box center [220, 207] width 59 height 17
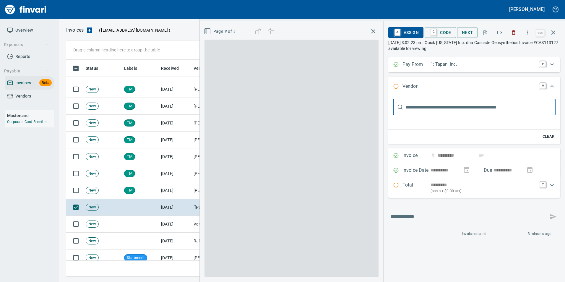
scroll to position [0, 0]
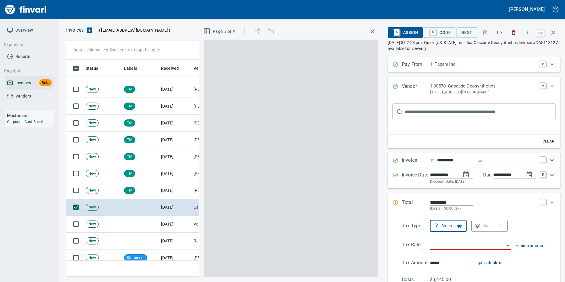
type input "**********"
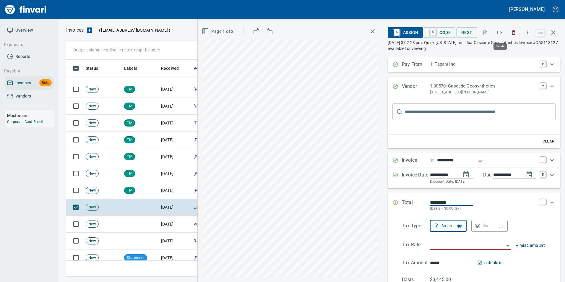
scroll to position [212, 482]
click at [497, 31] on icon "button" at bounding box center [499, 33] width 6 height 6
click at [554, 31] on icon "button" at bounding box center [552, 32] width 7 height 7
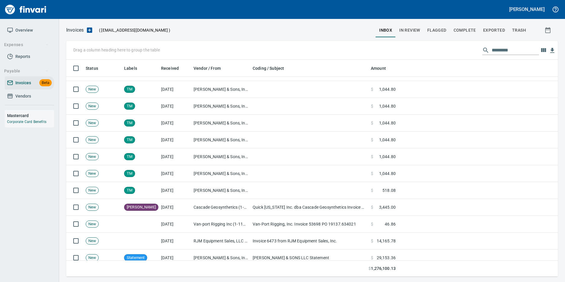
scroll to position [212, 483]
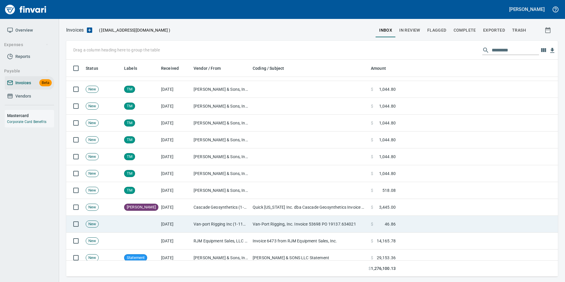
drag, startPoint x: 220, startPoint y: 223, endPoint x: 229, endPoint y: 218, distance: 10.8
click at [220, 223] on td "Van-port Rigging Inc (1-11072)" at bounding box center [220, 224] width 59 height 17
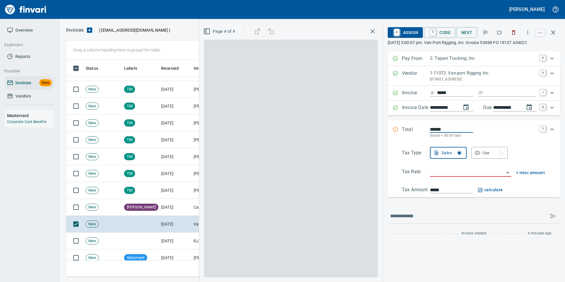
scroll to position [212, 482]
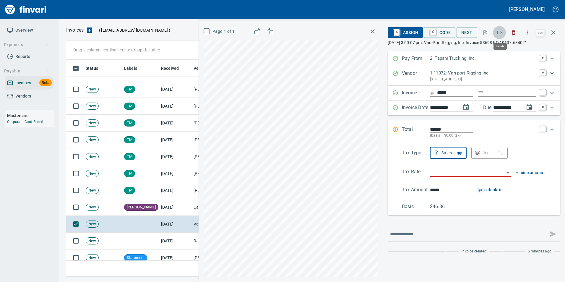
click at [499, 34] on icon "button" at bounding box center [499, 33] width 5 height 4
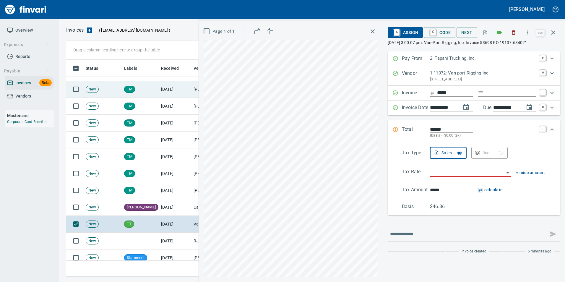
click at [554, 34] on icon "button" at bounding box center [553, 32] width 4 height 4
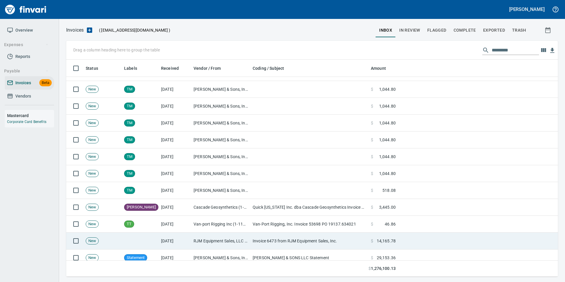
click at [154, 242] on td at bounding box center [140, 240] width 37 height 17
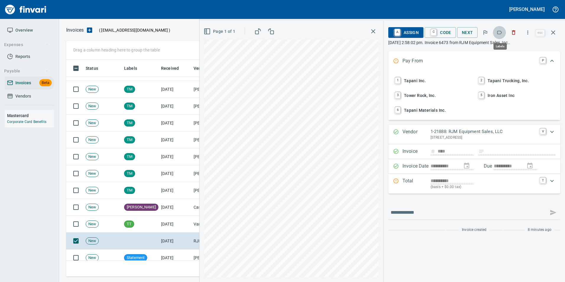
scroll to position [212, 482]
click at [498, 32] on icon "button" at bounding box center [499, 33] width 6 height 6
click at [552, 33] on icon "button" at bounding box center [553, 32] width 4 height 4
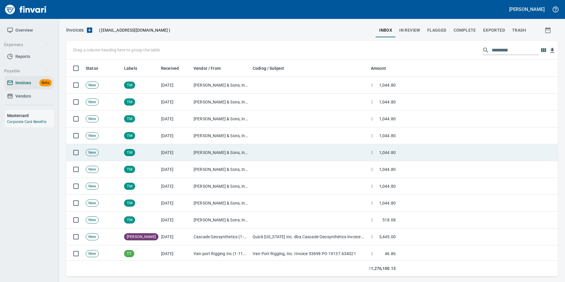
scroll to position [148, 0]
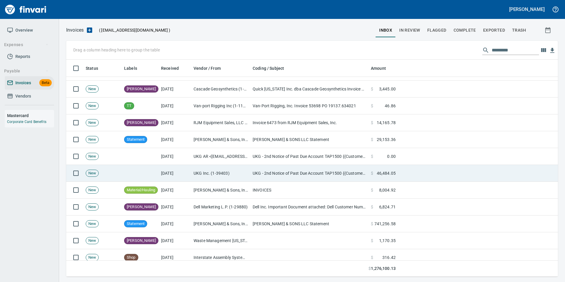
click at [185, 173] on td "[DATE]" at bounding box center [175, 173] width 32 height 17
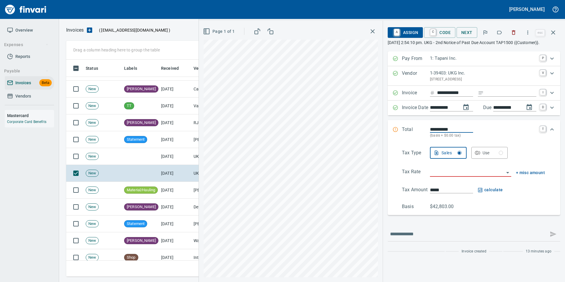
click at [499, 30] on icon "button" at bounding box center [499, 33] width 6 height 6
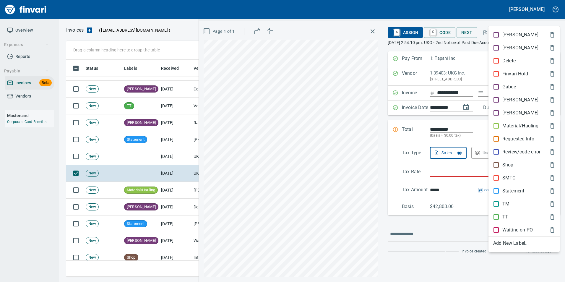
scroll to position [212, 482]
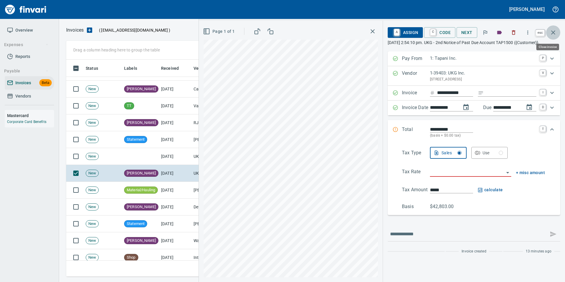
click at [554, 36] on button "button" at bounding box center [553, 32] width 14 height 14
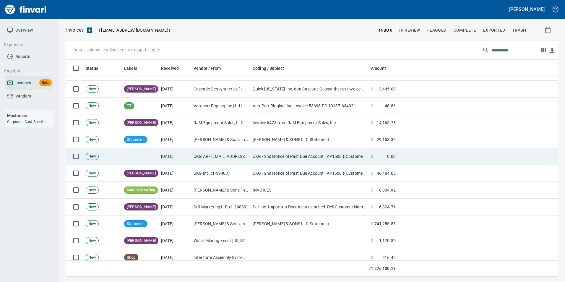
click at [272, 156] on td "UKG - 2nd Notice of Past Due Account TAP1500 {{Customer}}" at bounding box center [309, 156] width 118 height 17
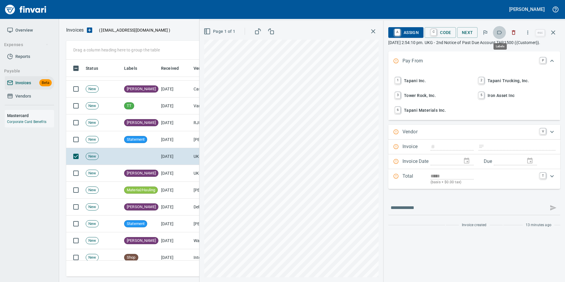
click at [501, 34] on icon "button" at bounding box center [499, 33] width 5 height 4
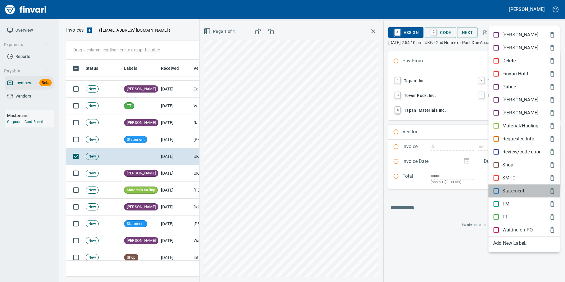
drag, startPoint x: 504, startPoint y: 194, endPoint x: 502, endPoint y: 184, distance: 9.6
click at [503, 193] on p "Statement" at bounding box center [513, 190] width 22 height 7
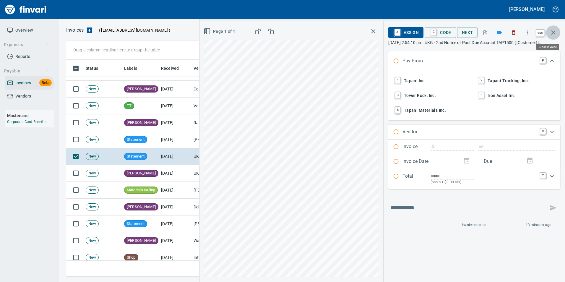
click at [554, 31] on icon "button" at bounding box center [552, 32] width 7 height 7
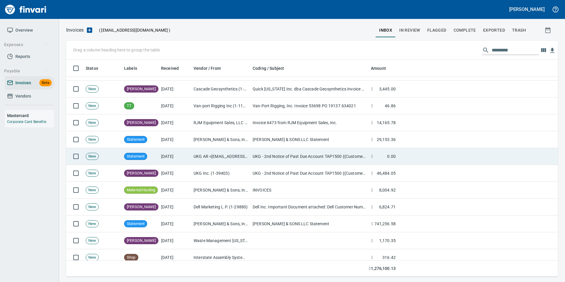
click at [242, 151] on td "UKG AR <ar@ukg.com>" at bounding box center [220, 156] width 59 height 17
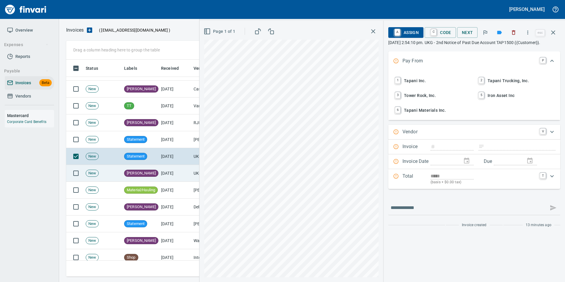
click at [149, 175] on td "[PERSON_NAME]" at bounding box center [140, 173] width 37 height 17
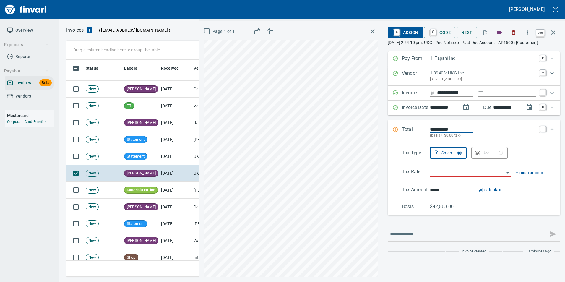
scroll to position [212, 482]
click at [552, 30] on icon "button" at bounding box center [552, 32] width 7 height 7
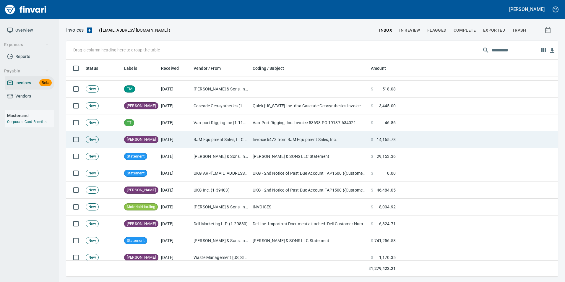
scroll to position [207, 0]
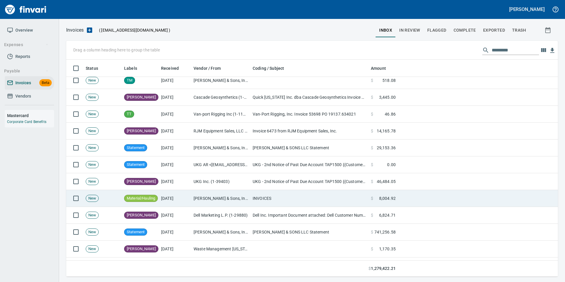
click at [276, 199] on td "INVOICES" at bounding box center [309, 198] width 118 height 17
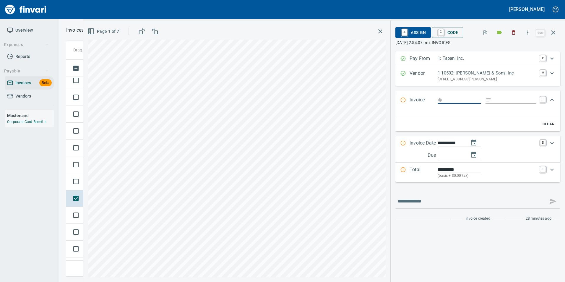
scroll to position [212, 482]
click at [516, 34] on icon "button" at bounding box center [513, 33] width 6 height 6
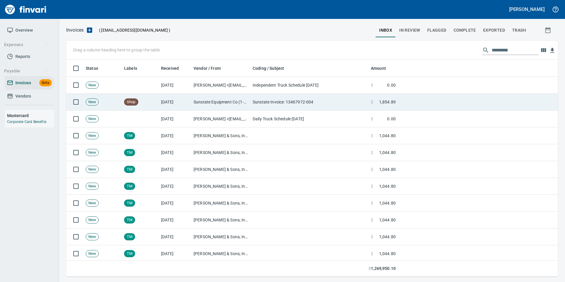
click at [282, 103] on td "Sunstate Invoice: 13467972-004" at bounding box center [309, 102] width 118 height 17
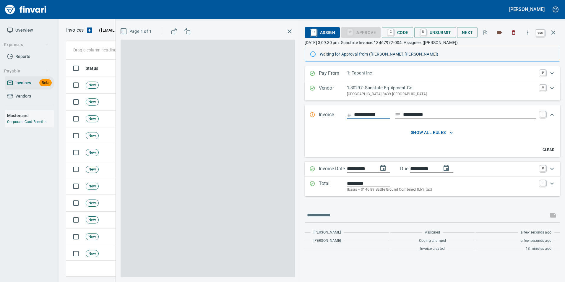
scroll to position [212, 482]
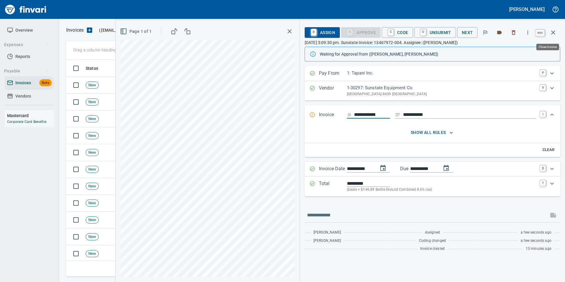
click at [556, 34] on button "button" at bounding box center [553, 32] width 14 height 14
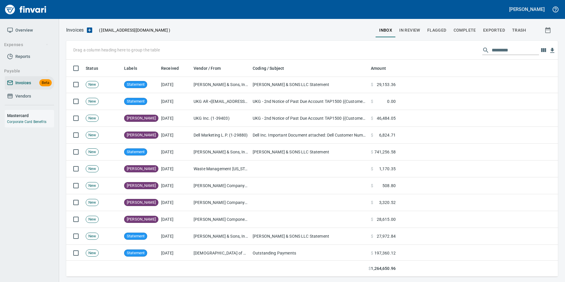
scroll to position [148, 0]
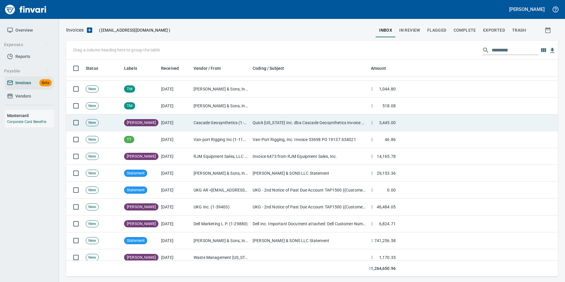
click at [173, 123] on td "[DATE]" at bounding box center [175, 122] width 32 height 17
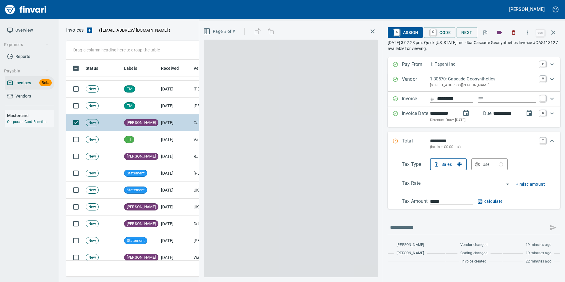
scroll to position [212, 482]
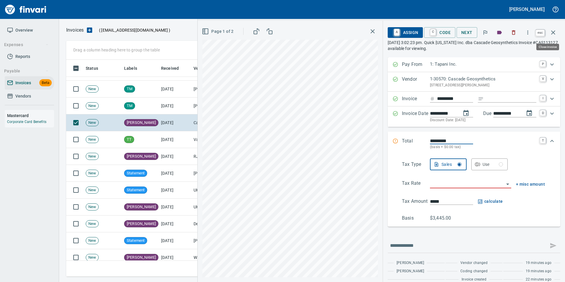
click at [551, 35] on icon "button" at bounding box center [552, 32] width 7 height 7
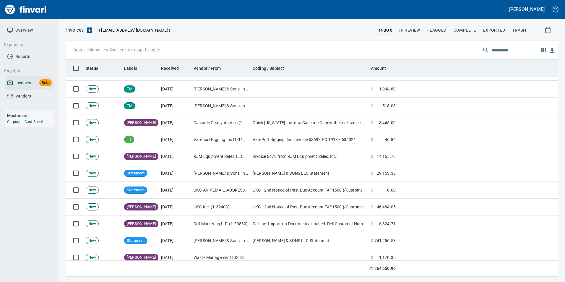
scroll to position [212, 482]
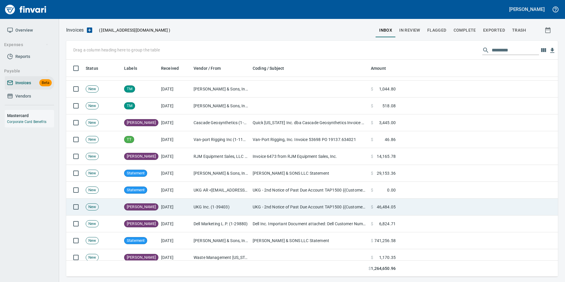
click at [155, 201] on td "[PERSON_NAME]" at bounding box center [140, 206] width 37 height 17
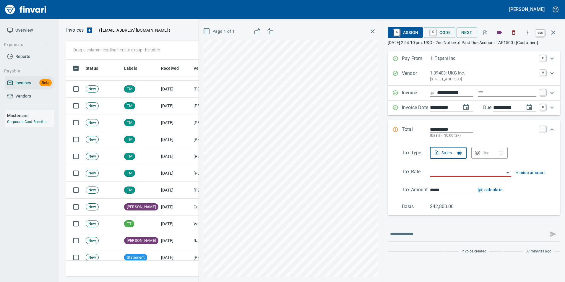
click at [557, 37] on button "button" at bounding box center [553, 32] width 14 height 14
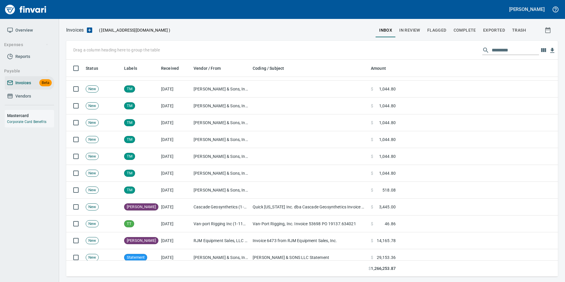
scroll to position [212, 482]
click at [505, 54] on input "text" at bounding box center [514, 49] width 47 height 9
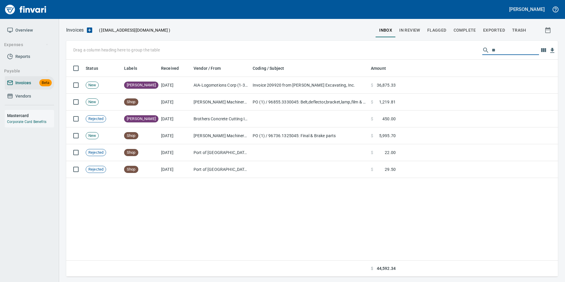
scroll to position [212, 487]
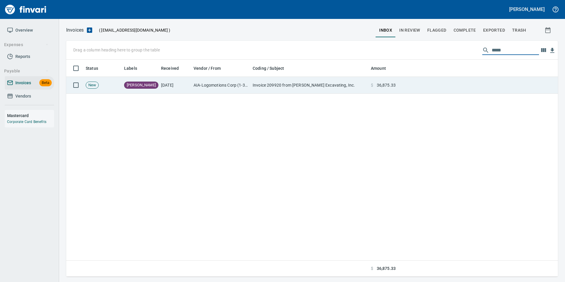
type input "*****"
click at [348, 83] on td "Invoice 209920 from Brian Clopton Excavating, Inc." at bounding box center [309, 85] width 118 height 17
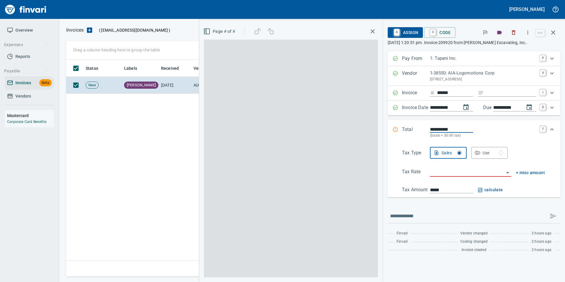
scroll to position [212, 487]
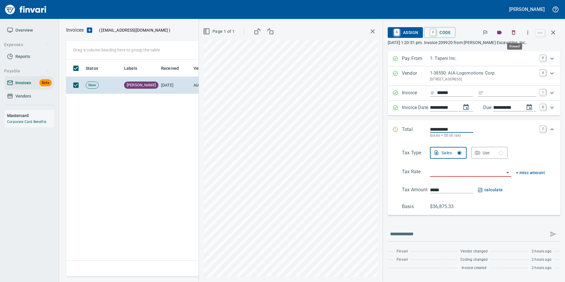
click at [513, 33] on icon "button" at bounding box center [513, 33] width 6 height 6
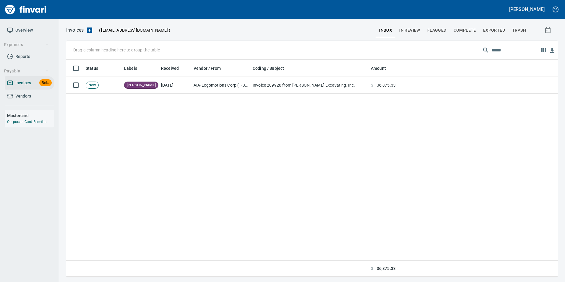
scroll to position [212, 487]
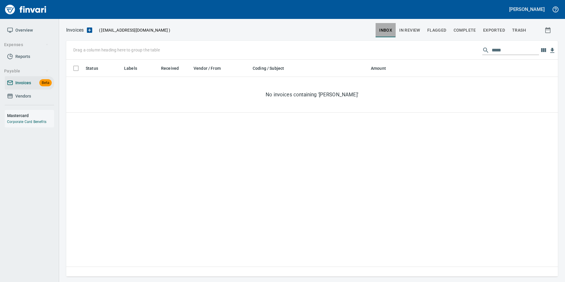
click at [391, 33] on span "inbox" at bounding box center [385, 30] width 13 height 7
click at [509, 49] on input "*****" at bounding box center [514, 49] width 47 height 9
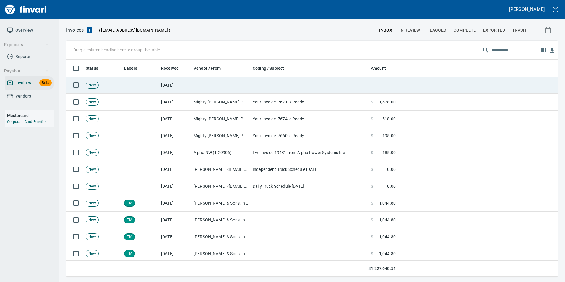
click at [301, 80] on td at bounding box center [309, 85] width 118 height 17
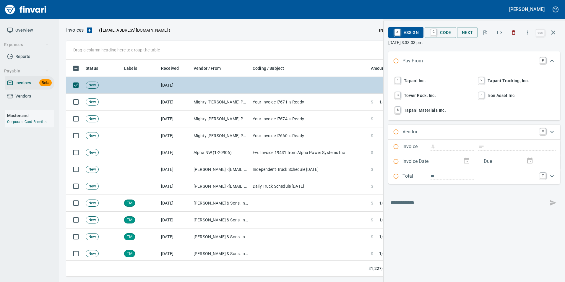
scroll to position [212, 482]
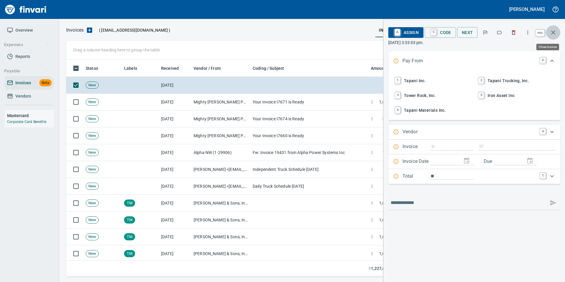
click at [554, 34] on icon "button" at bounding box center [553, 32] width 4 height 4
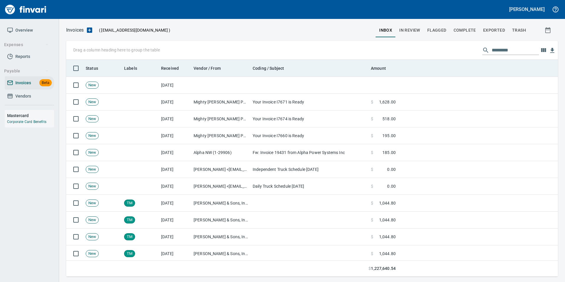
scroll to position [212, 483]
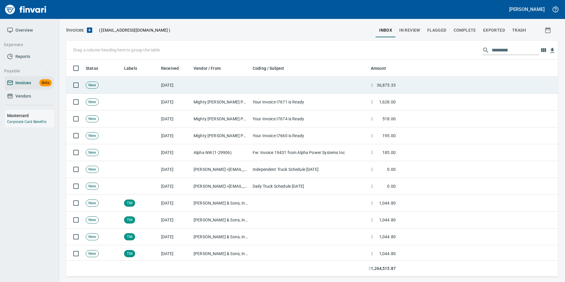
click at [318, 84] on td at bounding box center [309, 85] width 118 height 17
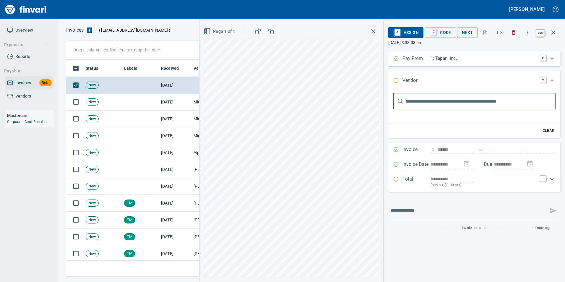
click at [553, 36] on icon "button" at bounding box center [552, 32] width 7 height 7
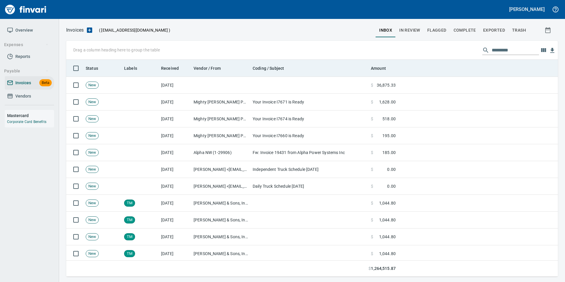
scroll to position [212, 483]
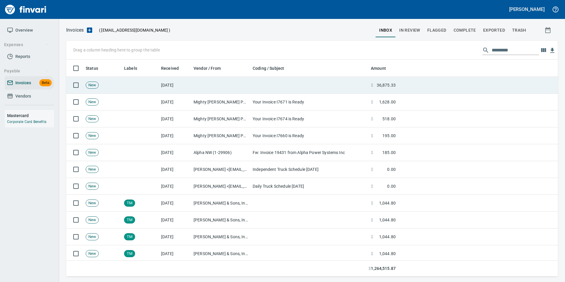
click at [379, 87] on span "36,875.33" at bounding box center [386, 85] width 19 height 6
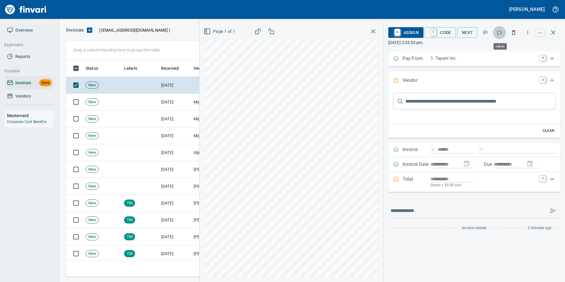
click at [501, 35] on icon "button" at bounding box center [499, 33] width 6 height 6
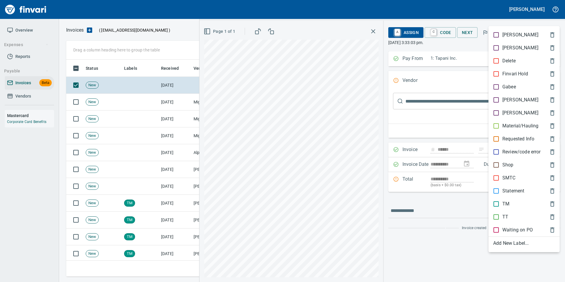
click at [513, 125] on p "Material/Hauling" at bounding box center [520, 125] width 36 height 7
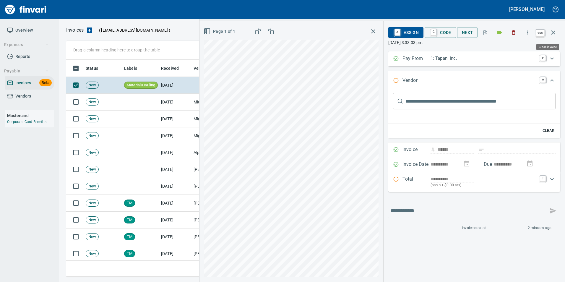
click at [555, 30] on icon "button" at bounding box center [552, 32] width 7 height 7
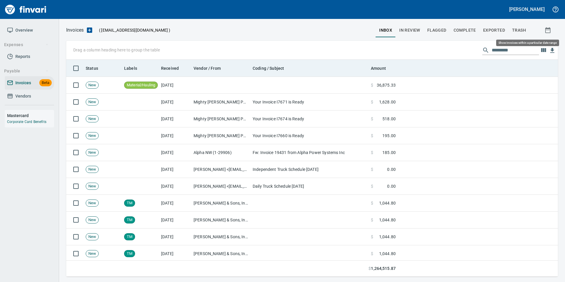
scroll to position [212, 483]
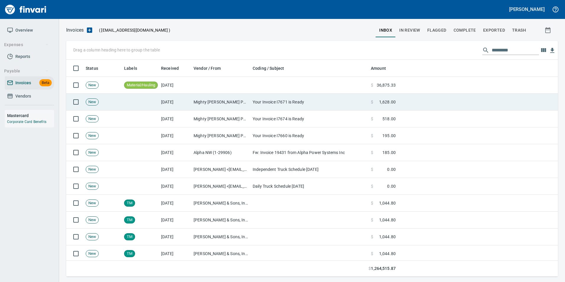
click at [206, 108] on td "Mighty Johns Portable Toilet & Septic Service Inc <no-reply@servicecore.com>" at bounding box center [220, 102] width 59 height 17
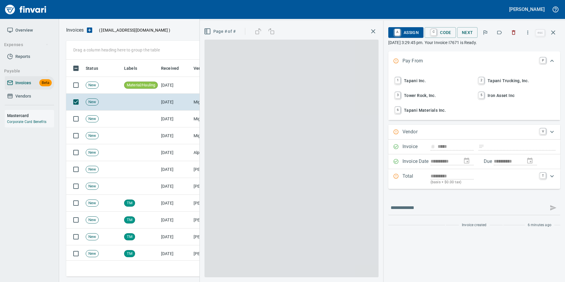
scroll to position [212, 482]
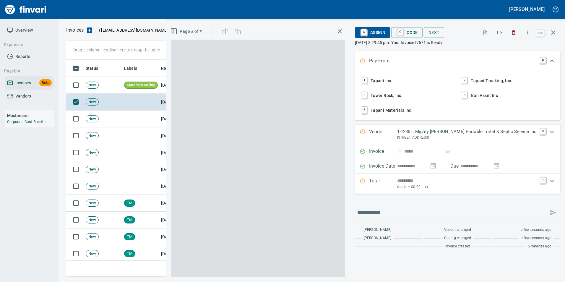
type input "**********"
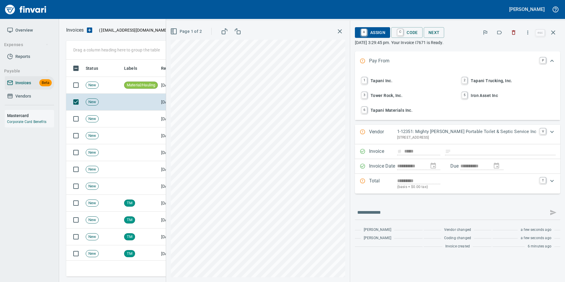
click at [498, 33] on icon "button" at bounding box center [499, 33] width 5 height 4
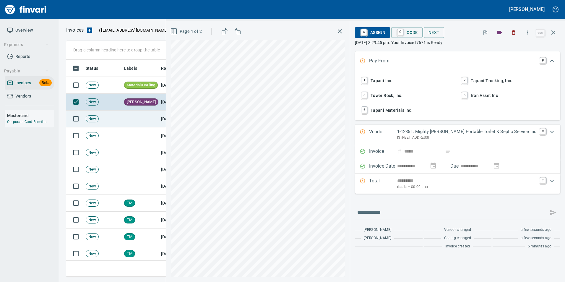
click at [172, 119] on td "[DATE]" at bounding box center [175, 118] width 32 height 17
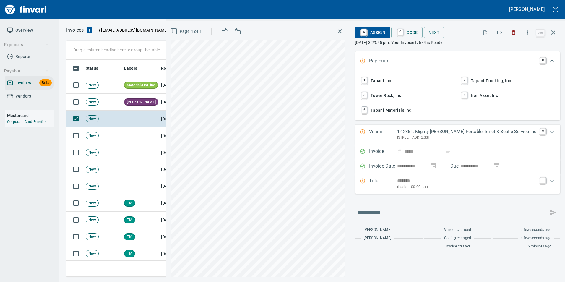
scroll to position [212, 482]
click at [499, 35] on icon "button" at bounding box center [499, 33] width 6 height 6
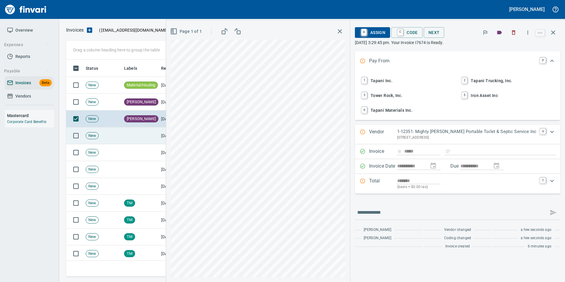
click at [150, 132] on td at bounding box center [140, 135] width 37 height 17
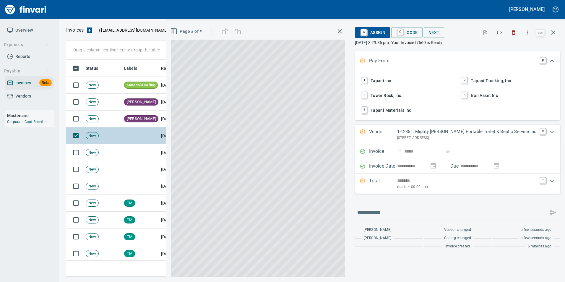
type input "**********"
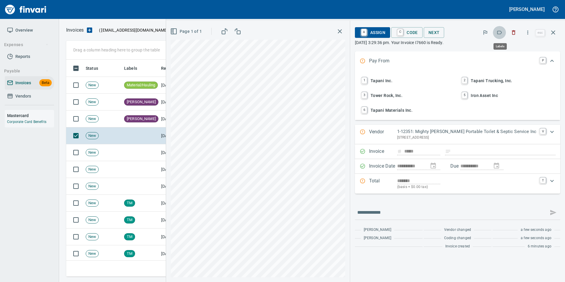
click at [497, 33] on button "button" at bounding box center [499, 32] width 13 height 13
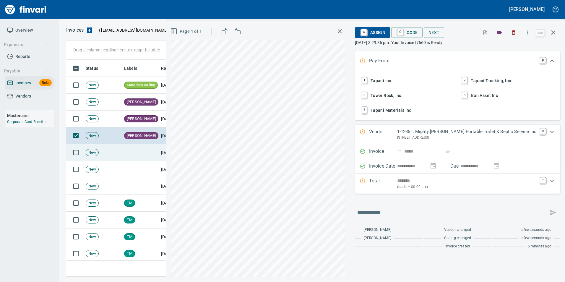
click at [151, 153] on td at bounding box center [140, 152] width 37 height 17
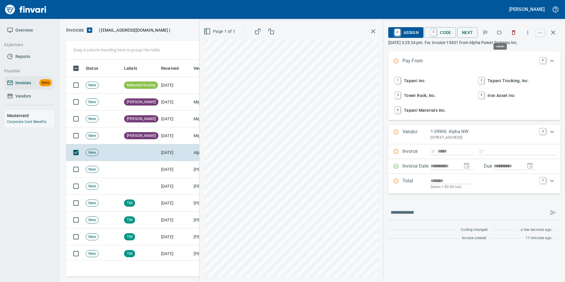
click at [501, 34] on icon "button" at bounding box center [499, 33] width 6 height 6
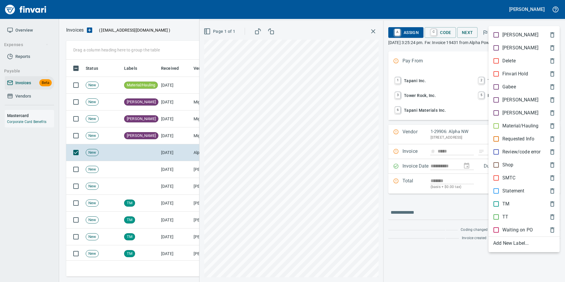
scroll to position [212, 482]
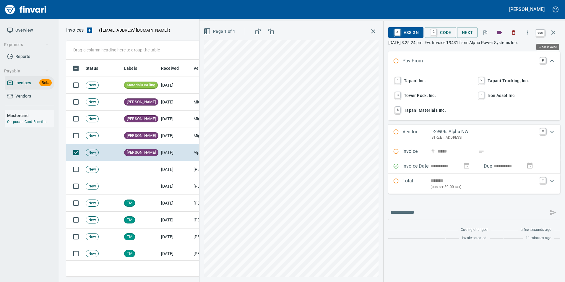
click at [551, 29] on icon "button" at bounding box center [552, 32] width 7 height 7
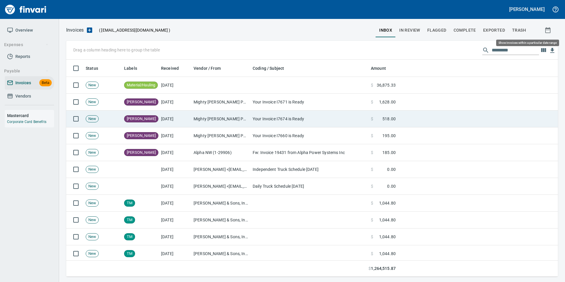
scroll to position [212, 482]
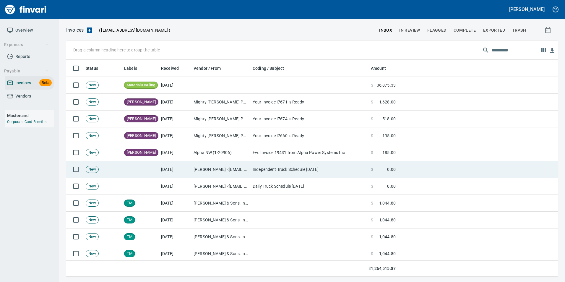
click at [281, 165] on td "Independent Truck Schedule 9.24.25" at bounding box center [309, 169] width 118 height 17
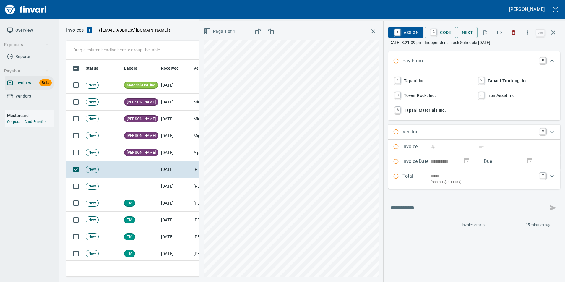
click at [515, 34] on icon "button" at bounding box center [514, 32] width 4 height 4
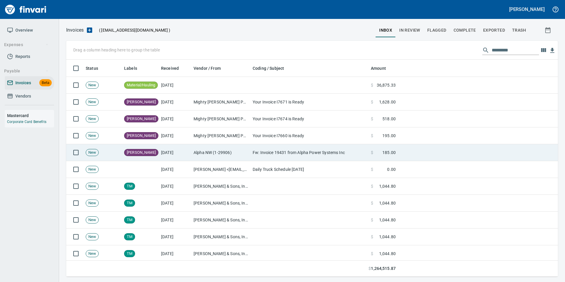
scroll to position [212, 482]
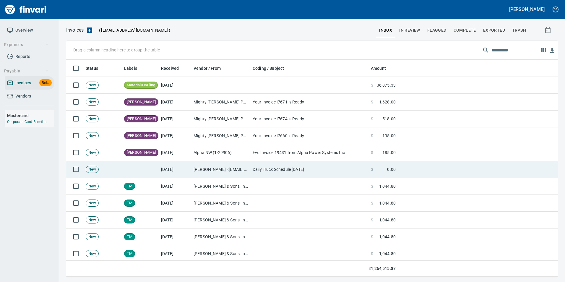
click at [346, 165] on td "Daily Truck Schedule 9.24.25" at bounding box center [309, 169] width 118 height 17
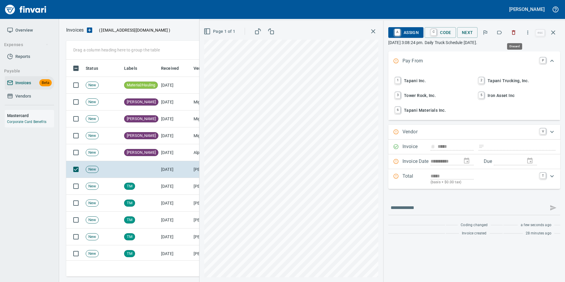
scroll to position [212, 482]
click at [516, 34] on icon "button" at bounding box center [513, 33] width 6 height 6
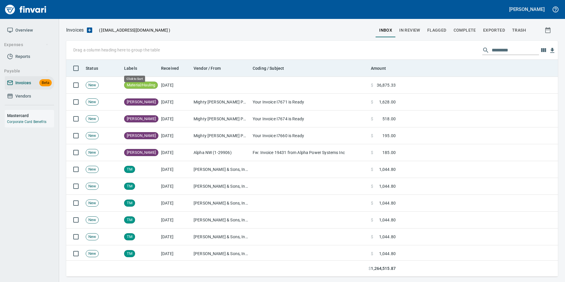
scroll to position [212, 483]
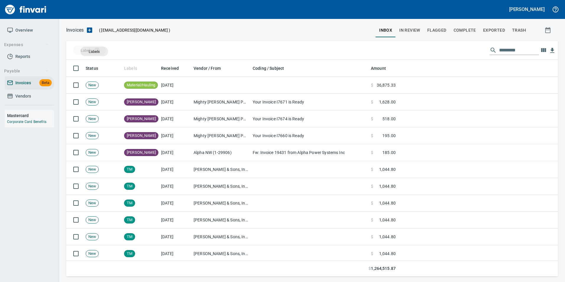
drag, startPoint x: 128, startPoint y: 64, endPoint x: 94, endPoint y: 51, distance: 36.0
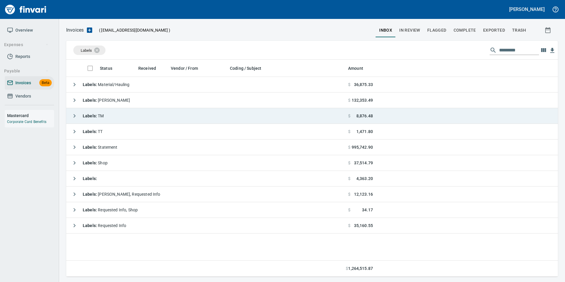
click at [67, 114] on td "Labels : TM" at bounding box center [205, 116] width 279 height 16
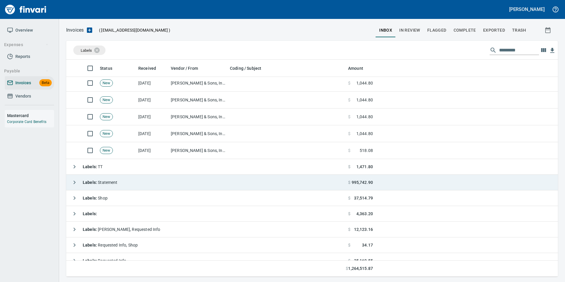
scroll to position [124, 0]
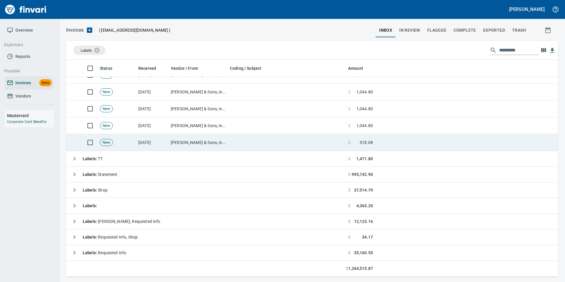
click at [189, 138] on td "JL Storedahl & Sons, Inc (6-10502)" at bounding box center [197, 142] width 59 height 17
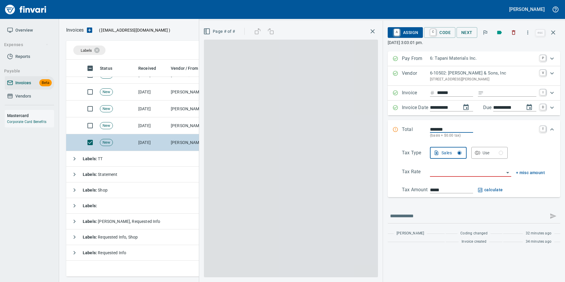
scroll to position [212, 482]
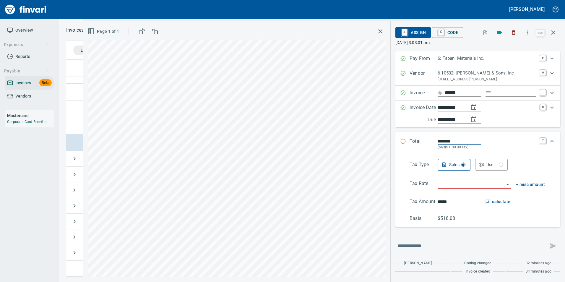
click at [504, 90] on input "Expand" at bounding box center [514, 92] width 43 height 7
type input "****"
click at [457, 184] on input "search" at bounding box center [470, 184] width 66 height 8
click at [465, 200] on li "WH: Wholesale" at bounding box center [474, 199] width 74 height 14
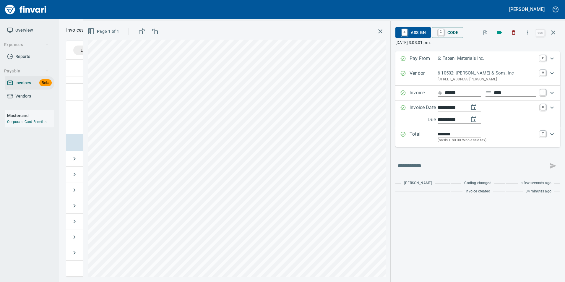
type input "**********"
click at [554, 33] on icon "button" at bounding box center [552, 32] width 7 height 7
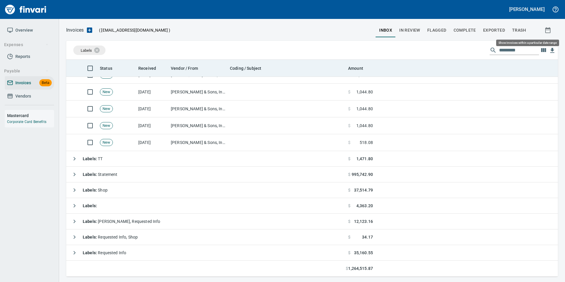
scroll to position [212, 482]
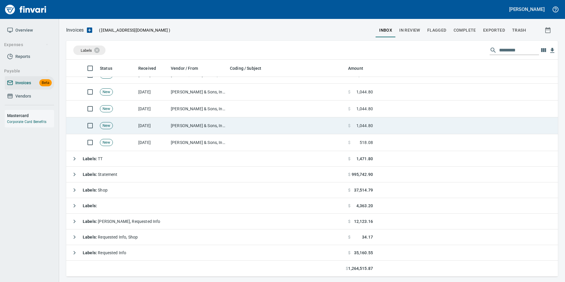
click at [255, 123] on td at bounding box center [286, 125] width 118 height 17
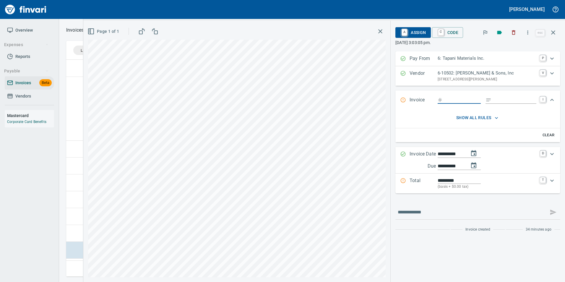
scroll to position [212, 482]
type input "******"
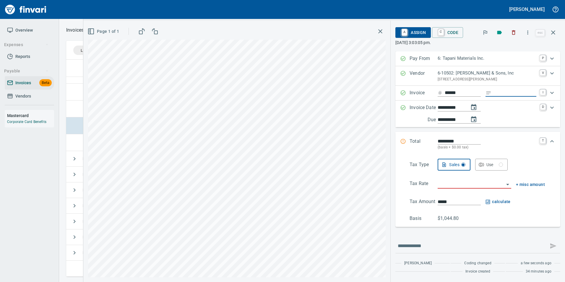
click at [515, 92] on input "Expand" at bounding box center [514, 92] width 43 height 7
type input "****"
click at [450, 107] on input "**********" at bounding box center [450, 107] width 27 height 7
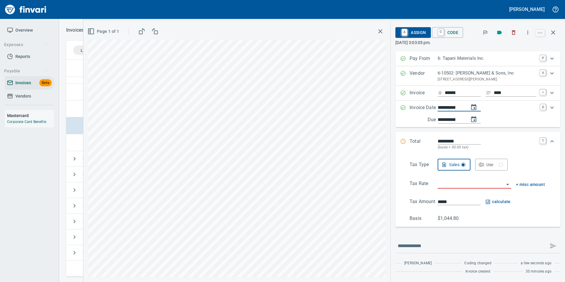
type input "**********"
click at [449, 142] on input "*********" at bounding box center [458, 141] width 43 height 7
type input "*******"
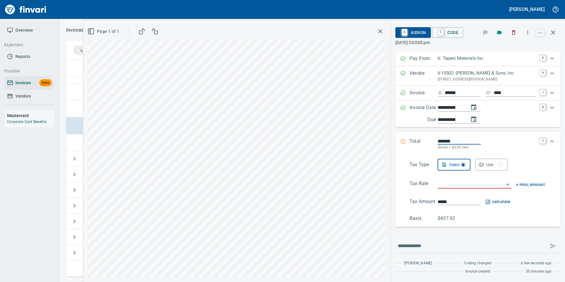
click at [457, 185] on input "search" at bounding box center [470, 184] width 66 height 8
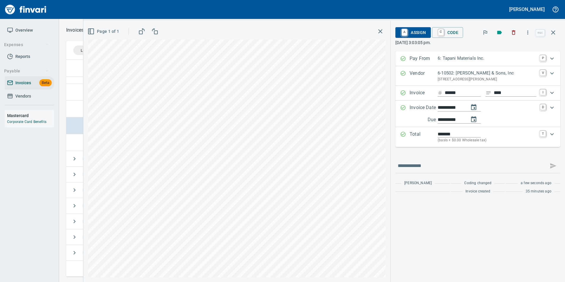
type input "**********"
click at [555, 34] on icon "button" at bounding box center [552, 32] width 7 height 7
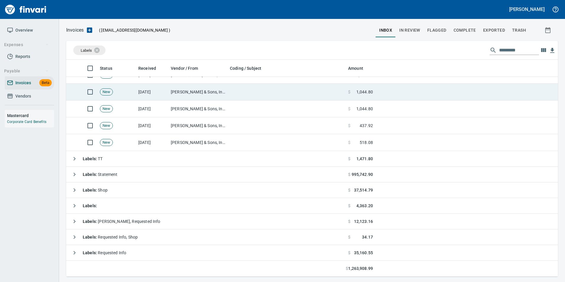
scroll to position [212, 482]
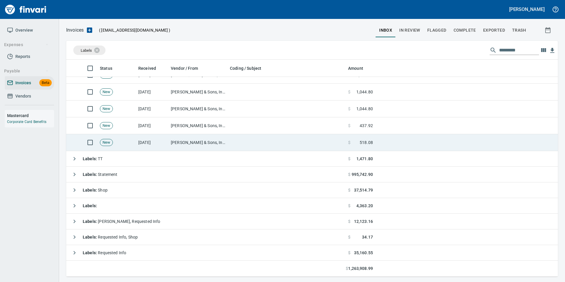
click at [309, 147] on td at bounding box center [286, 142] width 118 height 17
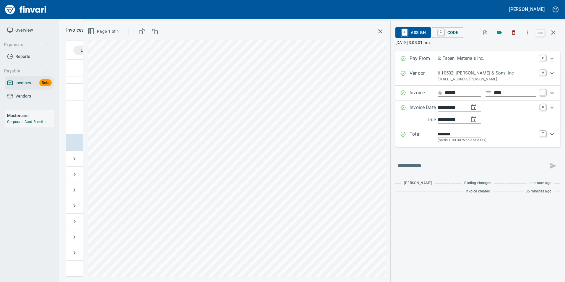
click at [448, 110] on input "**********" at bounding box center [450, 107] width 27 height 7
type input "**********"
click at [486, 156] on div "**********" at bounding box center [477, 123] width 165 height 145
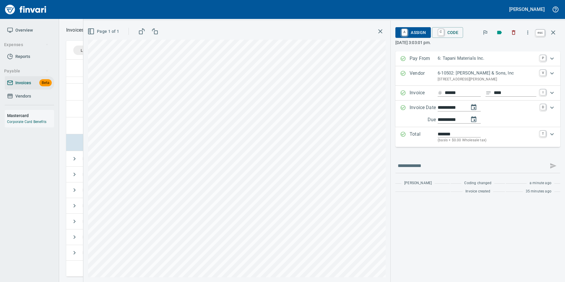
scroll to position [212, 482]
click at [555, 33] on icon "button" at bounding box center [552, 32] width 7 height 7
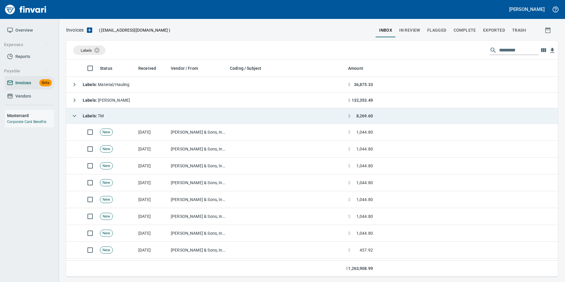
click at [74, 114] on icon "button" at bounding box center [74, 115] width 7 height 7
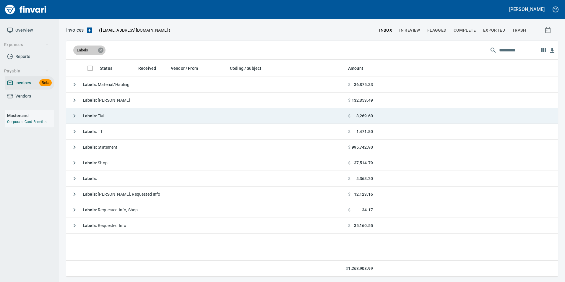
click at [99, 50] on icon at bounding box center [100, 49] width 5 height 5
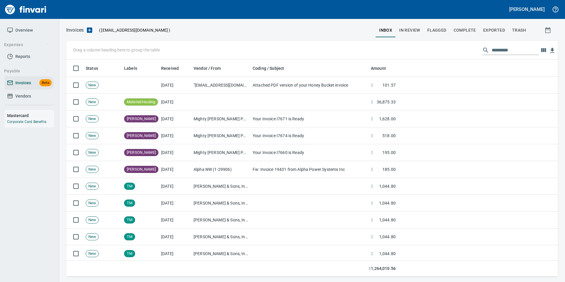
click at [406, 30] on span "In Review" at bounding box center [409, 30] width 21 height 7
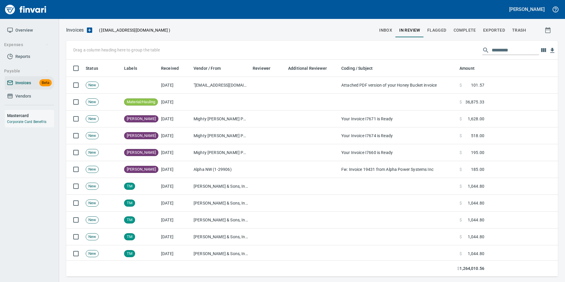
scroll to position [212, 483]
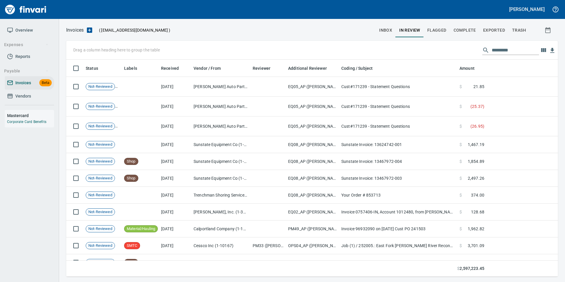
click at [506, 48] on input "text" at bounding box center [514, 49] width 47 height 9
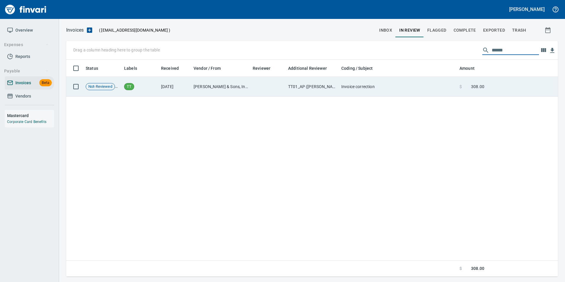
type input "******"
click at [463, 87] on span at bounding box center [466, 87] width 9 height 6
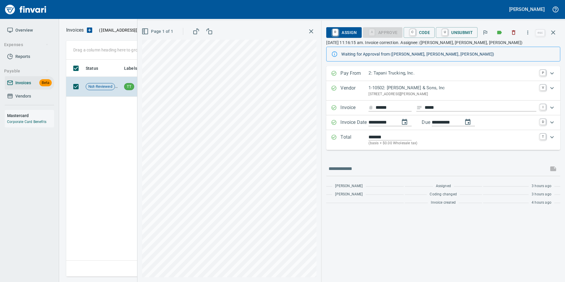
click at [553, 29] on icon "button" at bounding box center [552, 32] width 7 height 7
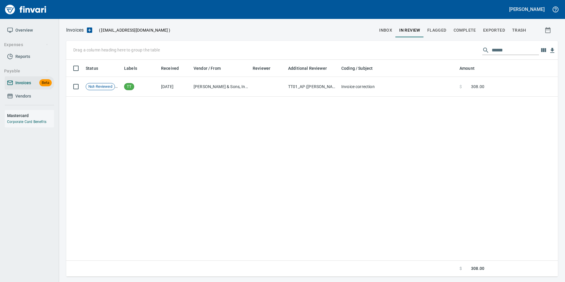
scroll to position [212, 487]
click at [491, 47] on input "******" at bounding box center [514, 49] width 47 height 9
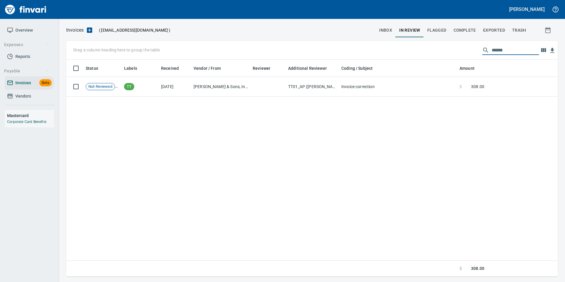
click at [491, 47] on input "******" at bounding box center [514, 49] width 47 height 9
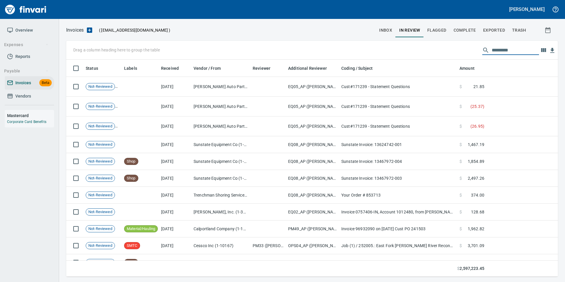
click at [391, 28] on span "inbox" at bounding box center [385, 30] width 13 height 7
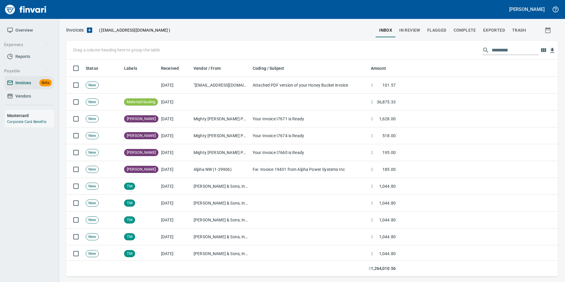
scroll to position [212, 483]
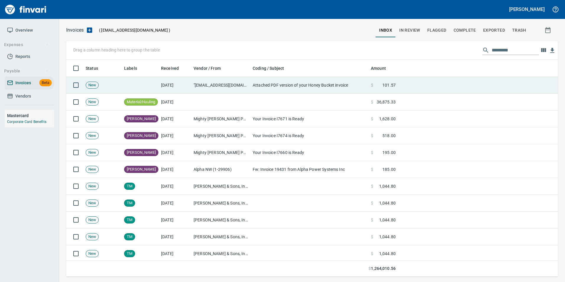
click at [248, 86] on td ""hbportal@honeybucket.com" <hbportal@honeybucket.com>" at bounding box center [220, 85] width 59 height 17
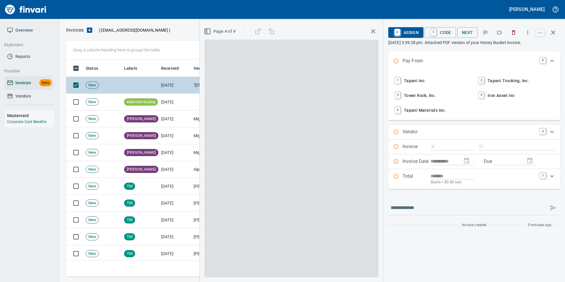
scroll to position [212, 482]
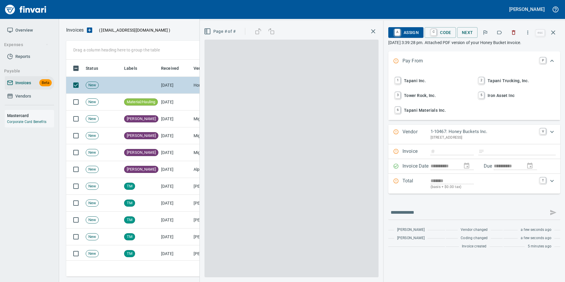
type input "**********"
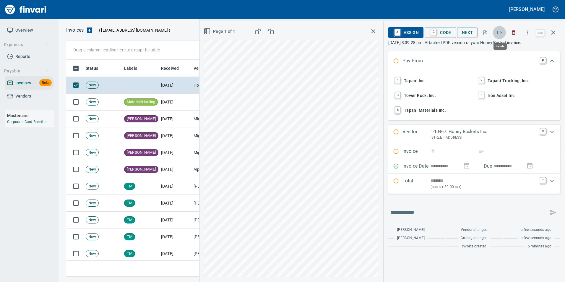
click at [497, 30] on icon "button" at bounding box center [499, 33] width 6 height 6
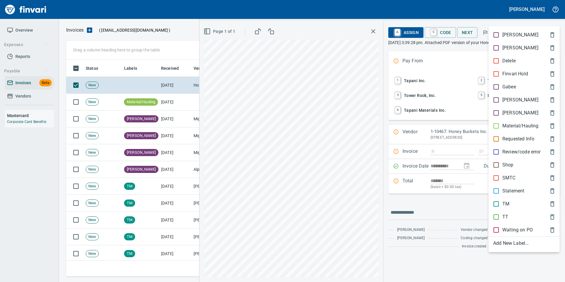
click at [508, 99] on p "[PERSON_NAME]" at bounding box center [520, 99] width 36 height 7
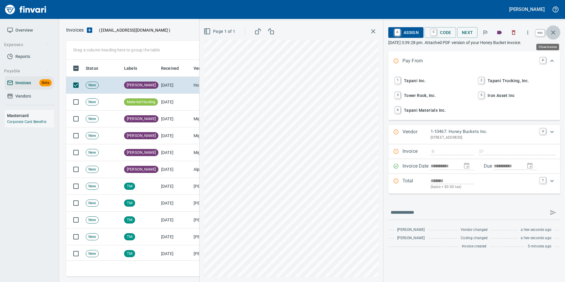
click at [551, 33] on icon "button" at bounding box center [552, 32] width 7 height 7
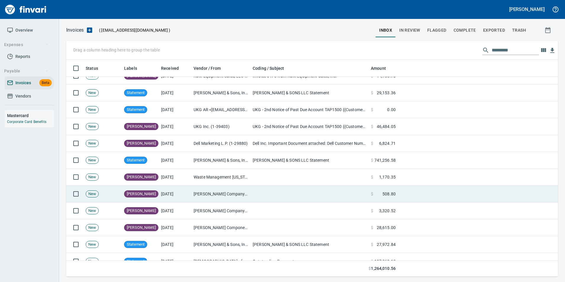
scroll to position [325, 0]
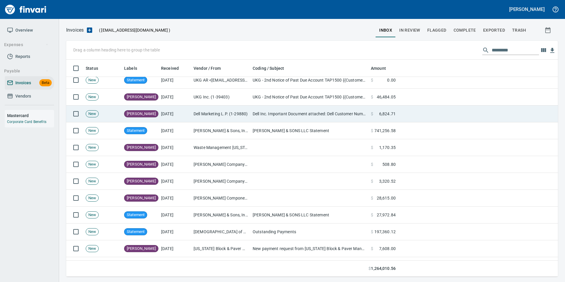
click at [206, 116] on td "Dell Marketing L.P. (1-29880)" at bounding box center [220, 113] width 59 height 17
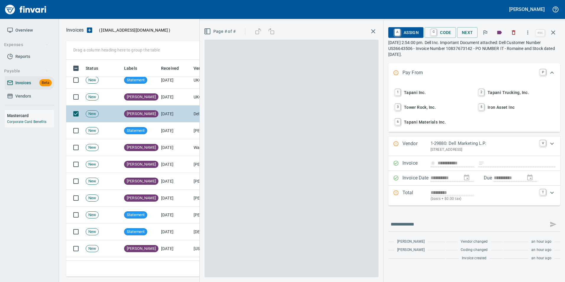
scroll to position [212, 482]
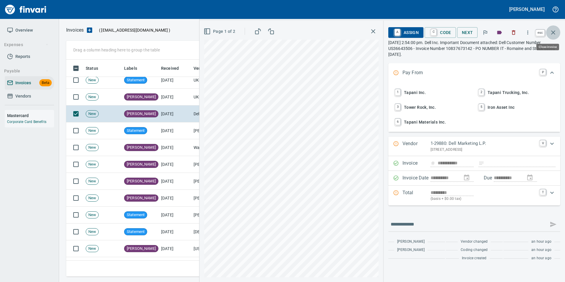
click at [553, 31] on icon "button" at bounding box center [552, 32] width 7 height 7
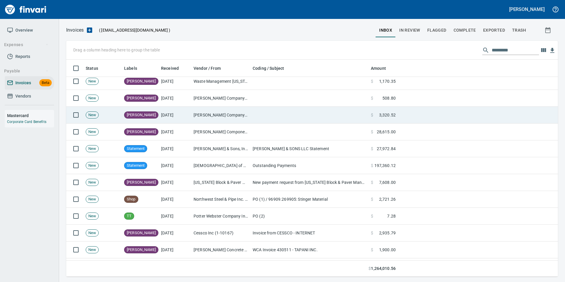
scroll to position [413, 0]
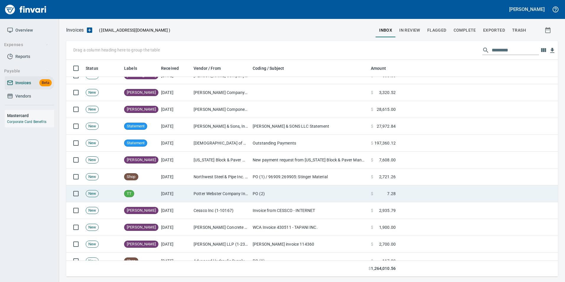
click at [237, 197] on td "Potter Webster Company Inc (1-10818)" at bounding box center [220, 193] width 59 height 17
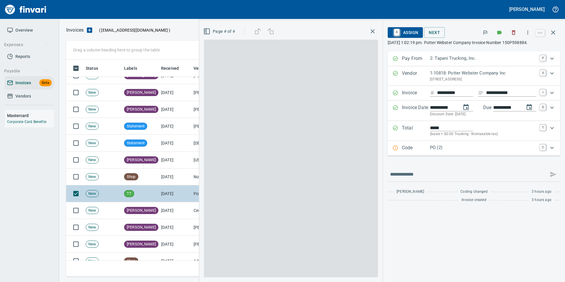
scroll to position [212, 482]
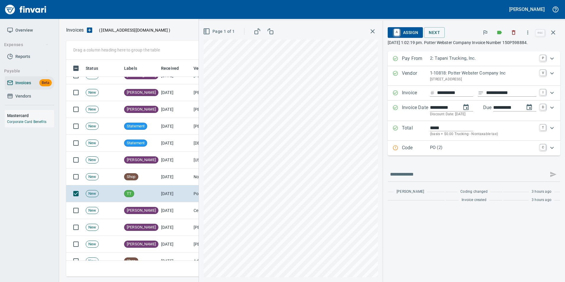
click at [431, 144] on p "PO (2)" at bounding box center [483, 147] width 106 height 7
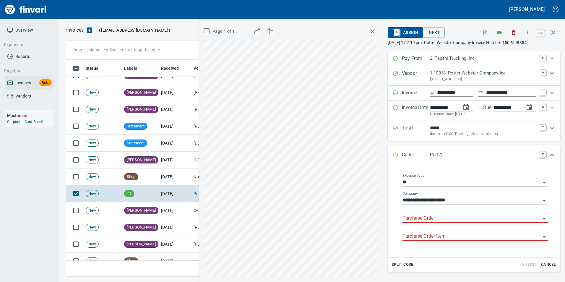
click at [409, 216] on input "Purchase Order" at bounding box center [471, 218] width 138 height 8
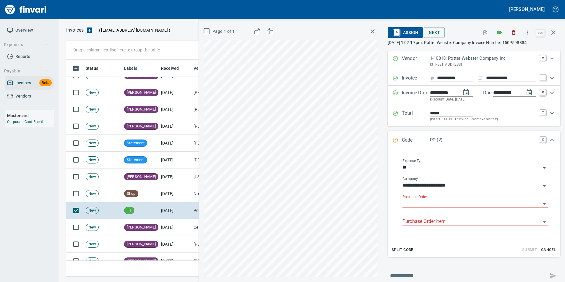
click at [411, 203] on input "Purchase Order" at bounding box center [471, 203] width 138 height 8
type input "**********"
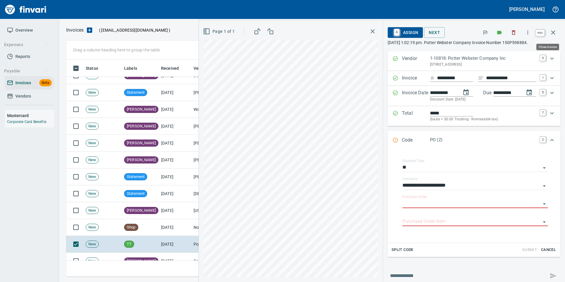
click at [556, 35] on icon "button" at bounding box center [552, 32] width 7 height 7
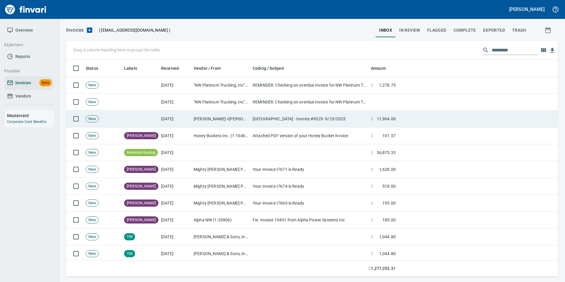
click at [170, 122] on td "[DATE]" at bounding box center [175, 118] width 32 height 17
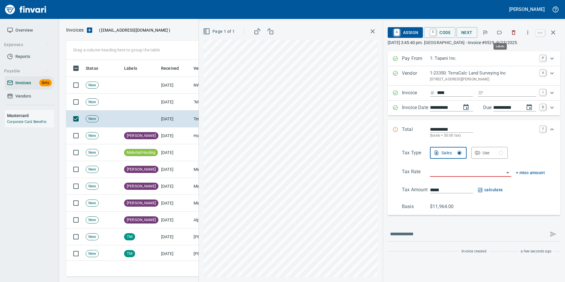
click at [501, 28] on button "button" at bounding box center [499, 32] width 13 height 13
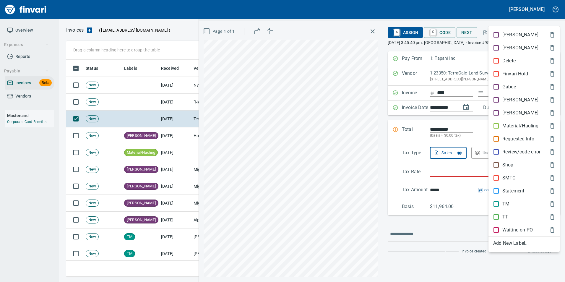
scroll to position [212, 482]
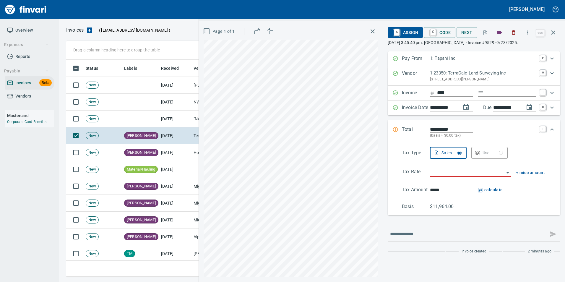
click at [553, 34] on icon "button" at bounding box center [552, 32] width 7 height 7
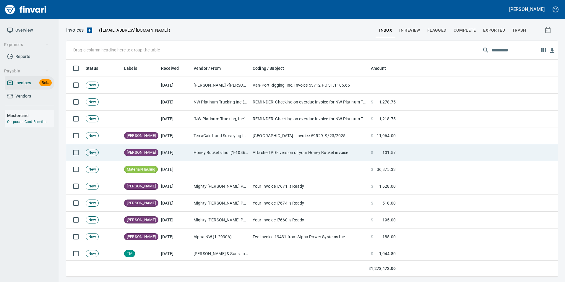
scroll to position [212, 483]
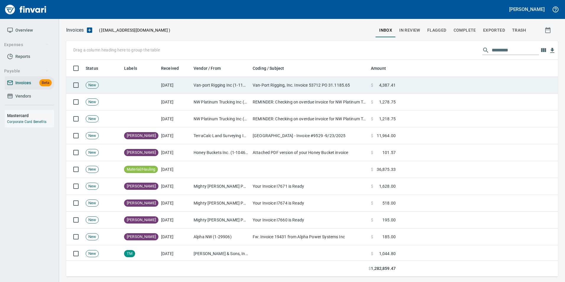
click at [137, 82] on td at bounding box center [140, 85] width 37 height 17
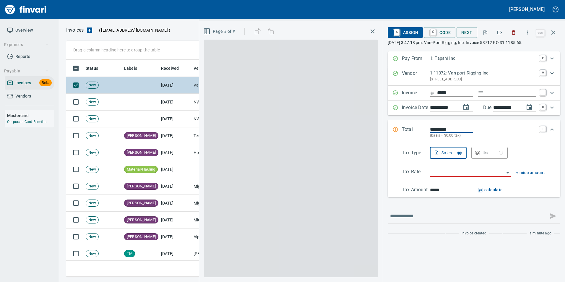
scroll to position [212, 482]
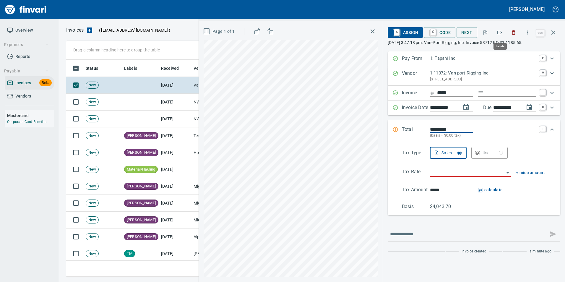
click at [500, 33] on icon "button" at bounding box center [499, 33] width 6 height 6
drag, startPoint x: 555, startPoint y: 27, endPoint x: 553, endPoint y: 30, distance: 3.6
click at [555, 27] on button "button" at bounding box center [553, 32] width 14 height 14
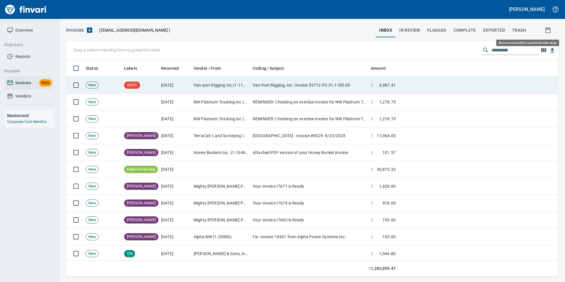
scroll to position [212, 482]
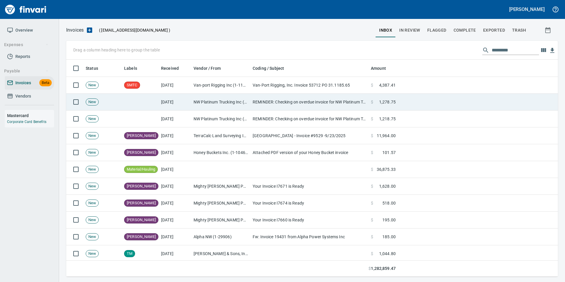
click at [224, 97] on td "NW Platinum Trucking Inc (1-39101)" at bounding box center [220, 102] width 59 height 17
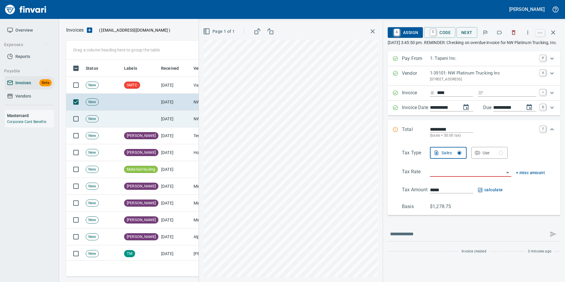
click at [154, 117] on td at bounding box center [140, 118] width 37 height 17
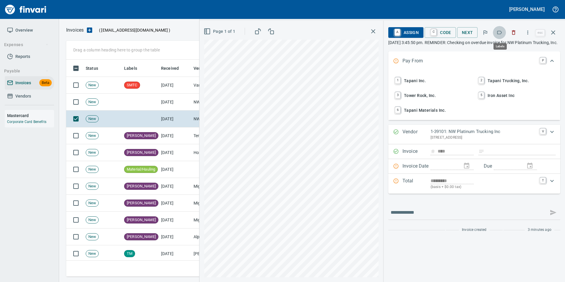
click at [499, 33] on icon "button" at bounding box center [499, 33] width 6 height 6
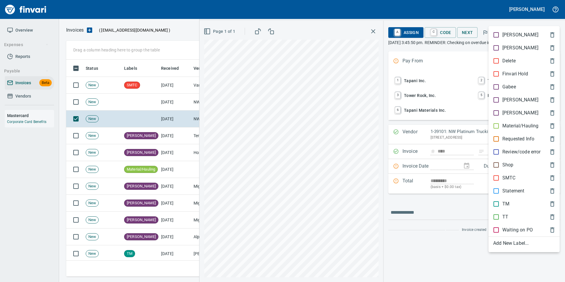
click at [532, 124] on p "Material/Hauling" at bounding box center [520, 125] width 36 height 7
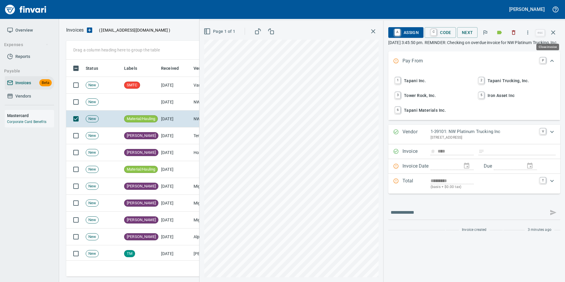
click at [549, 29] on icon "button" at bounding box center [552, 32] width 7 height 7
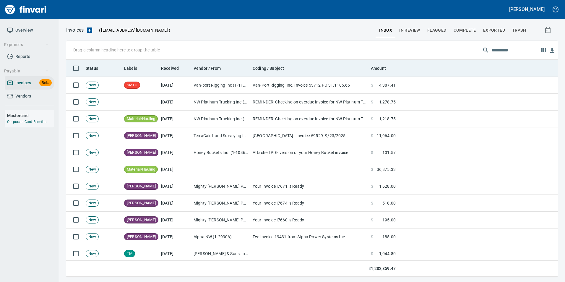
scroll to position [212, 482]
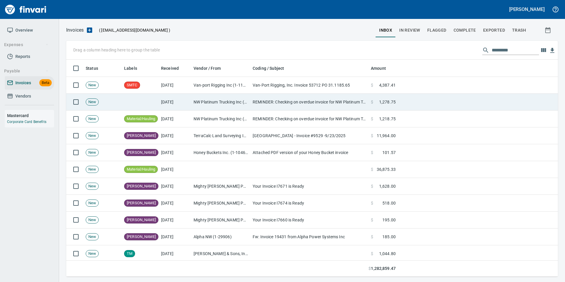
click at [340, 101] on td "REMINDER: Checking on overdue invoice for NW Platinum Trucking, Inc" at bounding box center [309, 102] width 118 height 17
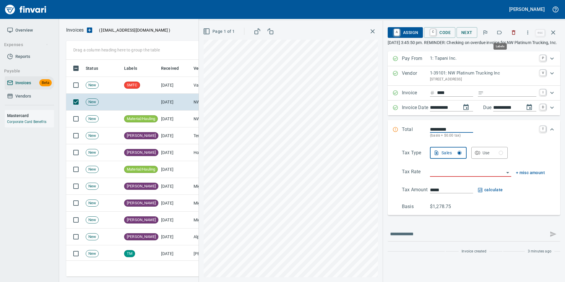
click at [500, 31] on icon "button" at bounding box center [499, 33] width 6 height 6
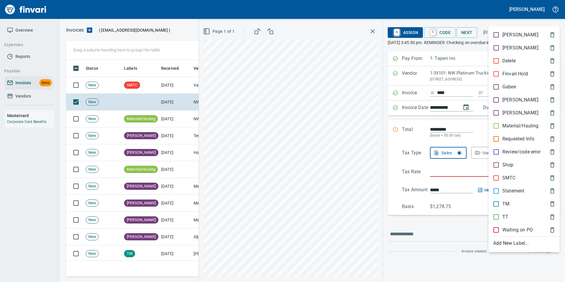
drag, startPoint x: 523, startPoint y: 129, endPoint x: 527, endPoint y: 97, distance: 32.7
click at [522, 128] on p "Material/Hauling" at bounding box center [520, 125] width 36 height 7
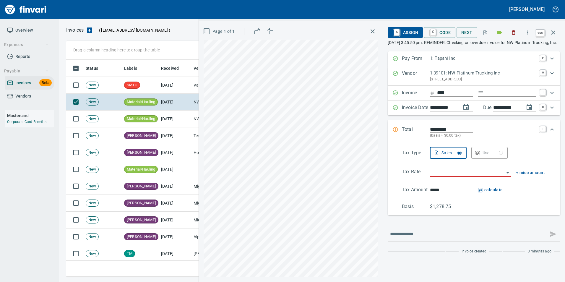
click at [555, 35] on icon "button" at bounding box center [552, 32] width 7 height 7
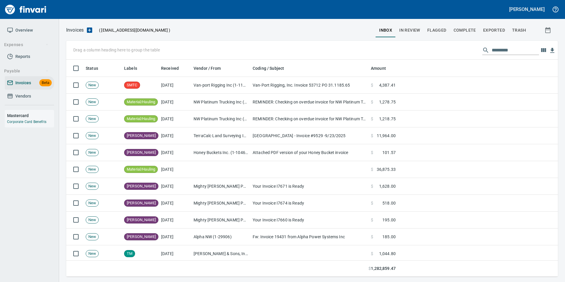
click at [505, 48] on input "text" at bounding box center [514, 49] width 47 height 9
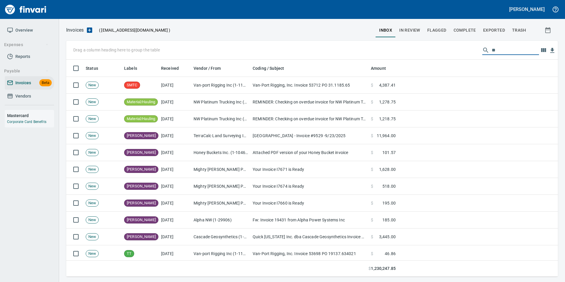
scroll to position [212, 483]
type input "*"
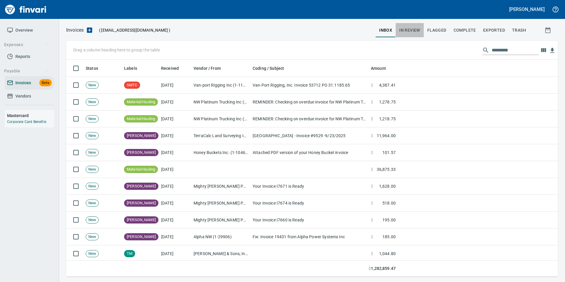
click at [412, 24] on button "In Review" at bounding box center [409, 30] width 28 height 14
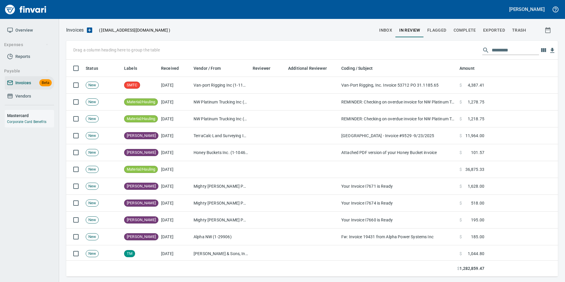
scroll to position [212, 483]
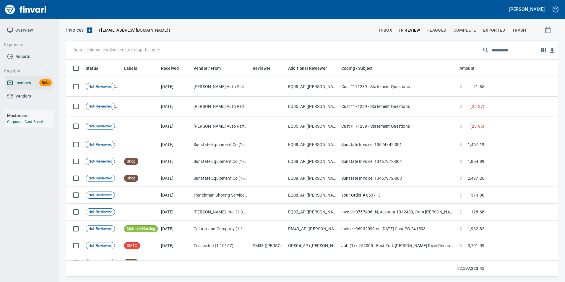
click at [498, 48] on input "text" at bounding box center [514, 49] width 47 height 9
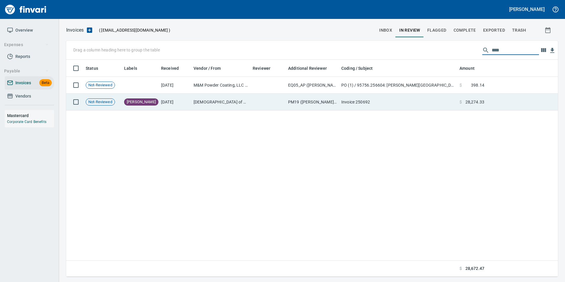
type input "****"
click at [494, 102] on td at bounding box center [521, 102] width 71 height 17
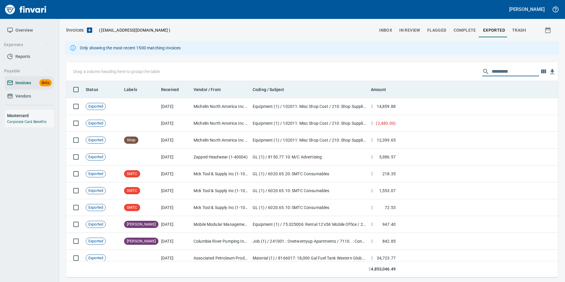
scroll to position [192, 483]
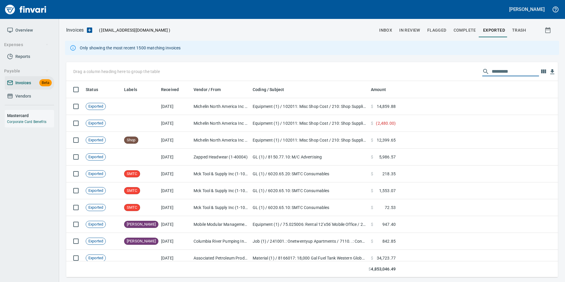
click at [530, 74] on input "text" at bounding box center [514, 71] width 47 height 9
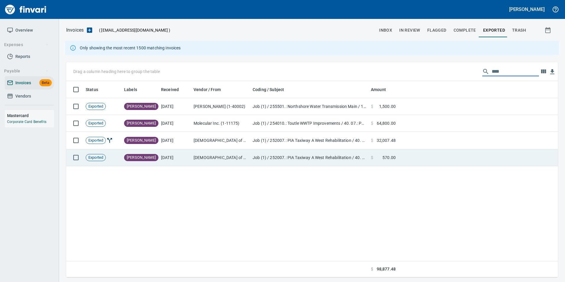
type input "****"
click at [466, 159] on td at bounding box center [478, 157] width 160 height 17
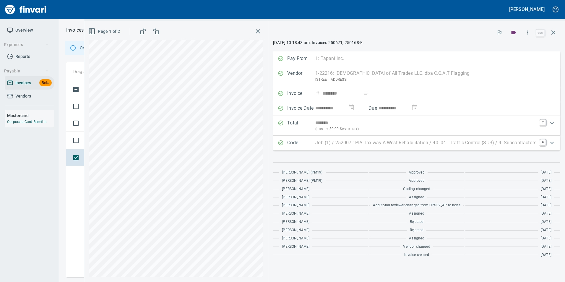
scroll to position [192, 487]
drag, startPoint x: 553, startPoint y: 34, endPoint x: 481, endPoint y: 59, distance: 76.3
click at [553, 34] on icon "button" at bounding box center [552, 32] width 7 height 7
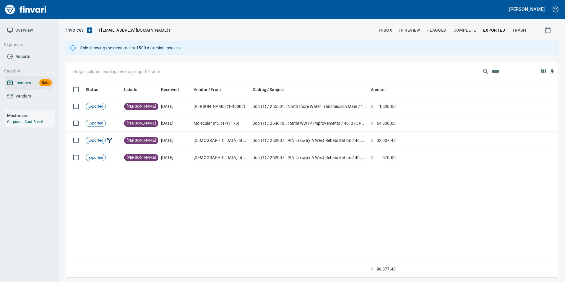
scroll to position [192, 487]
click at [408, 32] on span "In Review" at bounding box center [409, 30] width 21 height 7
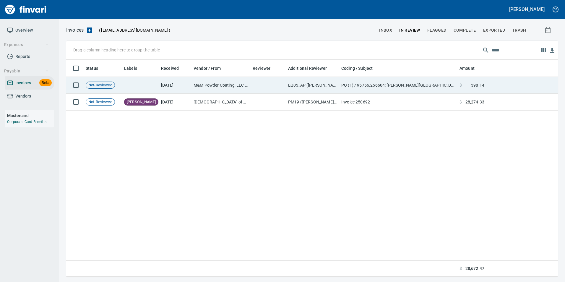
scroll to position [212, 487]
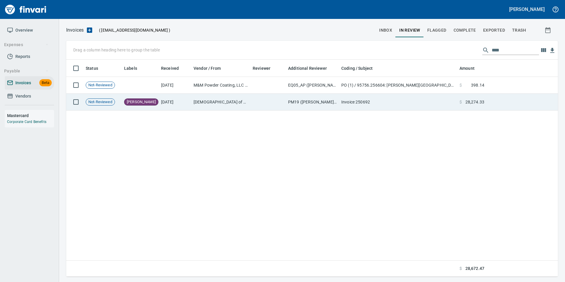
click at [360, 106] on td "Invoice 250692" at bounding box center [398, 102] width 118 height 17
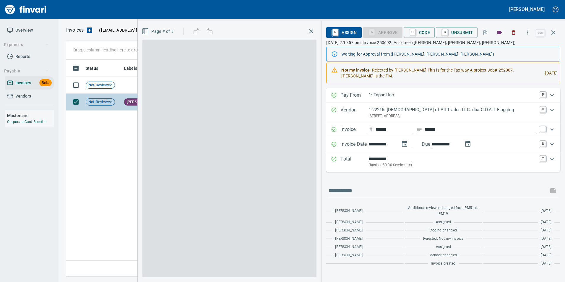
scroll to position [212, 487]
